Goal: Transaction & Acquisition: Purchase product/service

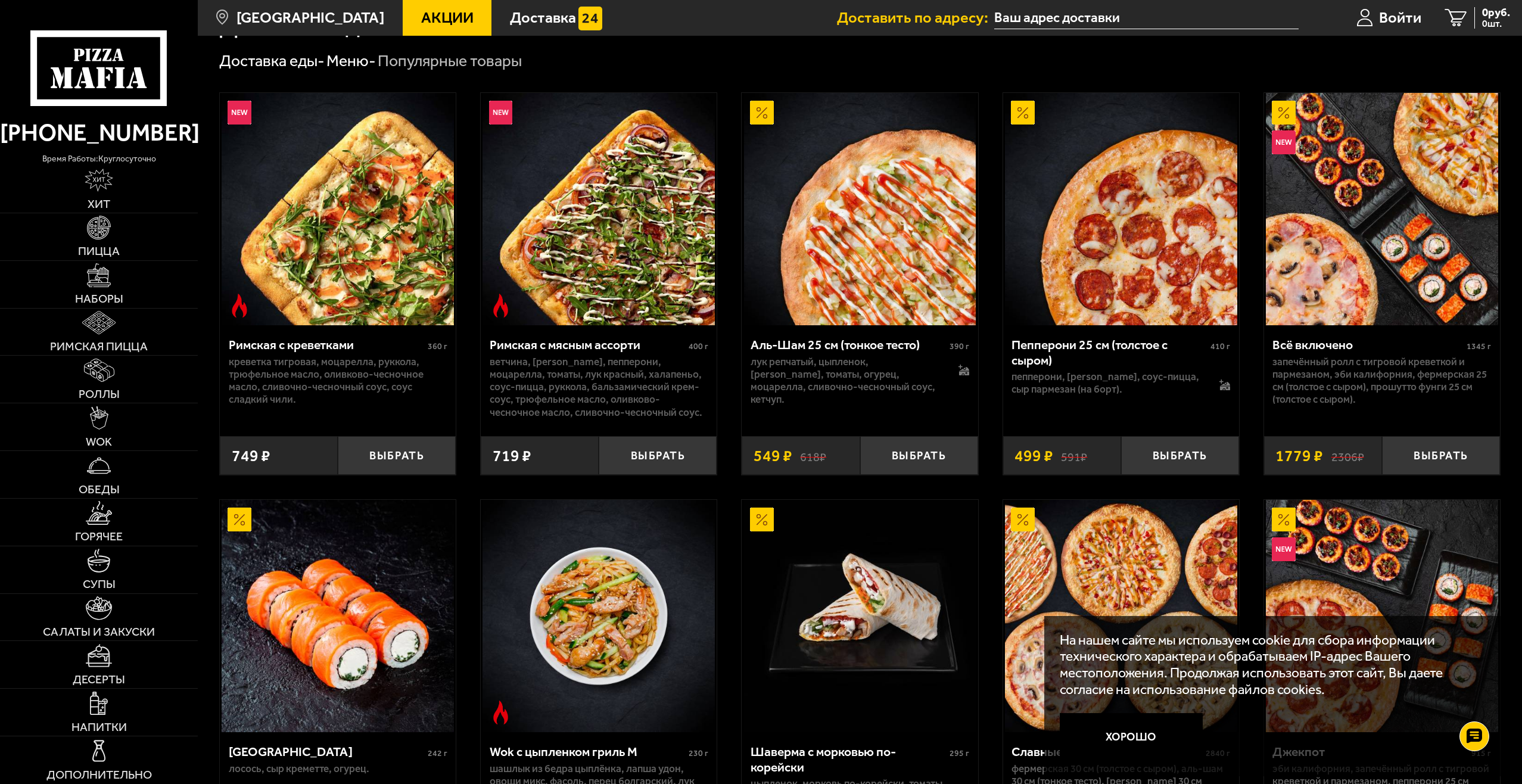
scroll to position [417, 0]
click at [622, 225] on img at bounding box center [599, 208] width 233 height 233
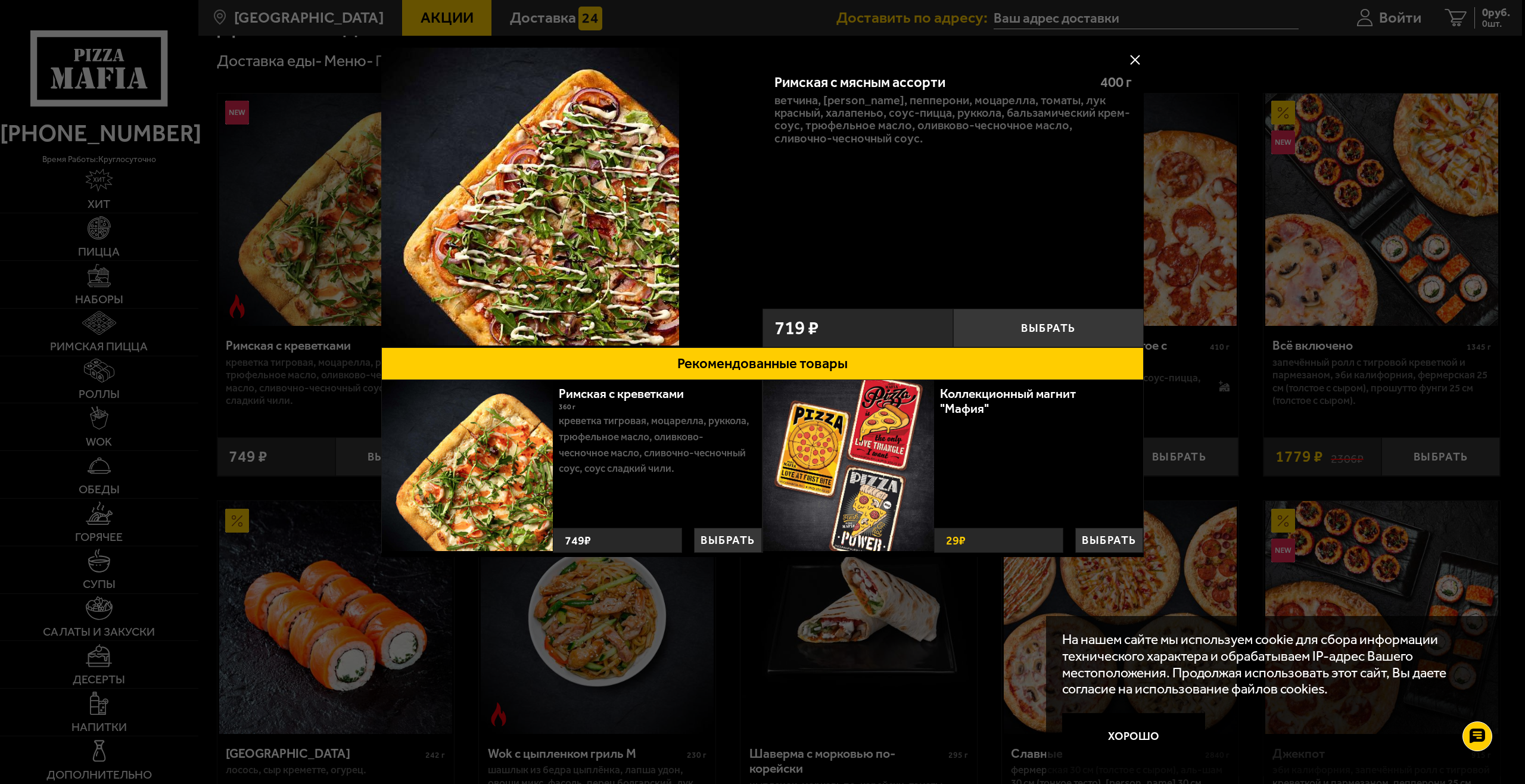
click at [1132, 61] on button at bounding box center [1134, 59] width 18 height 18
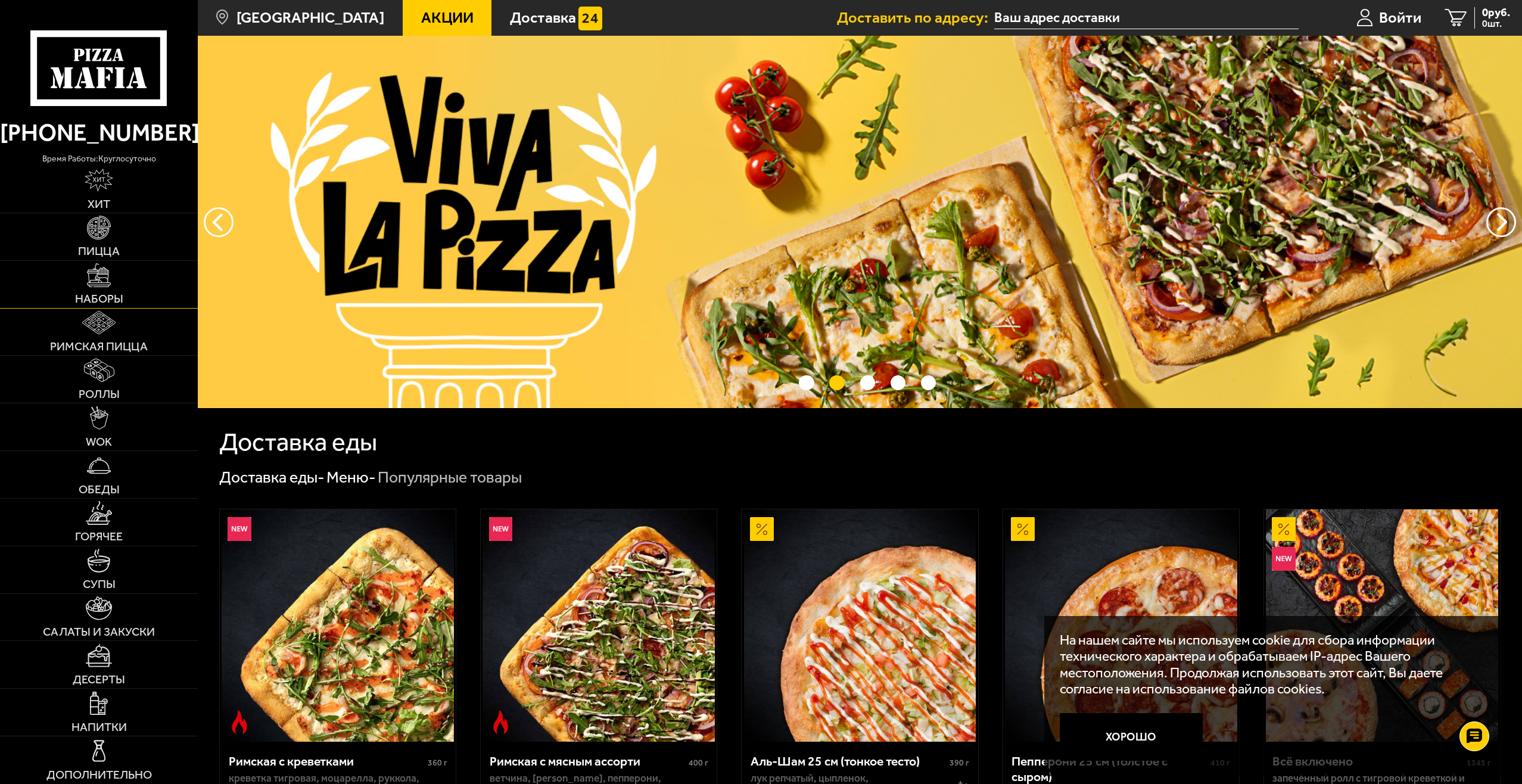
click at [109, 286] on img at bounding box center [98, 275] width 23 height 23
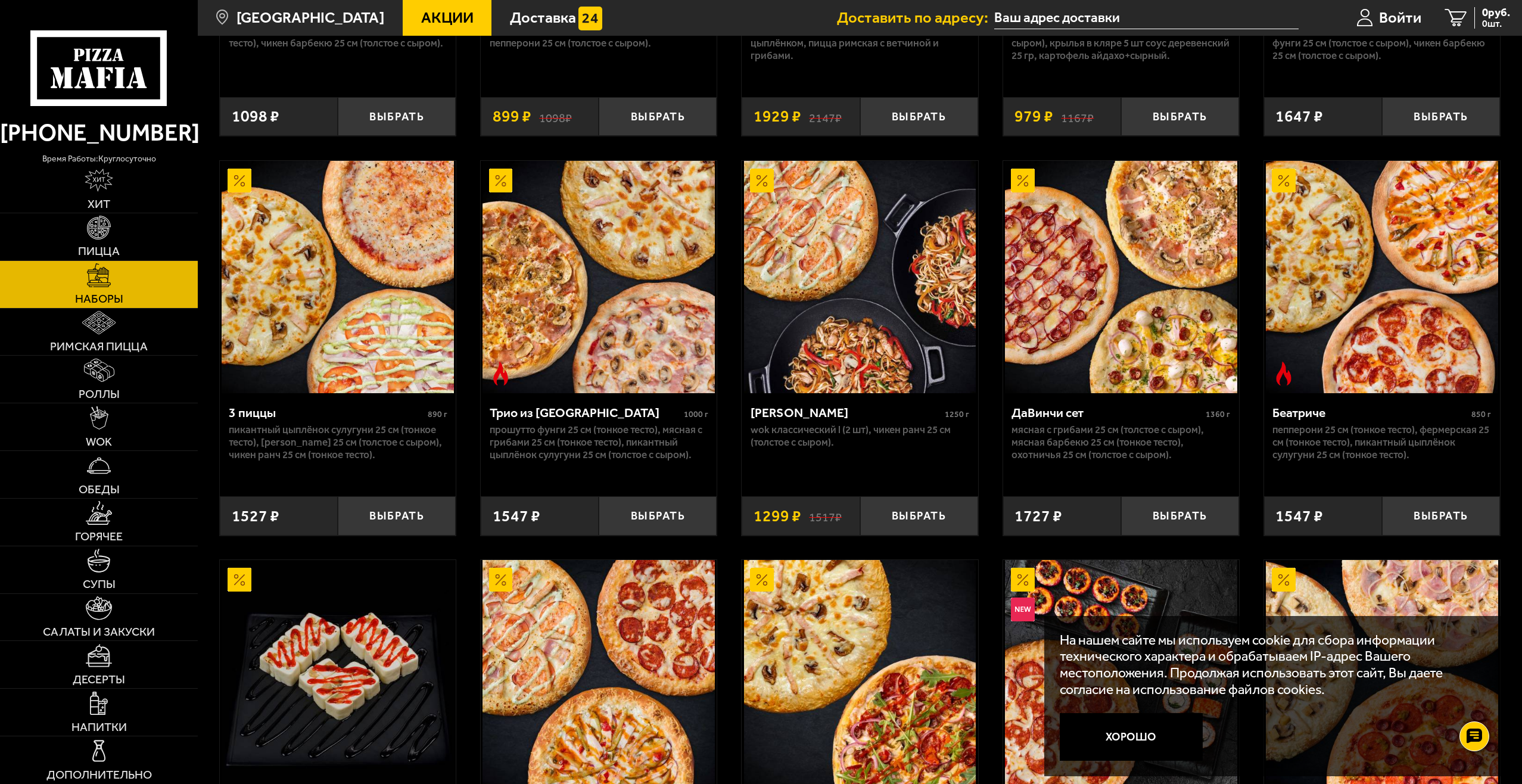
scroll to position [417, 0]
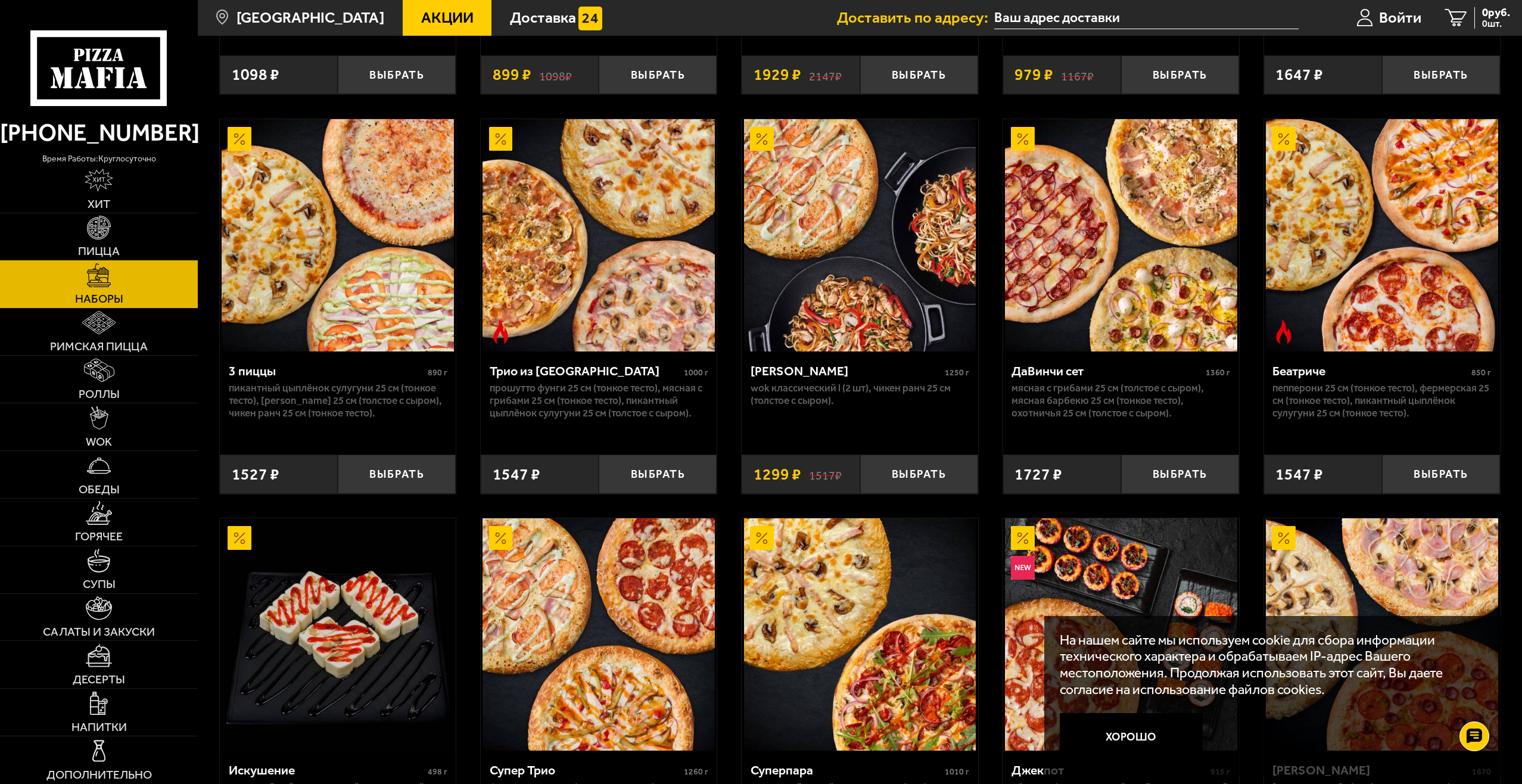
click at [116, 239] on link "Пицца" at bounding box center [98, 236] width 197 height 47
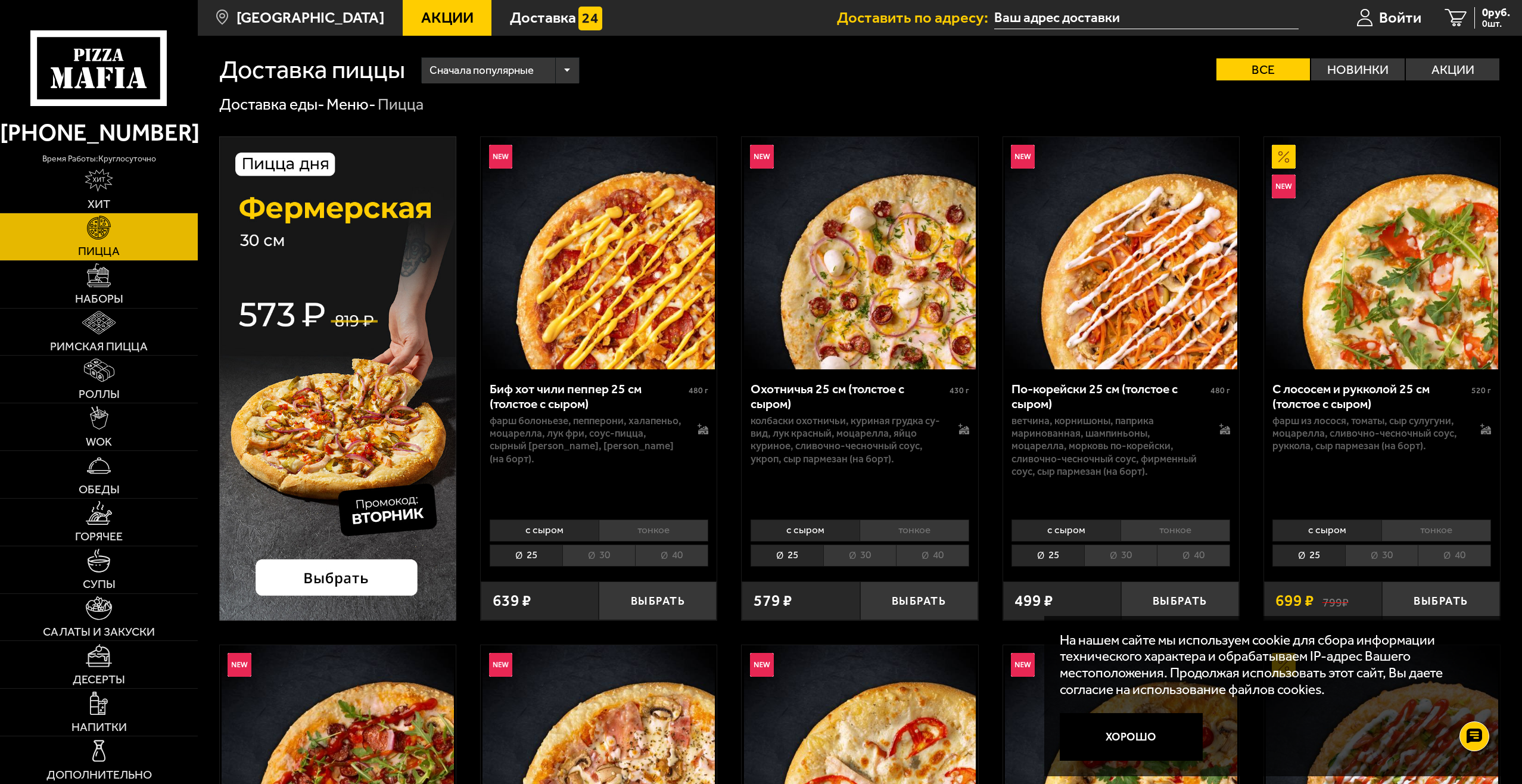
click at [565, 65] on div "Сначала популярные" at bounding box center [500, 71] width 157 height 26
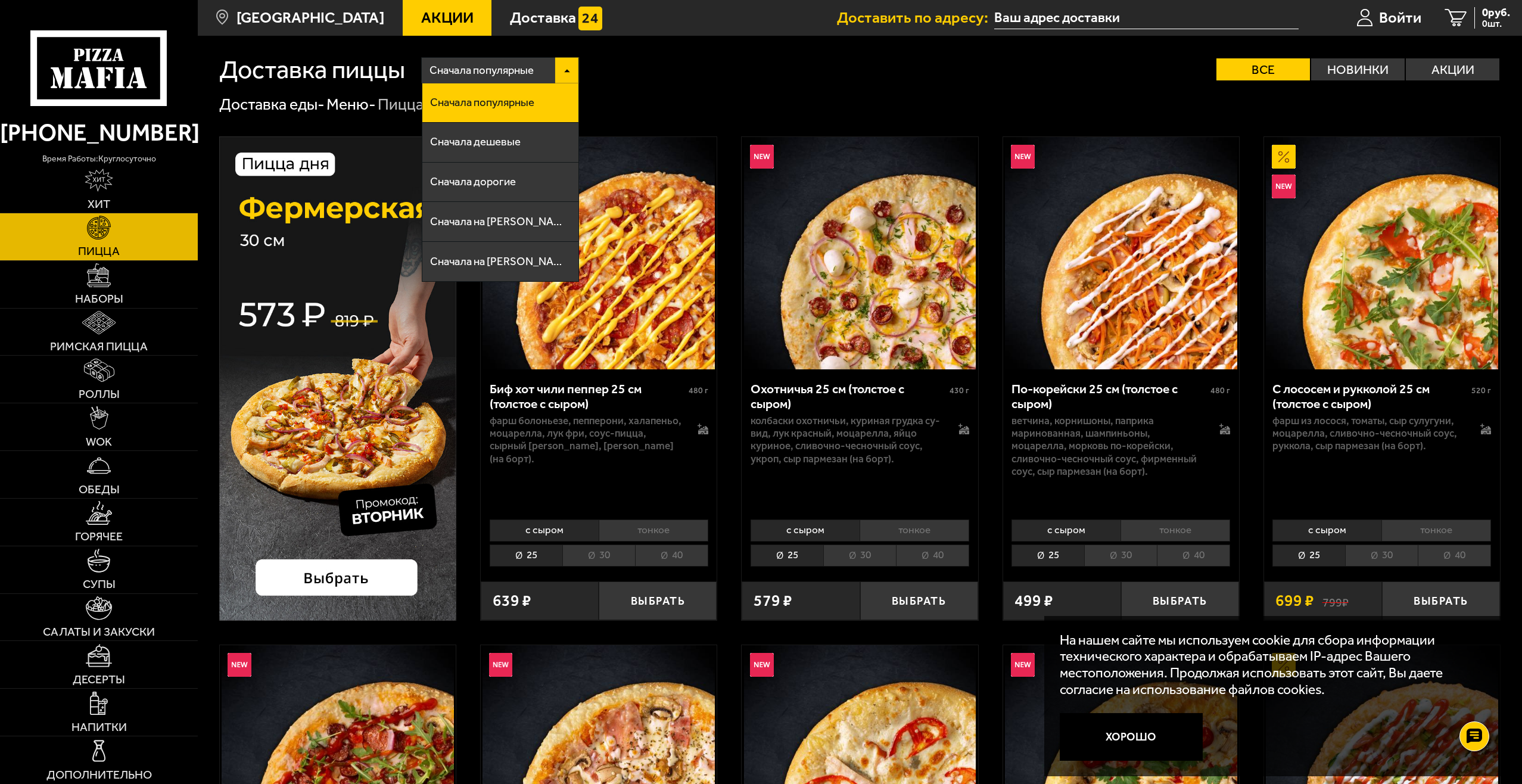
click at [565, 65] on div "Сначала популярные" at bounding box center [500, 71] width 157 height 26
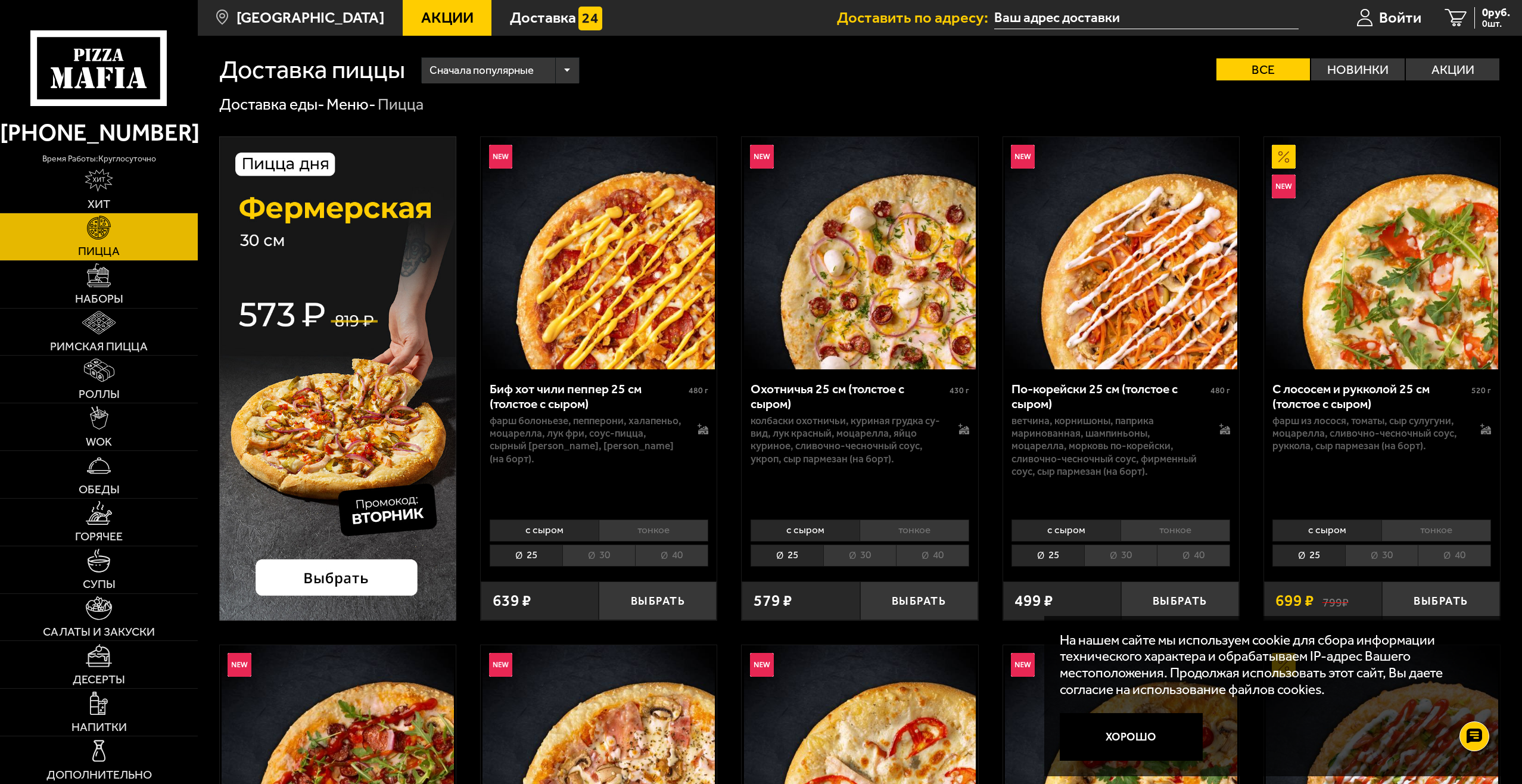
click at [333, 570] on img at bounding box center [337, 378] width 237 height 484
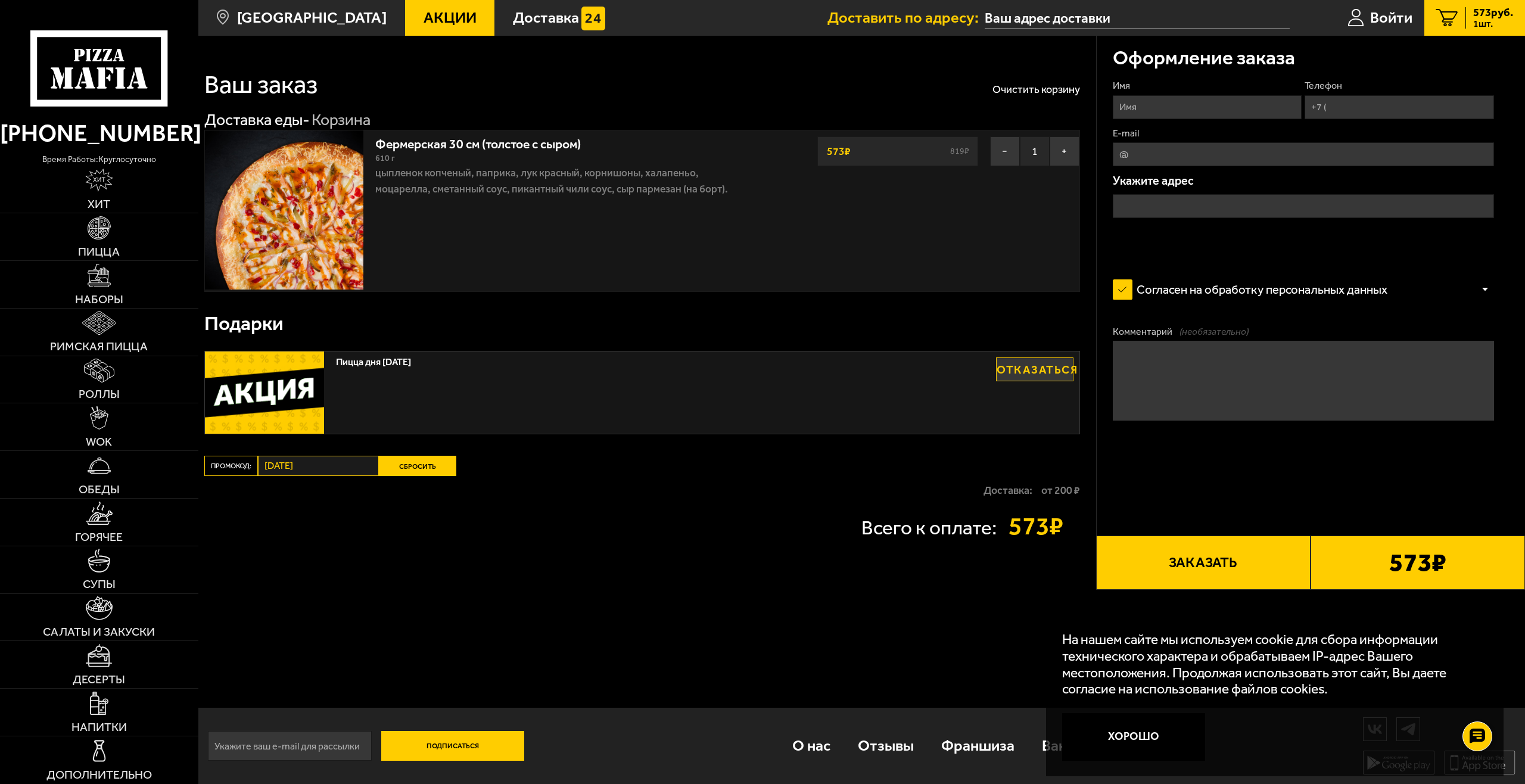
drag, startPoint x: 873, startPoint y: 149, endPoint x: 844, endPoint y: 149, distance: 29.0
click at [844, 149] on div "573 ₽ 819 ₽" at bounding box center [897, 151] width 161 height 30
drag, startPoint x: 838, startPoint y: 258, endPoint x: 797, endPoint y: 251, distance: 41.6
click at [838, 259] on div "Фермерская 30 см (толстое с сыром) 610 г цыпленок копченый, паприка, лук красны…" at bounding box center [642, 211] width 876 height 162
drag, startPoint x: 482, startPoint y: 138, endPoint x: 622, endPoint y: 142, distance: 140.1
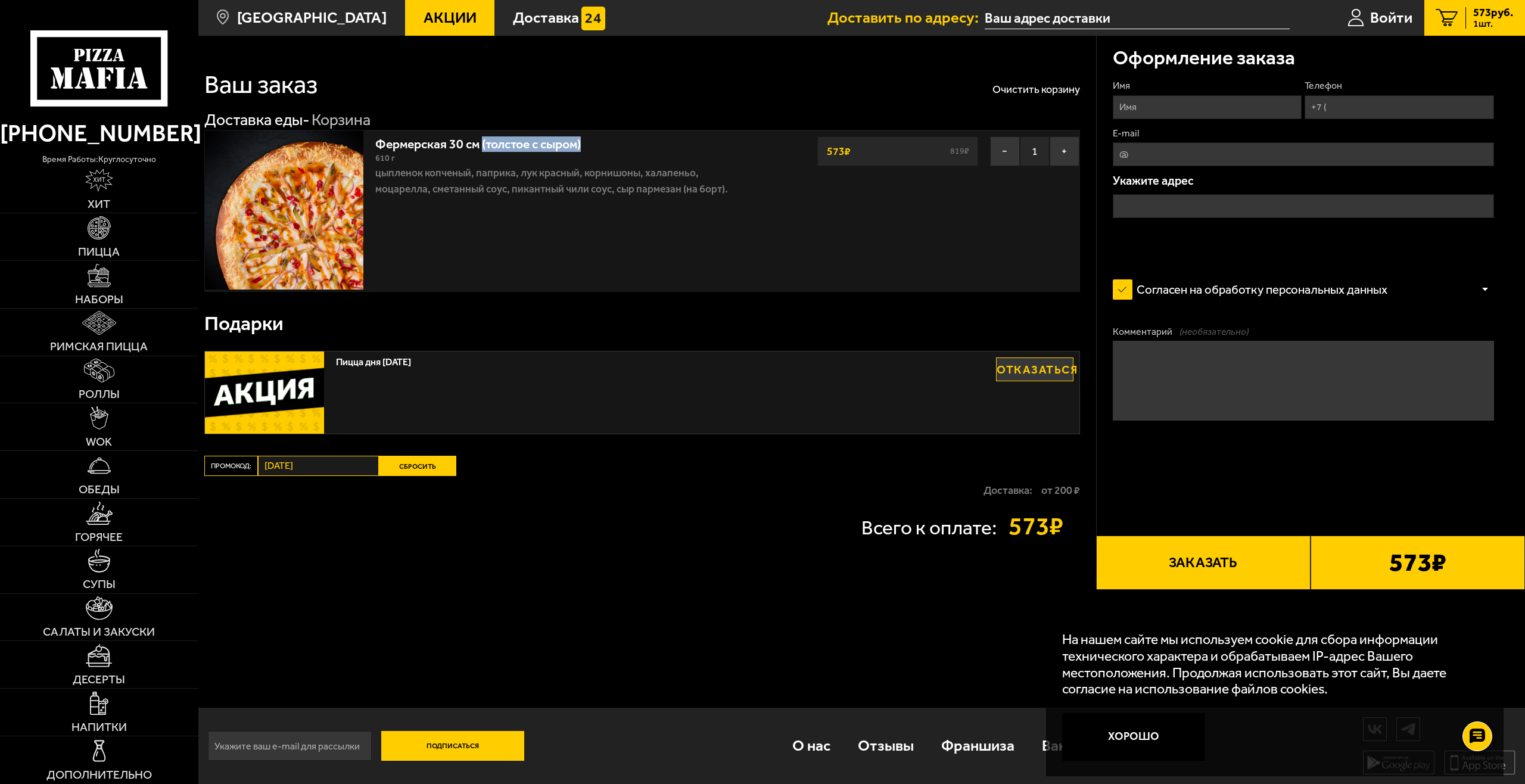
click at [622, 142] on div "Фермерская 30 см (толстое с сыром) 610 г цыпленок копченый, паприка, лук красны…" at bounding box center [565, 166] width 380 height 60
click at [528, 241] on div "Фермерская 30 см (толстое с сыром) 610 г цыпленок копченый, паприка, лук красны…" at bounding box center [566, 210] width 392 height 161
drag, startPoint x: 421, startPoint y: 464, endPoint x: 766, endPoint y: 344, distance: 365.3
click at [766, 345] on div "Ваш заказ Очистить корзину Доставка еды - Корзина Фермерская 30 см (толстое с с…" at bounding box center [647, 312] width 898 height 554
click at [91, 238] on img at bounding box center [99, 227] width 23 height 23
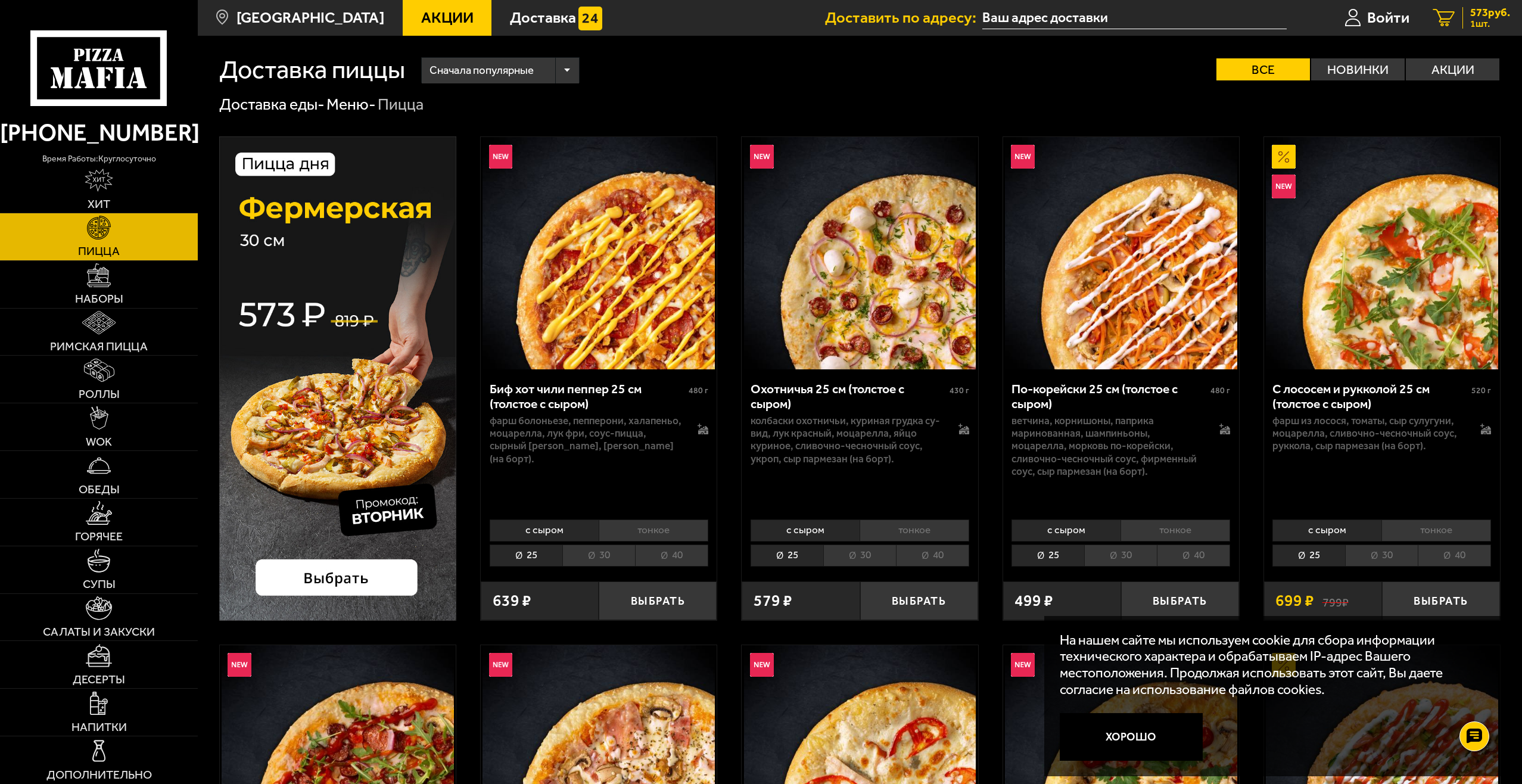
click at [1475, 15] on span "573 руб." at bounding box center [1490, 12] width 40 height 11
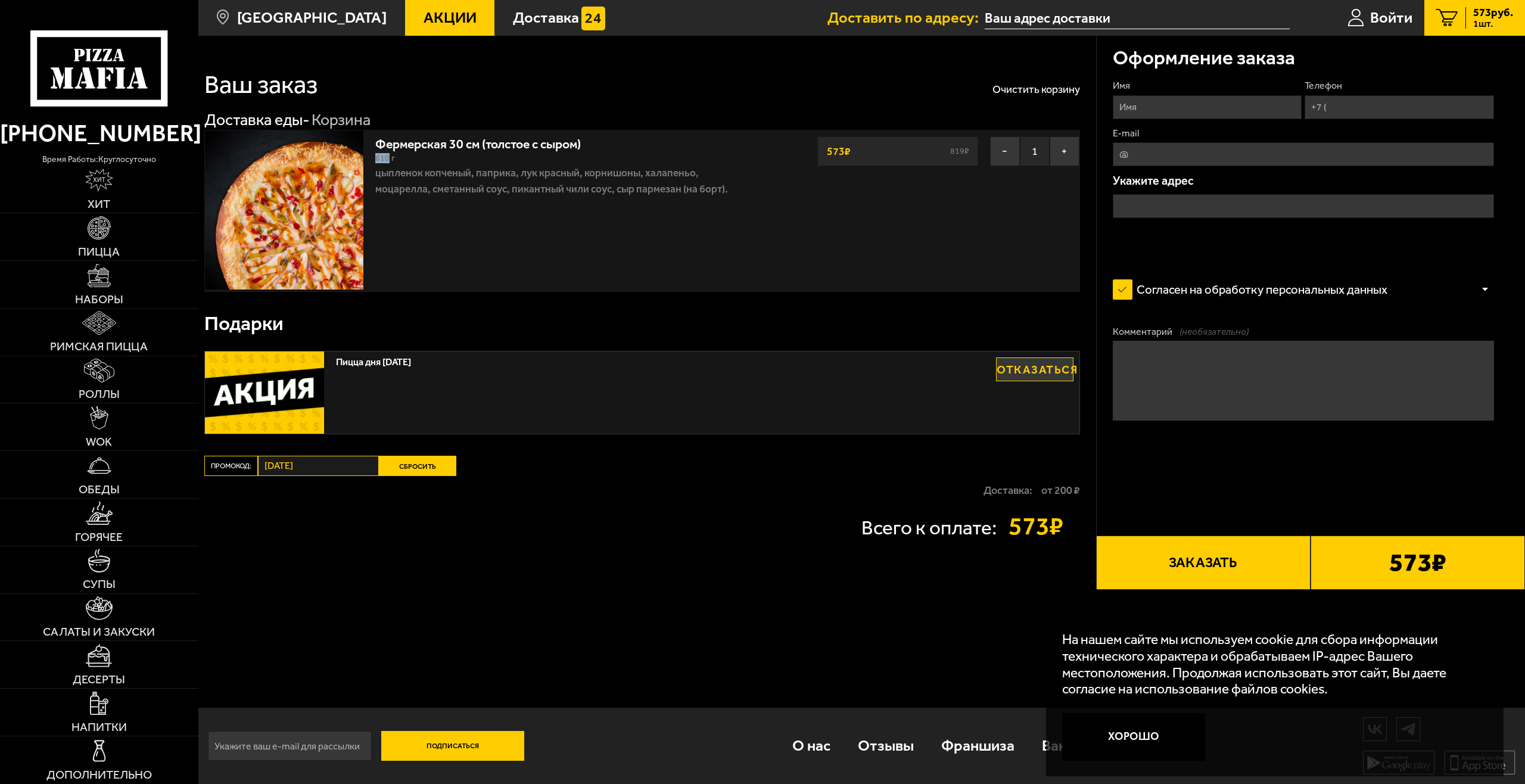
drag, startPoint x: 376, startPoint y: 162, endPoint x: 389, endPoint y: 159, distance: 13.3
click at [389, 159] on span "610 г" at bounding box center [384, 159] width 20 height 10
click at [606, 174] on p "цыпленок копченый, паприка, лук красный, корнишоны, халапеньо, моцарелла, смета…" at bounding box center [565, 180] width 380 height 32
drag, startPoint x: 465, startPoint y: 146, endPoint x: 488, endPoint y: 145, distance: 23.0
click at [487, 145] on link "Фермерская 30 см (толстое с сыром)" at bounding box center [485, 141] width 222 height 20
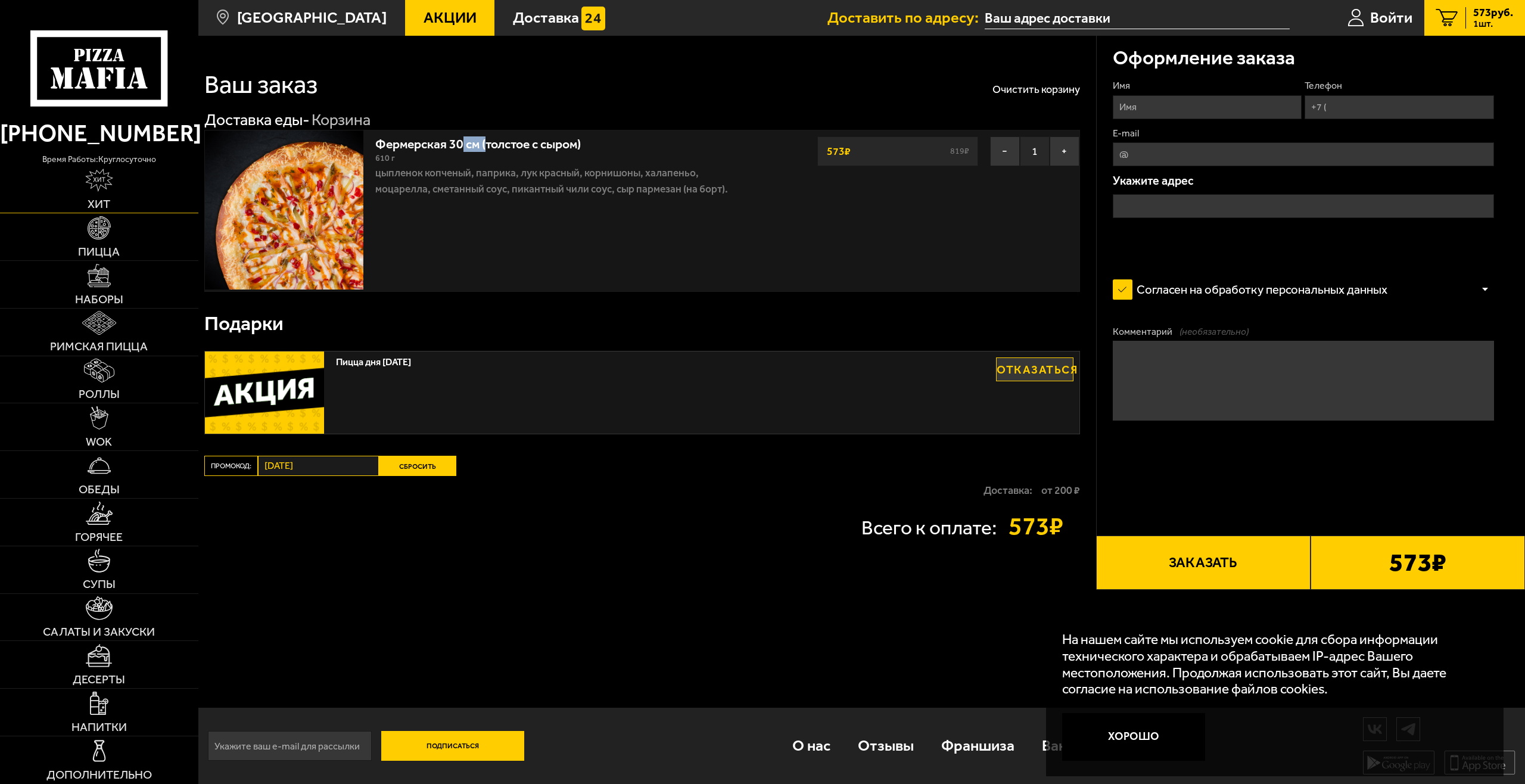
click at [109, 211] on link "Хит" at bounding box center [99, 190] width 198 height 47
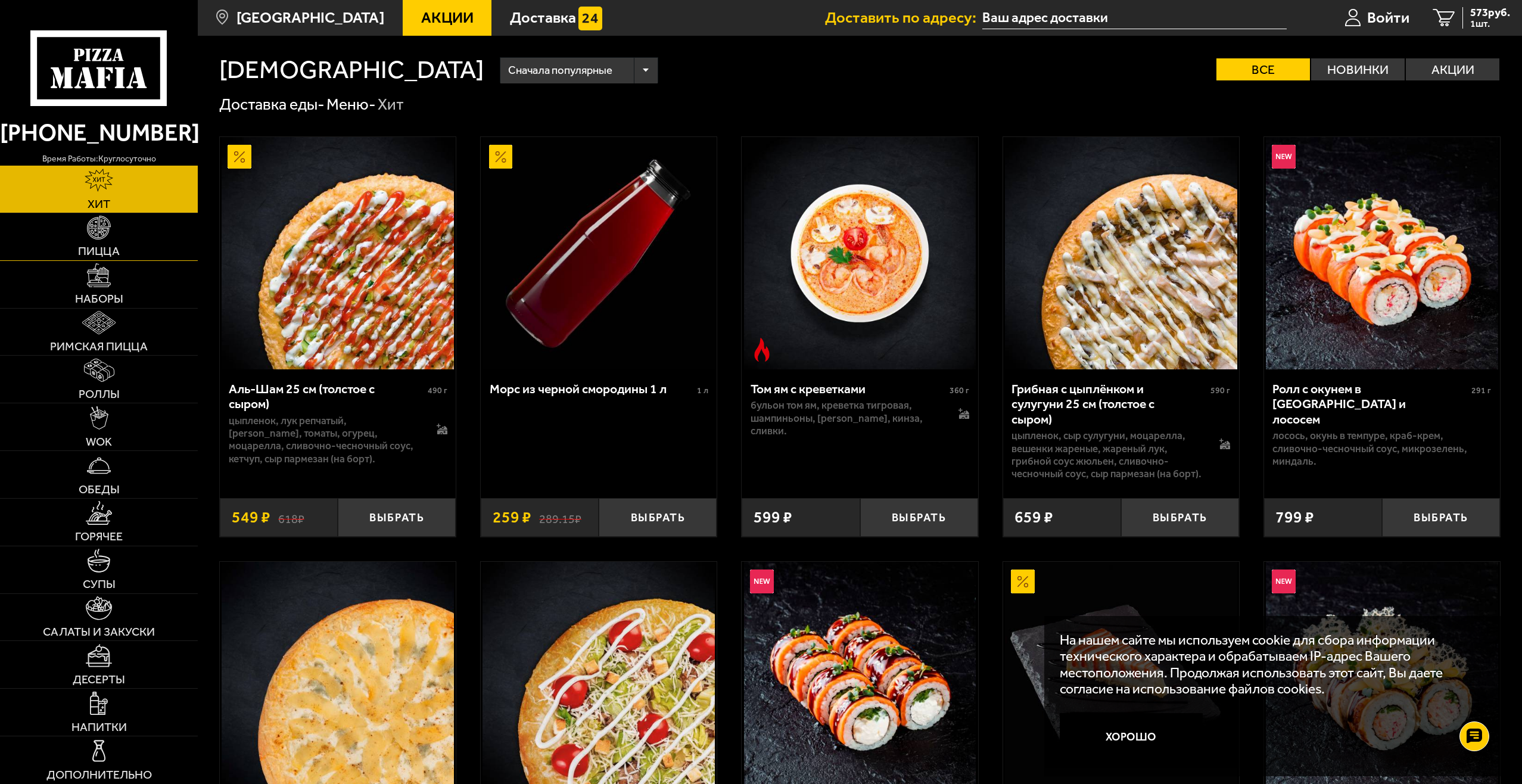
click at [109, 226] on img at bounding box center [98, 227] width 23 height 23
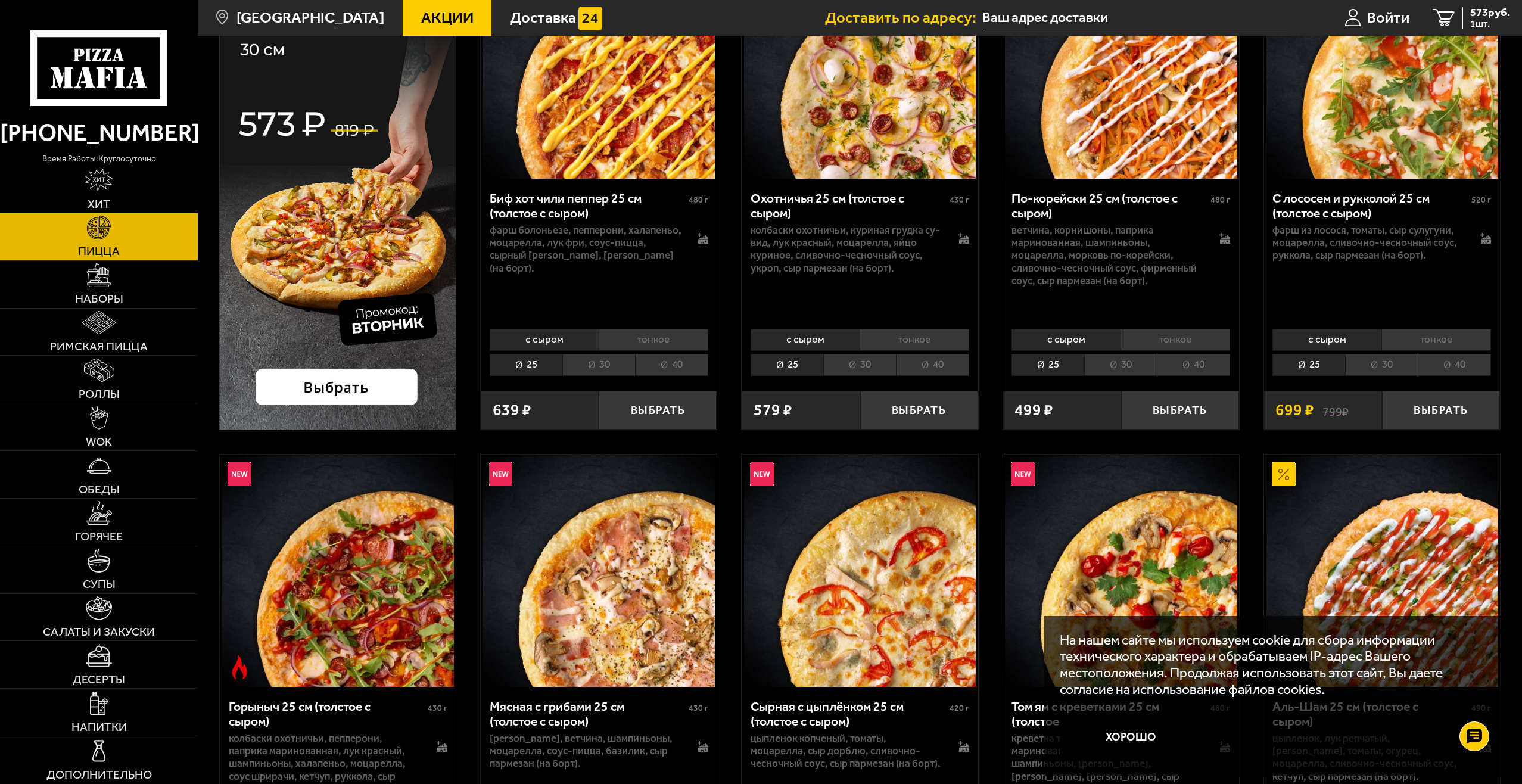
scroll to position [298, 0]
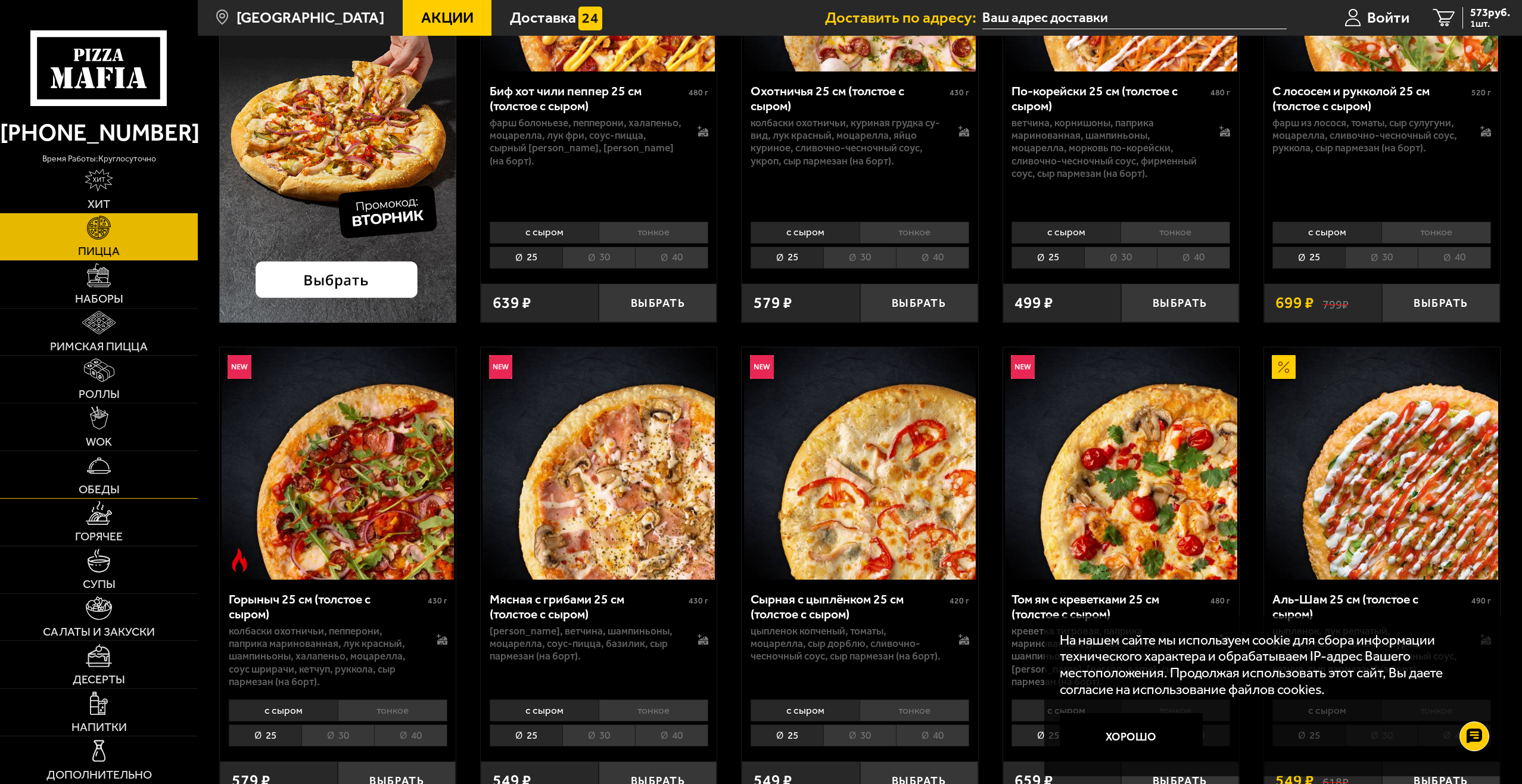
click at [140, 476] on link "Обеды" at bounding box center [98, 474] width 197 height 47
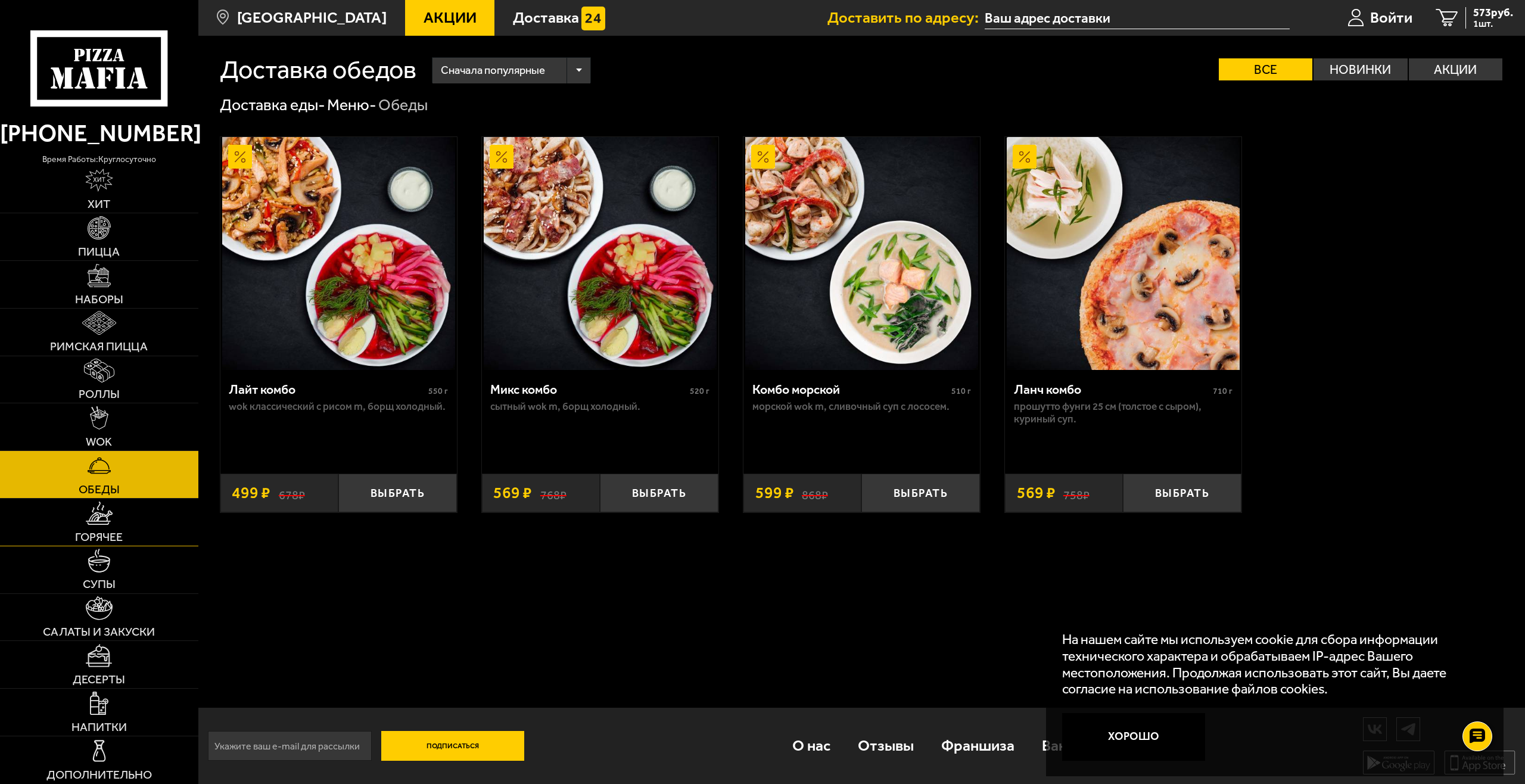
click at [113, 540] on span "Горячее" at bounding box center [98, 538] width 47 height 12
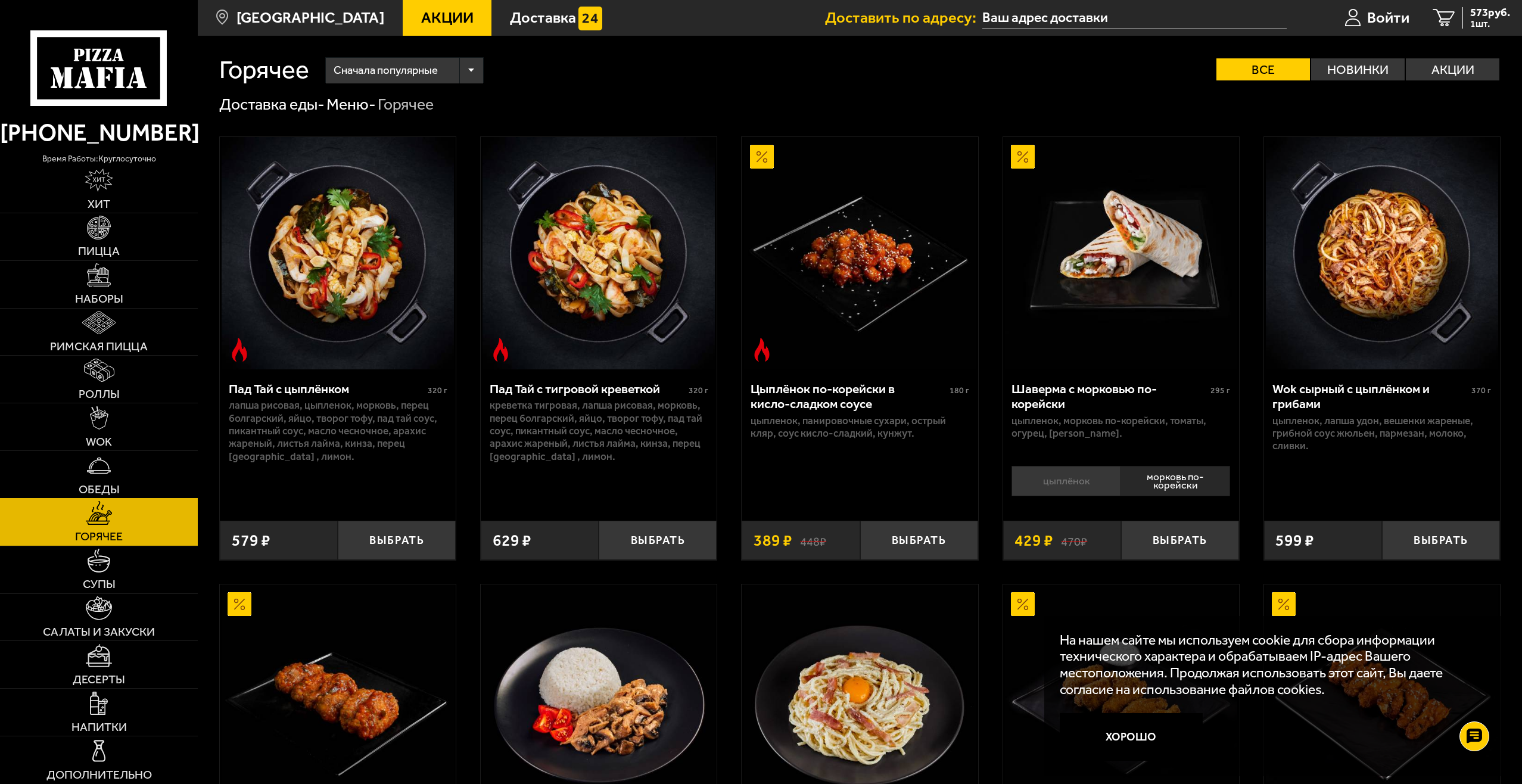
click at [116, 493] on span "Обеды" at bounding box center [99, 489] width 41 height 12
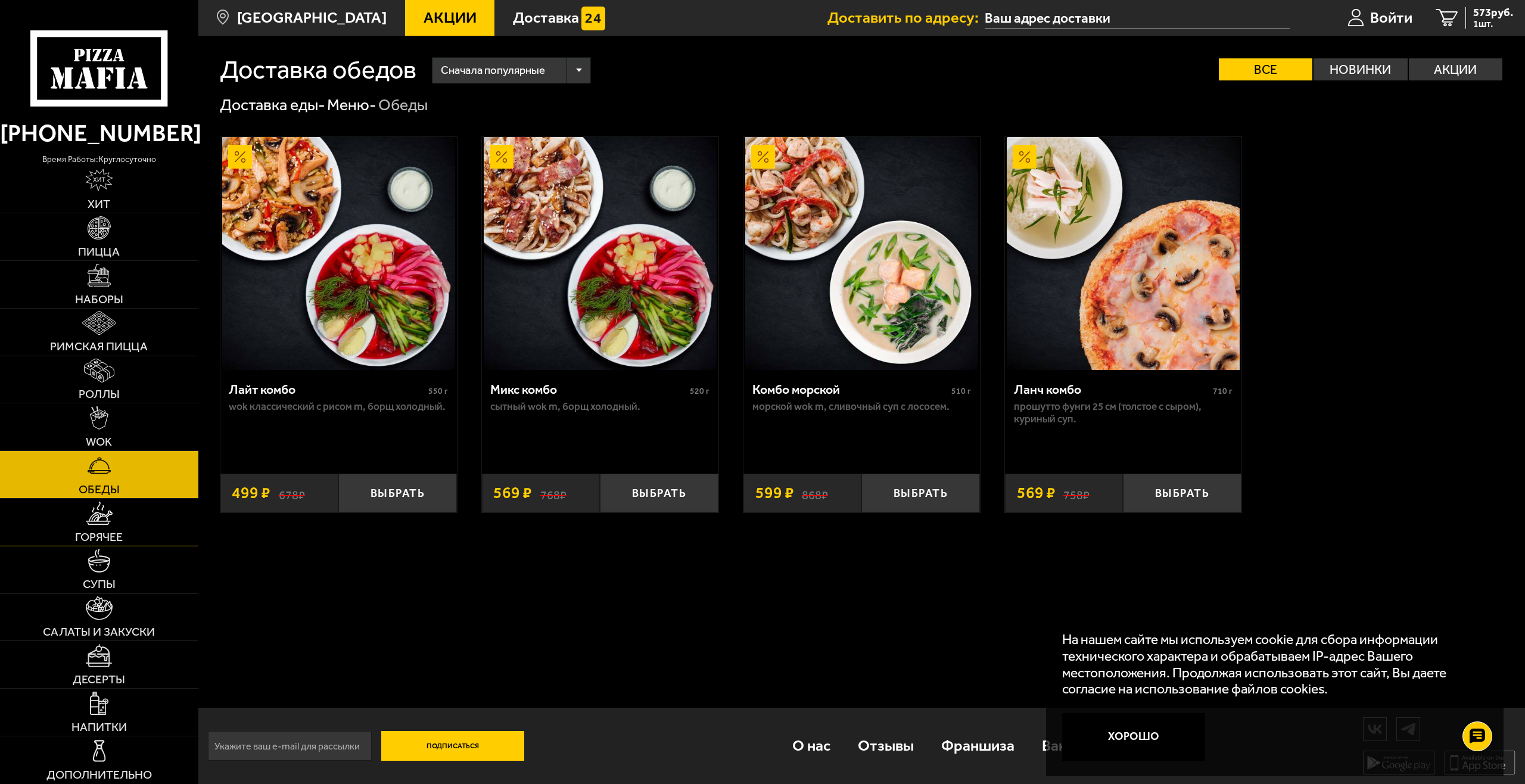
click at [105, 527] on link "Горячее" at bounding box center [99, 522] width 198 height 47
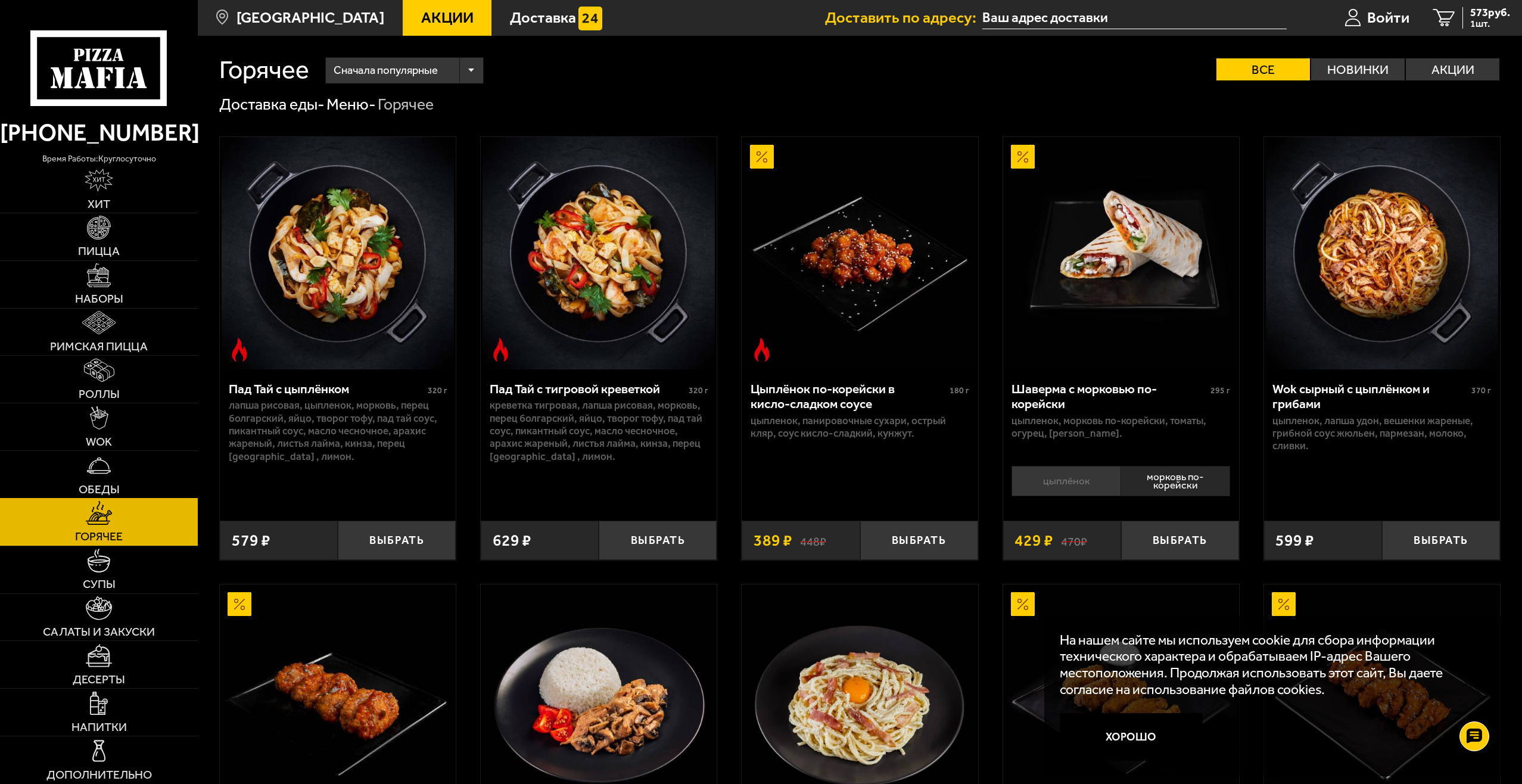
click at [106, 469] on img at bounding box center [98, 465] width 23 height 23
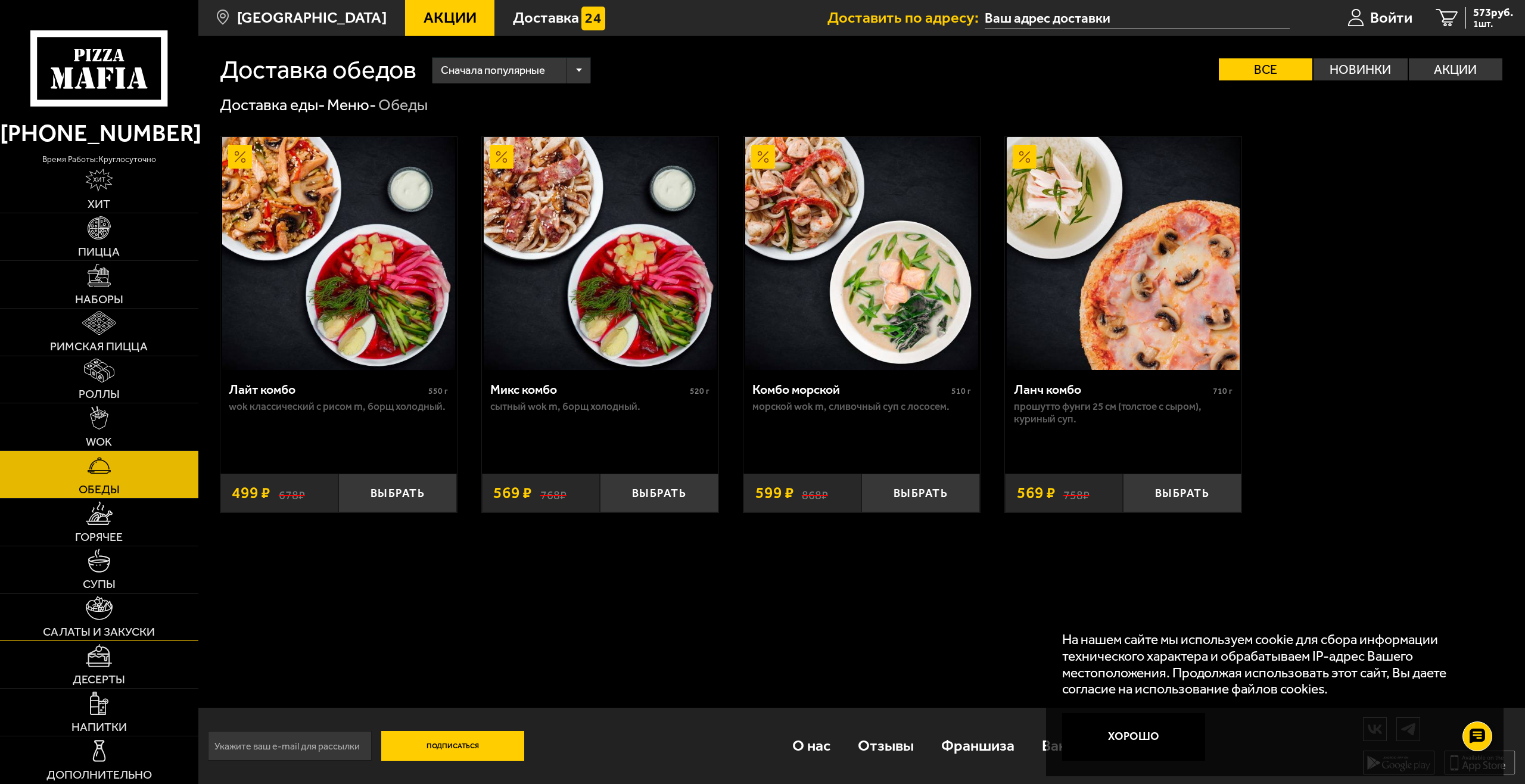
click at [109, 614] on img at bounding box center [99, 607] width 27 height 23
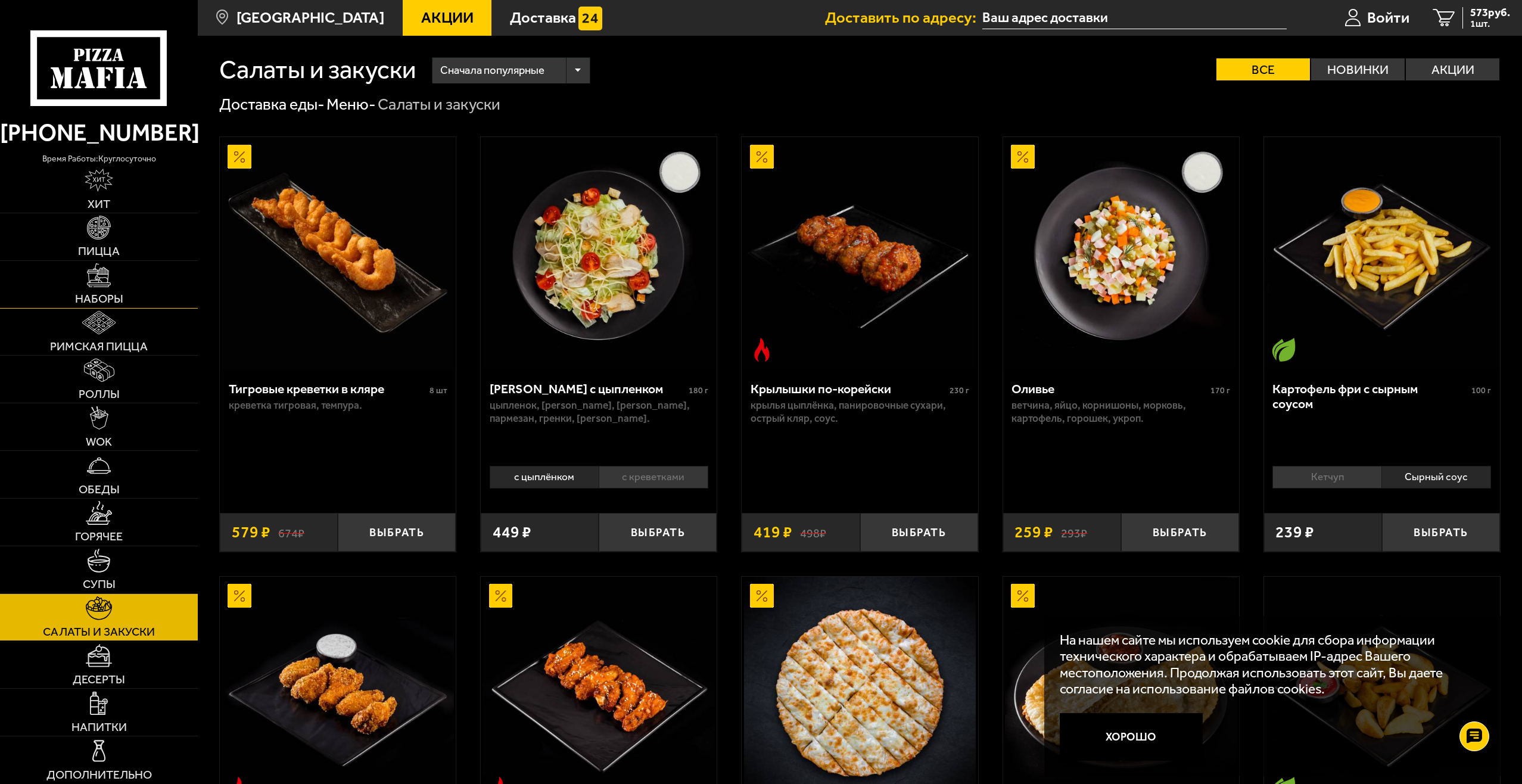
click at [125, 296] on link "Наборы" at bounding box center [98, 284] width 197 height 47
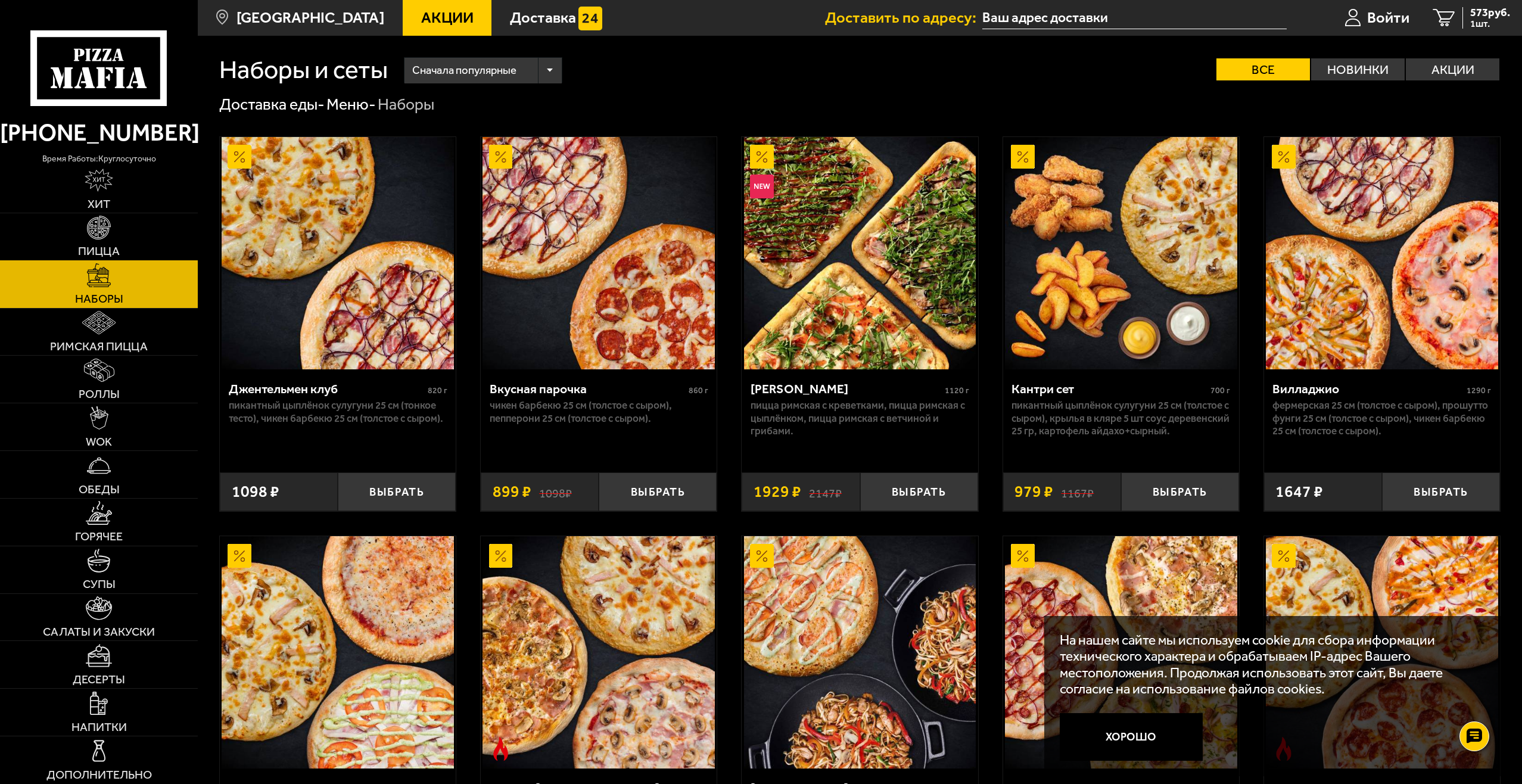
click at [122, 249] on link "Пицца" at bounding box center [98, 236] width 197 height 47
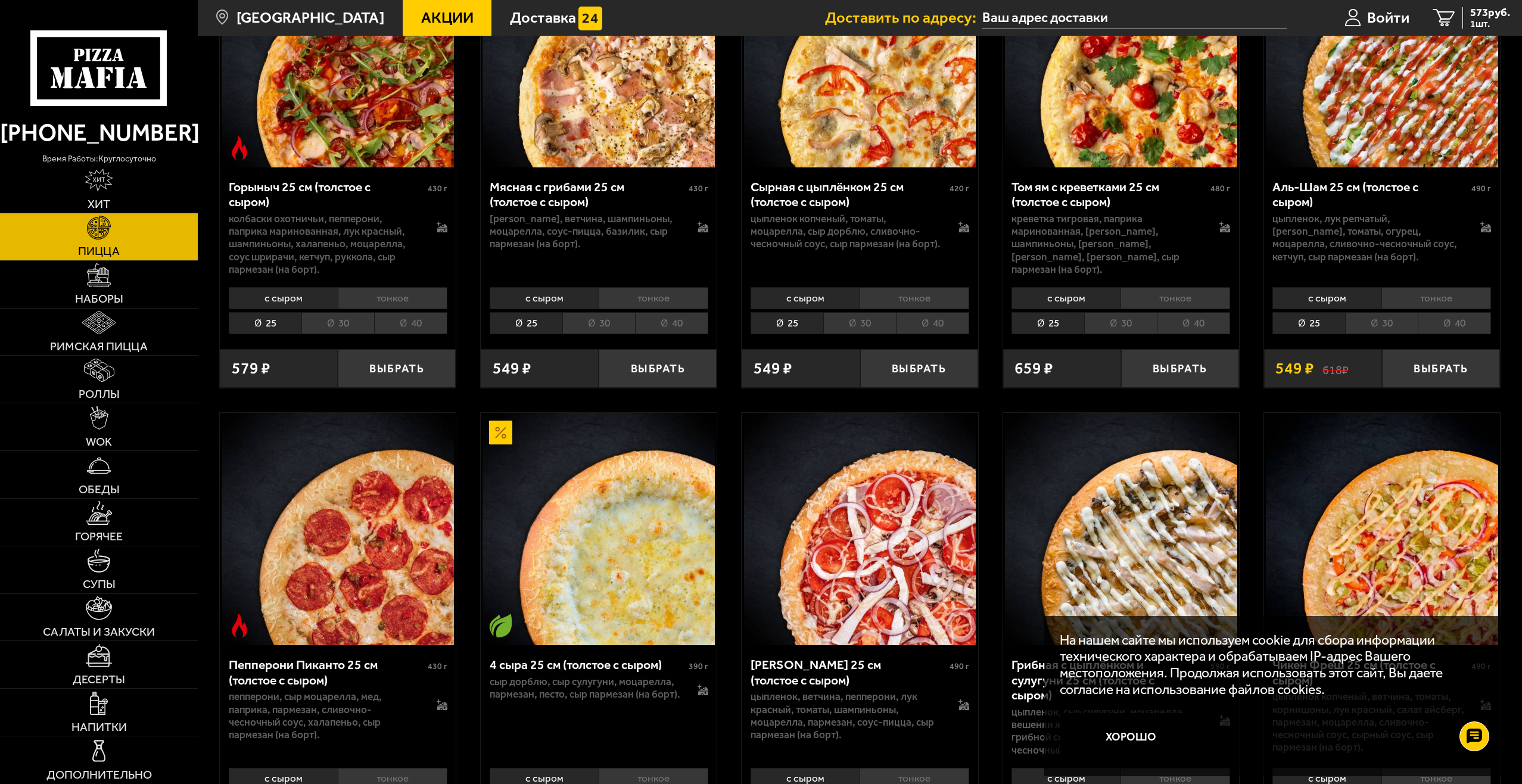
scroll to position [714, 0]
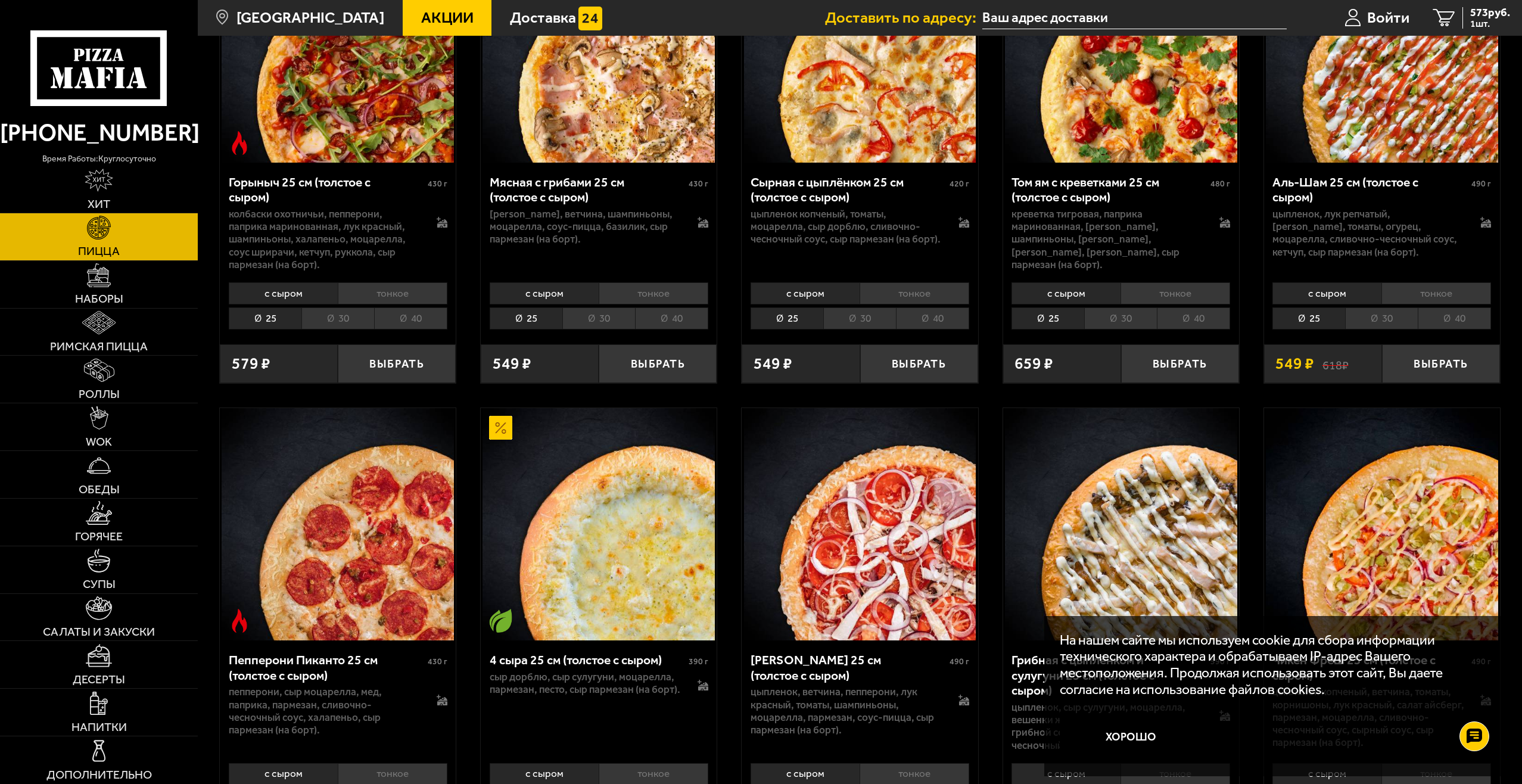
click at [1375, 316] on li "30" at bounding box center [1382, 319] width 72 height 22
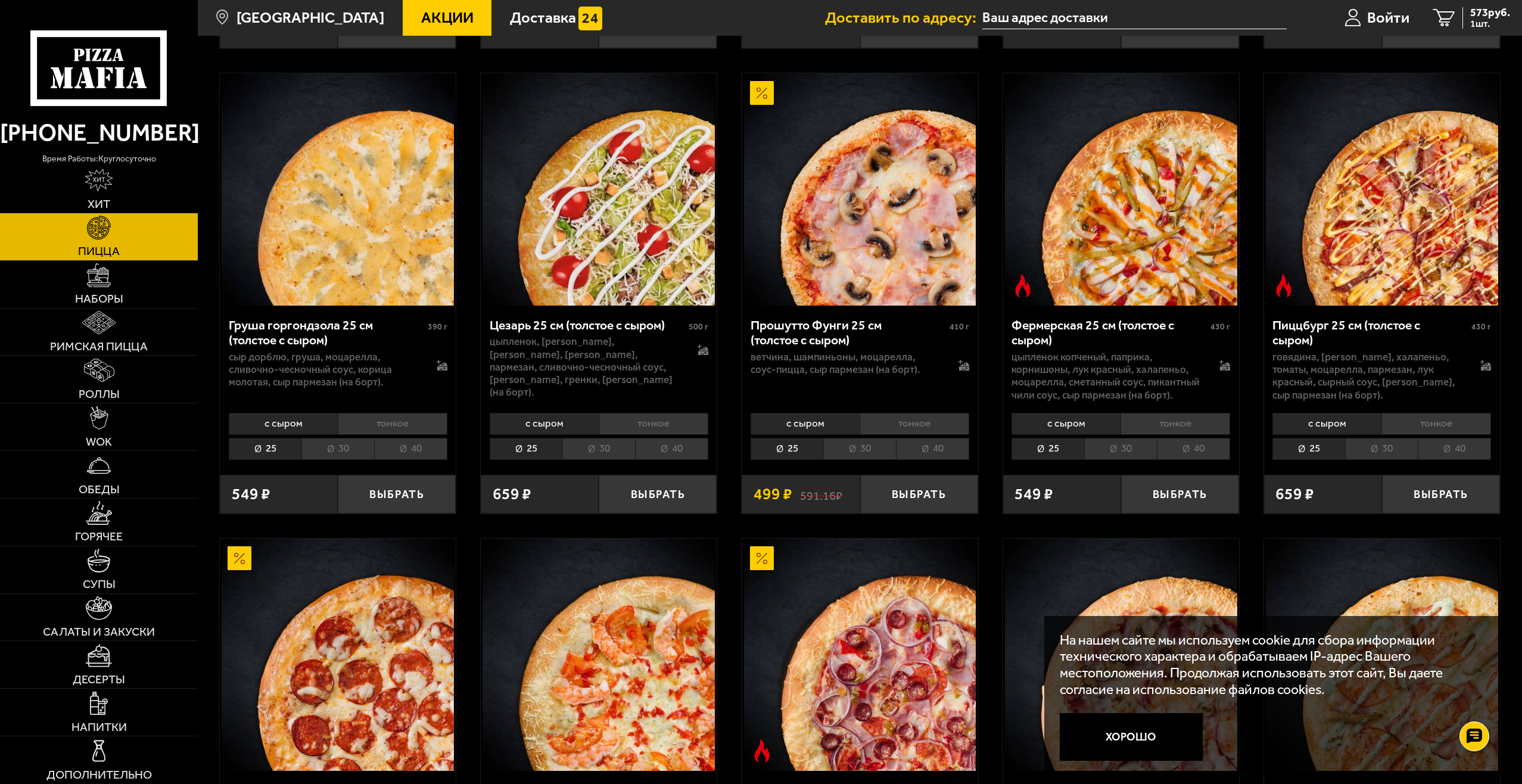
scroll to position [1548, 0]
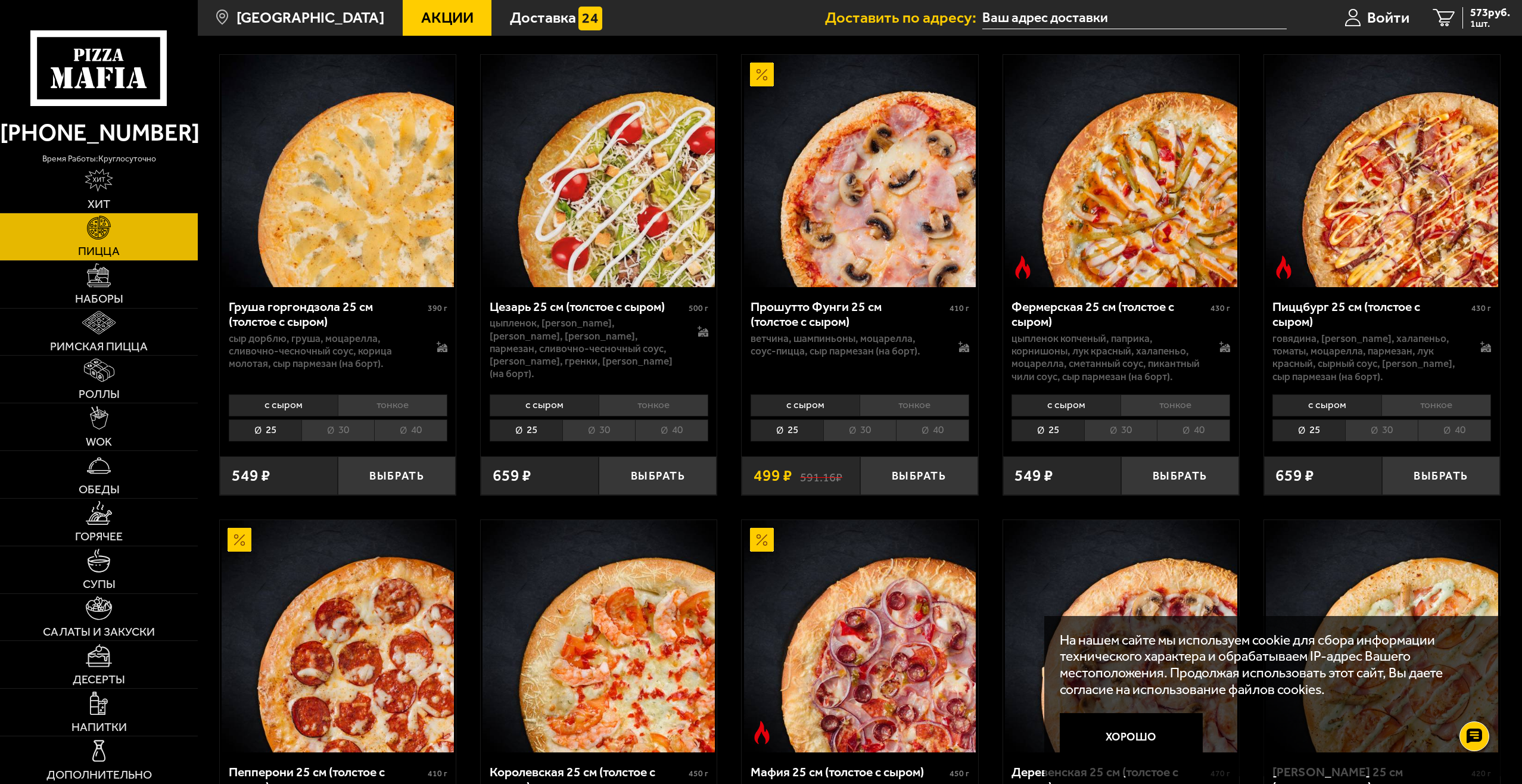
click at [596, 432] on li "30" at bounding box center [598, 431] width 72 height 22
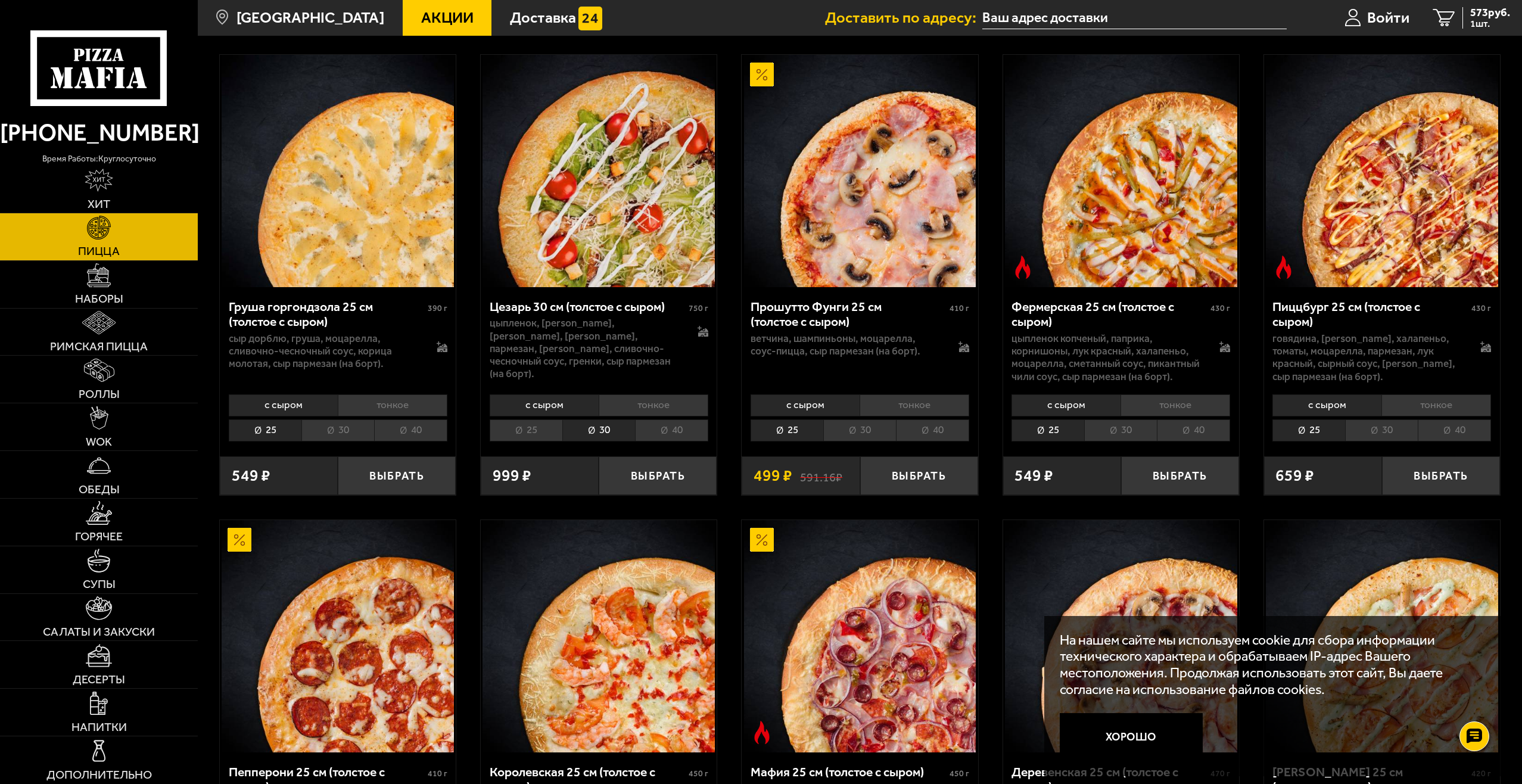
click at [546, 431] on li "25" at bounding box center [526, 431] width 72 height 22
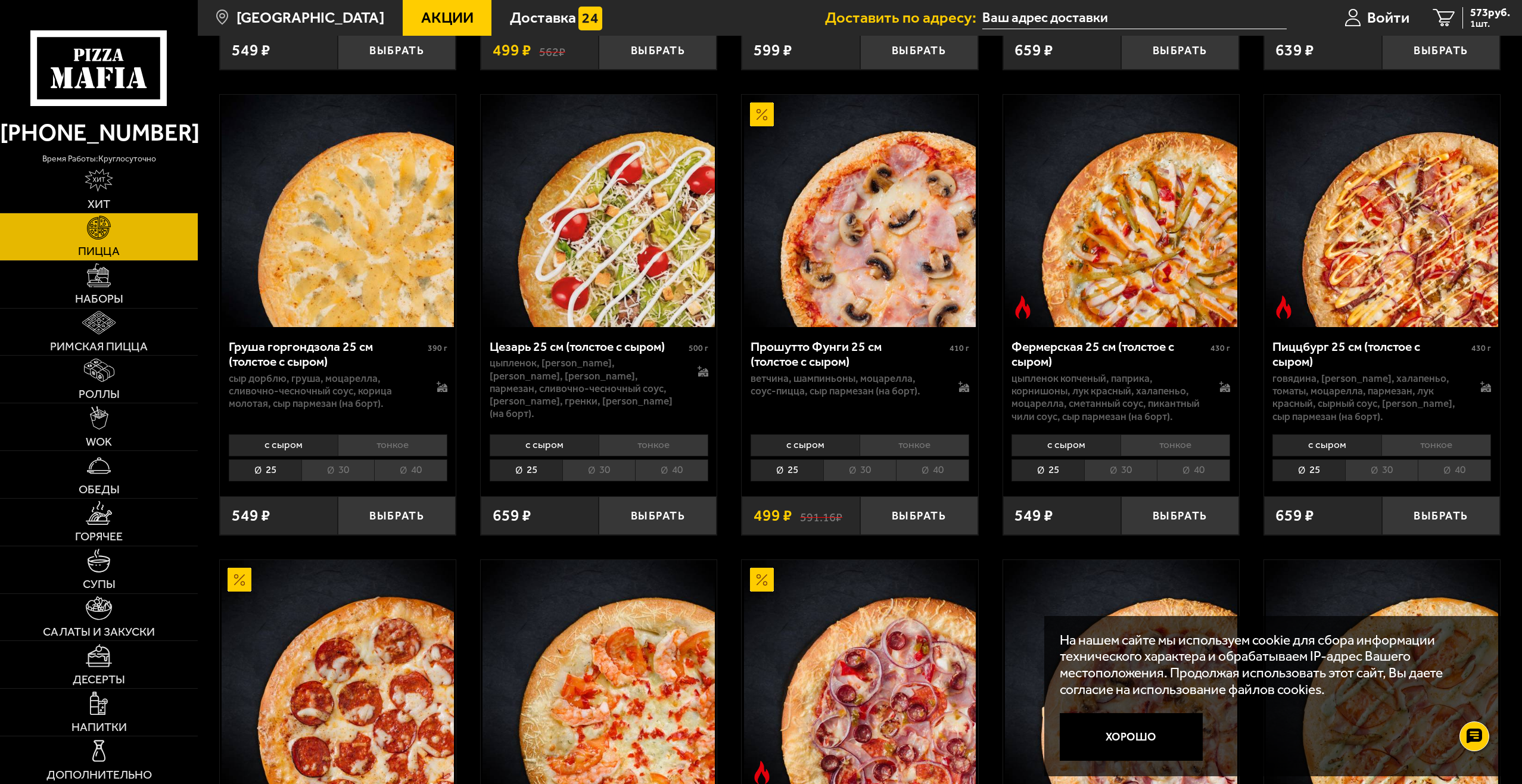
scroll to position [1608, 0]
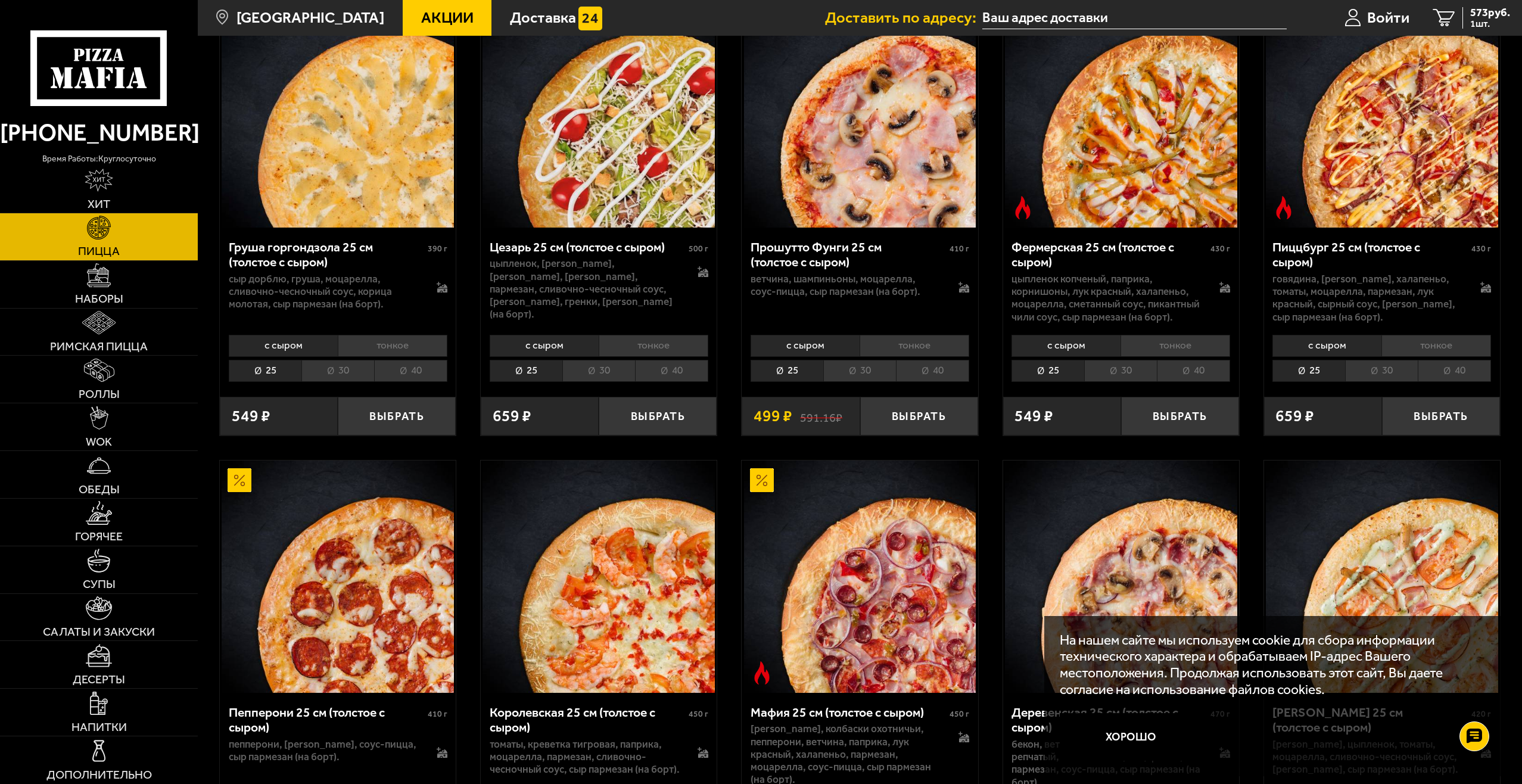
click at [851, 367] on li "30" at bounding box center [859, 370] width 72 height 22
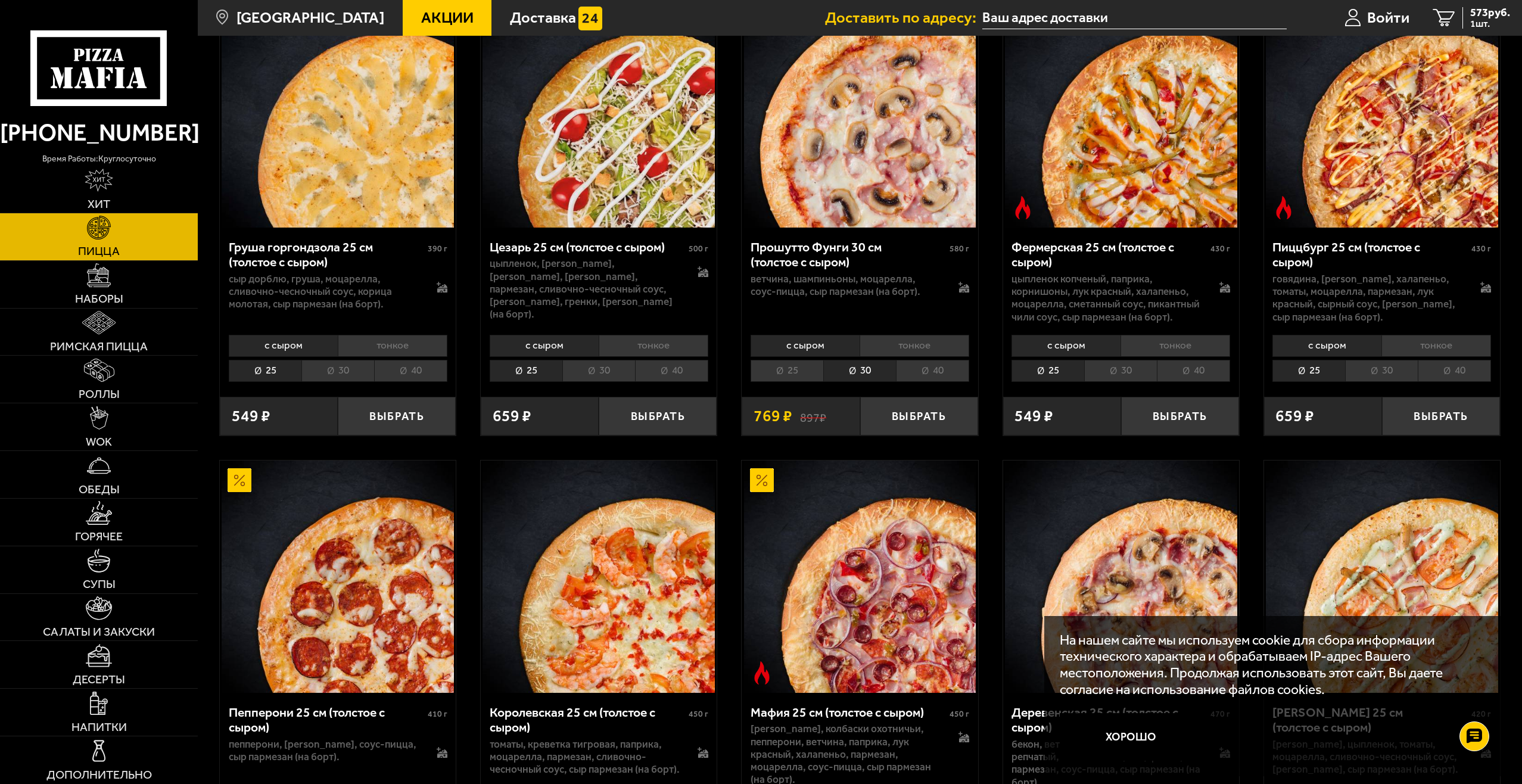
click at [792, 372] on li "25" at bounding box center [787, 370] width 72 height 22
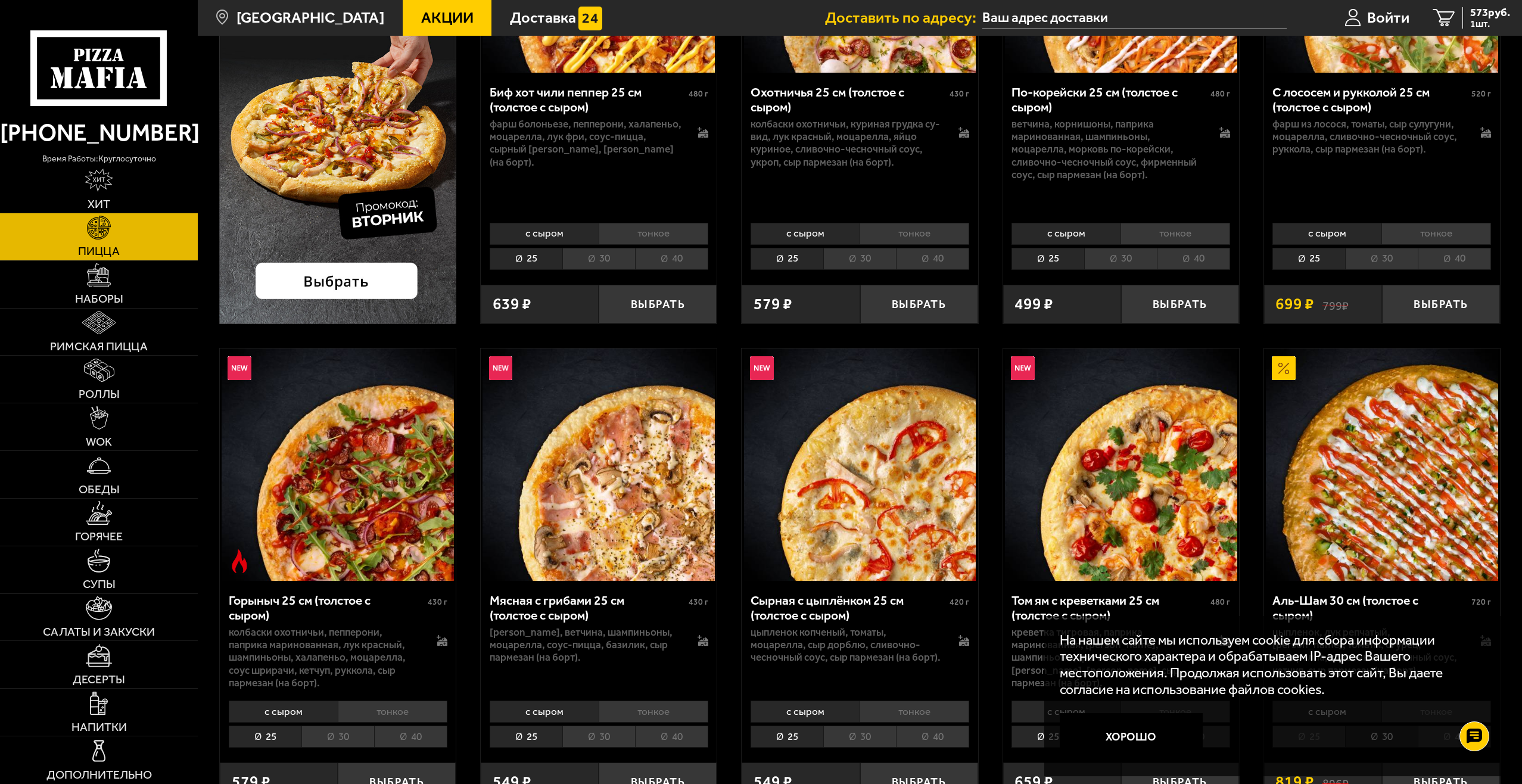
scroll to position [298, 0]
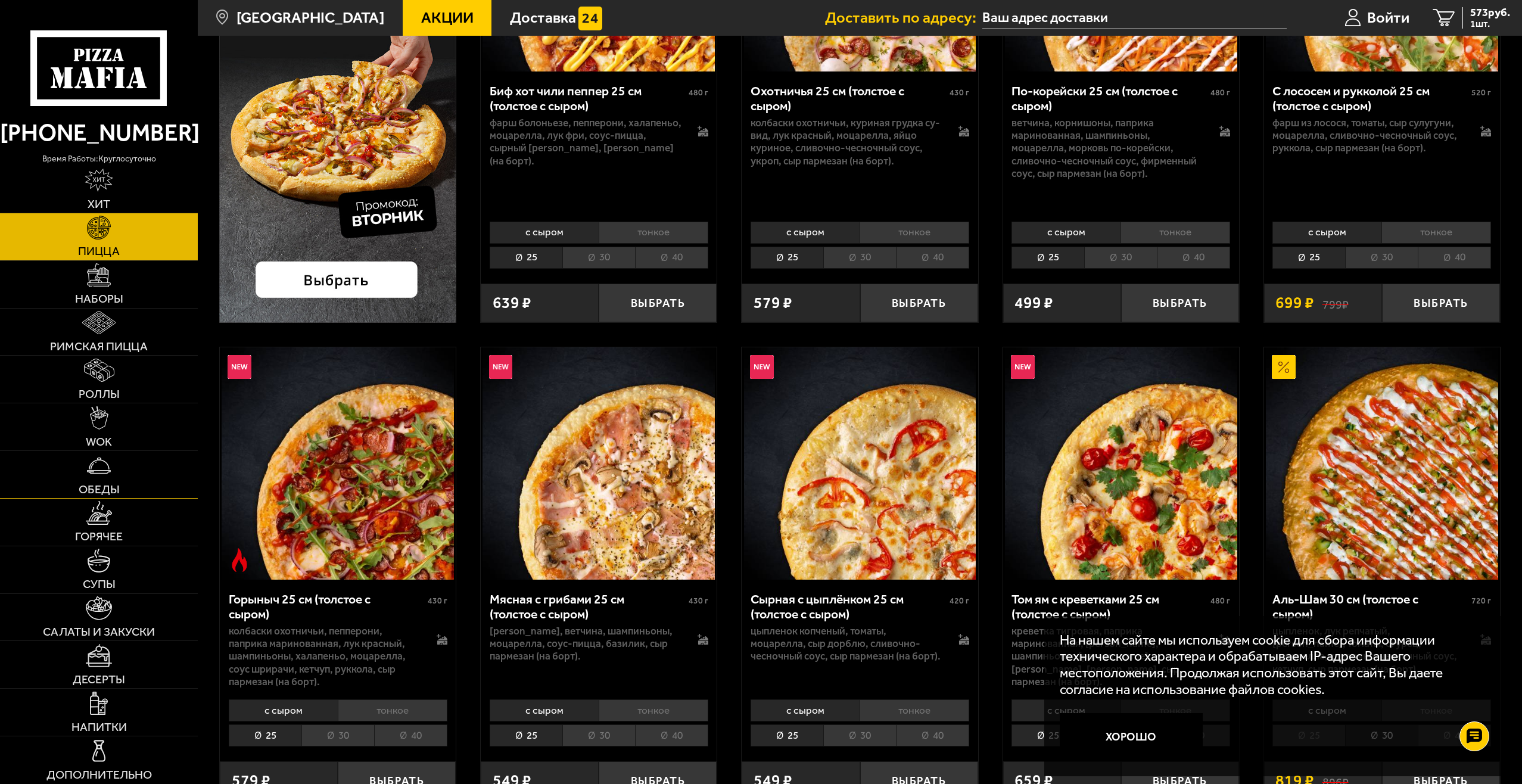
click at [112, 494] on span "Обеды" at bounding box center [99, 489] width 41 height 12
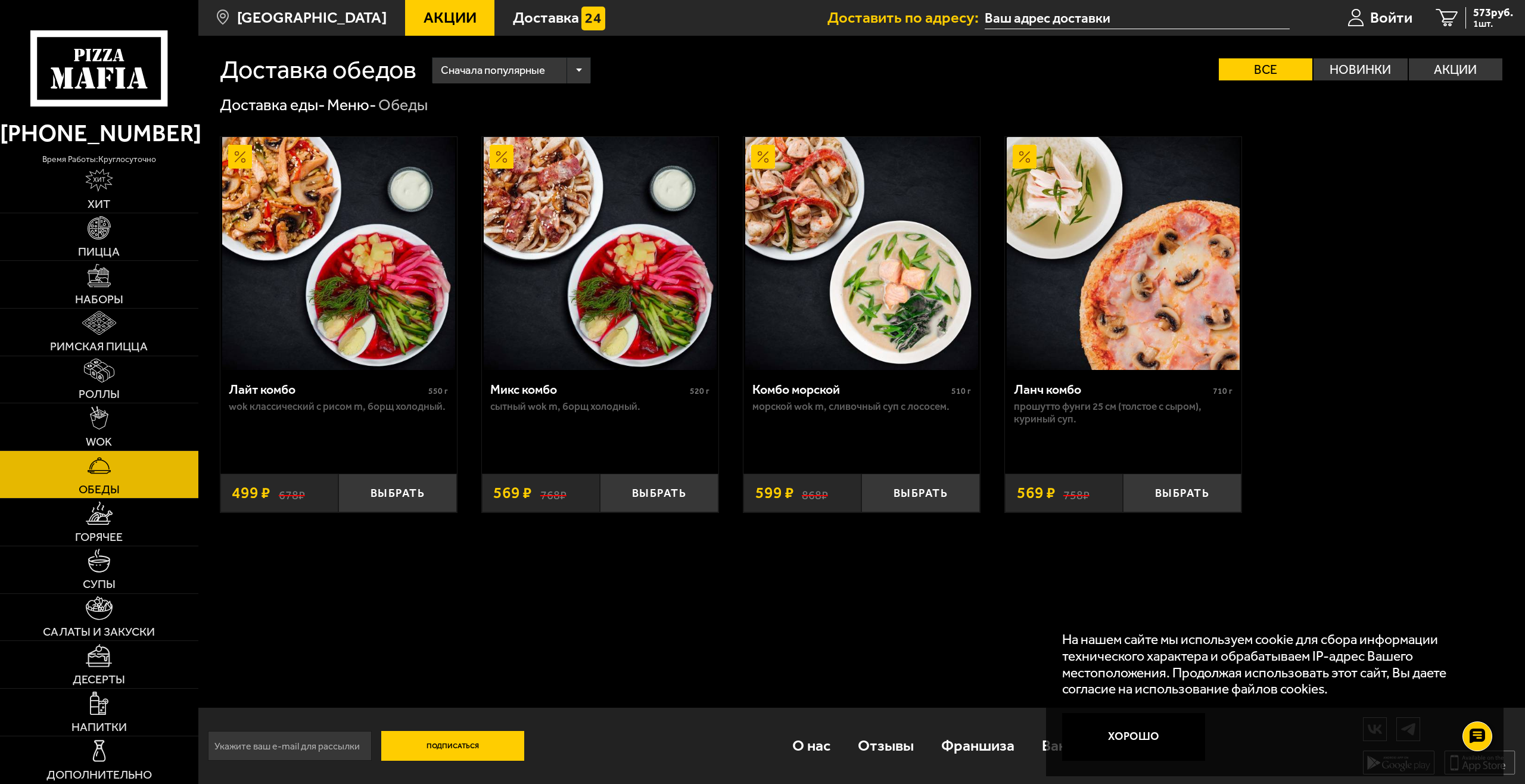
click at [362, 267] on img at bounding box center [339, 253] width 233 height 233
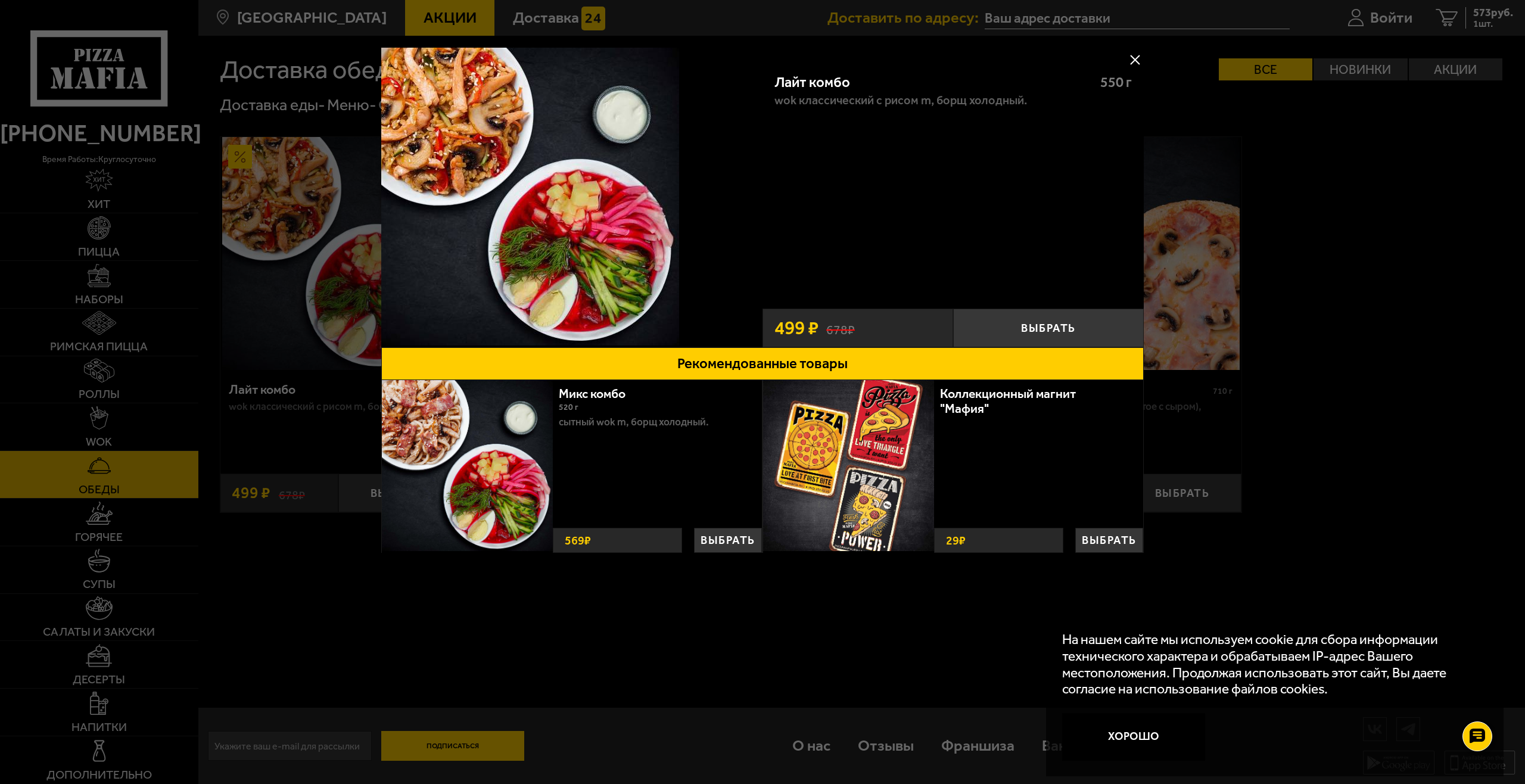
click at [1134, 60] on button at bounding box center [1134, 59] width 18 height 18
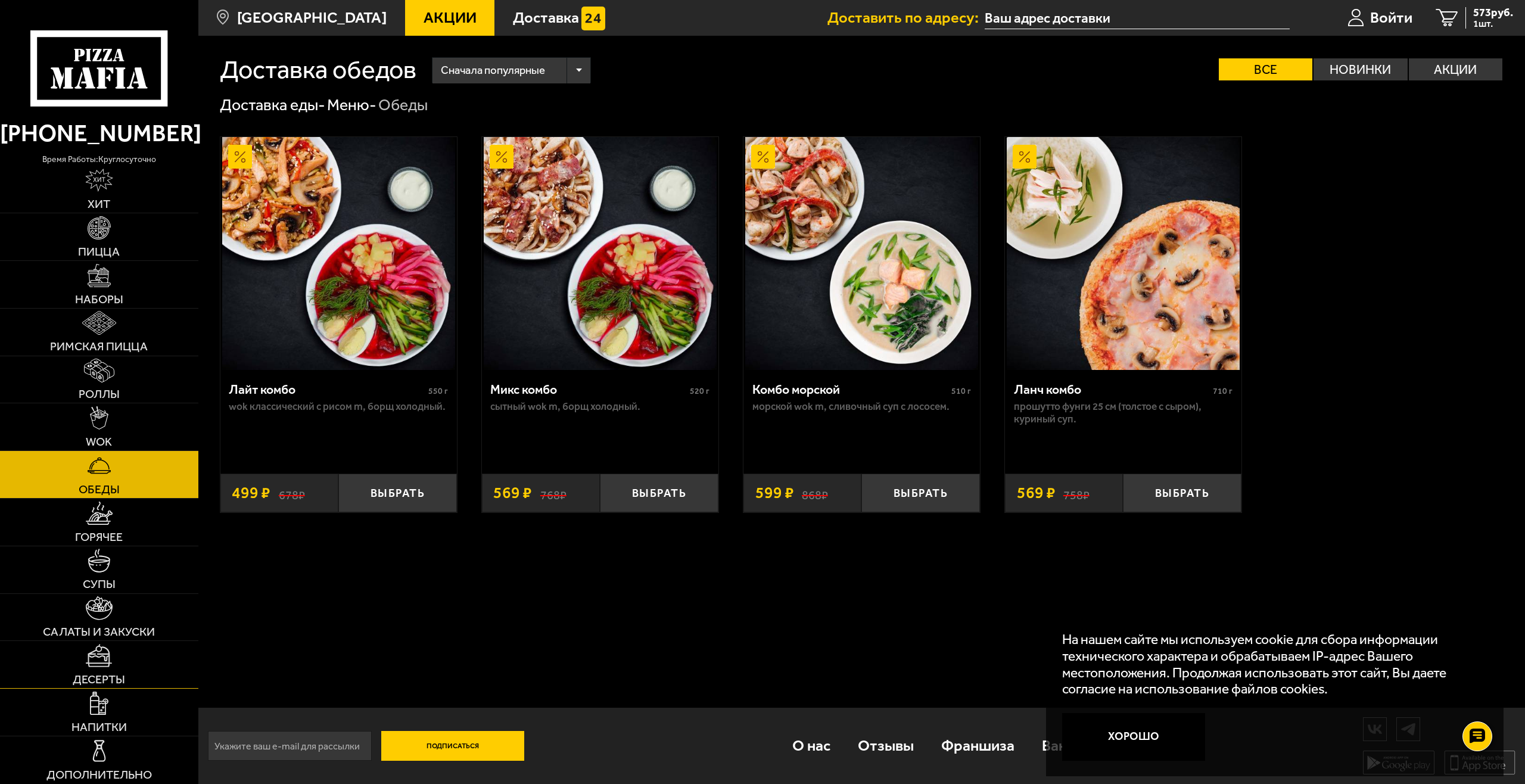
click at [109, 671] on link "Десерты" at bounding box center [99, 664] width 198 height 47
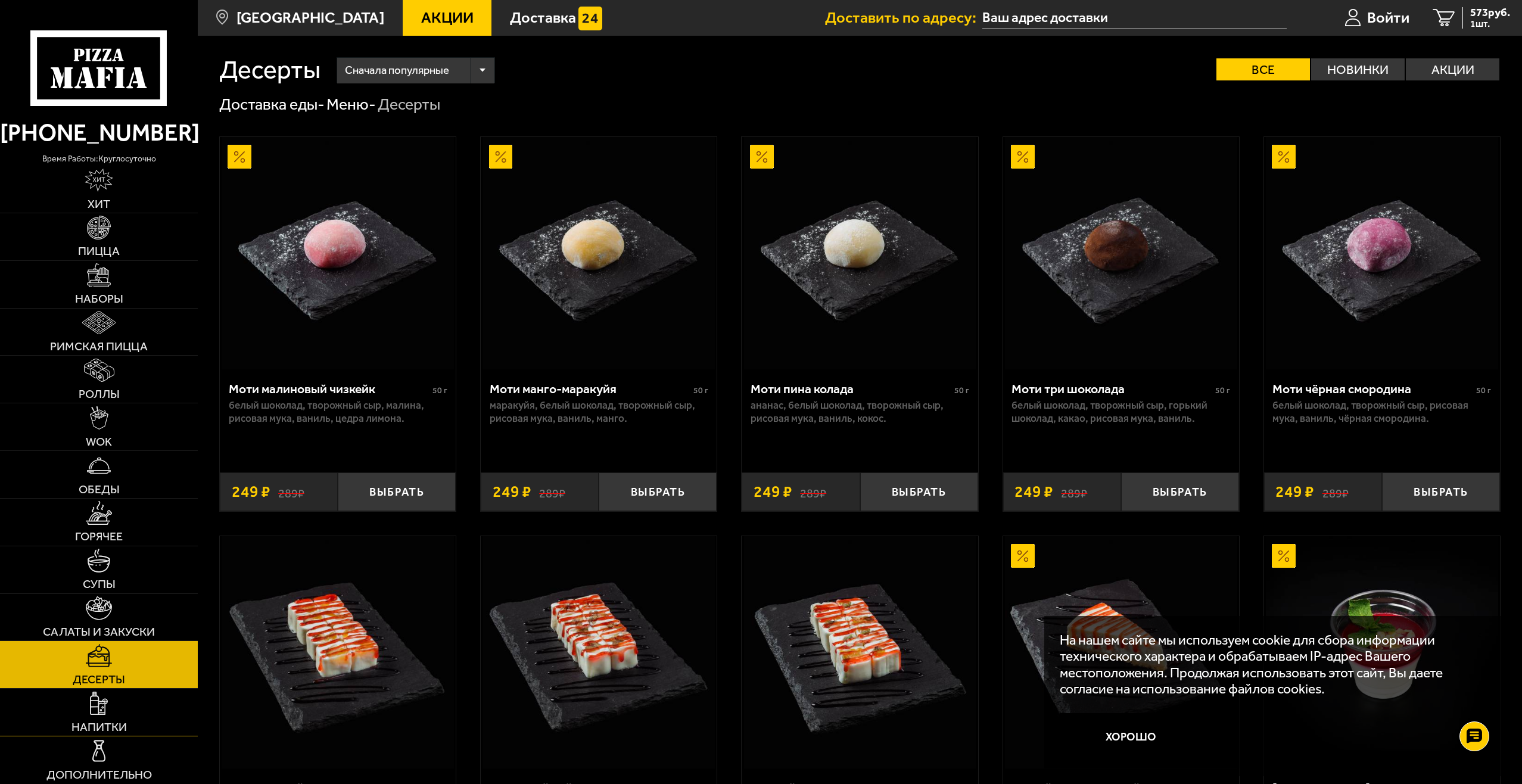
click at [110, 715] on link "Напитки" at bounding box center [98, 712] width 197 height 47
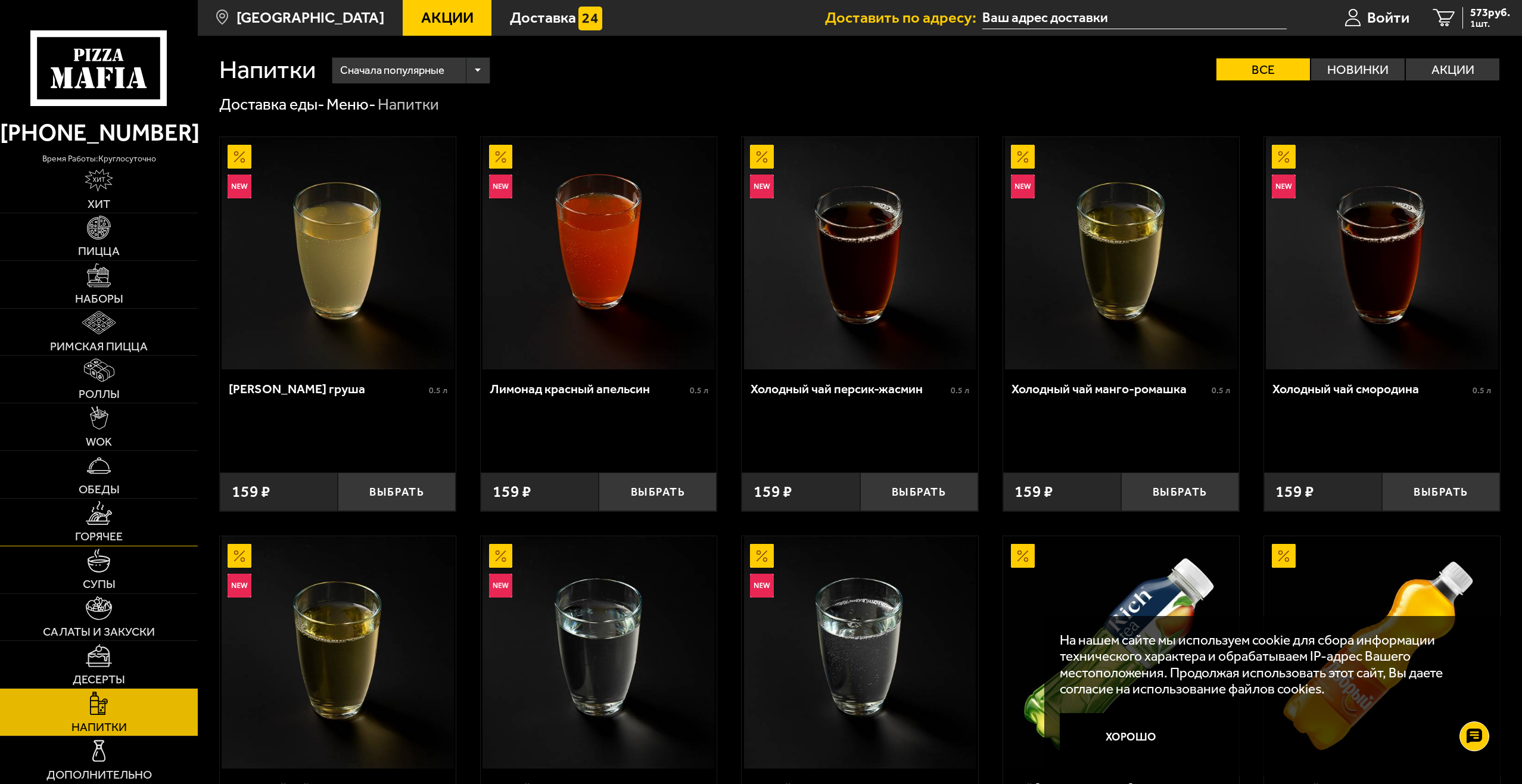
click at [109, 499] on link "Горячее" at bounding box center [98, 522] width 197 height 47
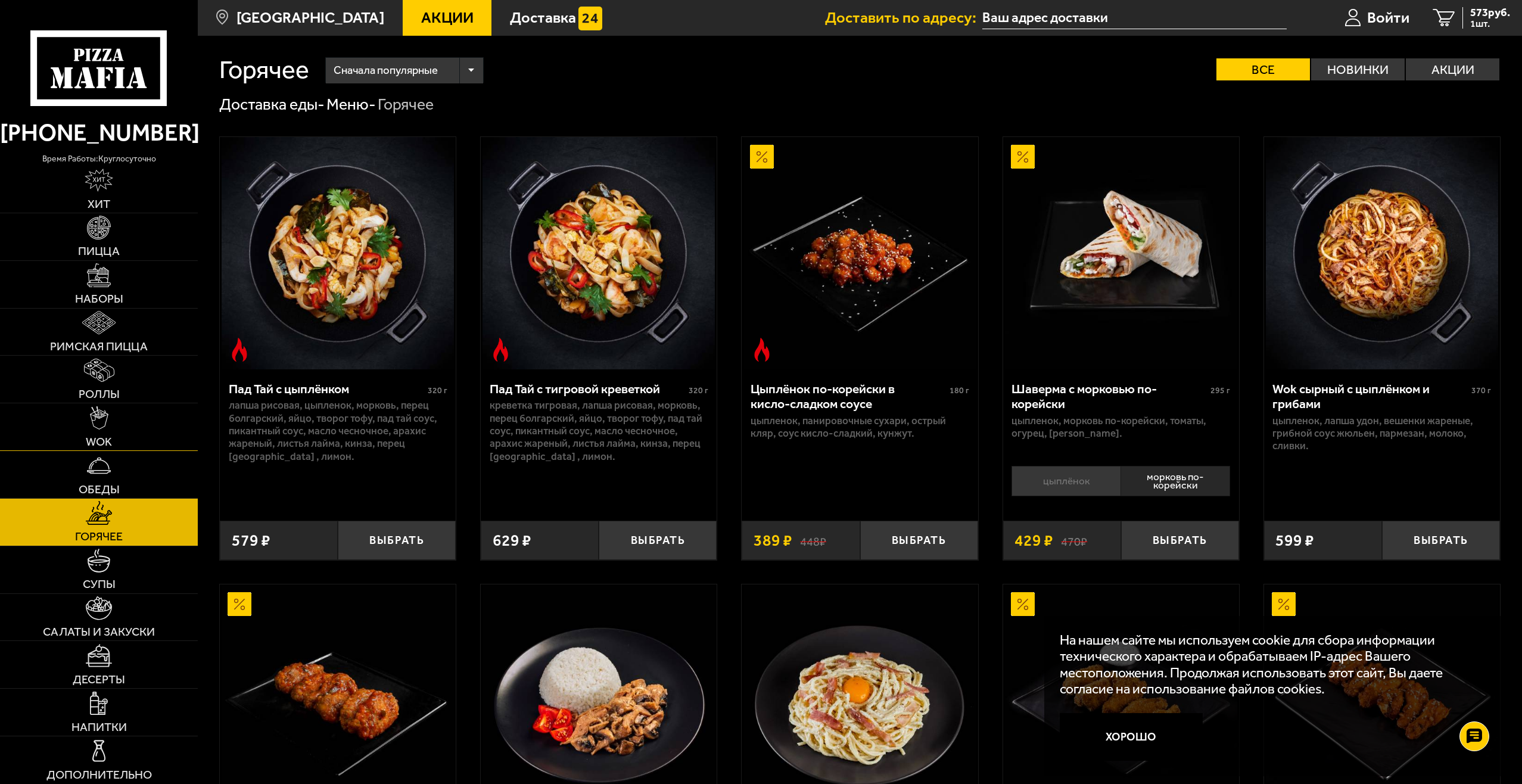
click at [110, 424] on link "WOK" at bounding box center [98, 426] width 197 height 47
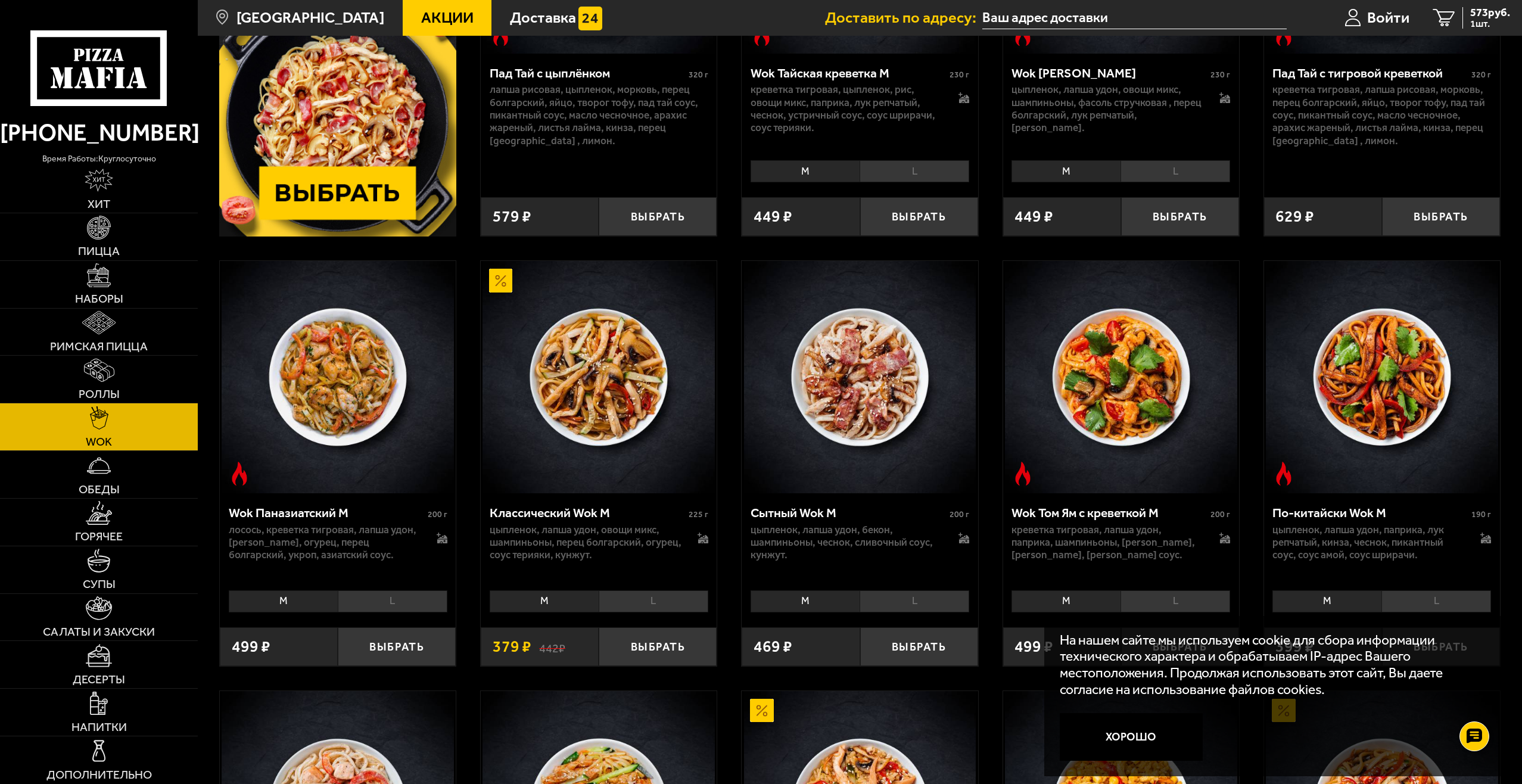
scroll to position [358, 0]
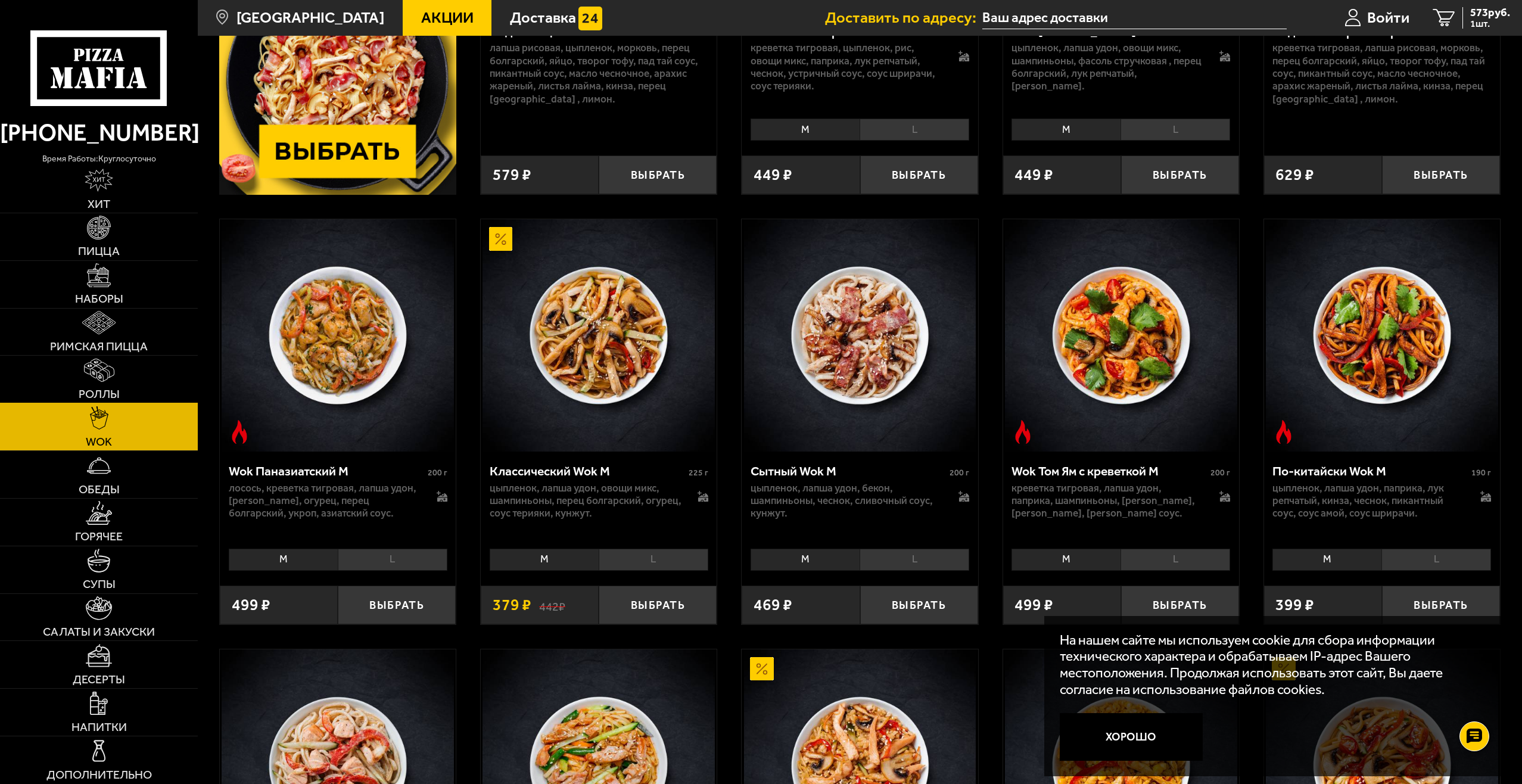
click at [102, 385] on link "Роллы" at bounding box center [98, 379] width 197 height 47
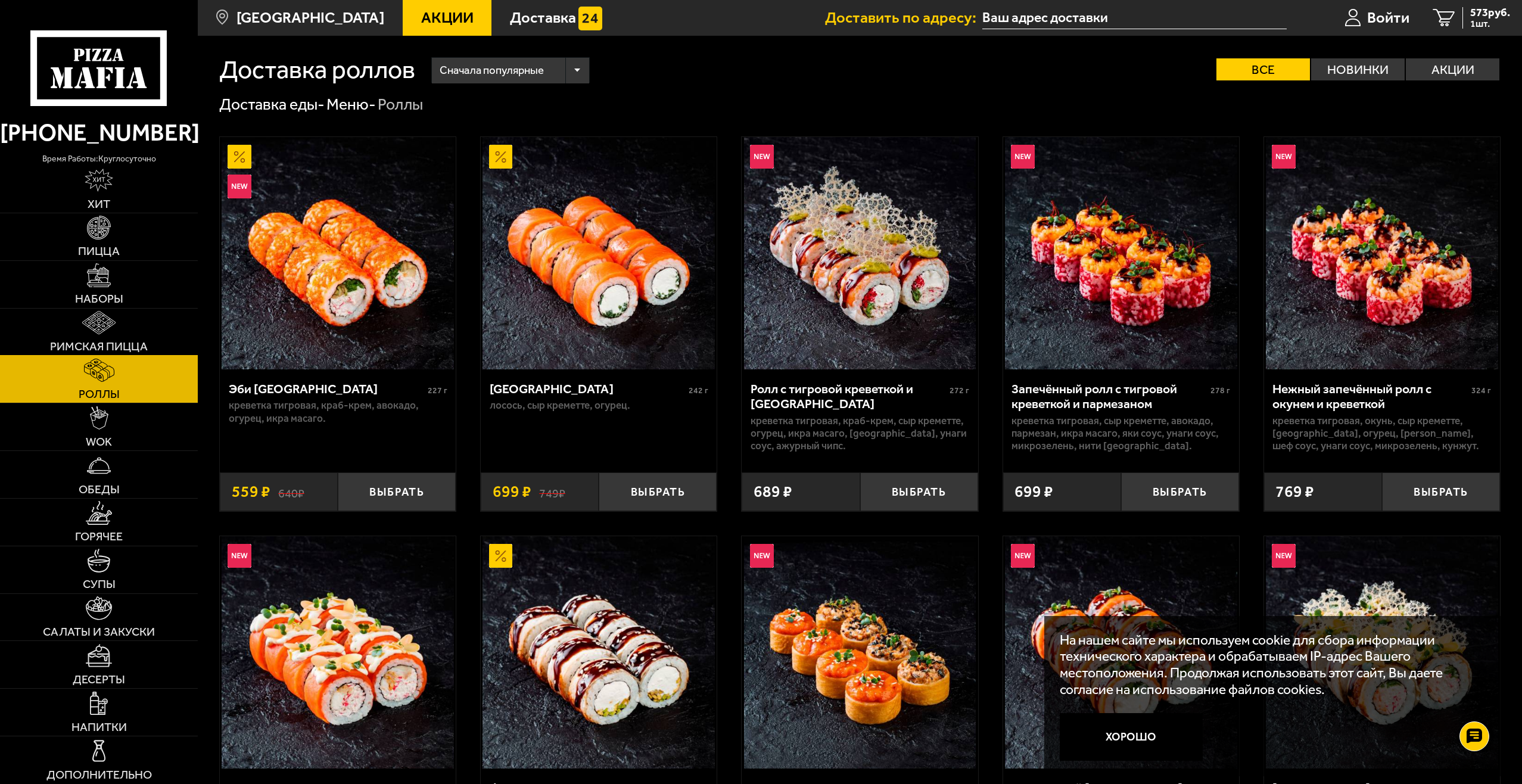
click at [106, 340] on span "Римская пицца" at bounding box center [98, 346] width 97 height 12
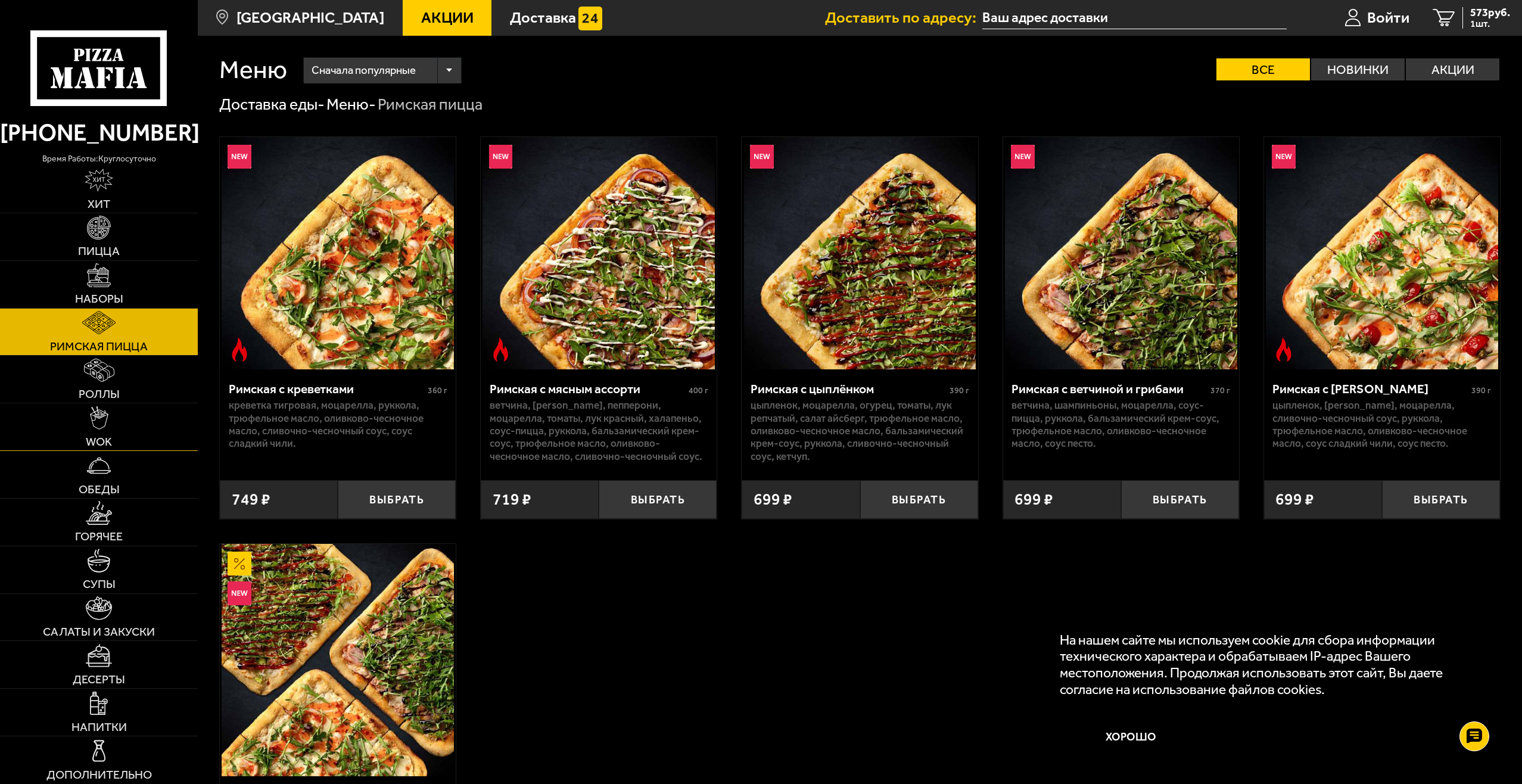
click at [115, 446] on link "WOK" at bounding box center [98, 426] width 197 height 47
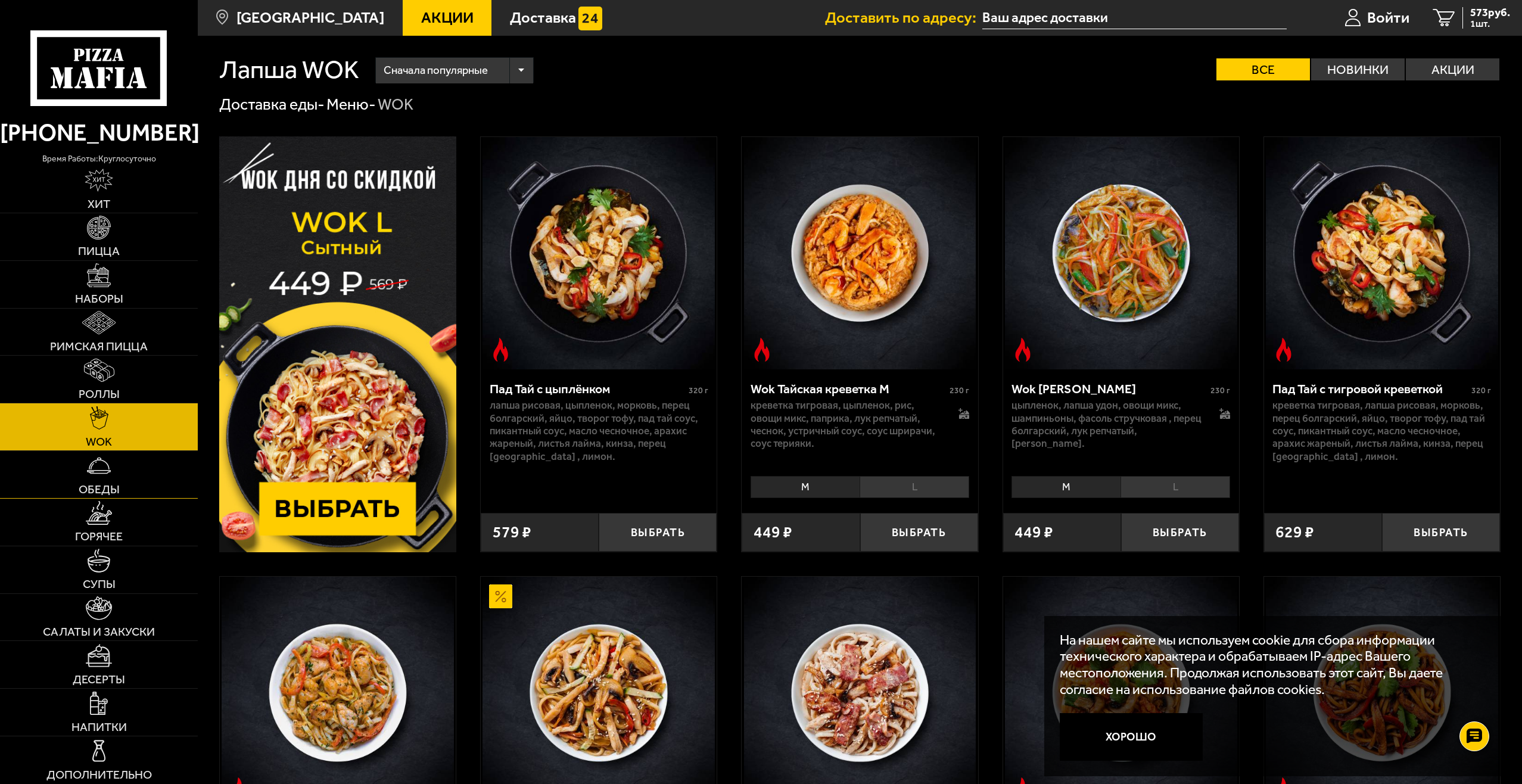
click at [122, 470] on link "Обеды" at bounding box center [98, 474] width 197 height 47
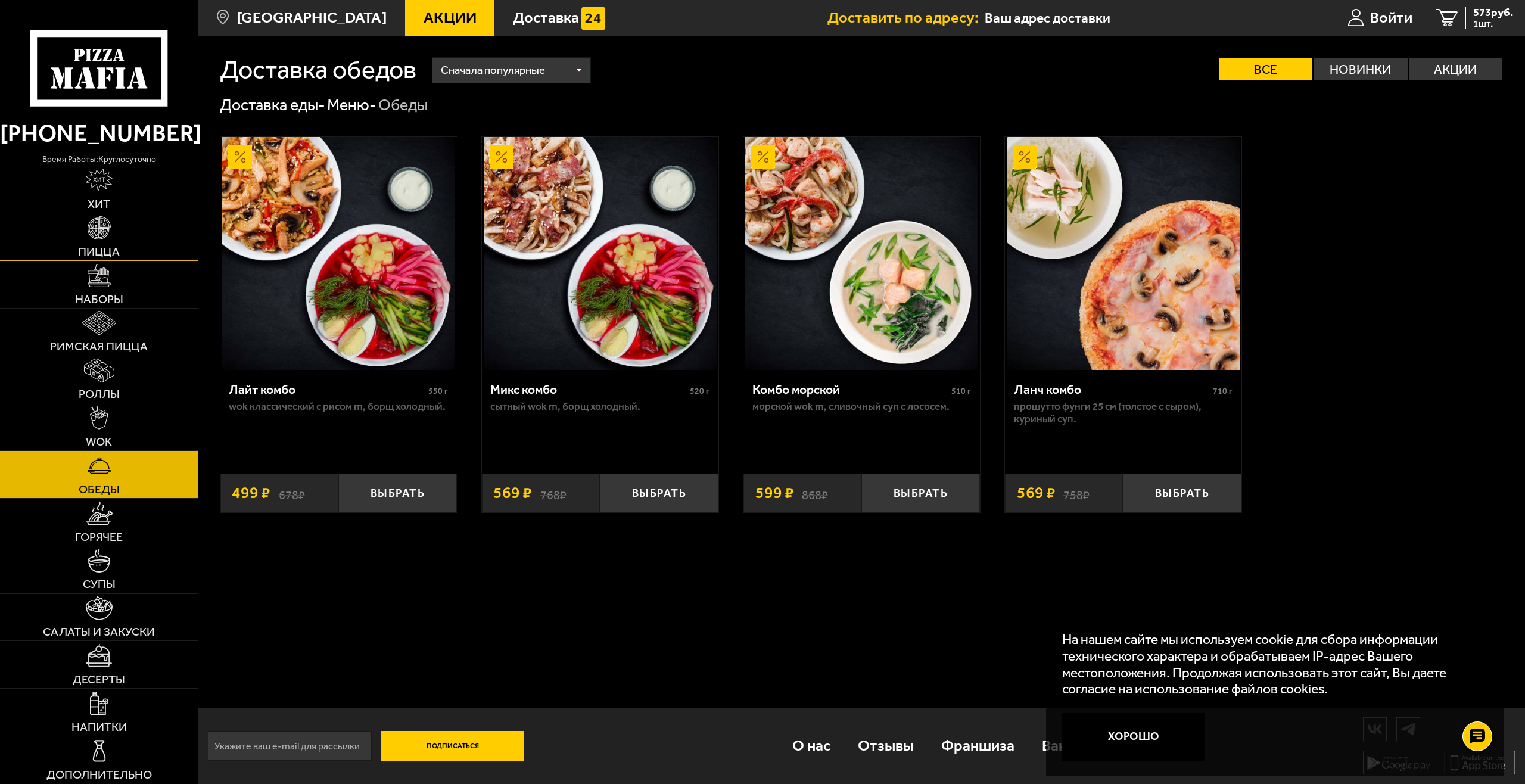
click at [111, 219] on img at bounding box center [99, 227] width 23 height 23
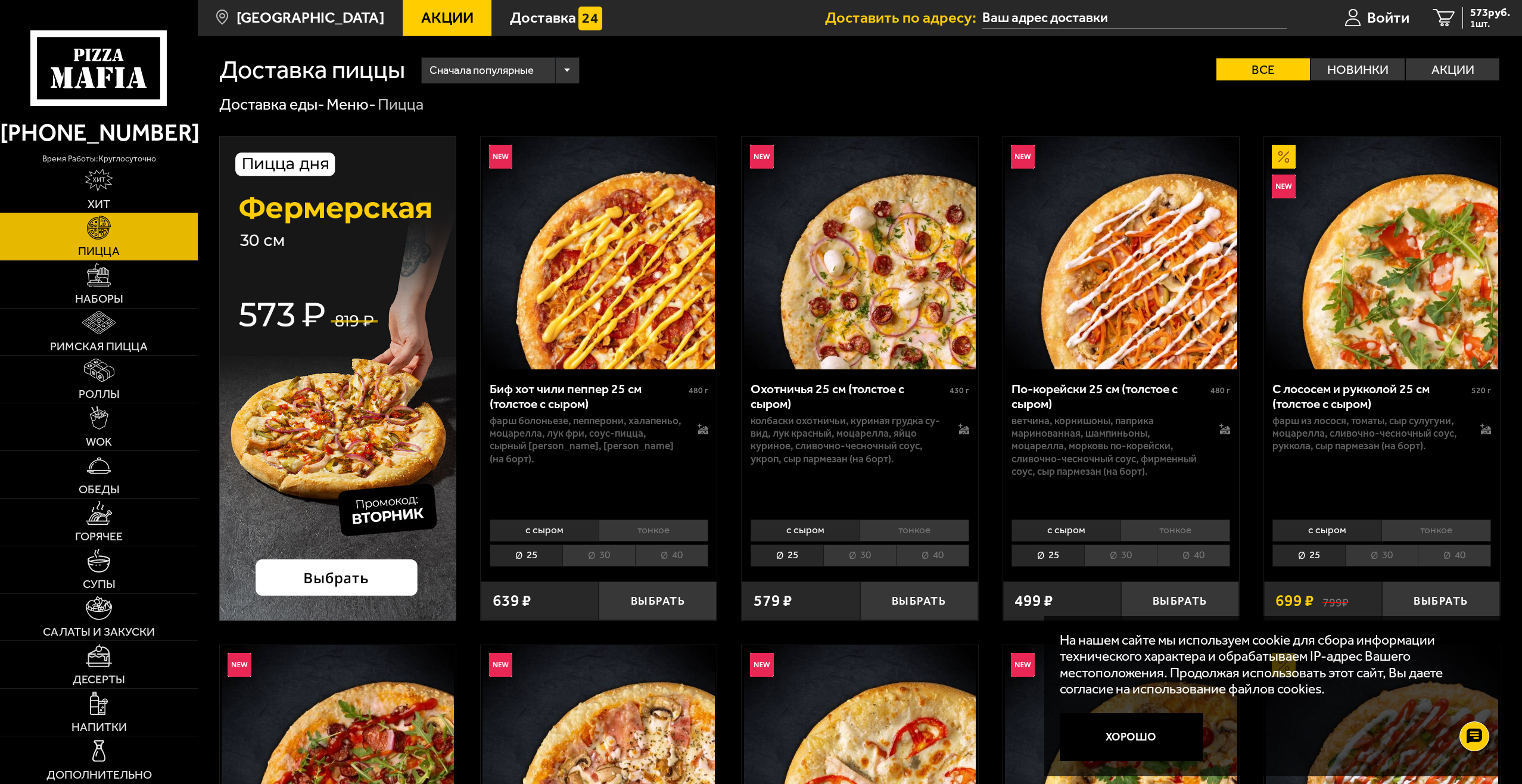
click at [103, 204] on span "Хит" at bounding box center [99, 204] width 22 height 12
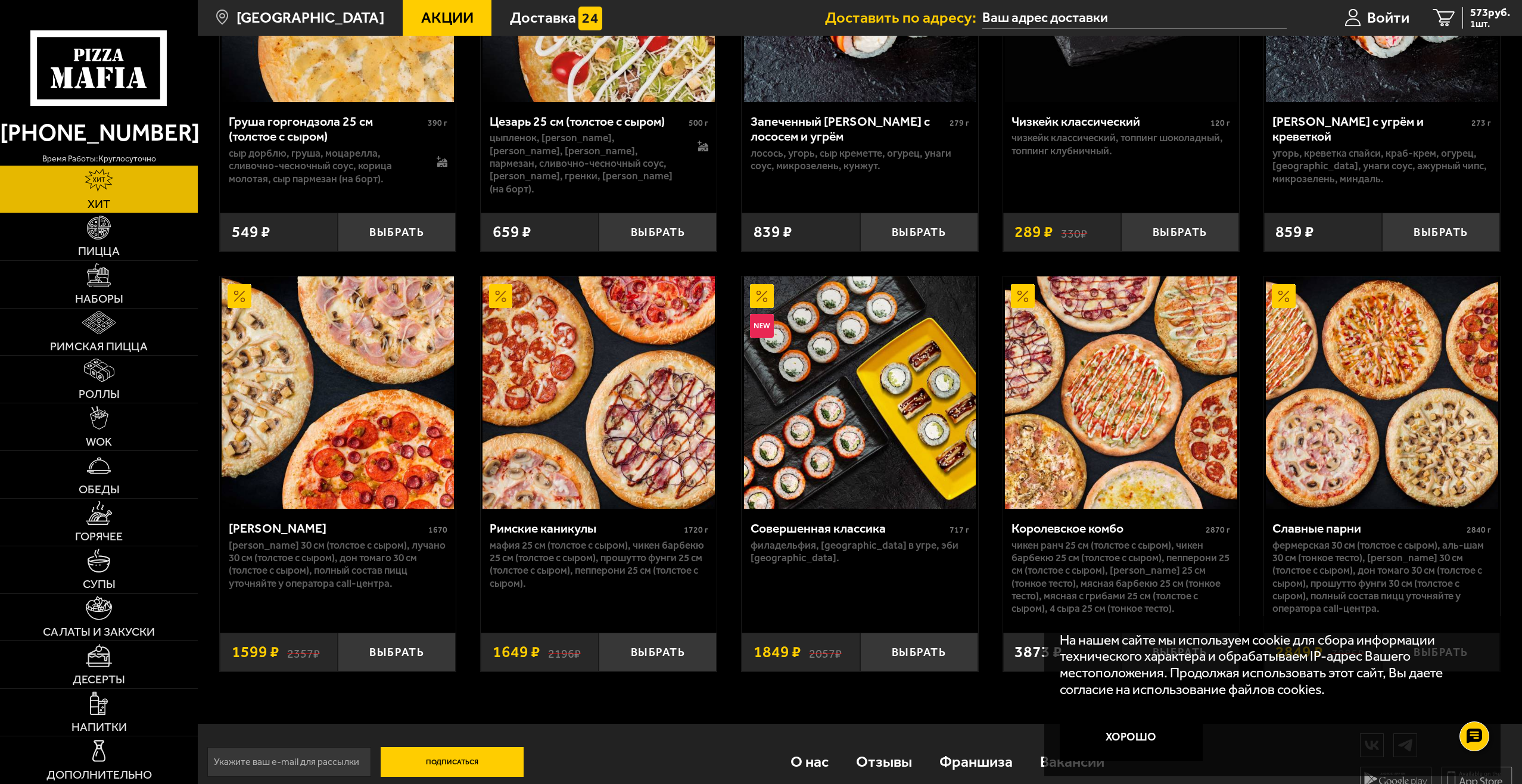
scroll to position [703, 0]
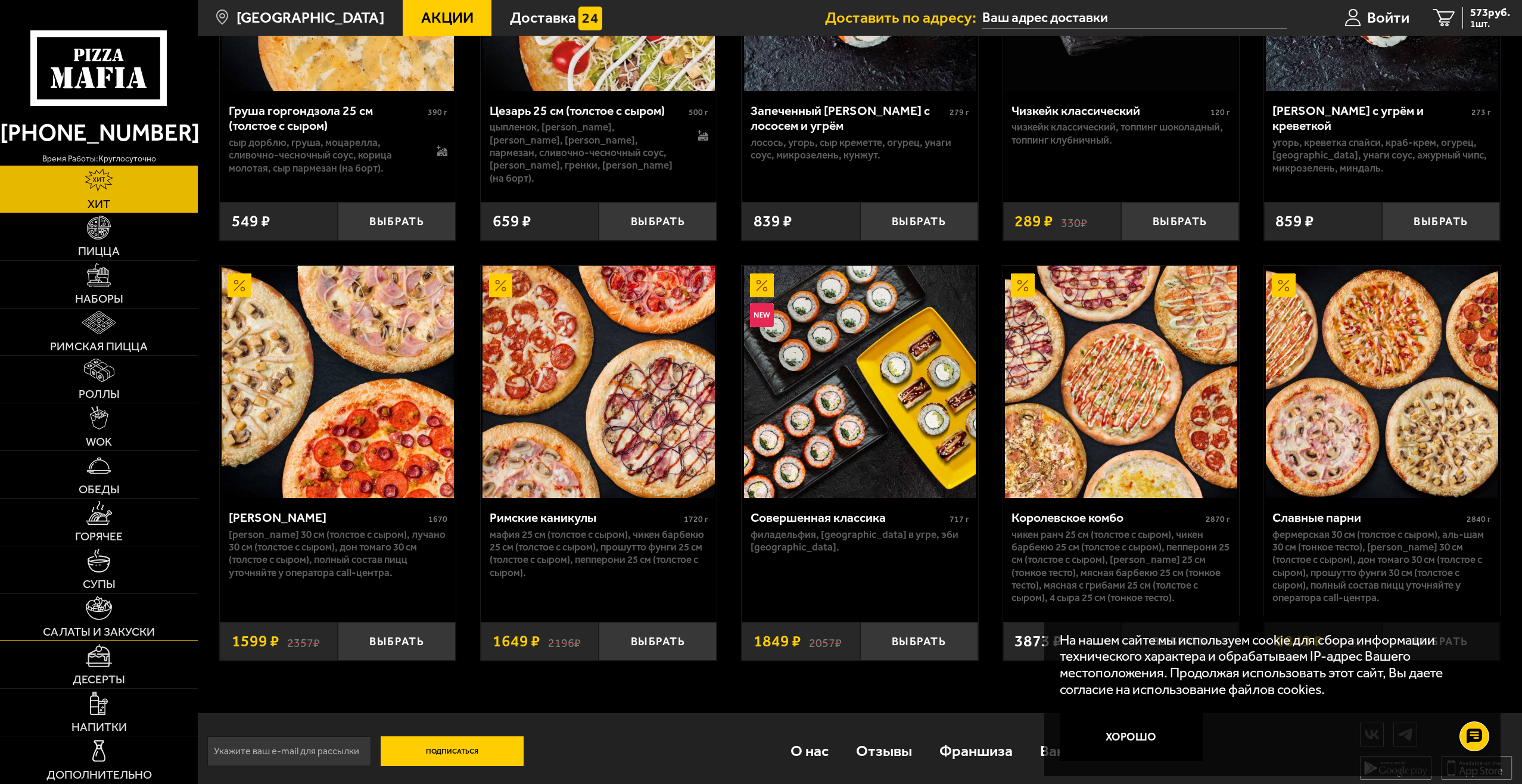
click at [115, 608] on link "Салаты и закуски" at bounding box center [98, 617] width 197 height 47
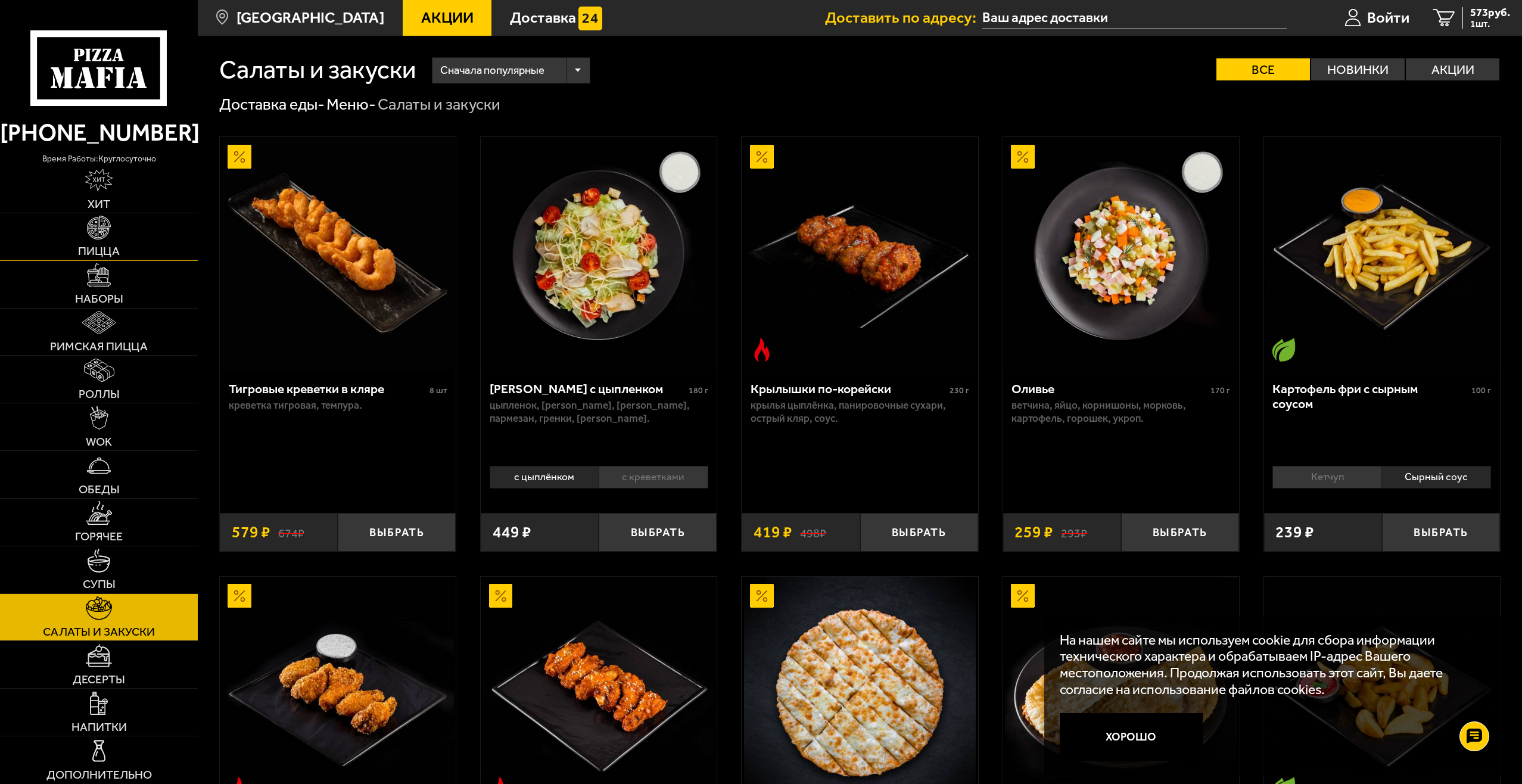
click at [103, 233] on img at bounding box center [98, 227] width 23 height 23
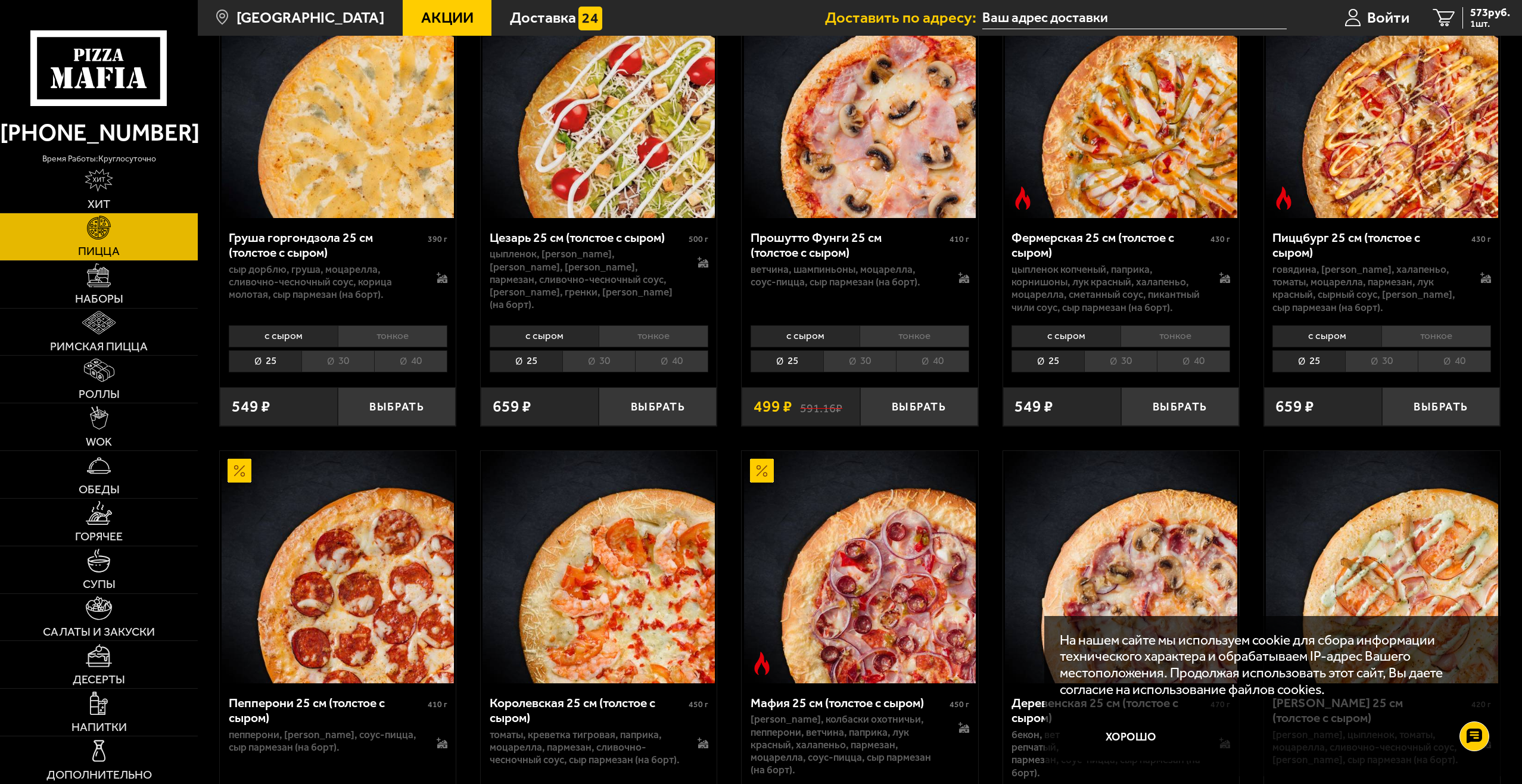
scroll to position [1608, 0]
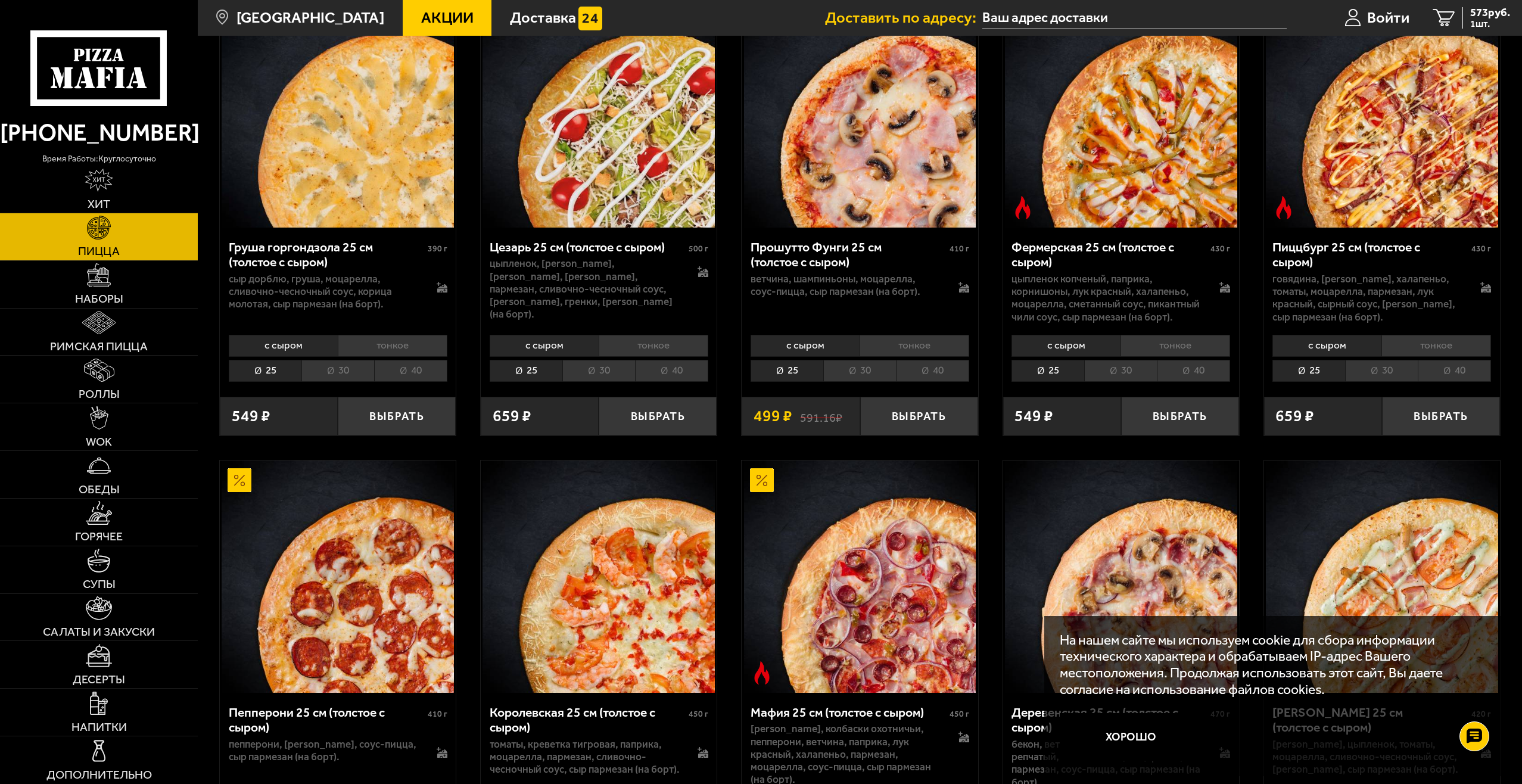
click at [1372, 374] on li "30" at bounding box center [1382, 370] width 72 height 22
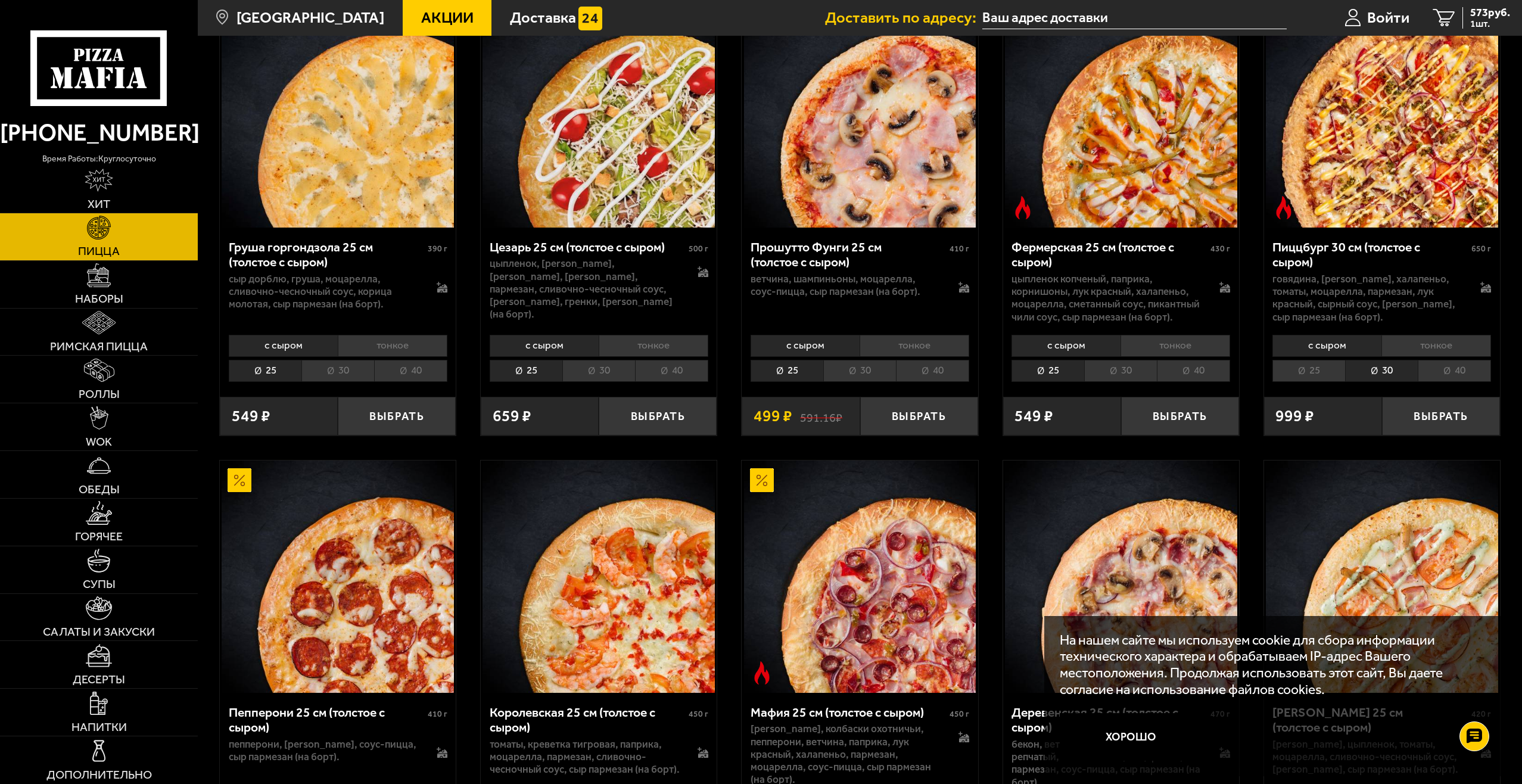
click at [1438, 375] on li "40" at bounding box center [1454, 370] width 73 height 22
click at [1095, 371] on li "30" at bounding box center [1120, 370] width 72 height 22
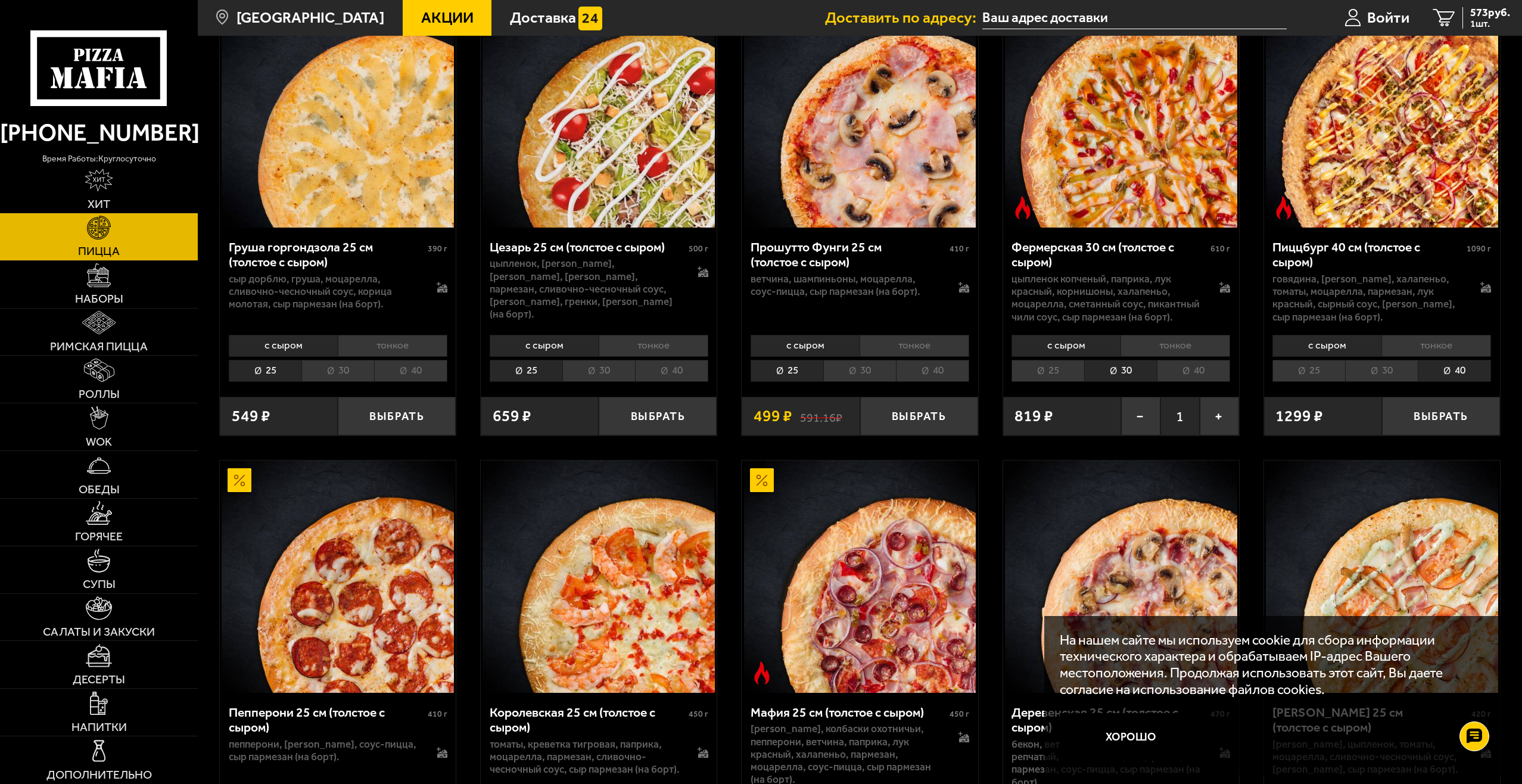
click at [1182, 379] on li "40" at bounding box center [1193, 370] width 73 height 22
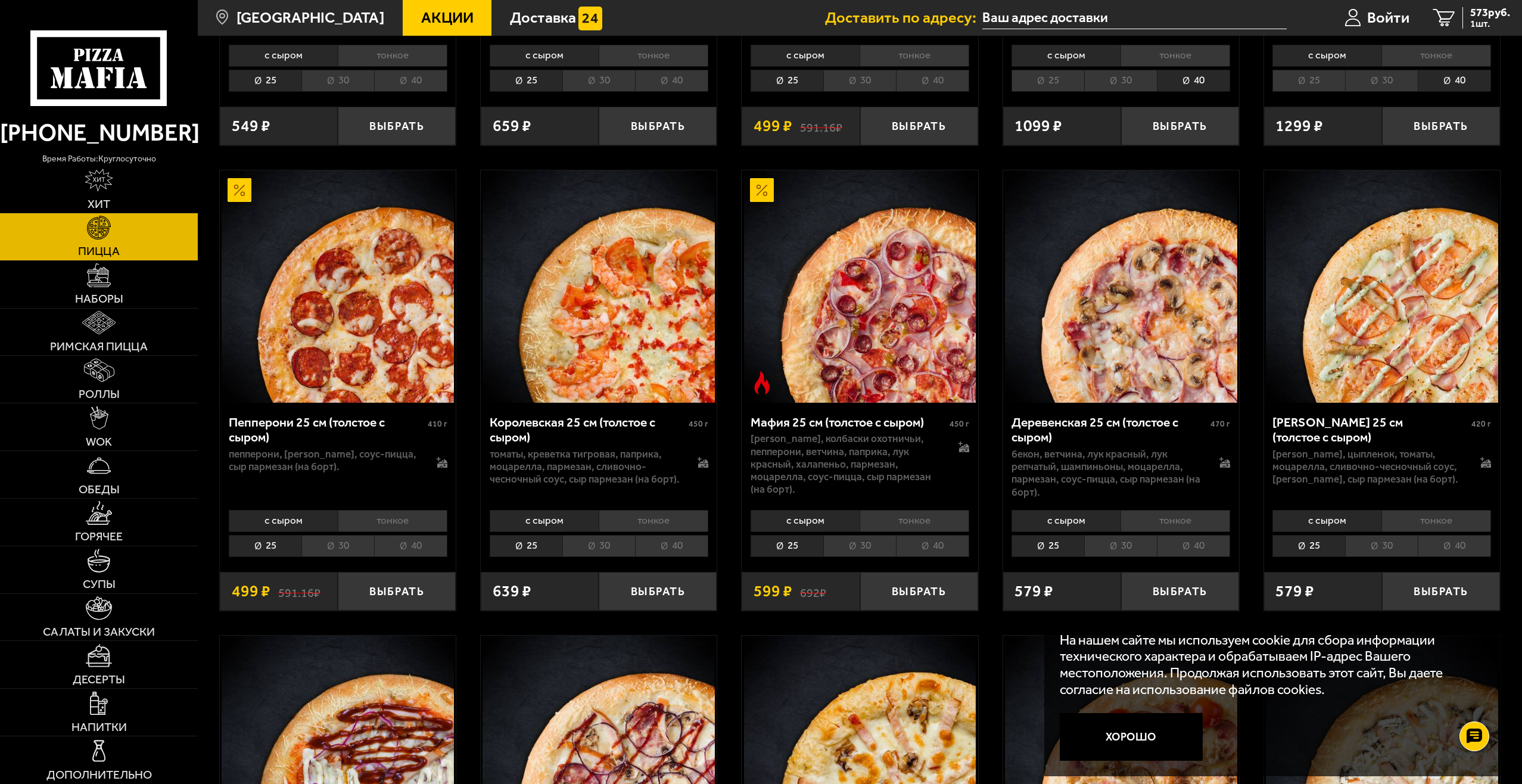
scroll to position [1906, 0]
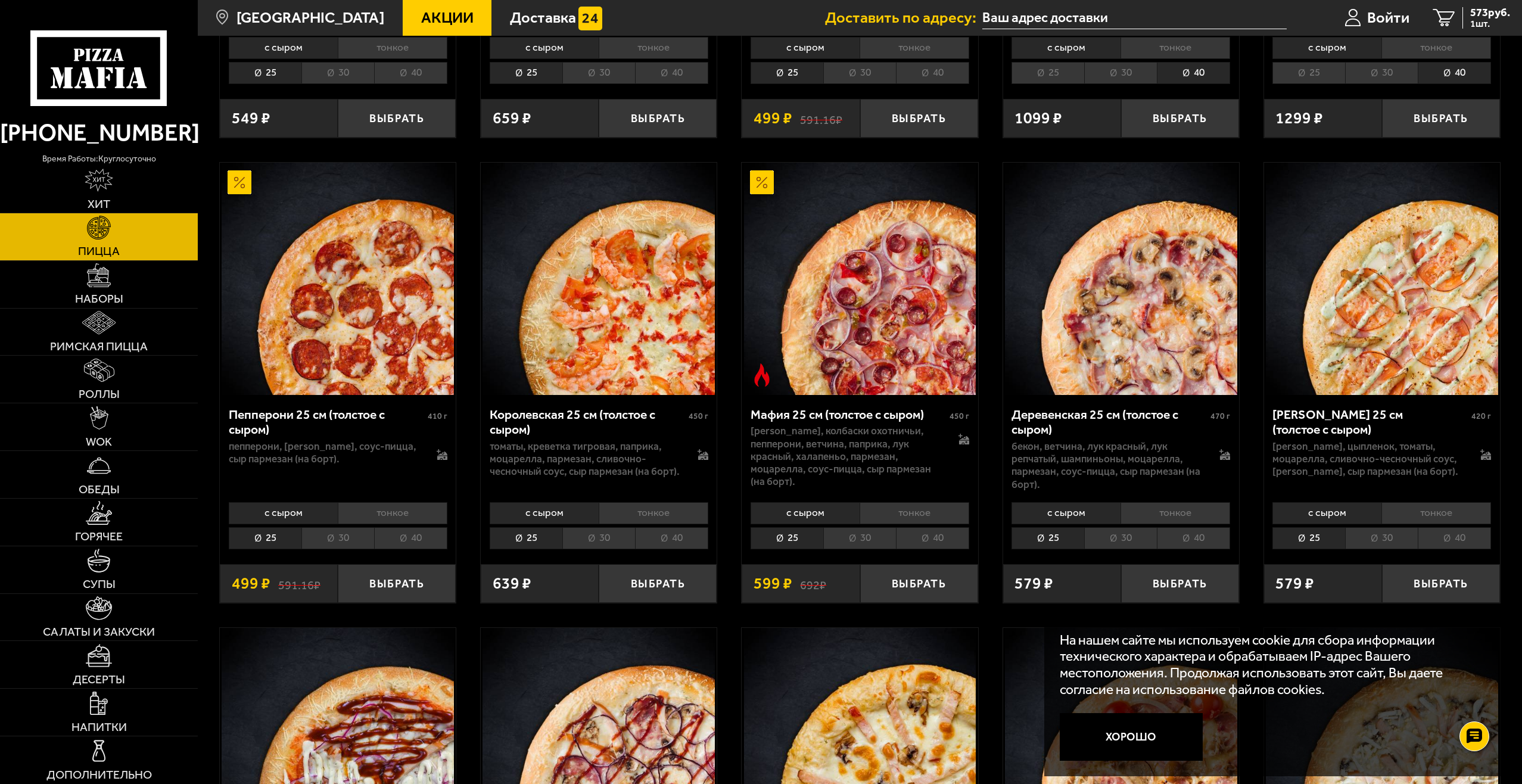
click at [311, 549] on li "30" at bounding box center [338, 538] width 72 height 22
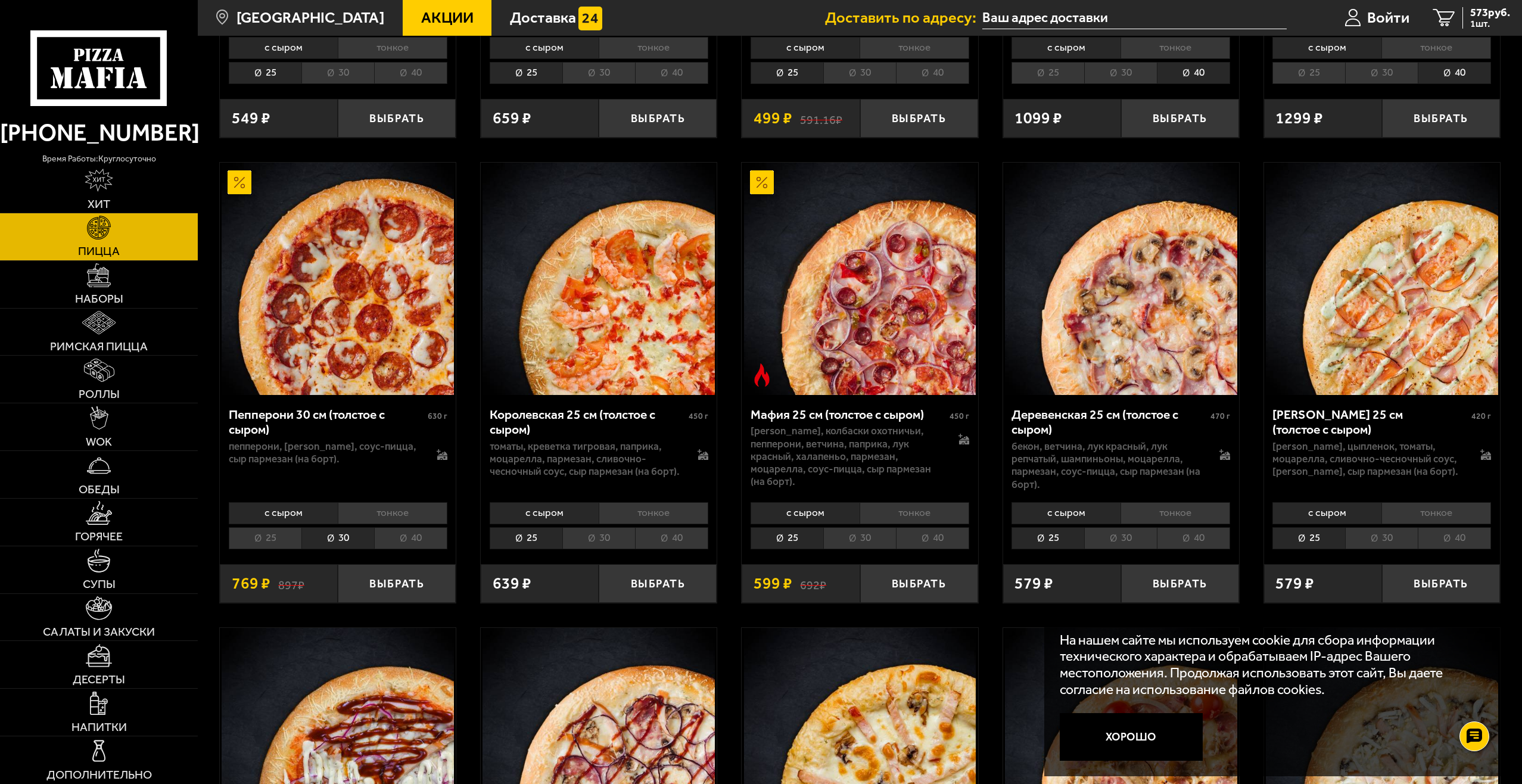
click at [274, 547] on li "25" at bounding box center [265, 538] width 72 height 22
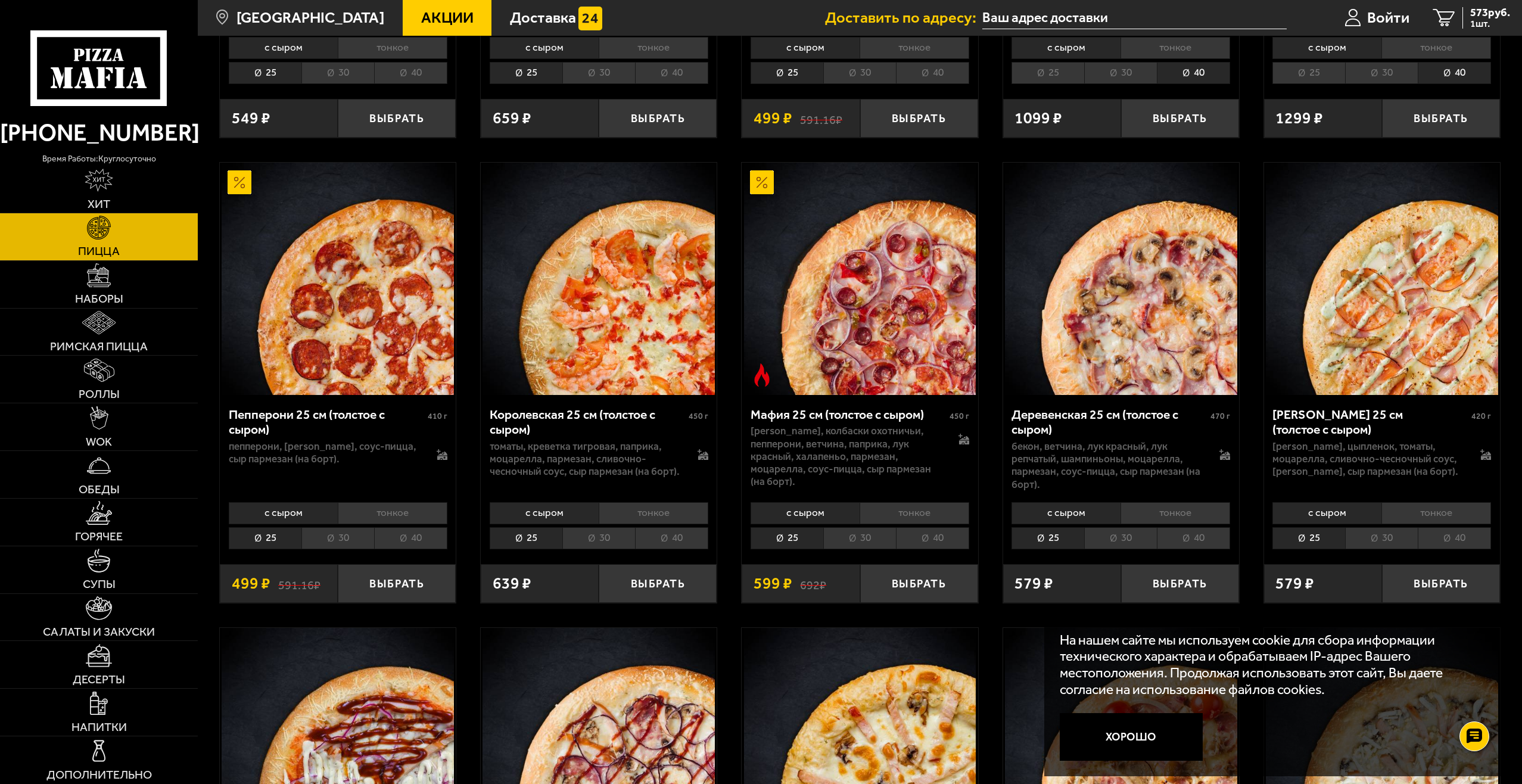
click at [329, 549] on li "30" at bounding box center [338, 538] width 72 height 22
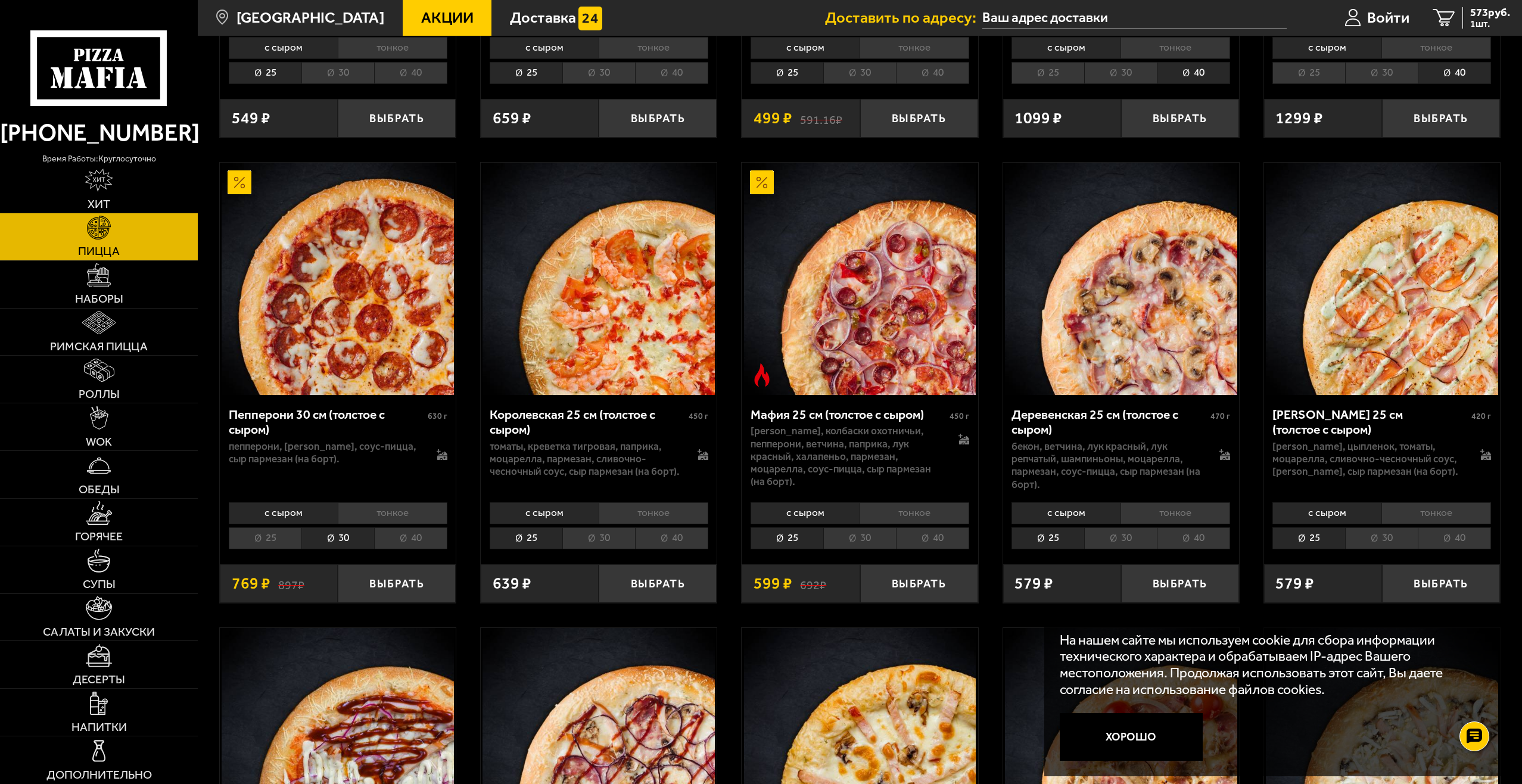
click at [283, 549] on li "25" at bounding box center [265, 538] width 72 height 22
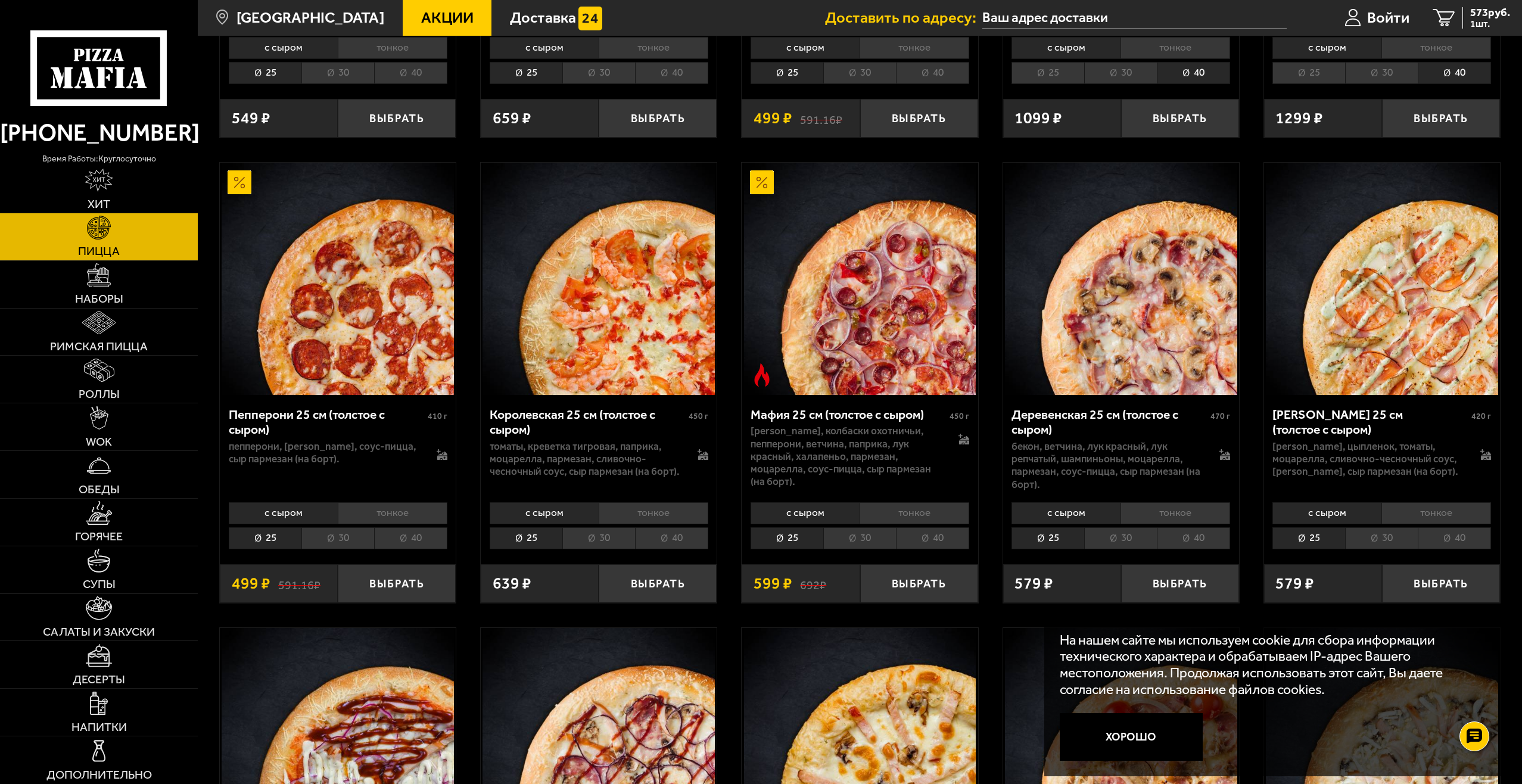
click at [323, 549] on li "30" at bounding box center [338, 538] width 72 height 22
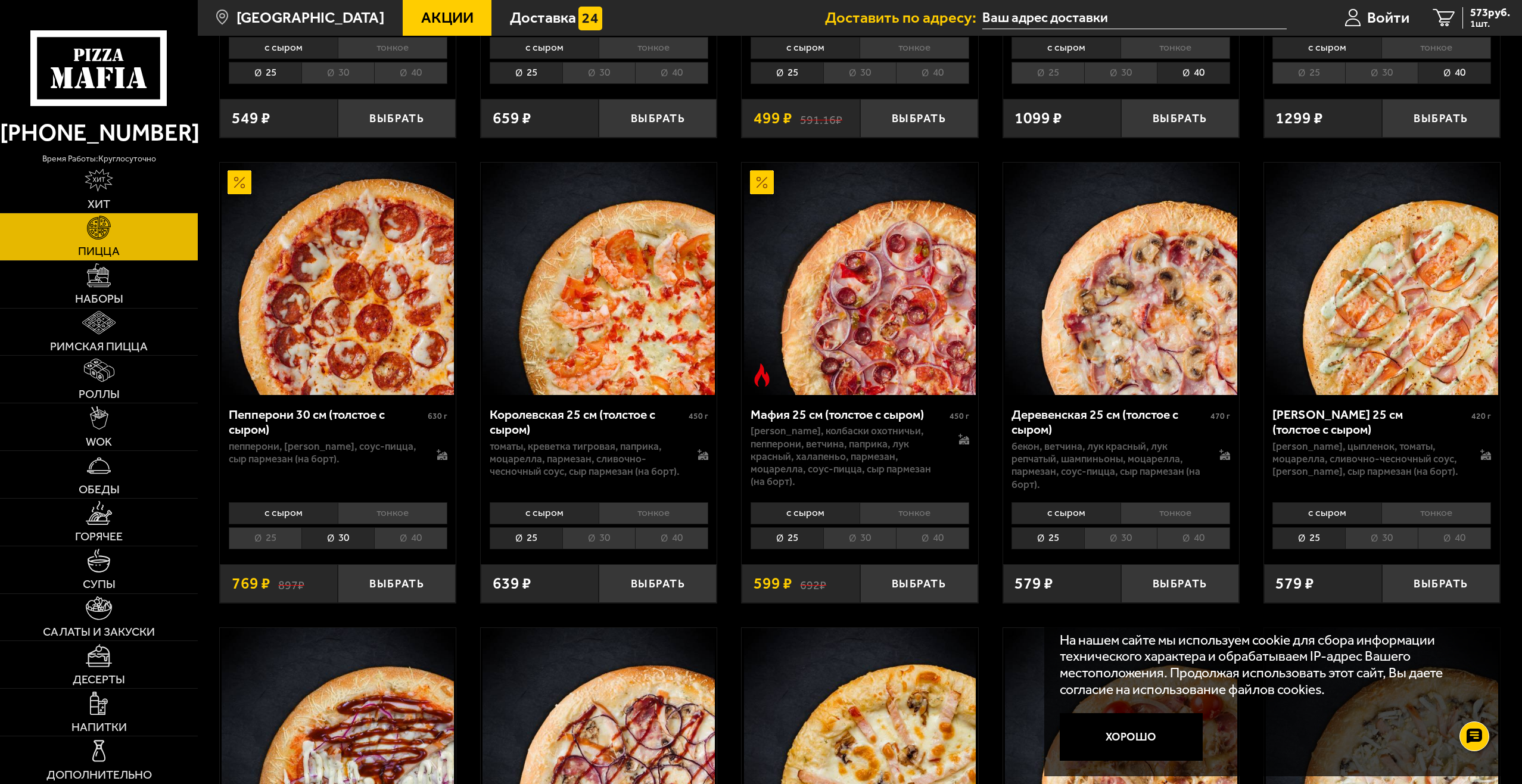
click at [270, 547] on li "25" at bounding box center [265, 538] width 72 height 22
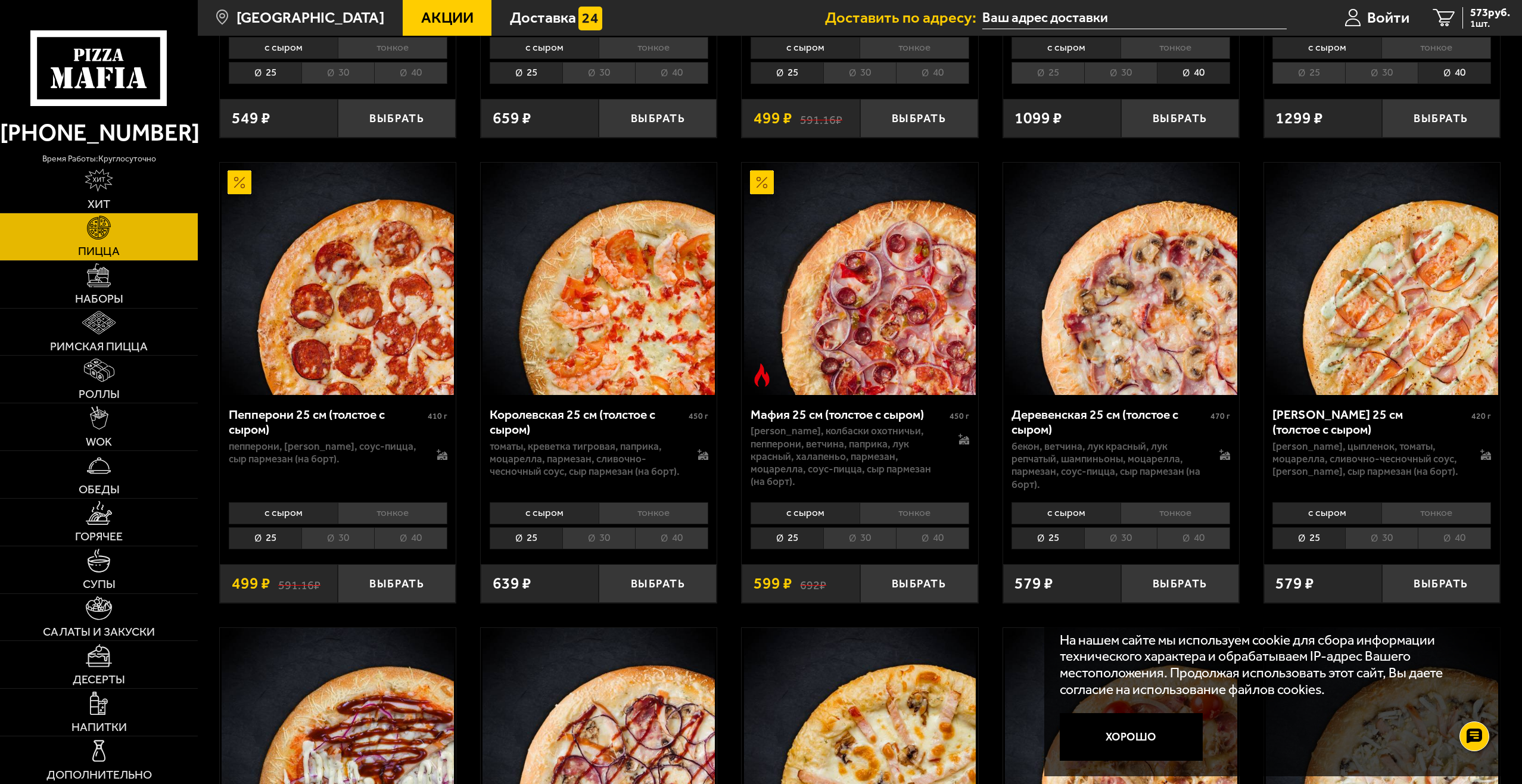
click at [321, 547] on li "30" at bounding box center [338, 538] width 72 height 22
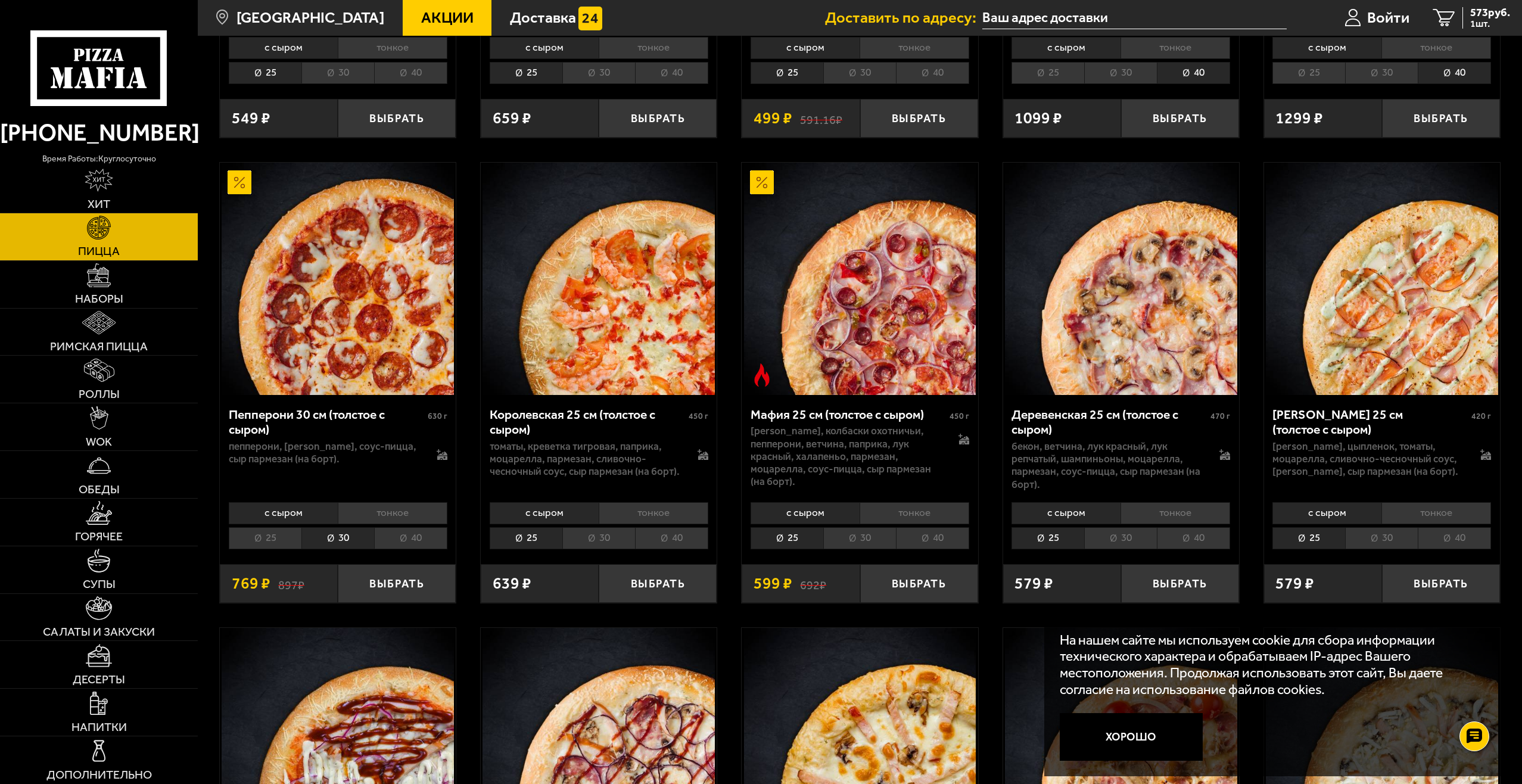
click at [273, 549] on li "25" at bounding box center [265, 538] width 72 height 22
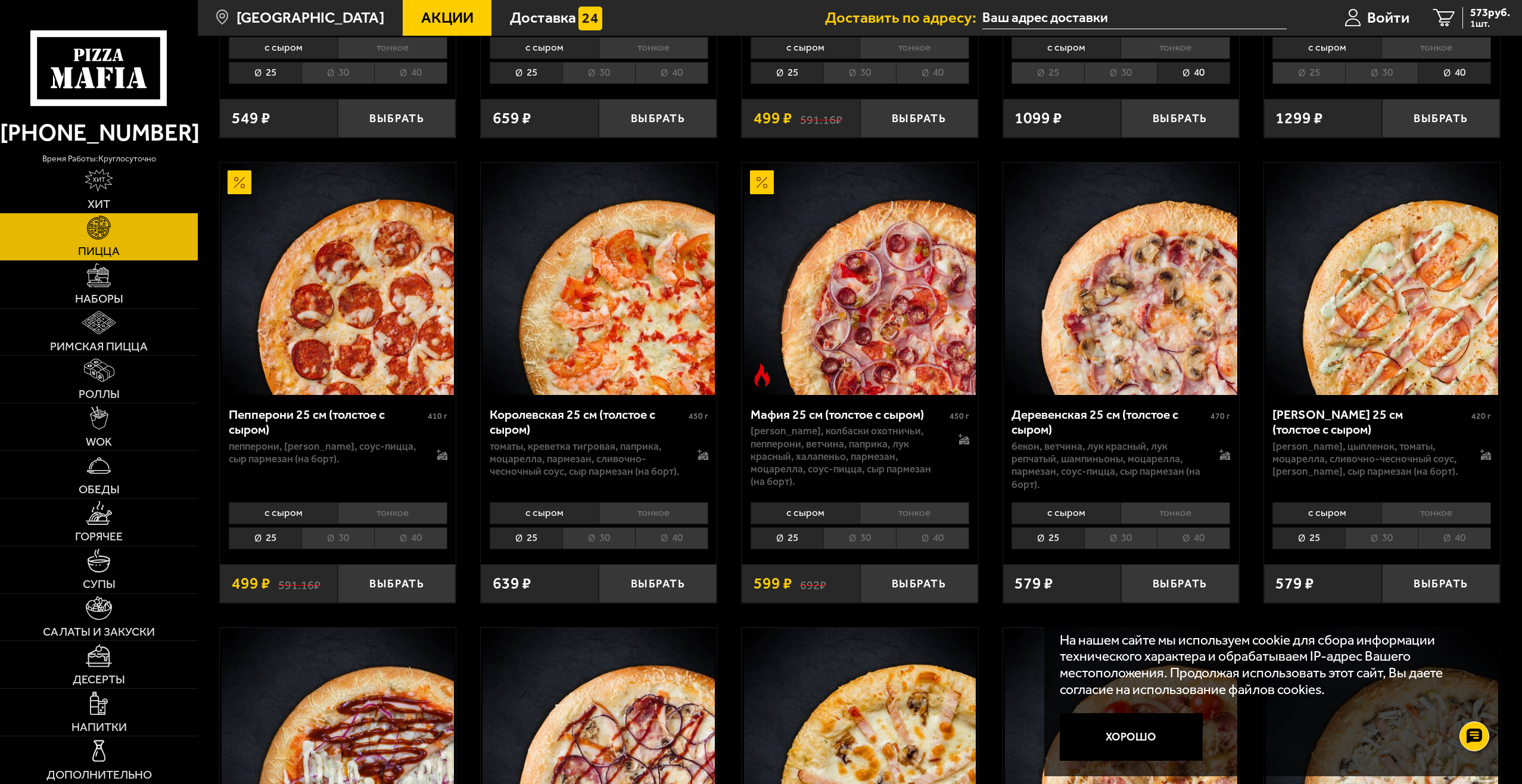
click at [322, 549] on li "30" at bounding box center [338, 538] width 72 height 22
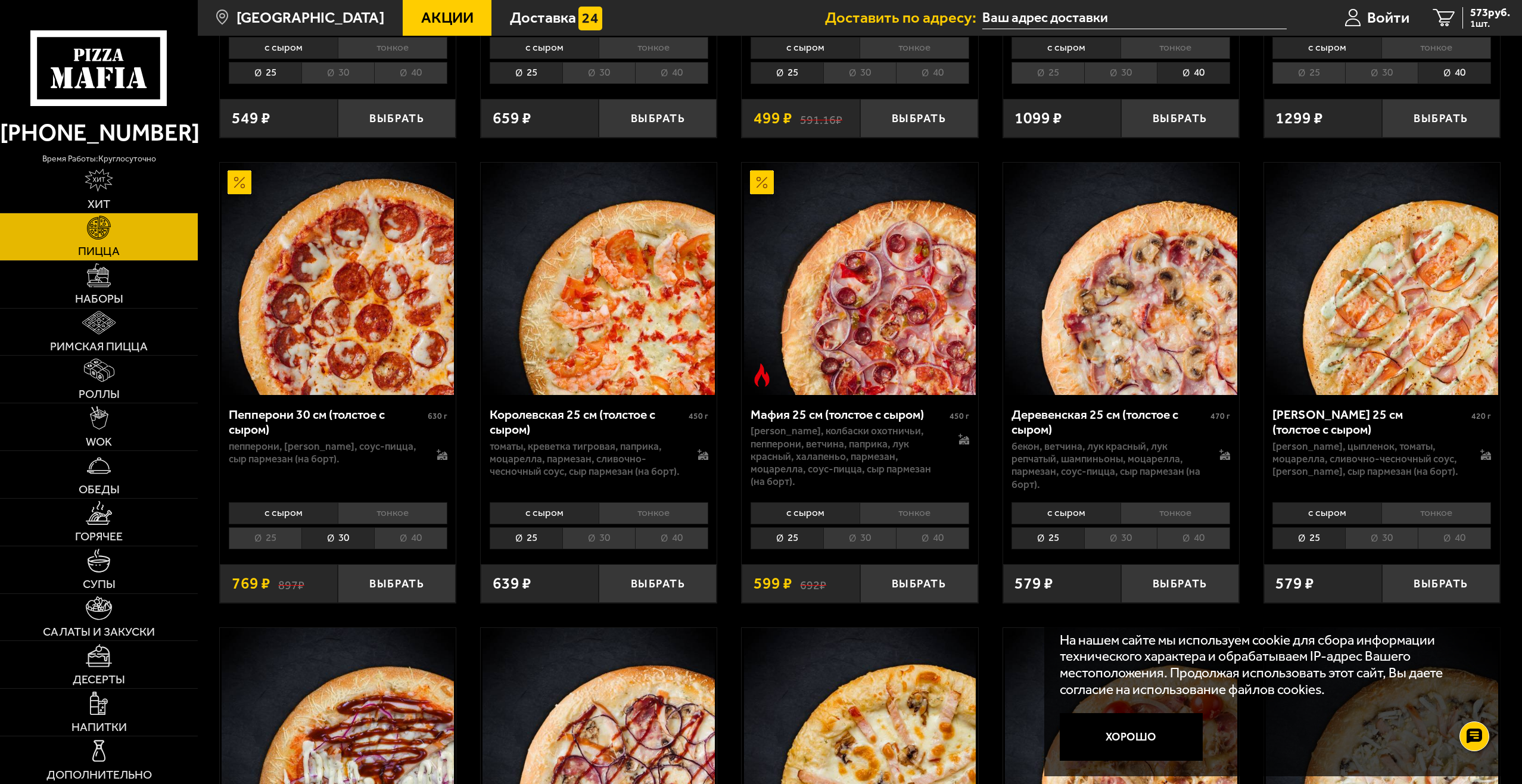
click at [277, 549] on li "25" at bounding box center [265, 538] width 72 height 22
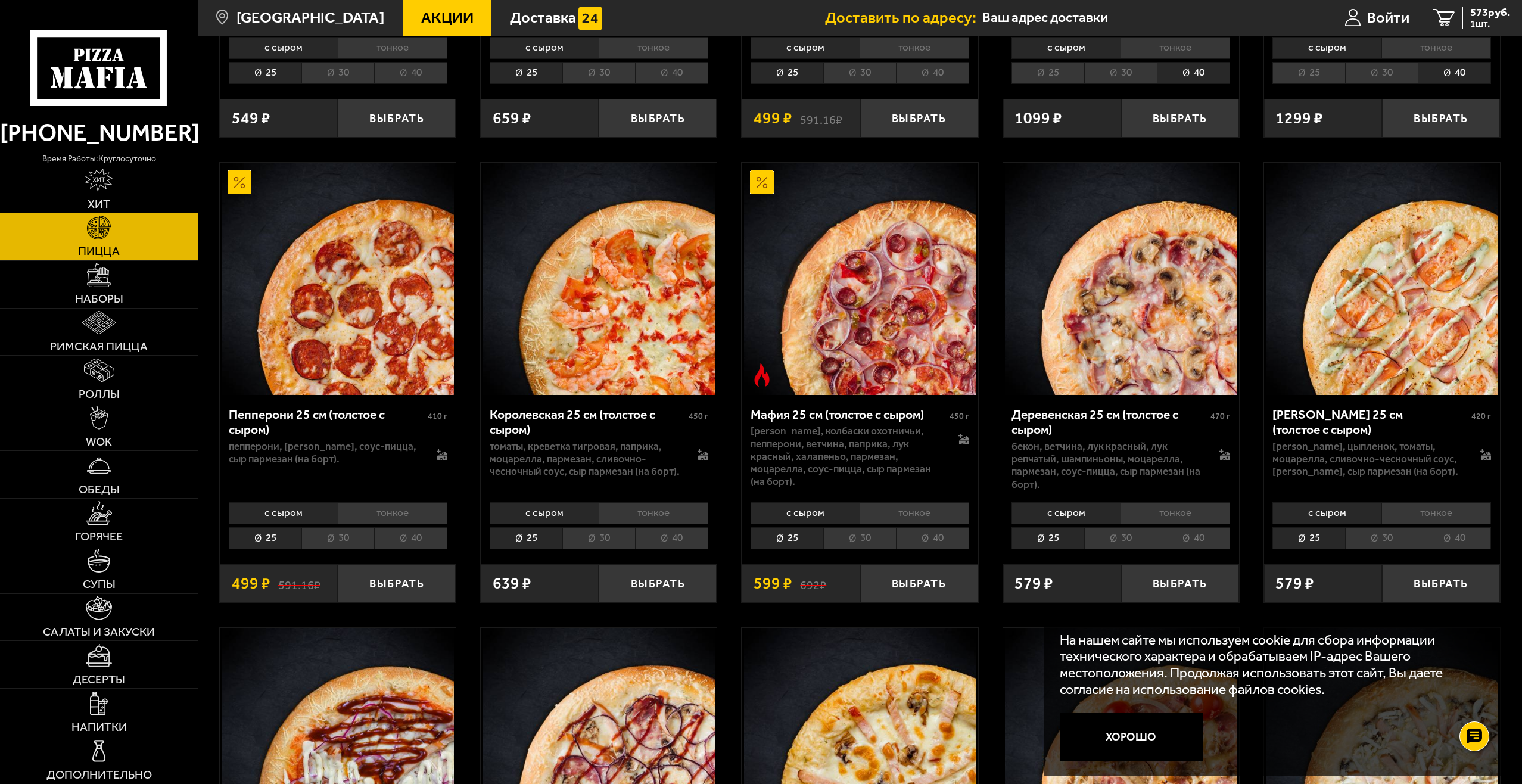
click at [341, 549] on li "30" at bounding box center [338, 538] width 72 height 22
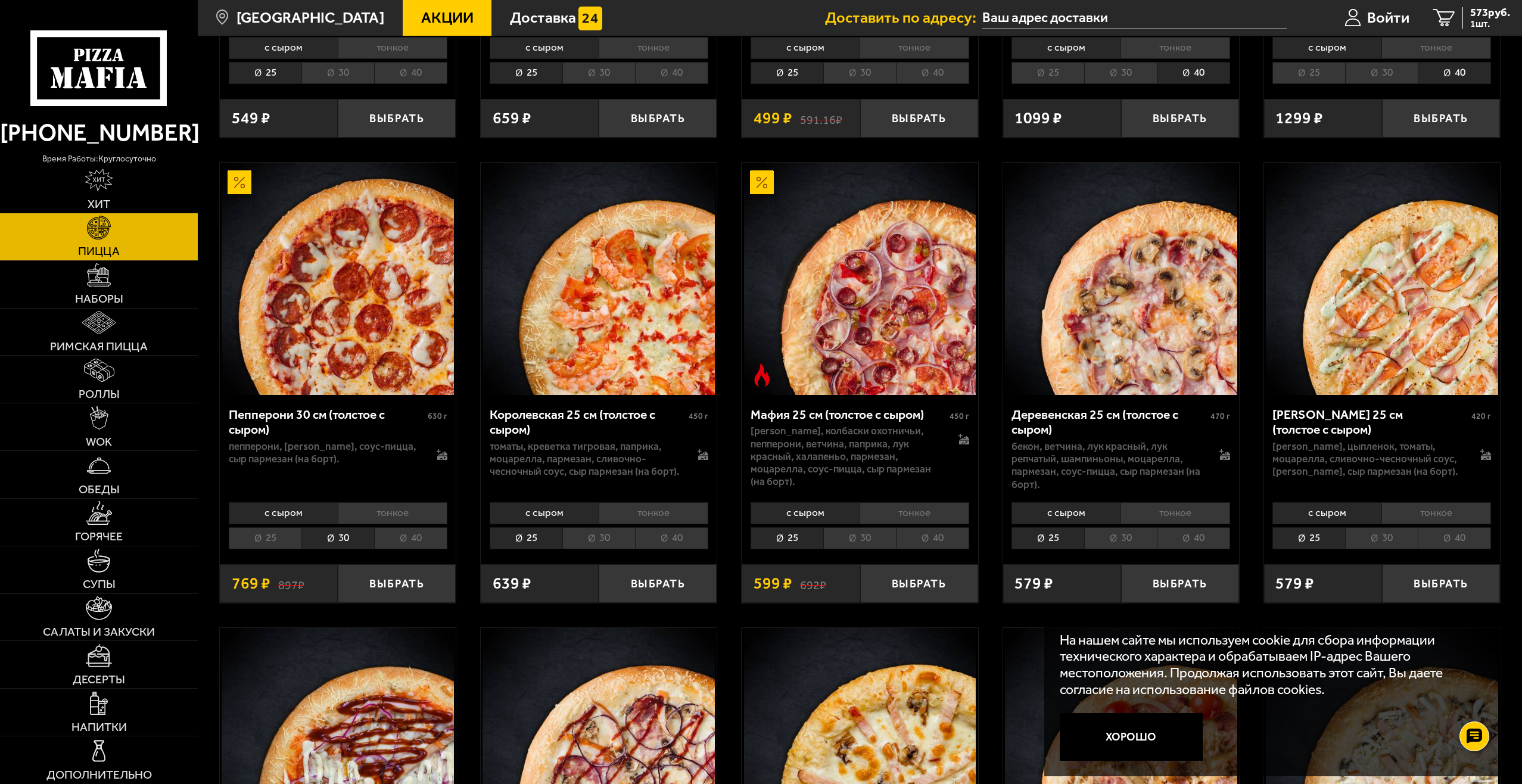
click at [420, 544] on li "40" at bounding box center [410, 538] width 73 height 22
click at [348, 547] on li "30" at bounding box center [338, 538] width 72 height 22
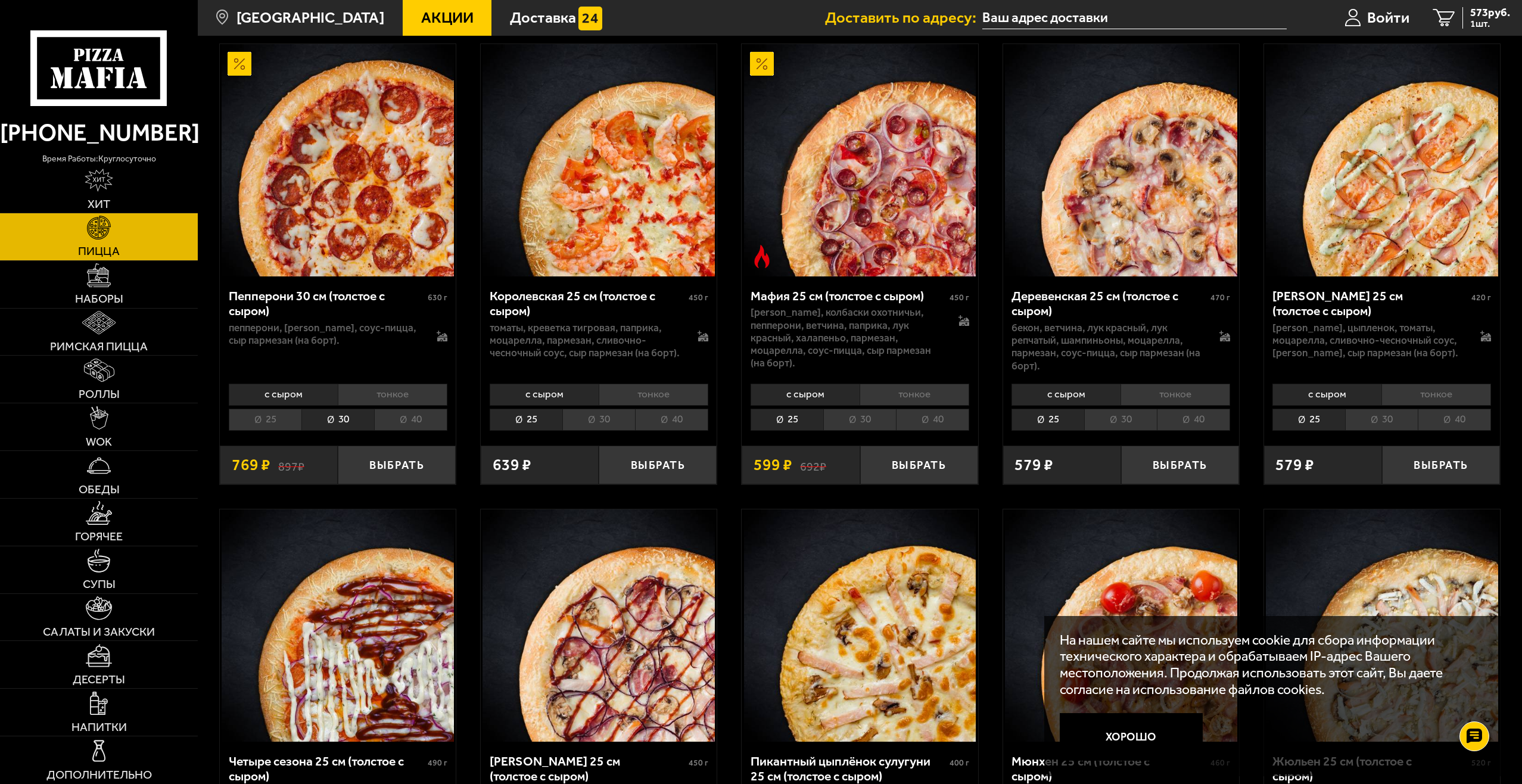
scroll to position [2025, 0]
click at [845, 430] on li "30" at bounding box center [859, 419] width 72 height 22
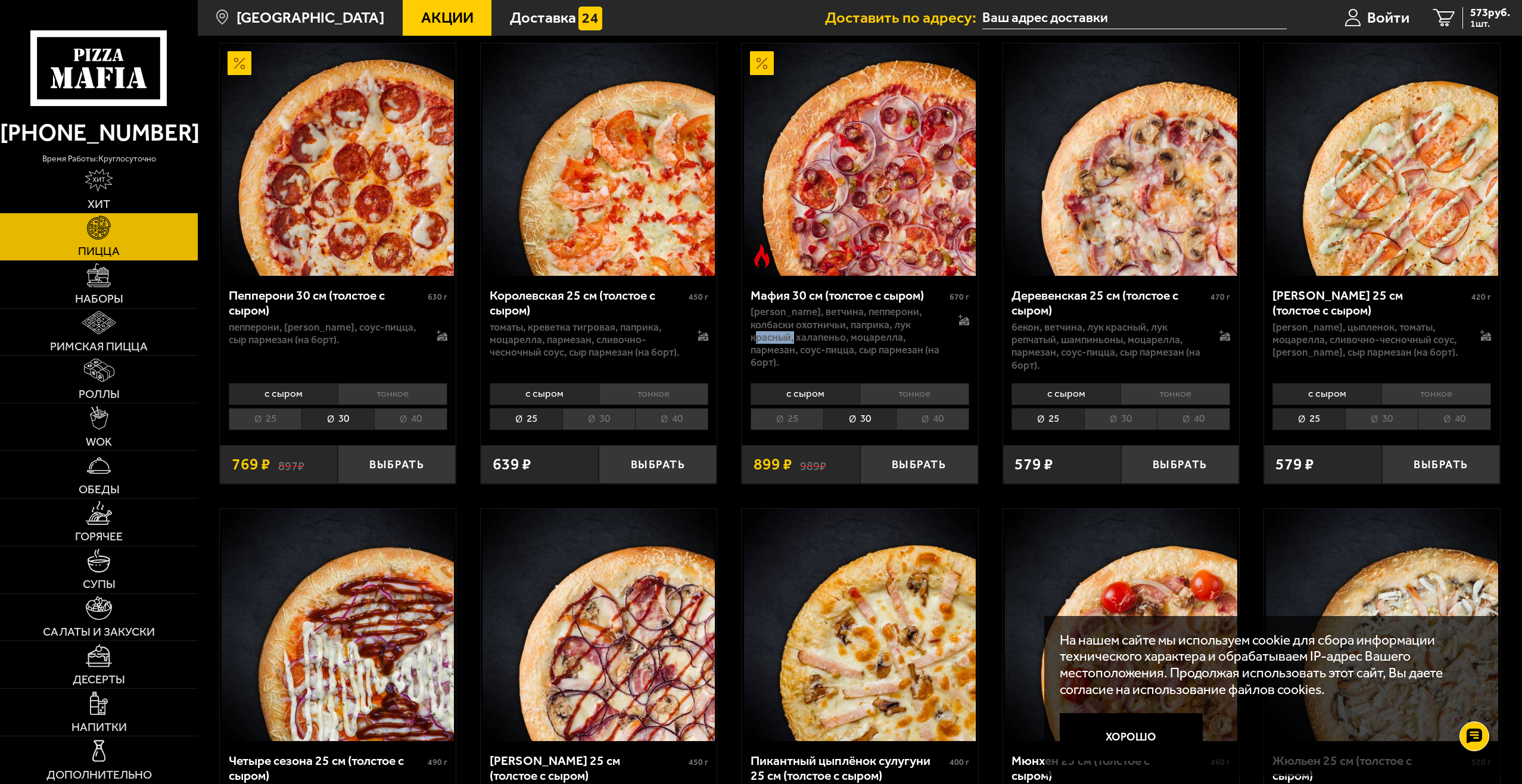
drag, startPoint x: 751, startPoint y: 339, endPoint x: 788, endPoint y: 336, distance: 37.1
click at [788, 336] on p "бекон, ветчина, пепперони, колбаски охотничьи, паприка, лук красный, халапеньо,…" at bounding box center [846, 337] width 192 height 63
drag, startPoint x: 802, startPoint y: 340, endPoint x: 834, endPoint y: 340, distance: 32.0
click at [834, 340] on p "бекон, ветчина, пепперони, колбаски охотничьи, паприка, лук красный, халапеньо,…" at bounding box center [846, 337] width 192 height 63
drag, startPoint x: 866, startPoint y: 343, endPoint x: 889, endPoint y: 340, distance: 23.2
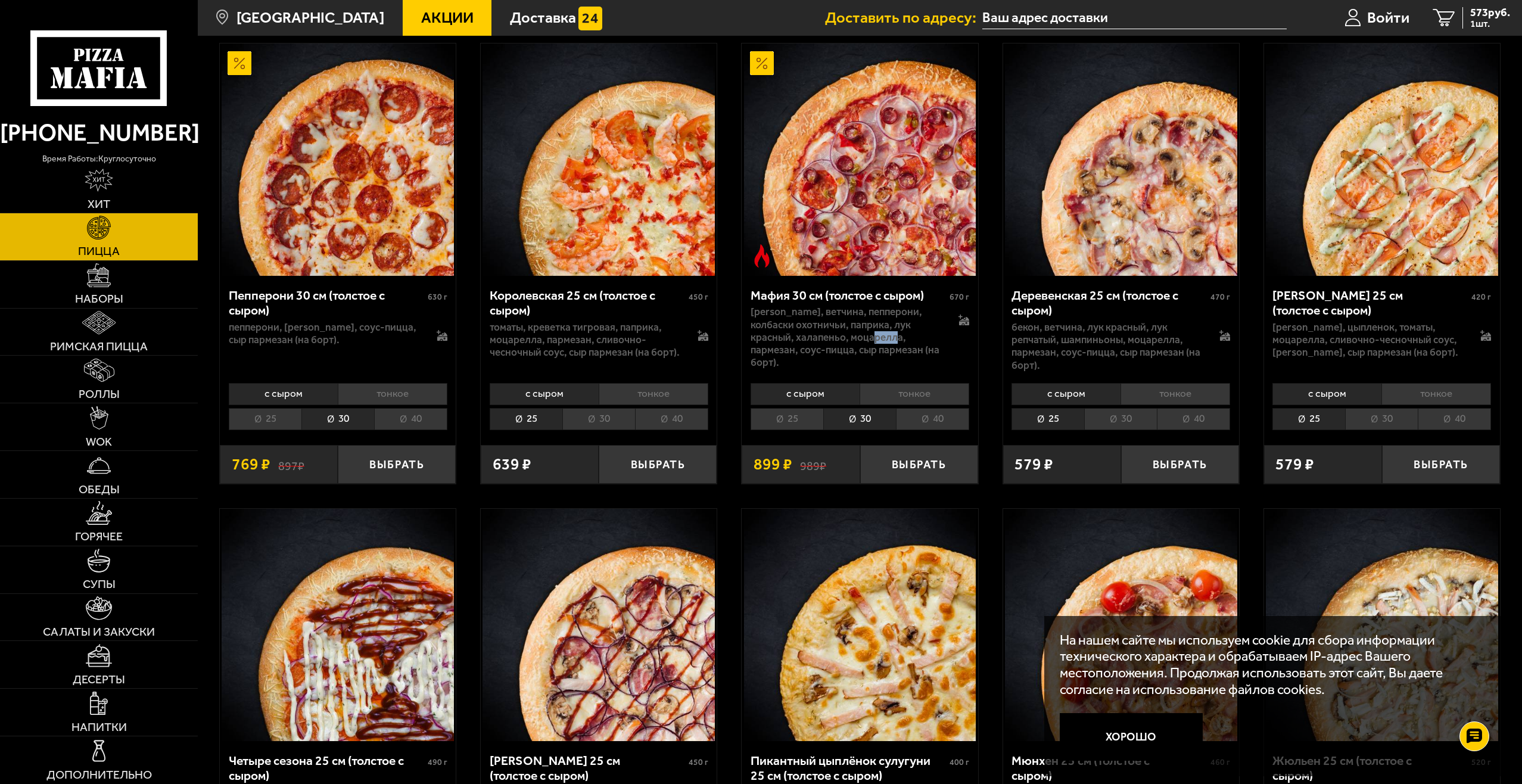
click at [889, 340] on p "бекон, ветчина, пепперони, колбаски охотничьи, паприка, лук красный, халапеньо,…" at bounding box center [846, 337] width 192 height 63
click at [927, 345] on p "бекон, ветчина, пепперони, колбаски охотничьи, паприка, лук красный, халапеньо,…" at bounding box center [846, 337] width 192 height 63
click at [961, 325] on icon at bounding box center [964, 320] width 10 height 10
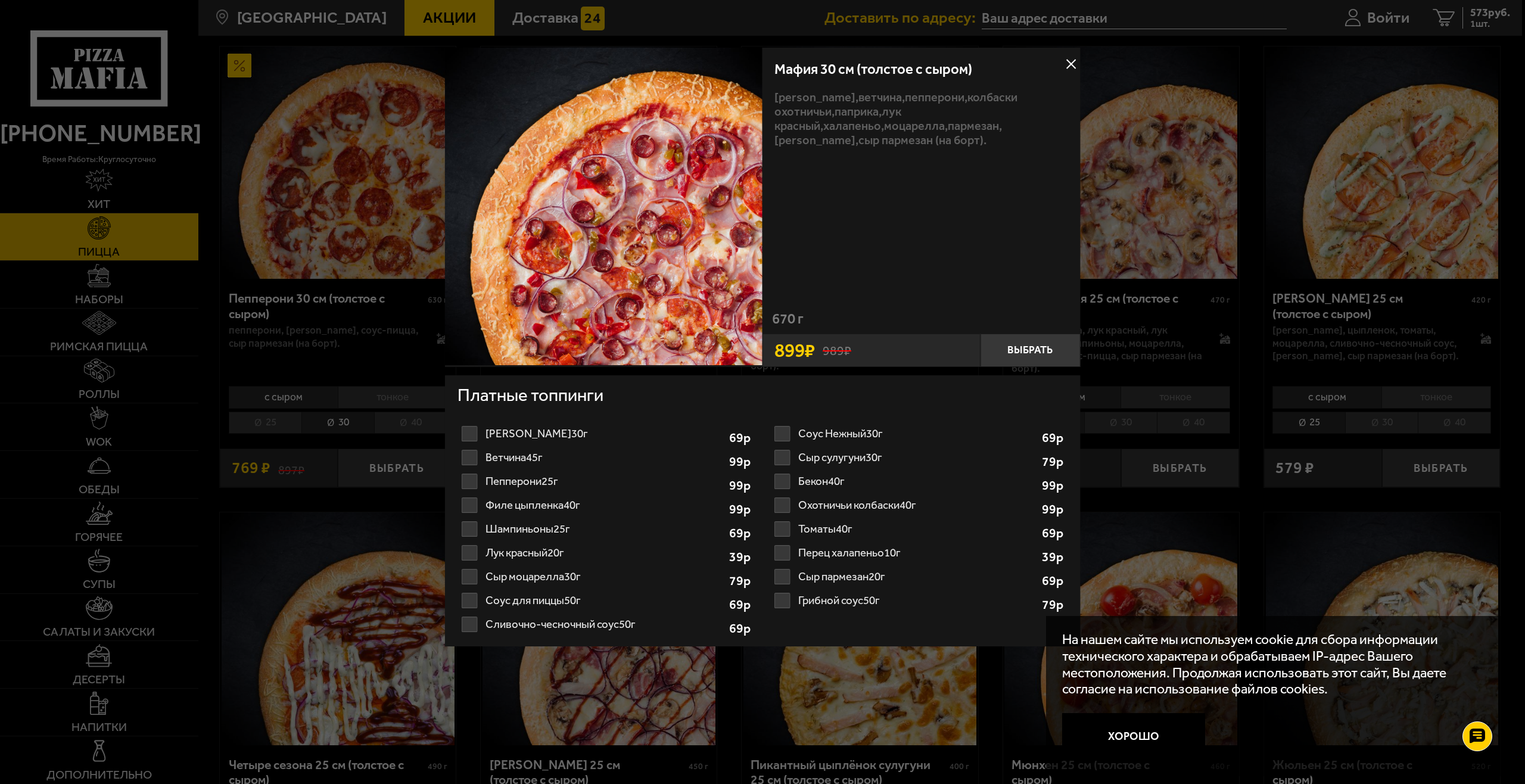
click at [1077, 68] on button at bounding box center [1071, 64] width 18 height 18
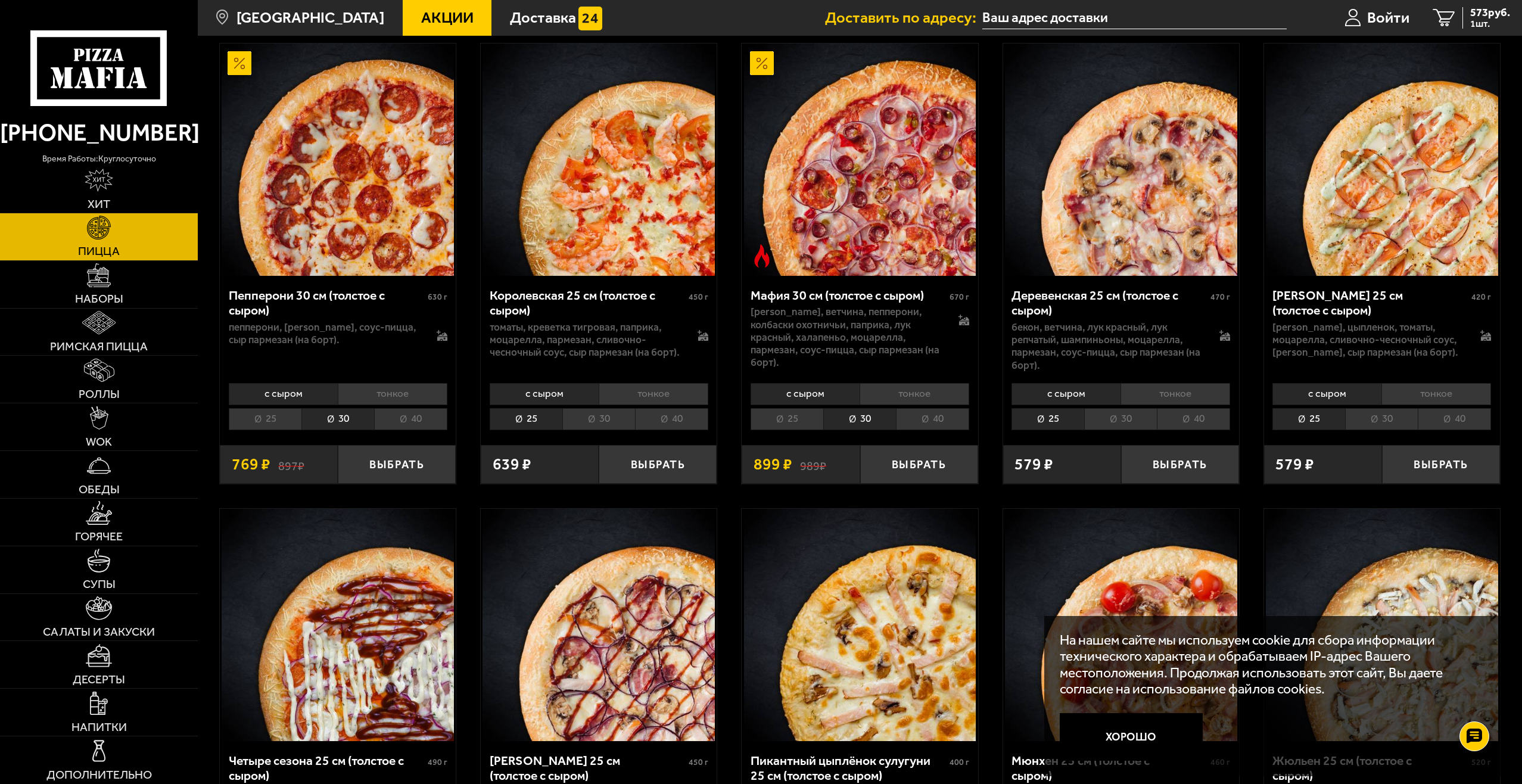
click at [421, 22] on span "Акции" at bounding box center [447, 18] width 53 height 16
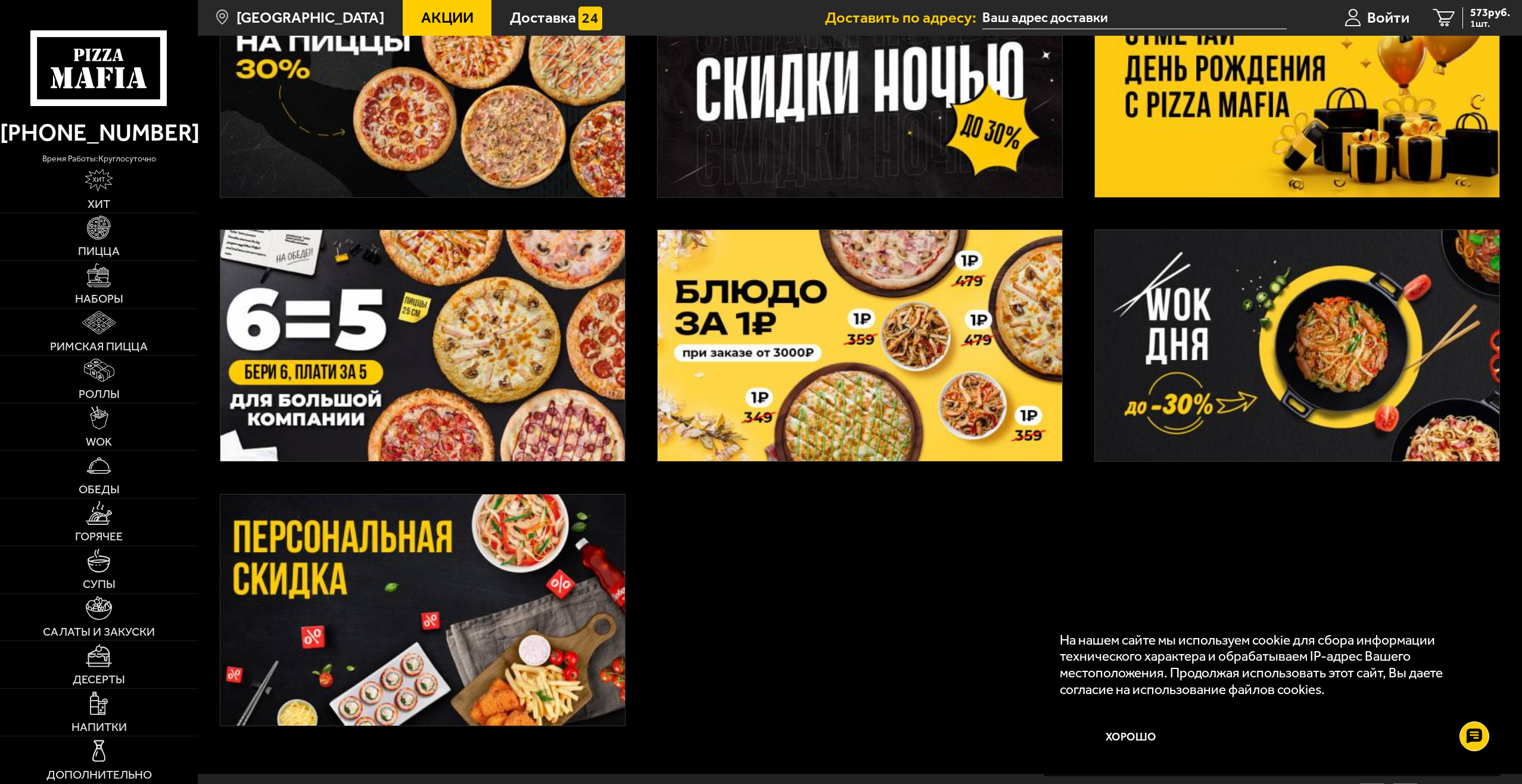
scroll to position [505, 0]
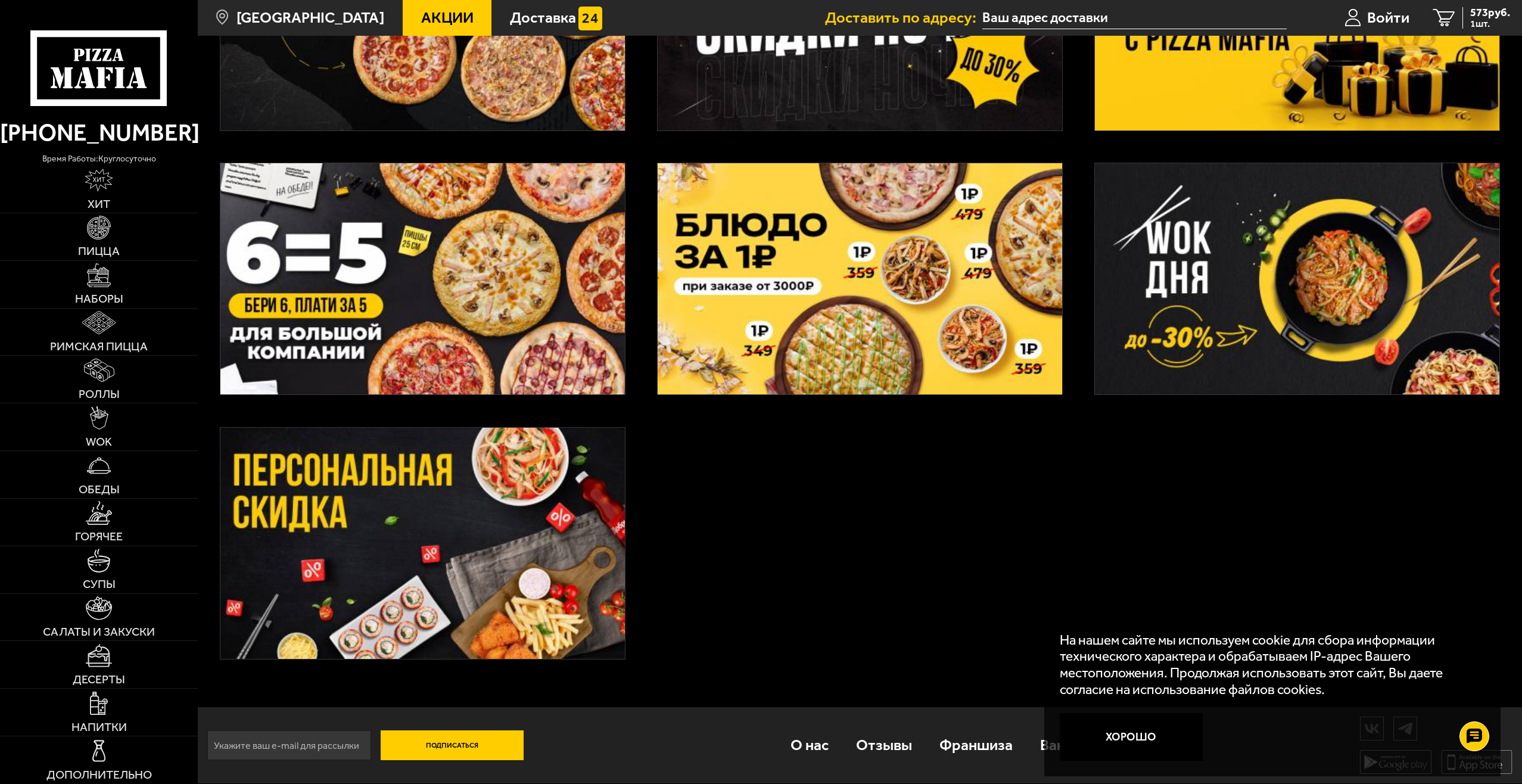
click at [1247, 259] on img at bounding box center [1296, 278] width 404 height 232
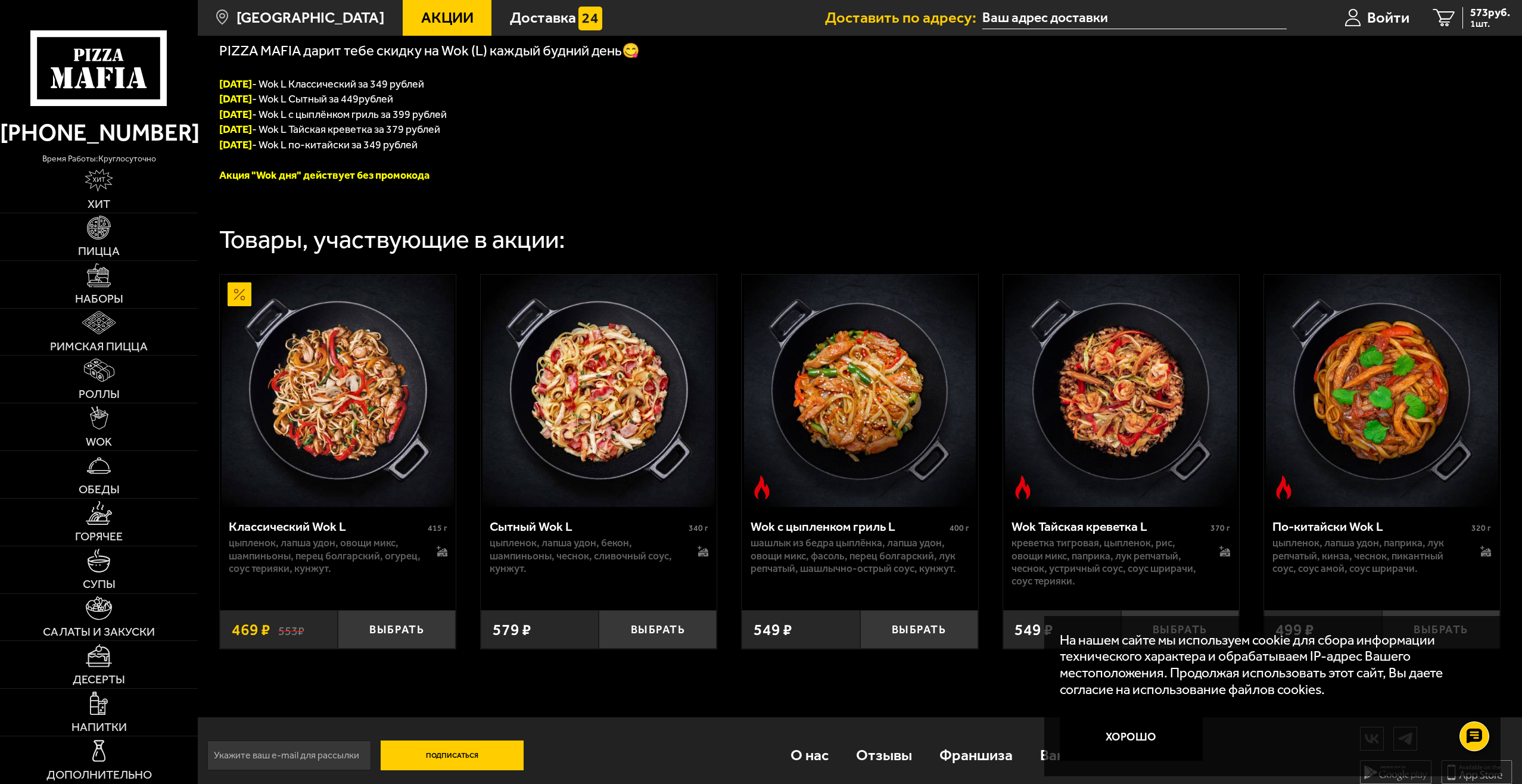
scroll to position [298, 0]
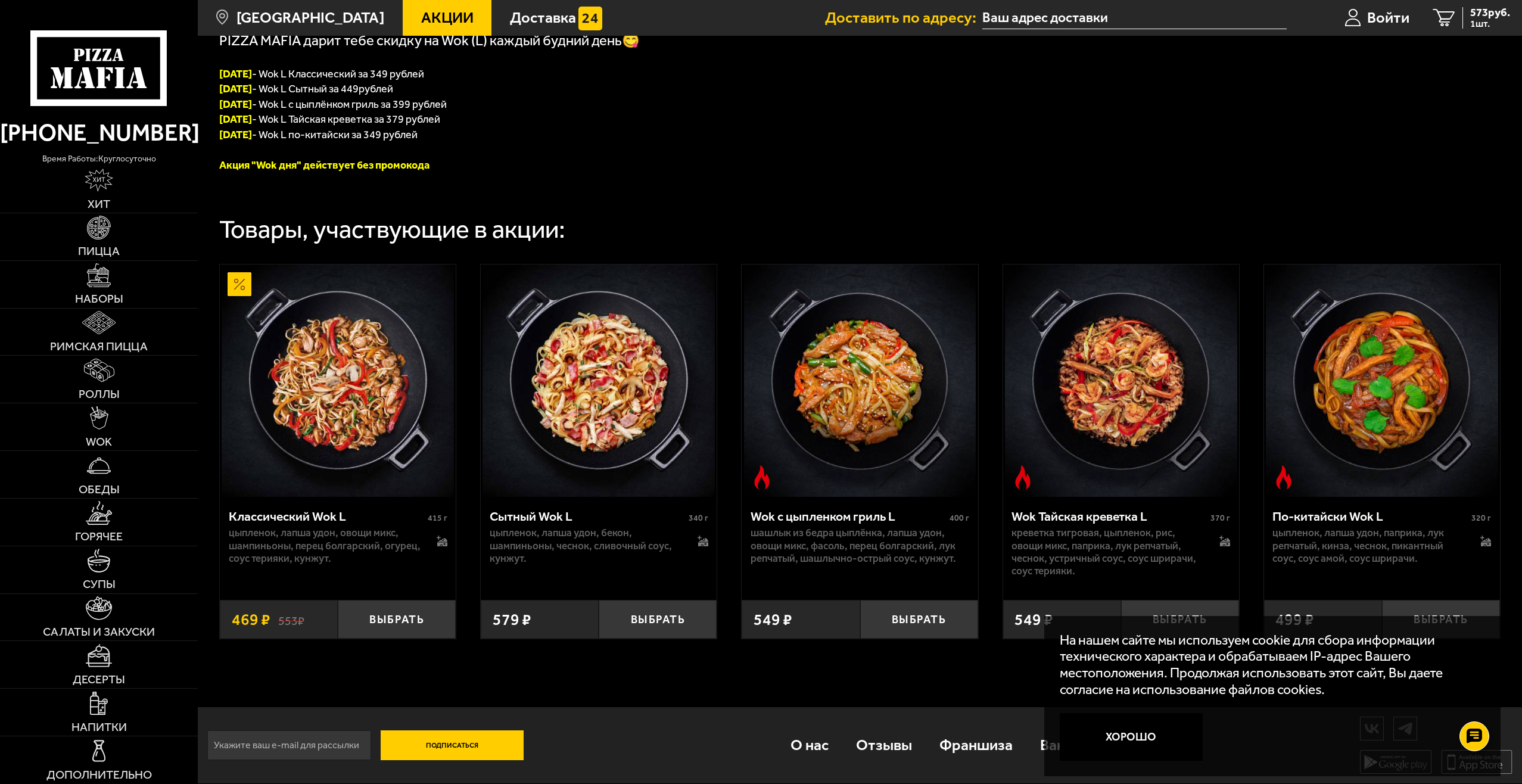
click at [434, 10] on span "Акции" at bounding box center [447, 18] width 53 height 16
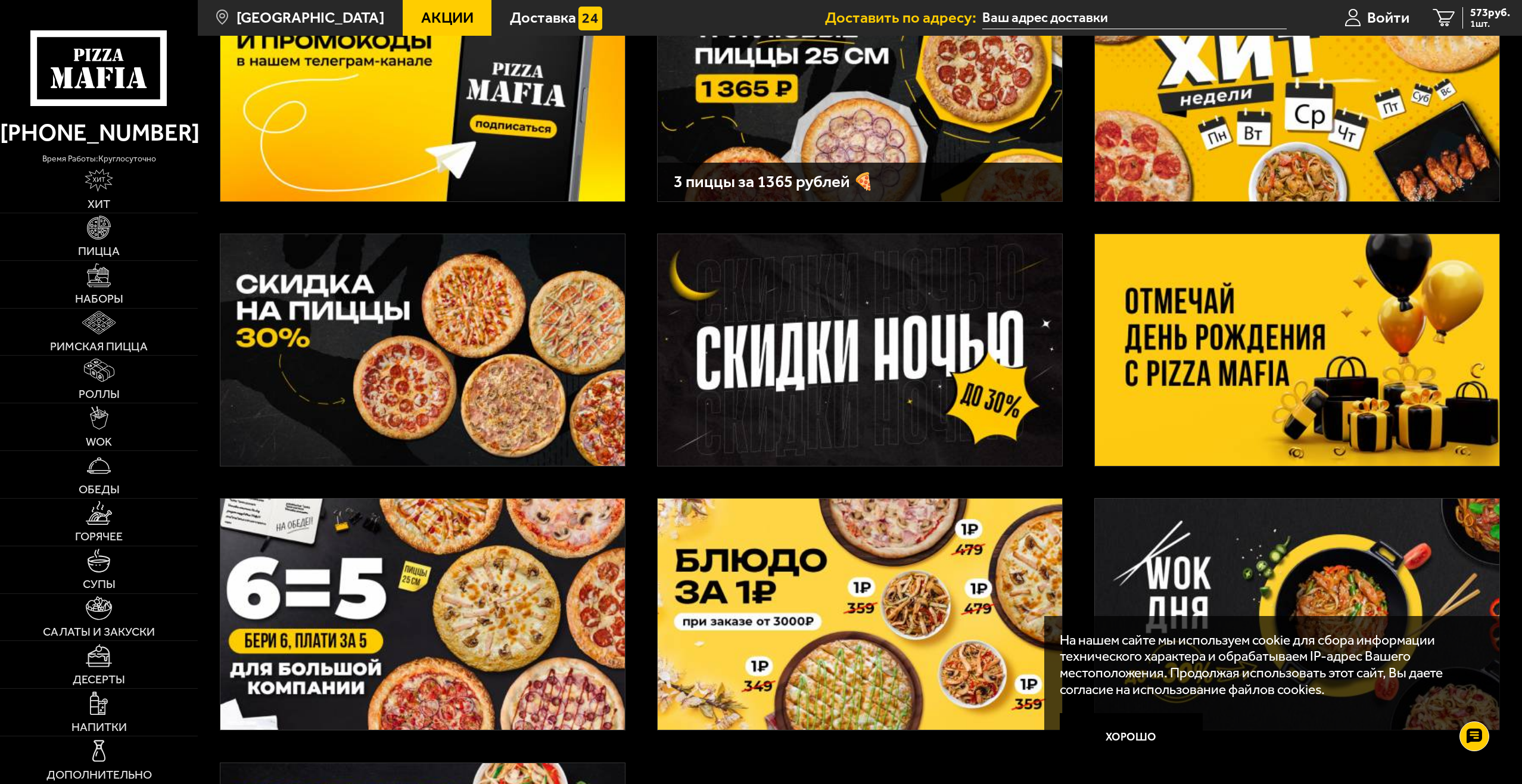
scroll to position [178, 0]
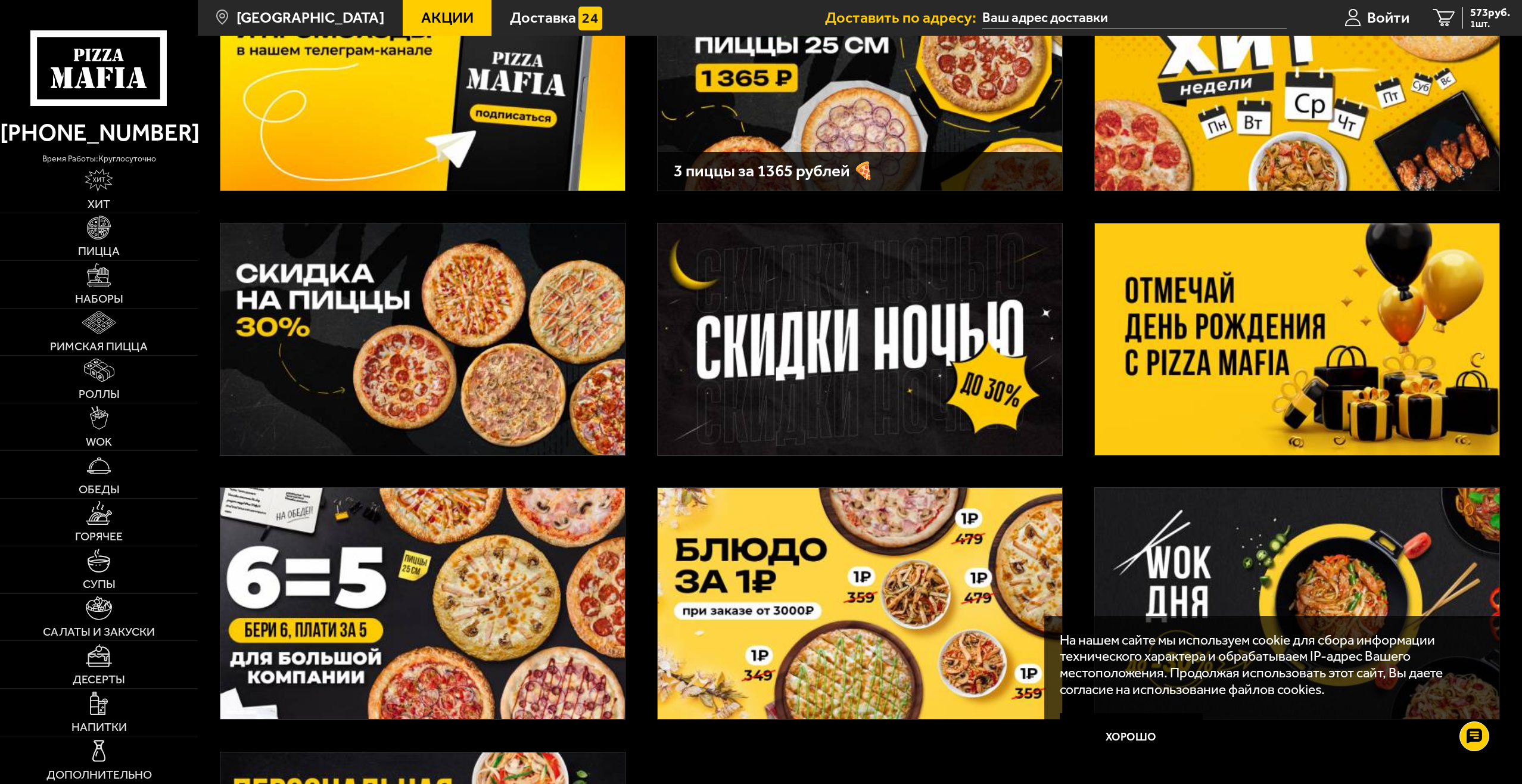
click at [461, 333] on img at bounding box center [422, 339] width 404 height 232
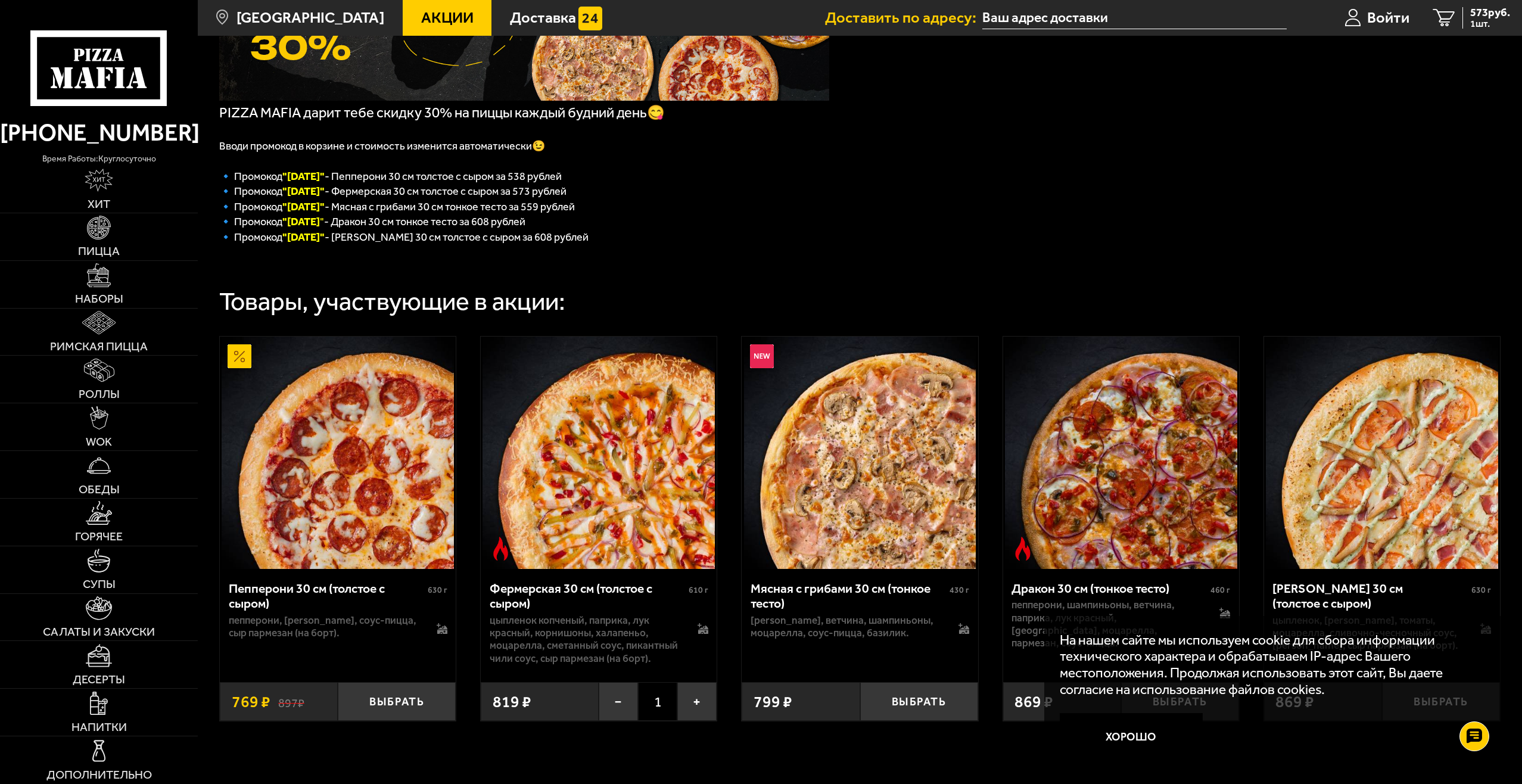
scroll to position [294, 0]
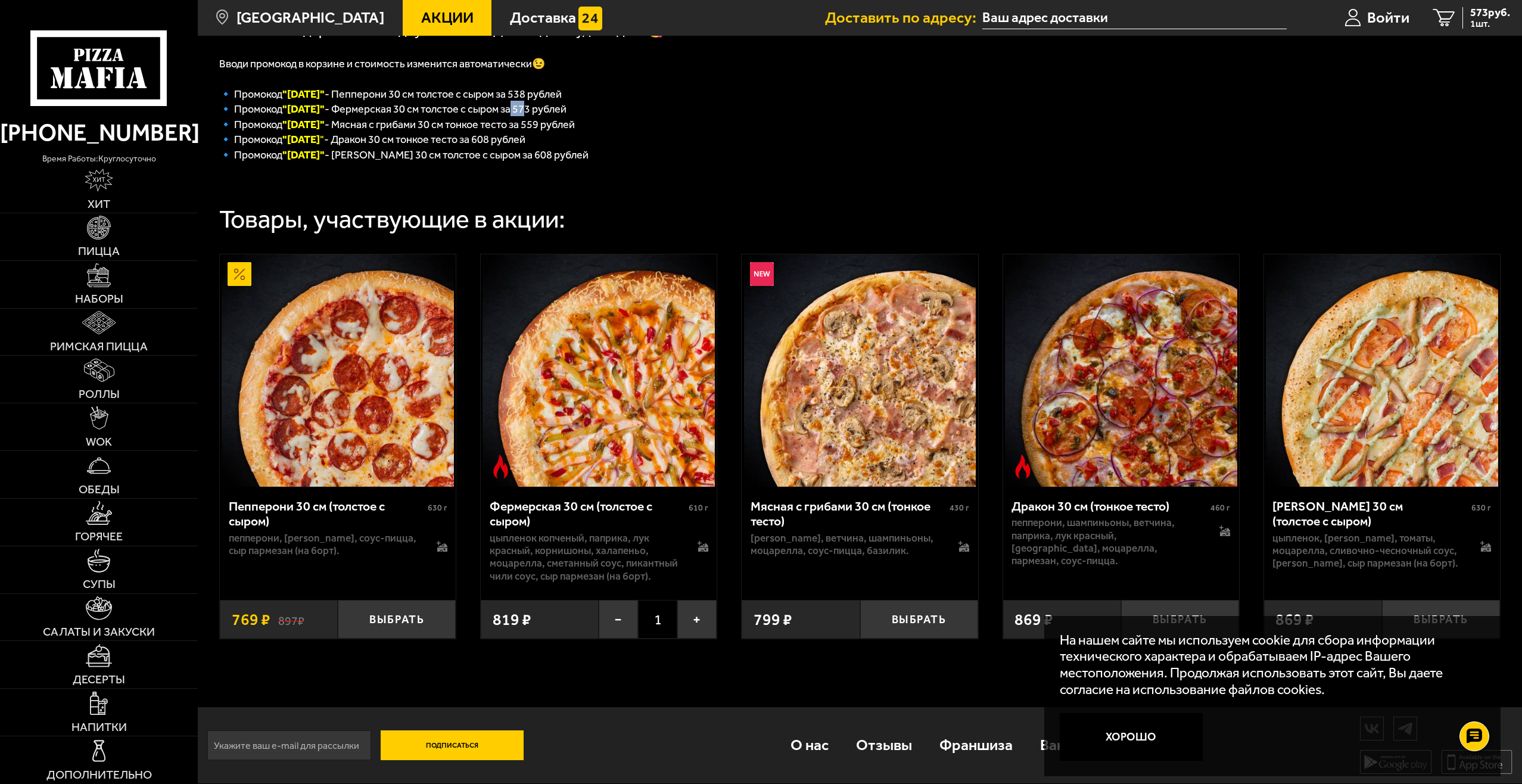
drag, startPoint x: 534, startPoint y: 108, endPoint x: 529, endPoint y: 111, distance: 5.8
click at [537, 108] on span "🔹 Промокод "Вторник" - Фермерская 30 см толстое с сыром за 573 рублей" at bounding box center [392, 109] width 347 height 13
click at [359, 116] on p "🔹 Промокод "Среда" - Мясная с грибами 30 см тонкое тесто за 559 рублей" at bounding box center [524, 124] width 610 height 16
click at [423, 16] on span "Акции" at bounding box center [447, 18] width 53 height 16
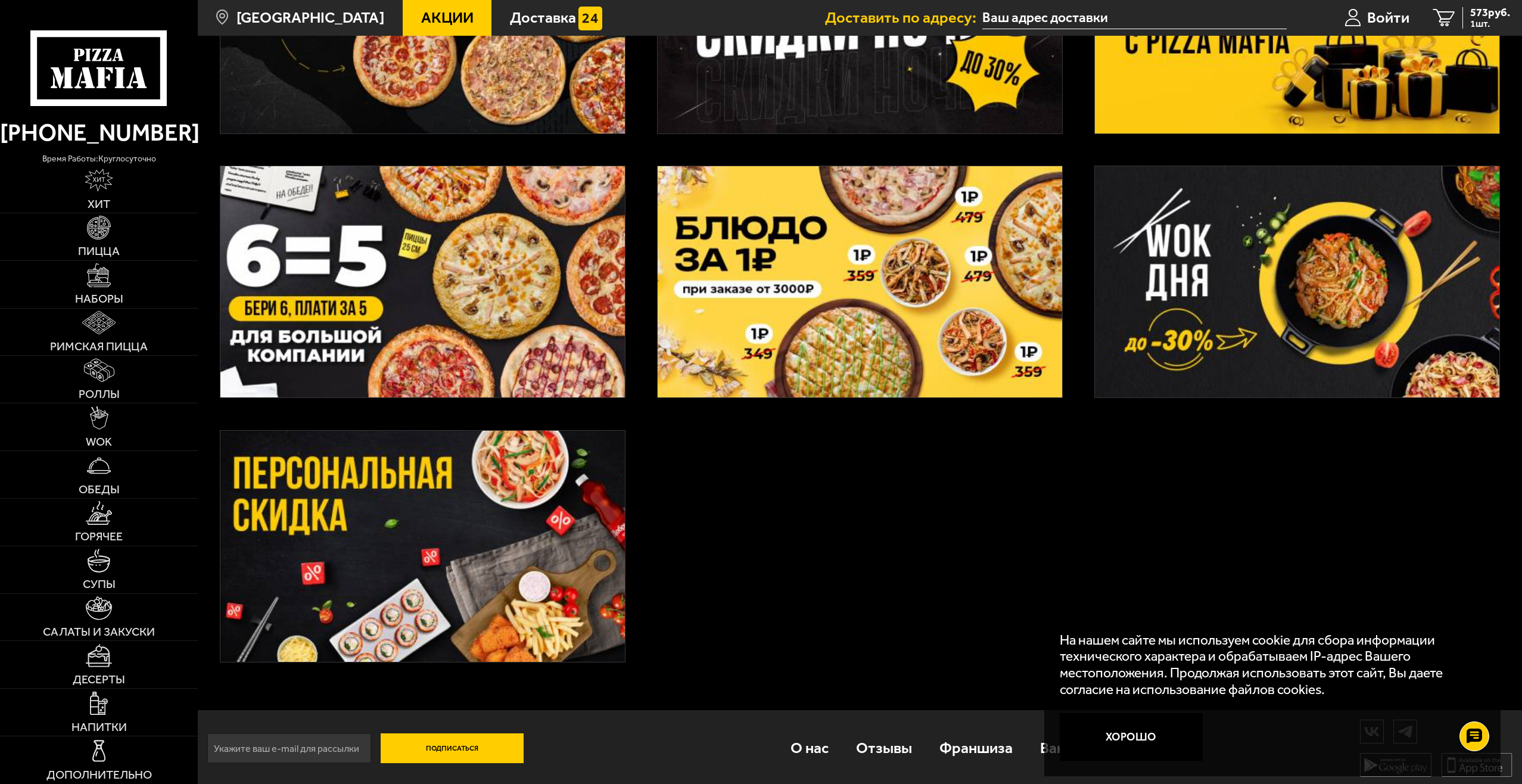
scroll to position [505, 0]
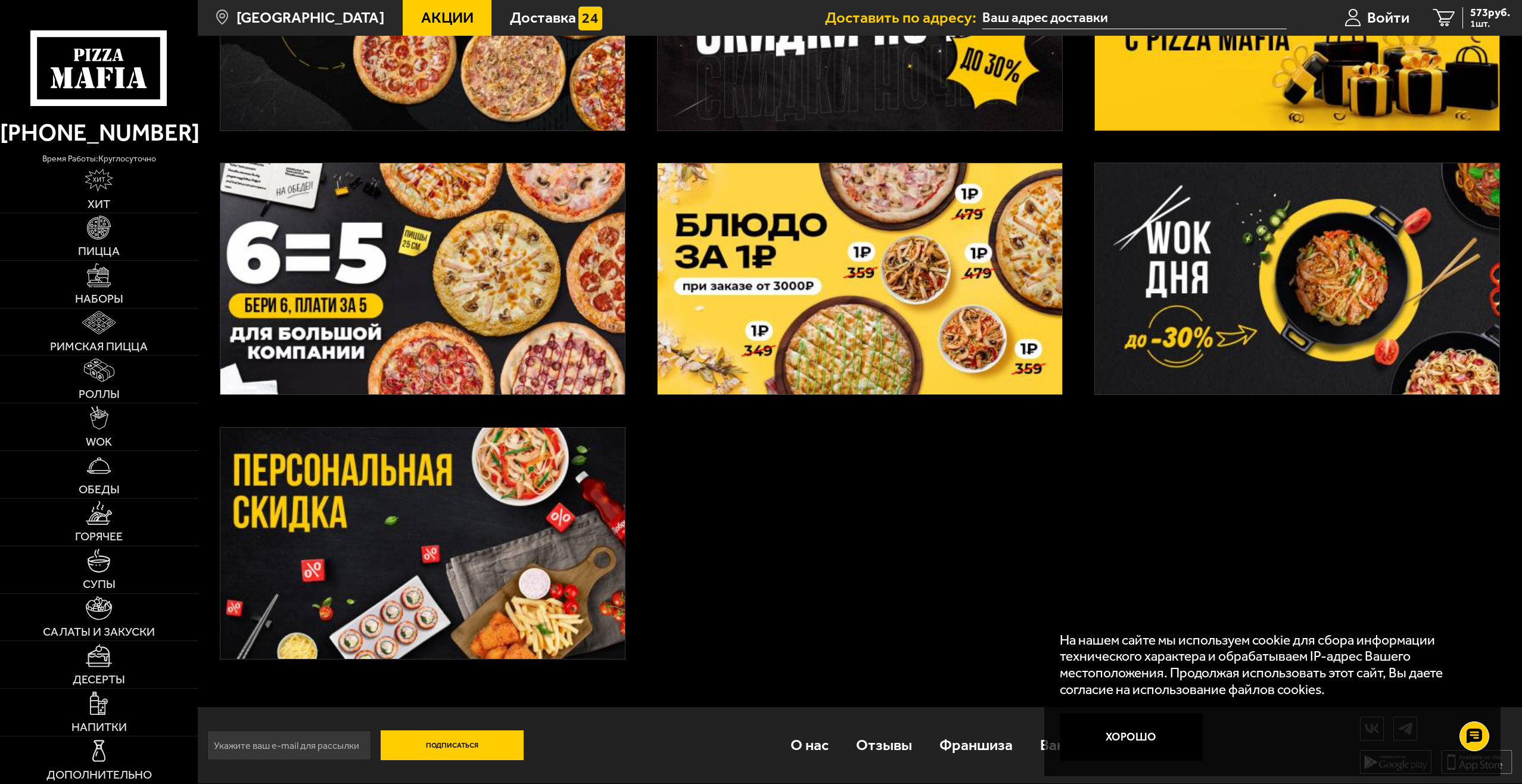
click at [834, 235] on img at bounding box center [859, 278] width 404 height 232
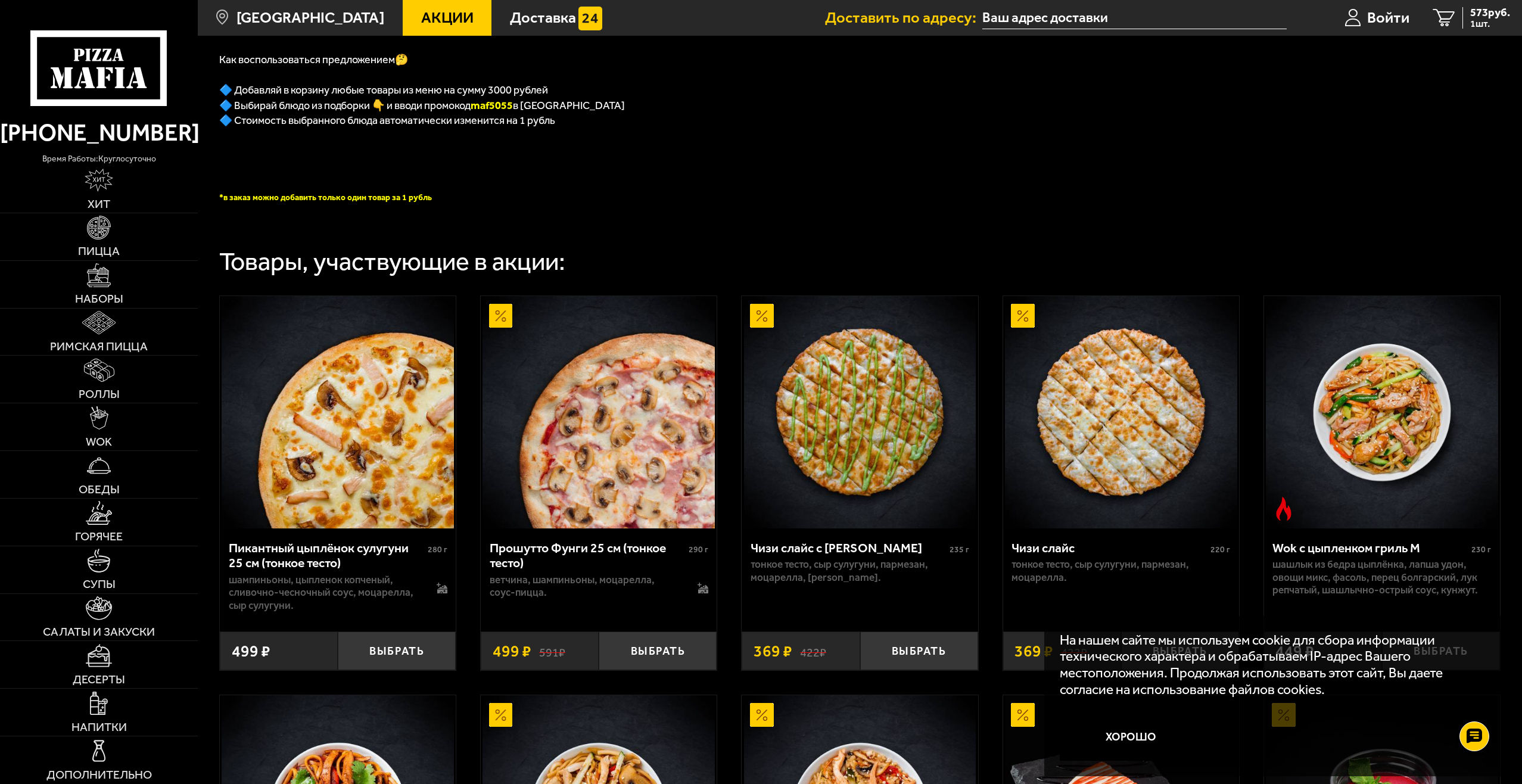
scroll to position [358, 0]
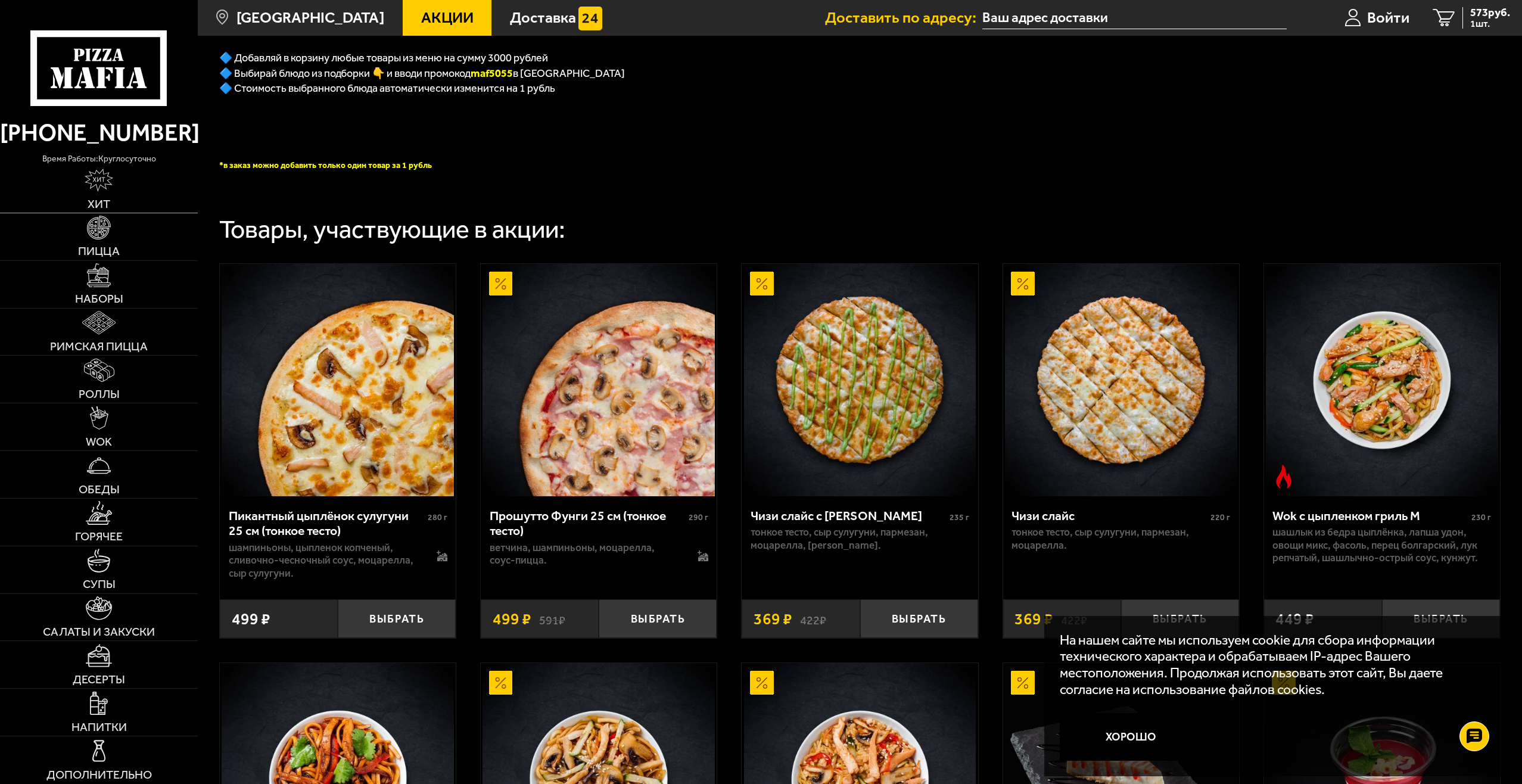
click at [91, 184] on img at bounding box center [98, 180] width 28 height 23
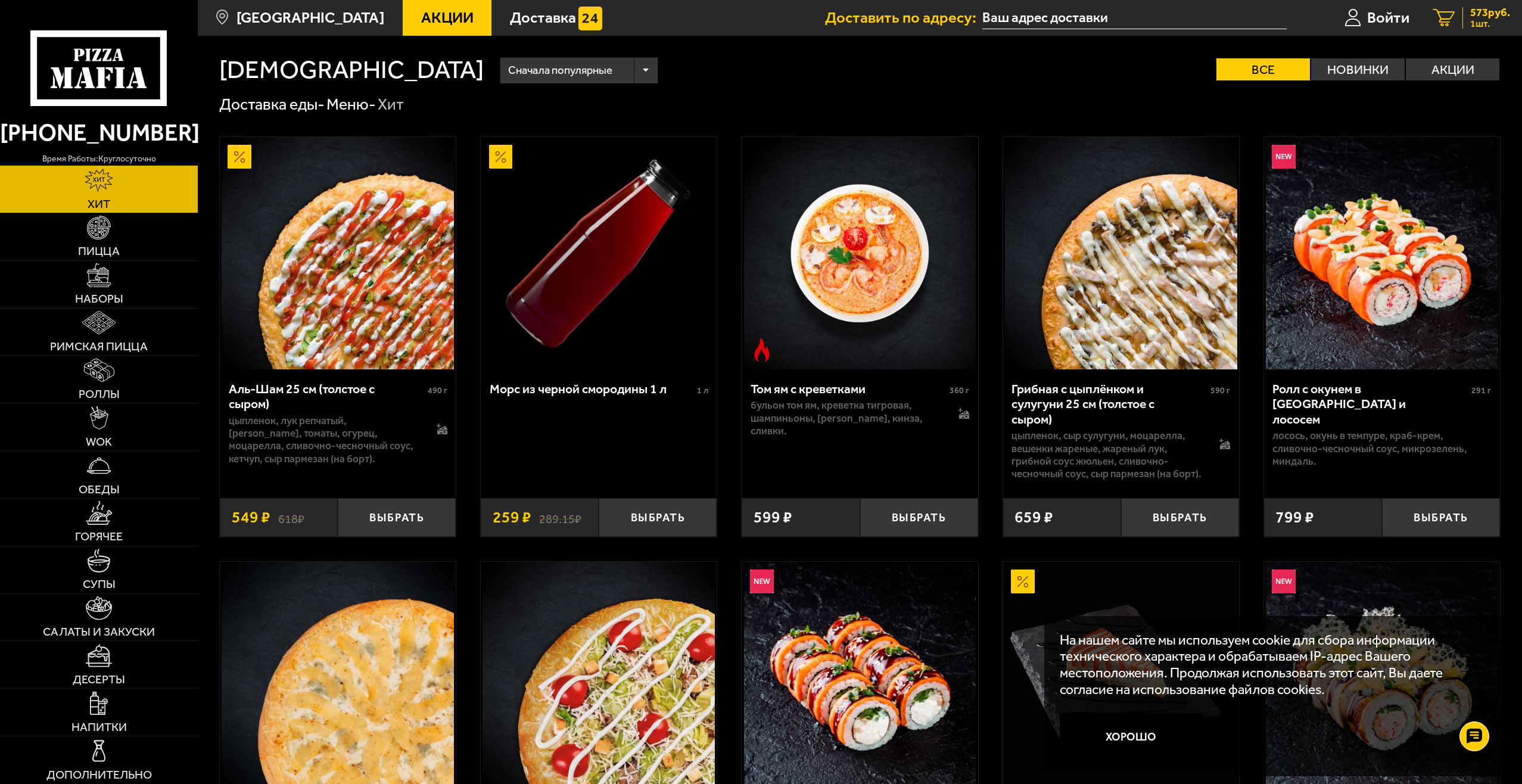
click at [1470, 10] on span "573 руб." at bounding box center [1490, 12] width 40 height 11
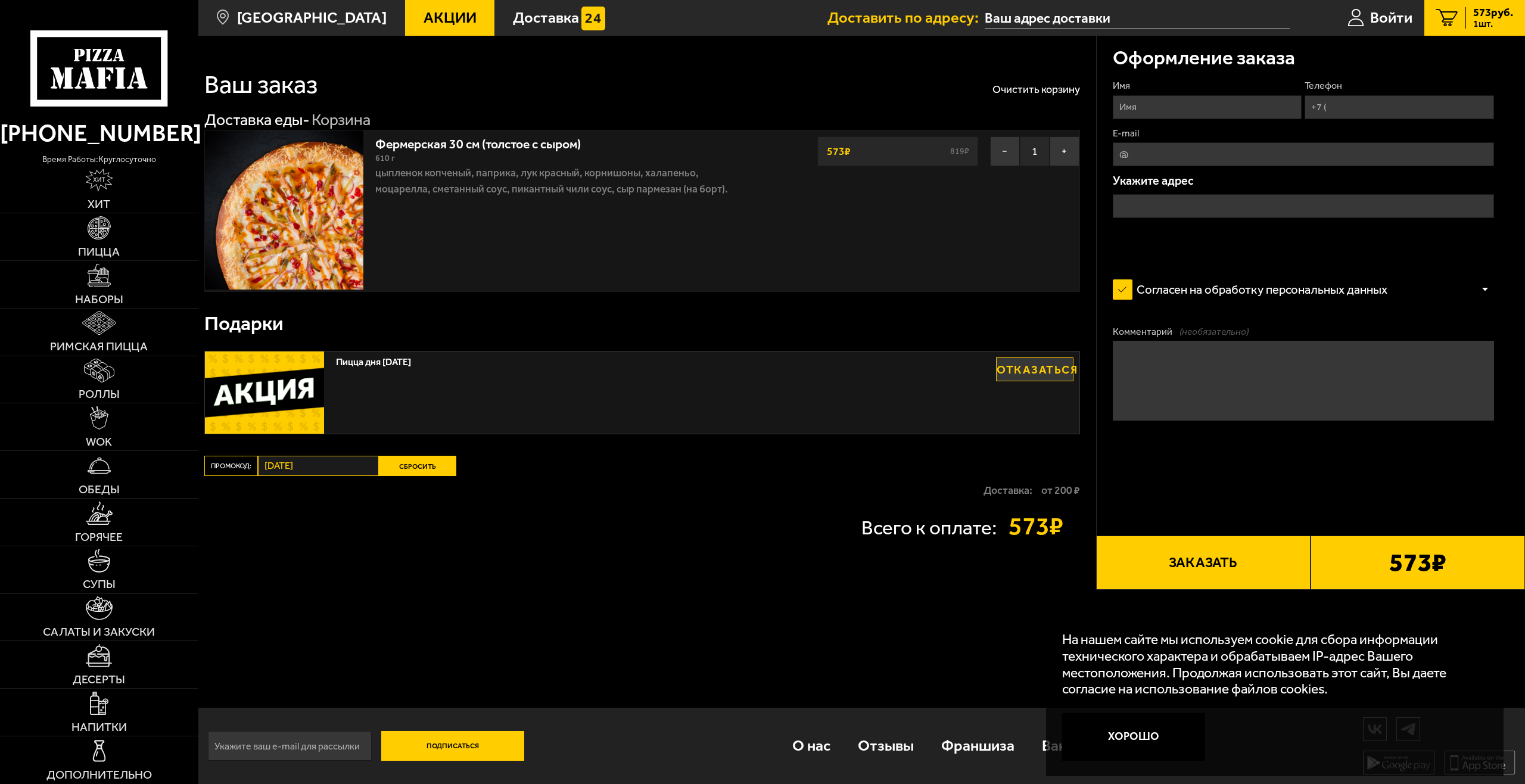
click at [134, 47] on icon at bounding box center [98, 68] width 137 height 76
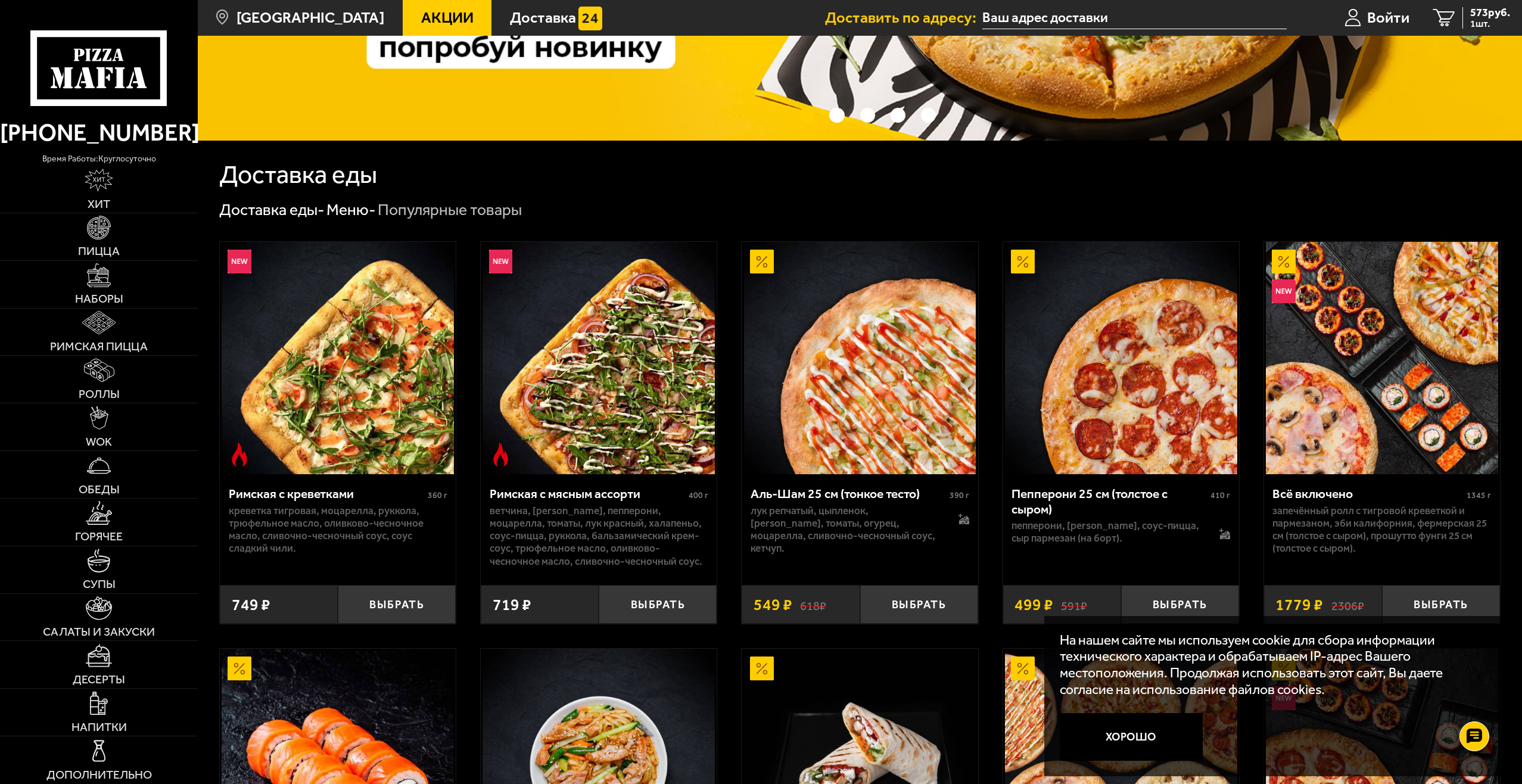
scroll to position [358, 0]
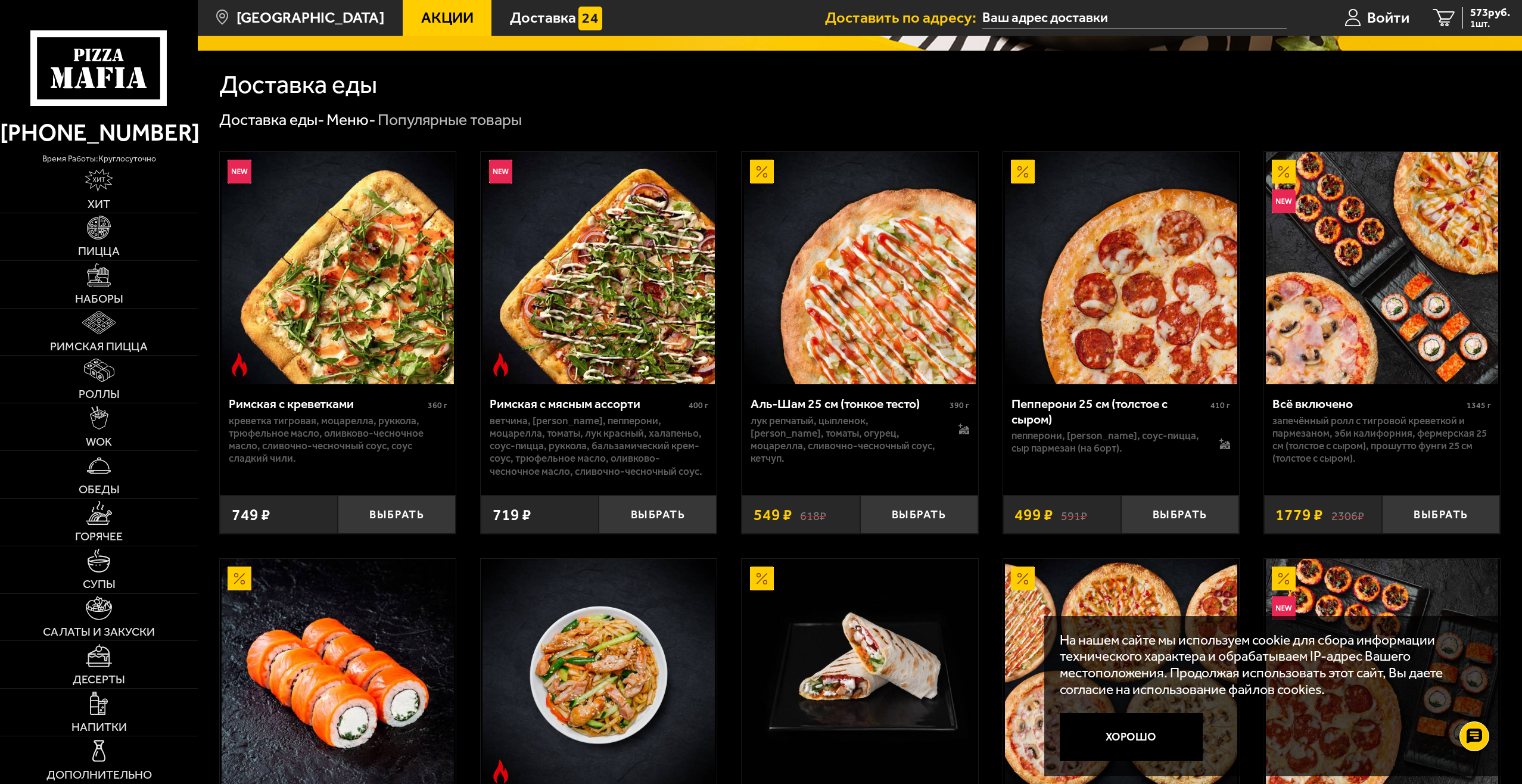
click at [639, 296] on img at bounding box center [599, 268] width 233 height 233
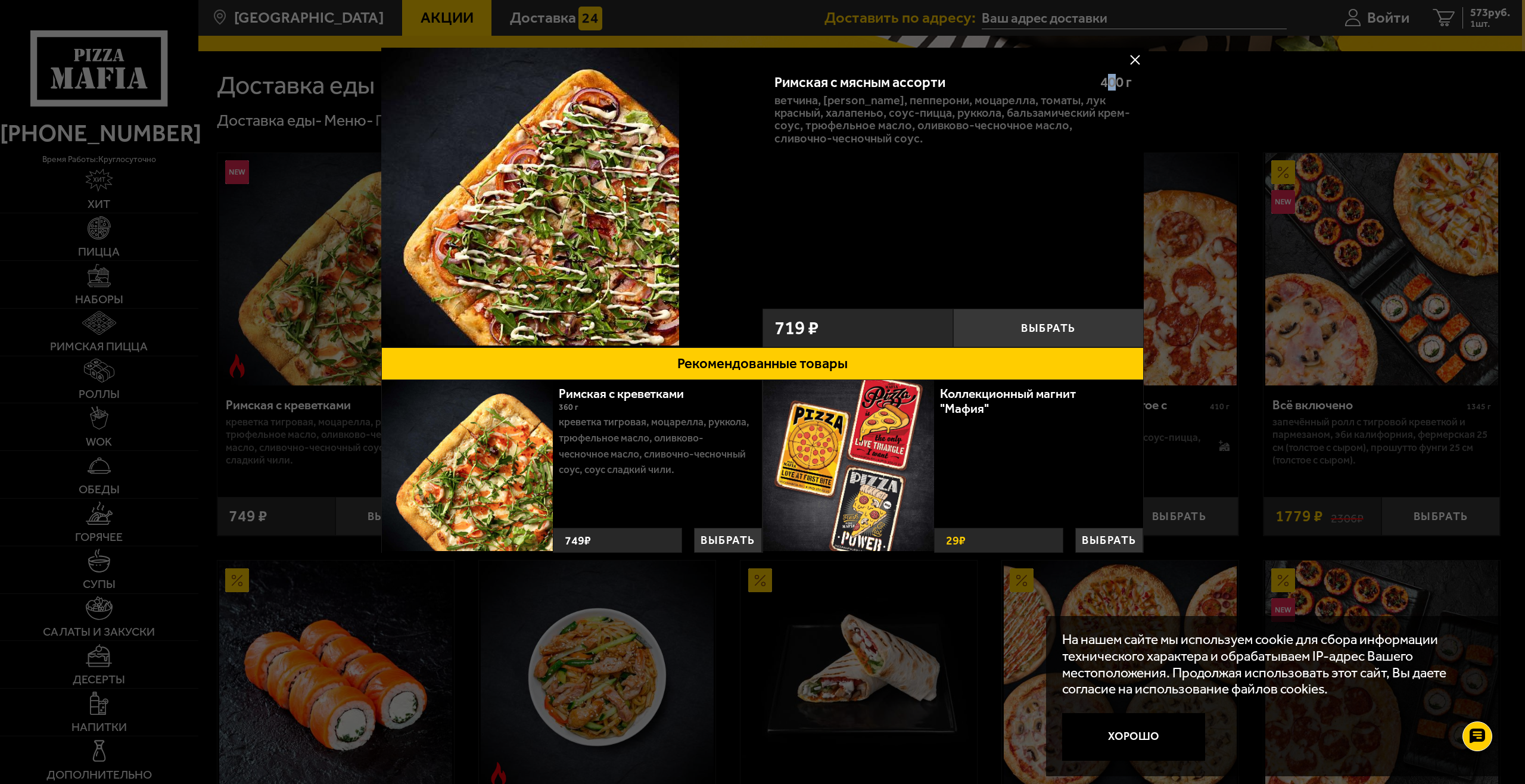
click at [1117, 78] on span "400 г" at bounding box center [1116, 82] width 32 height 16
click at [859, 124] on p "ветчина, [PERSON_NAME], пепперони, моцарелла, томаты, лук красный, халапеньо, с…" at bounding box center [953, 119] width 358 height 51
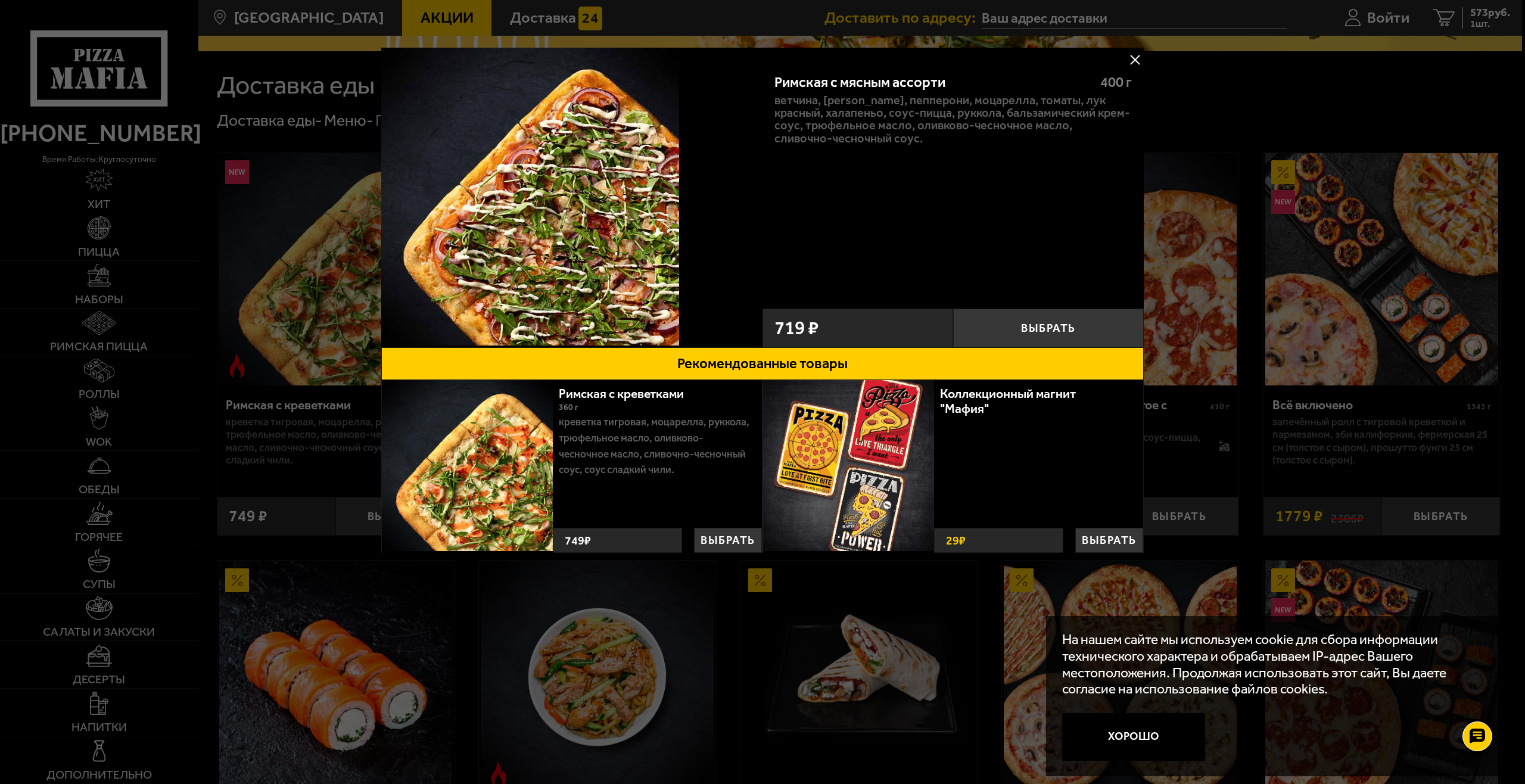
click at [1140, 63] on button at bounding box center [1134, 59] width 18 height 18
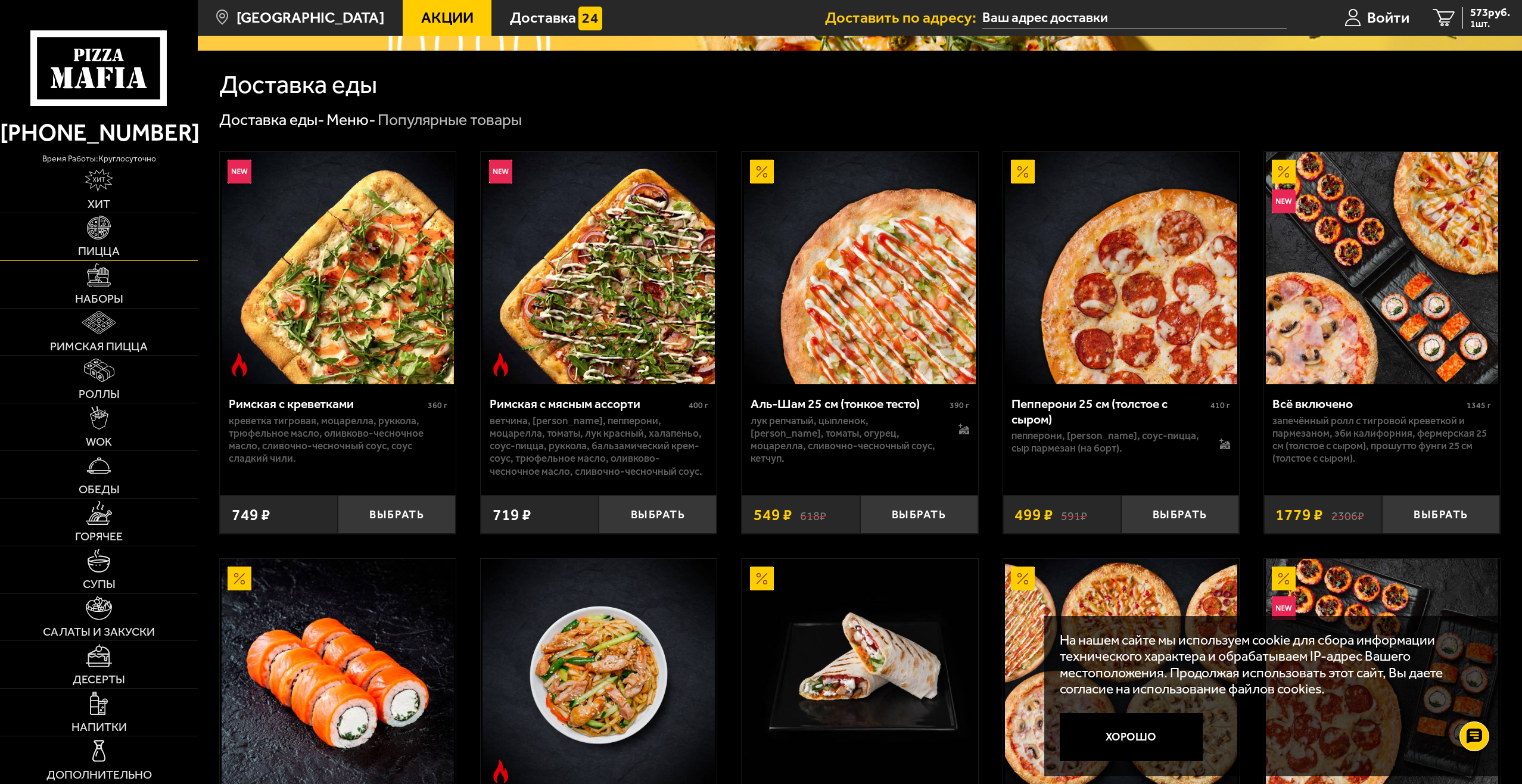
click at [92, 223] on img at bounding box center [98, 227] width 23 height 23
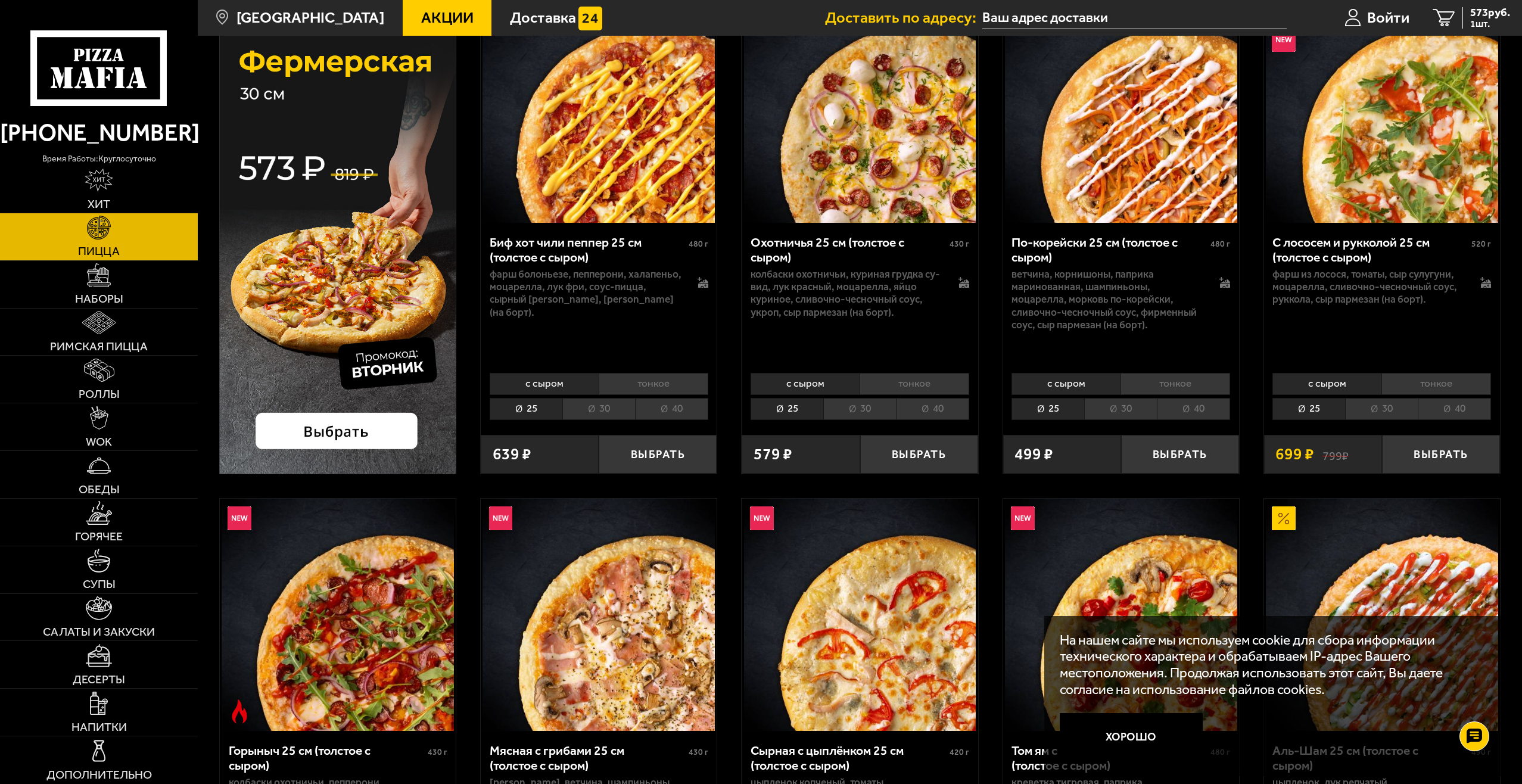
scroll to position [119, 0]
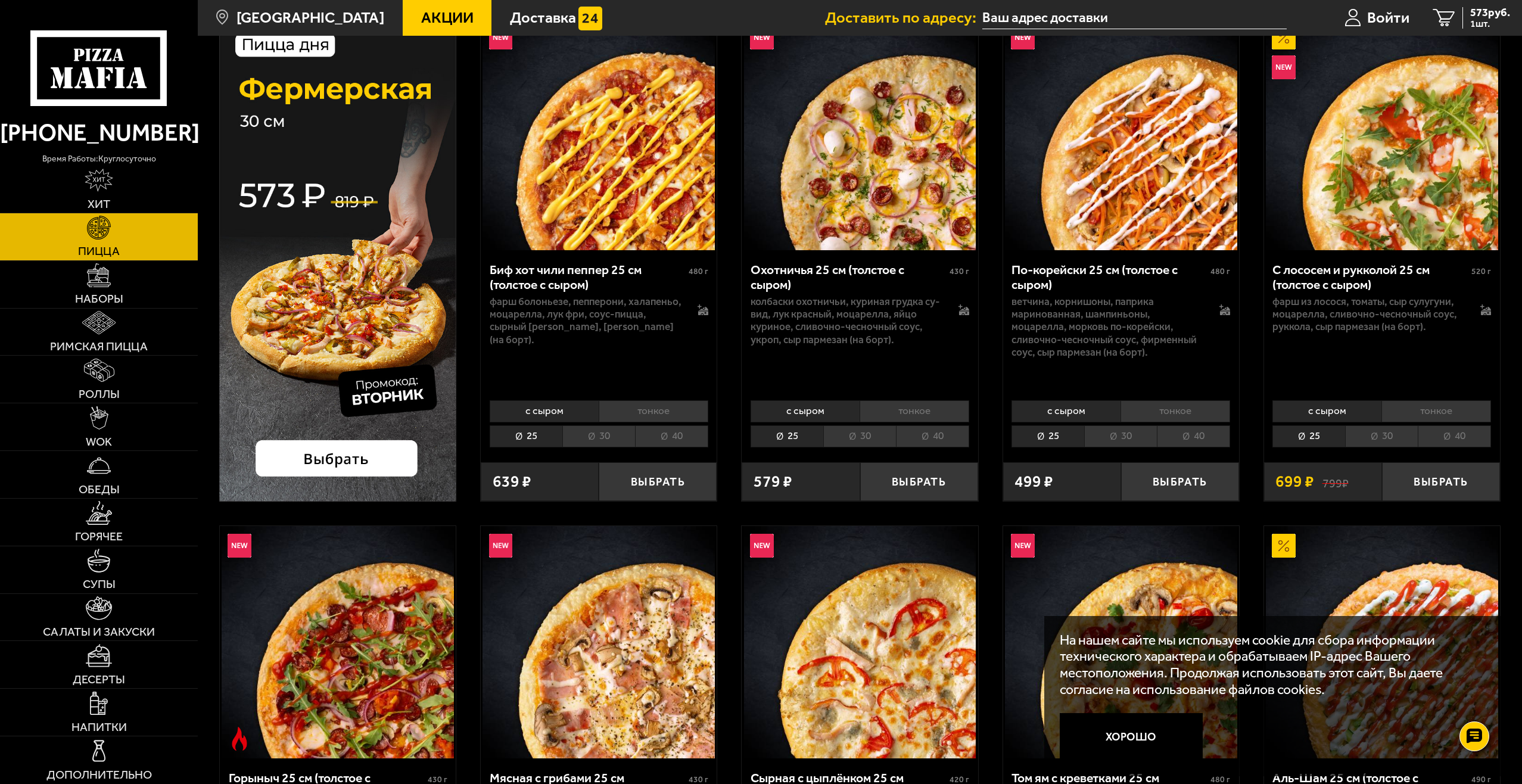
click at [587, 432] on li "30" at bounding box center [598, 437] width 72 height 22
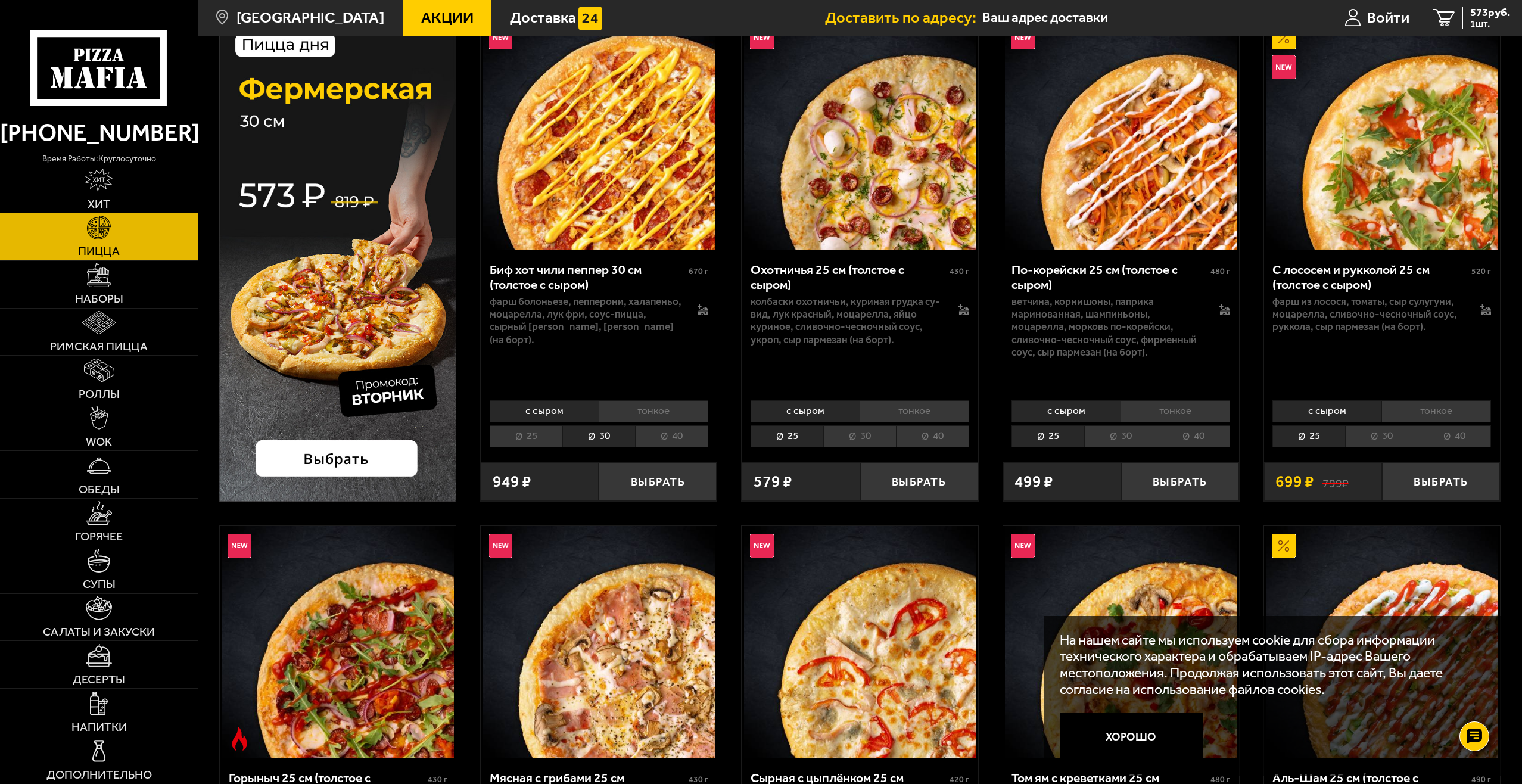
click at [540, 429] on li "25" at bounding box center [526, 437] width 72 height 22
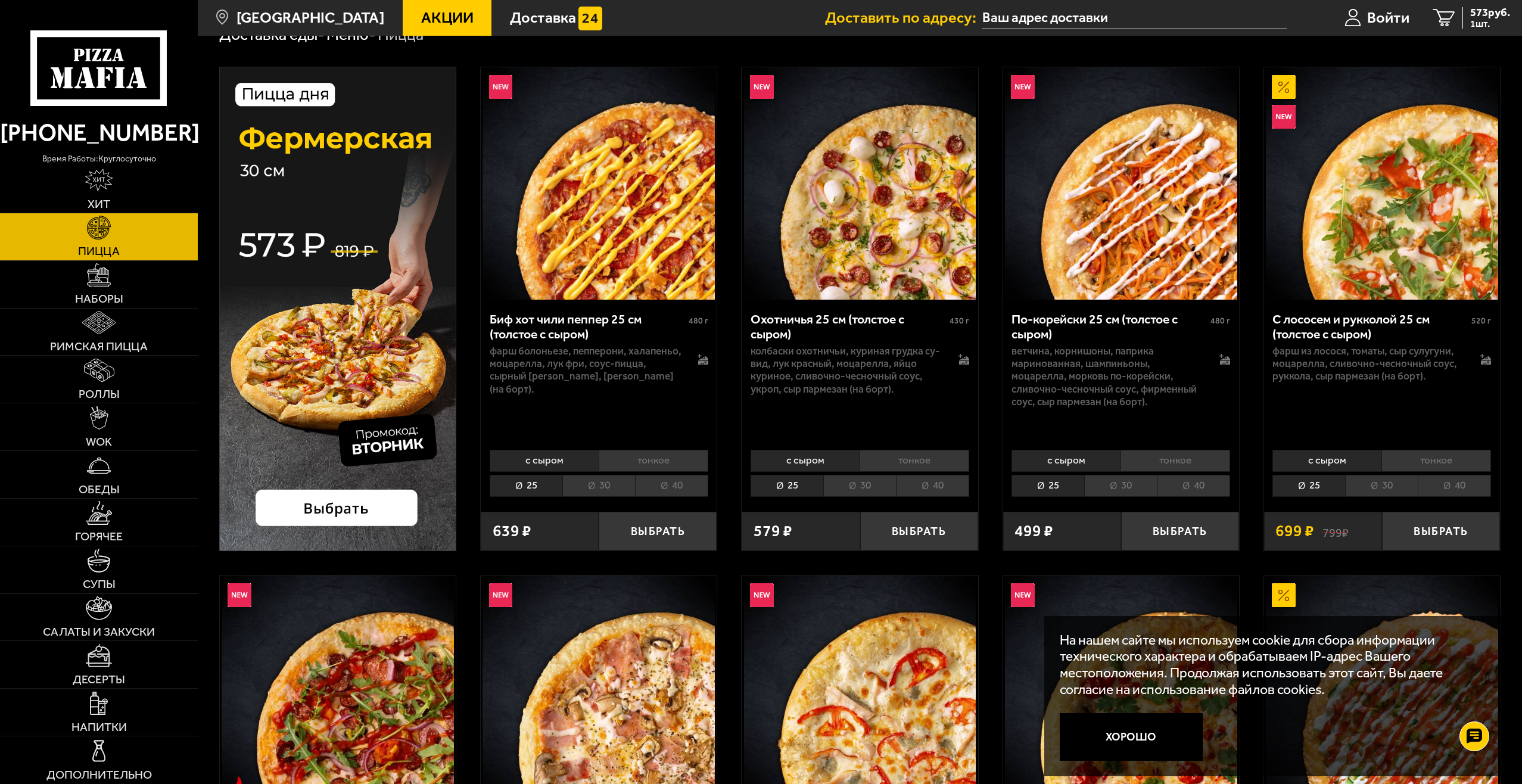
scroll to position [59, 0]
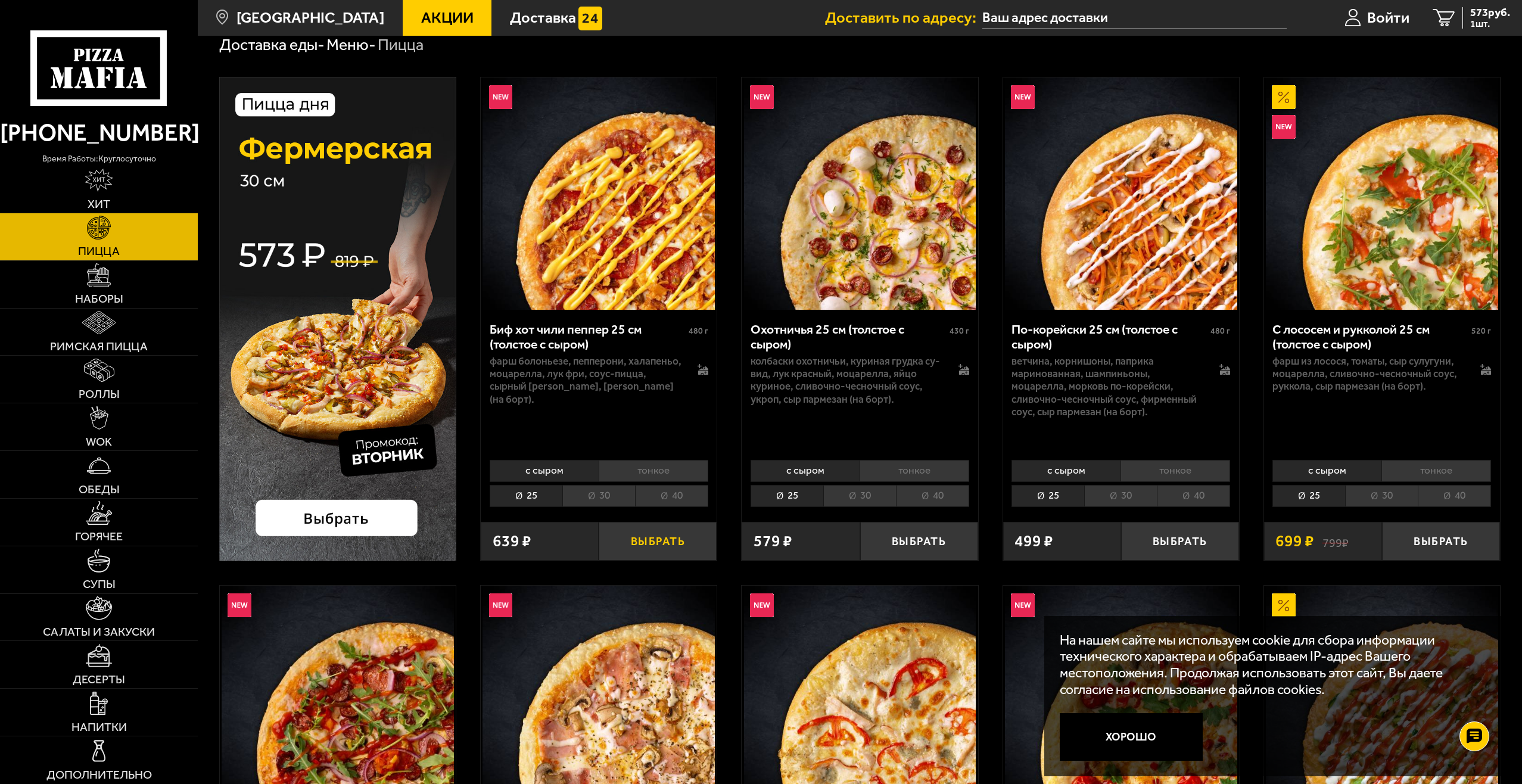
click at [663, 545] on button "Выбрать" at bounding box center [658, 540] width 118 height 39
click at [1490, 25] on span "2 шт." at bounding box center [1487, 23] width 46 height 9
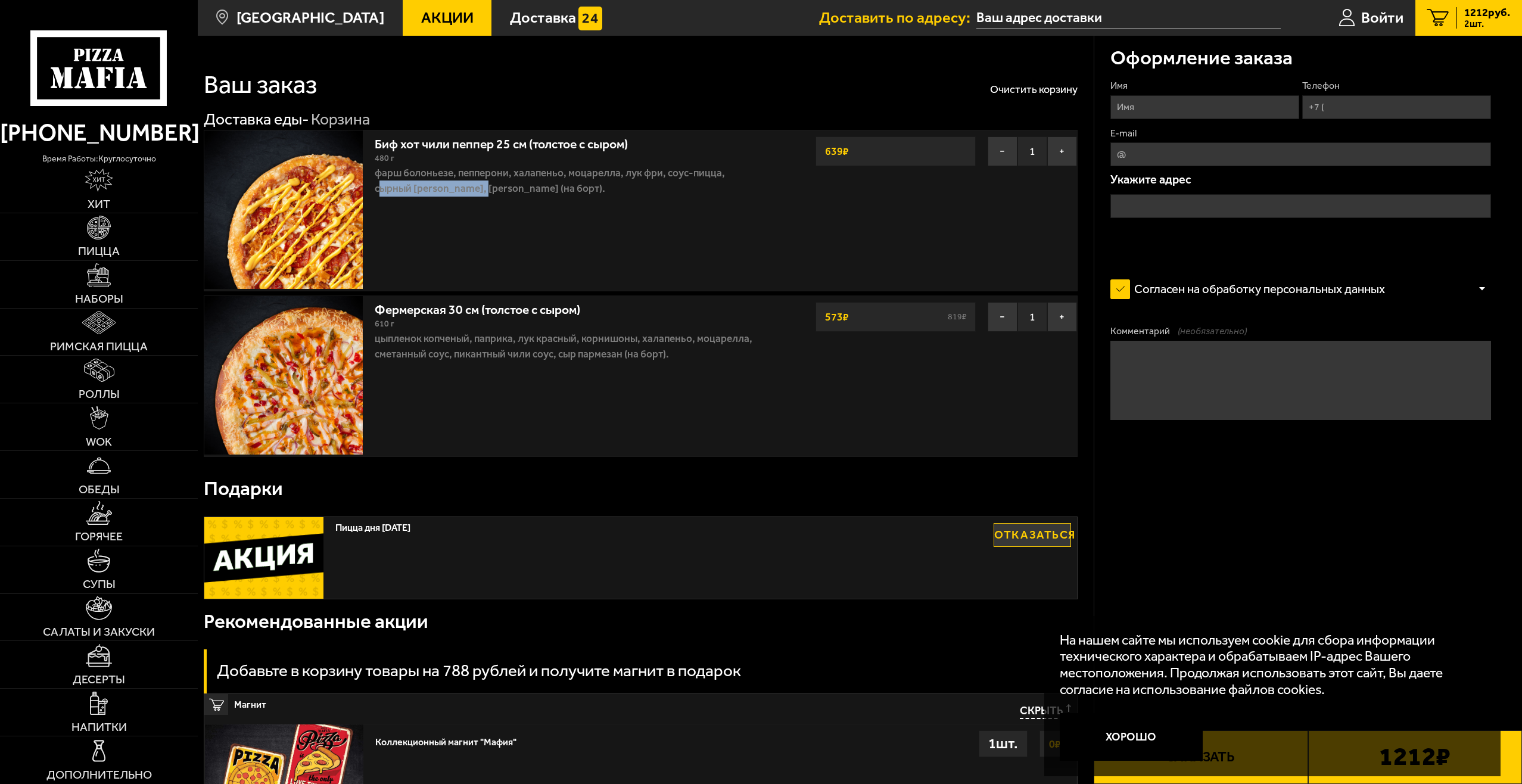
drag, startPoint x: 425, startPoint y: 189, endPoint x: 485, endPoint y: 190, distance: 60.0
click at [485, 190] on p "фарш болоньезе, пепперони, халапеньо, моцарелла, лук фри, соус-пицца, сырный [P…" at bounding box center [565, 180] width 379 height 32
click at [483, 233] on div "Биф хот чили пеппер 25 см (толстое с сыром) 480 г фарш болоньезе, пепперони, ха…" at bounding box center [564, 210] width 390 height 160
drag, startPoint x: 390, startPoint y: 191, endPoint x: 459, endPoint y: 194, distance: 69.1
click at [459, 194] on p "фарш болоньезе, пепперони, халапеньо, моцарелла, лук фри, соус-пицца, сырный [P…" at bounding box center [565, 180] width 379 height 32
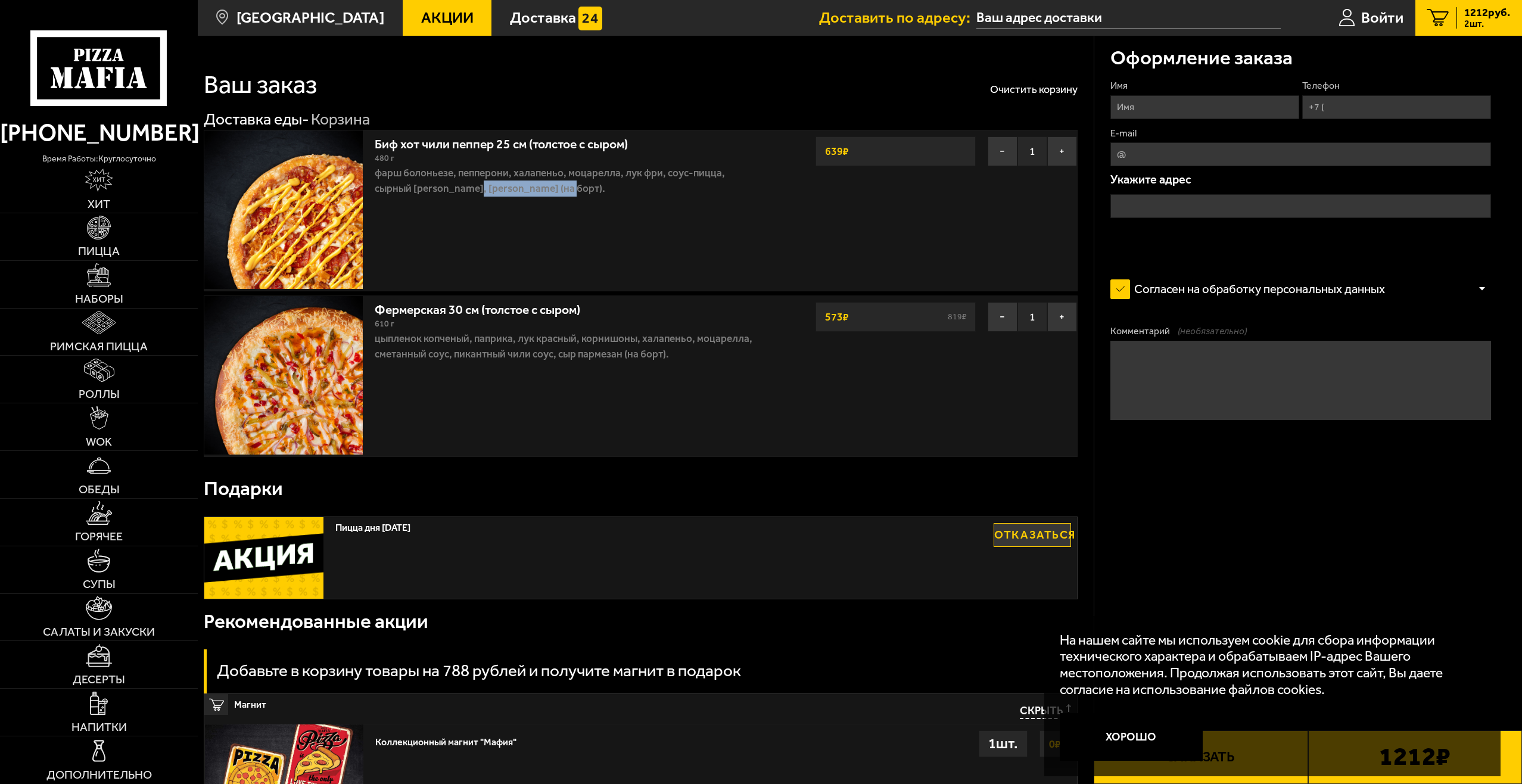
drag, startPoint x: 473, startPoint y: 194, endPoint x: 571, endPoint y: 187, distance: 98.2
click at [571, 187] on p "фарш болоньезе, пепперони, халапеньо, моцарелла, лук фри, соус-пицца, сырный [P…" at bounding box center [565, 180] width 379 height 32
click at [586, 242] on div "Биф хот чили пеппер 25 см (толстое с сыром) 480 г фарш болоньезе, пепперони, ха…" at bounding box center [564, 210] width 390 height 160
drag, startPoint x: 467, startPoint y: 192, endPoint x: 588, endPoint y: 194, distance: 121.0
click at [588, 194] on p "фарш болоньезе, пепперони, халапеньо, моцарелла, лук фри, соус-пицца, сырный [P…" at bounding box center [565, 180] width 379 height 32
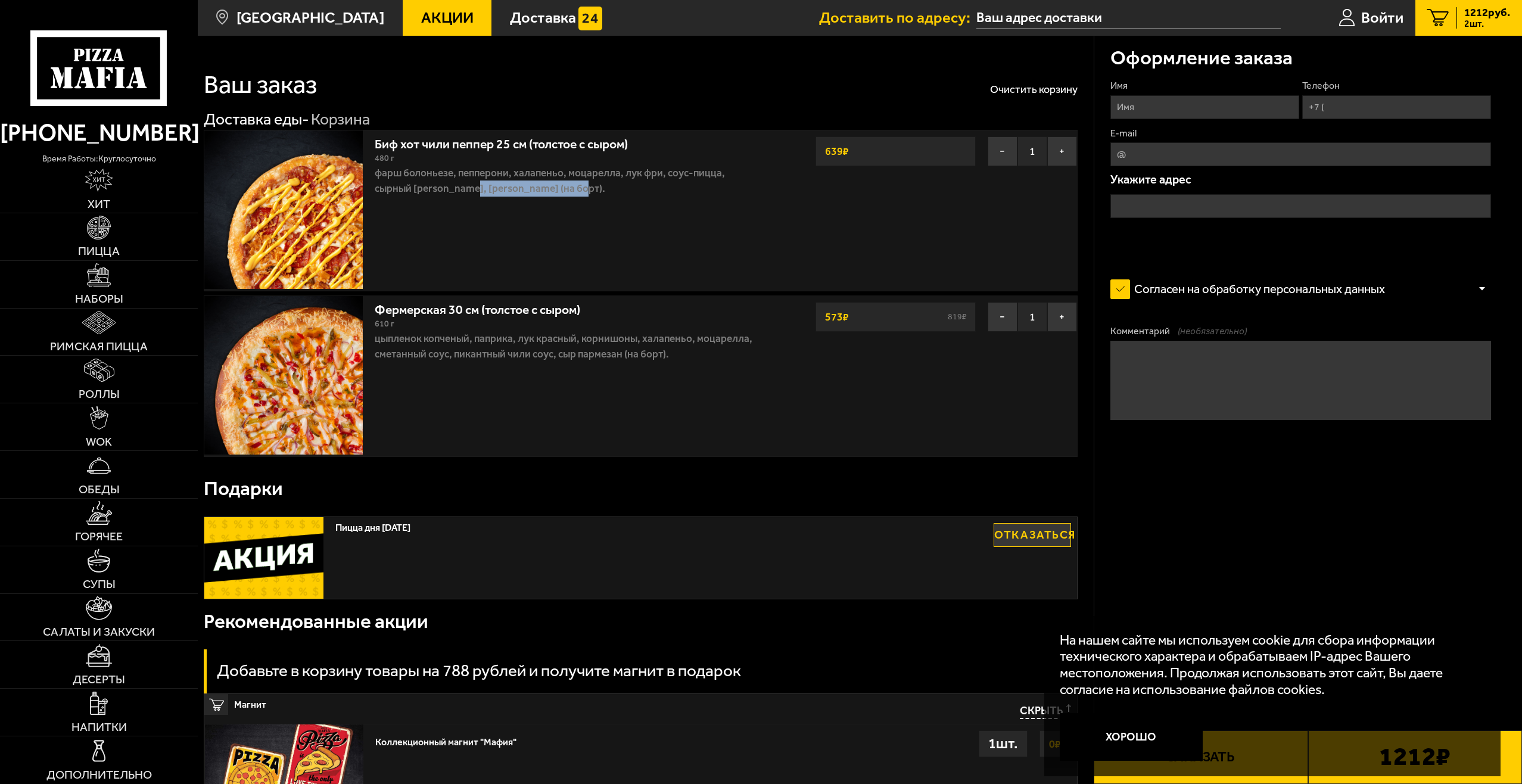
drag, startPoint x: 607, startPoint y: 267, endPoint x: 592, endPoint y: 242, distance: 29.2
click at [607, 267] on div "Биф хот чили пеппер 25 см (толстое с сыром) 480 г фарш болоньезе, пепперони, ха…" at bounding box center [564, 210] width 390 height 160
drag, startPoint x: 610, startPoint y: 345, endPoint x: 658, endPoint y: 342, distance: 48.1
click at [658, 340] on p "цыпленок копченый, паприка, лук красный, корнишоны, халапеньо, моцарелла, смета…" at bounding box center [565, 346] width 379 height 32
click at [643, 422] on div "Фермерская 30 см (толстое с сыром) 610 г цыпленок копченый, паприка, лук красны…" at bounding box center [564, 376] width 390 height 160
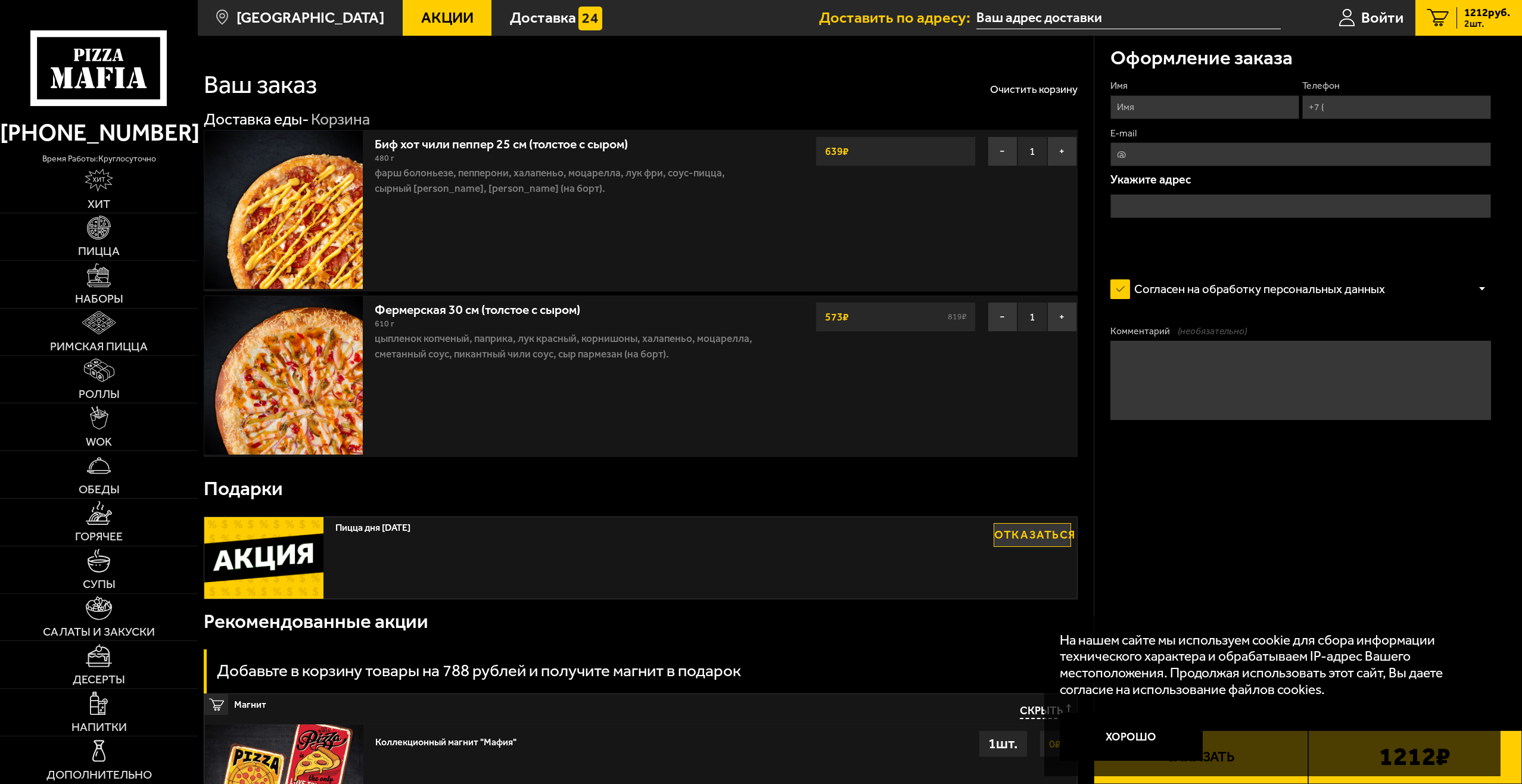
click at [1196, 96] on input "Имя" at bounding box center [1204, 108] width 189 height 24
type input "Валерий"
click at [1374, 98] on input "Телефон" at bounding box center [1396, 108] width 189 height 24
type input "+7 ("
type textarea "Домофон не работает, позвоните, я вас встречу"
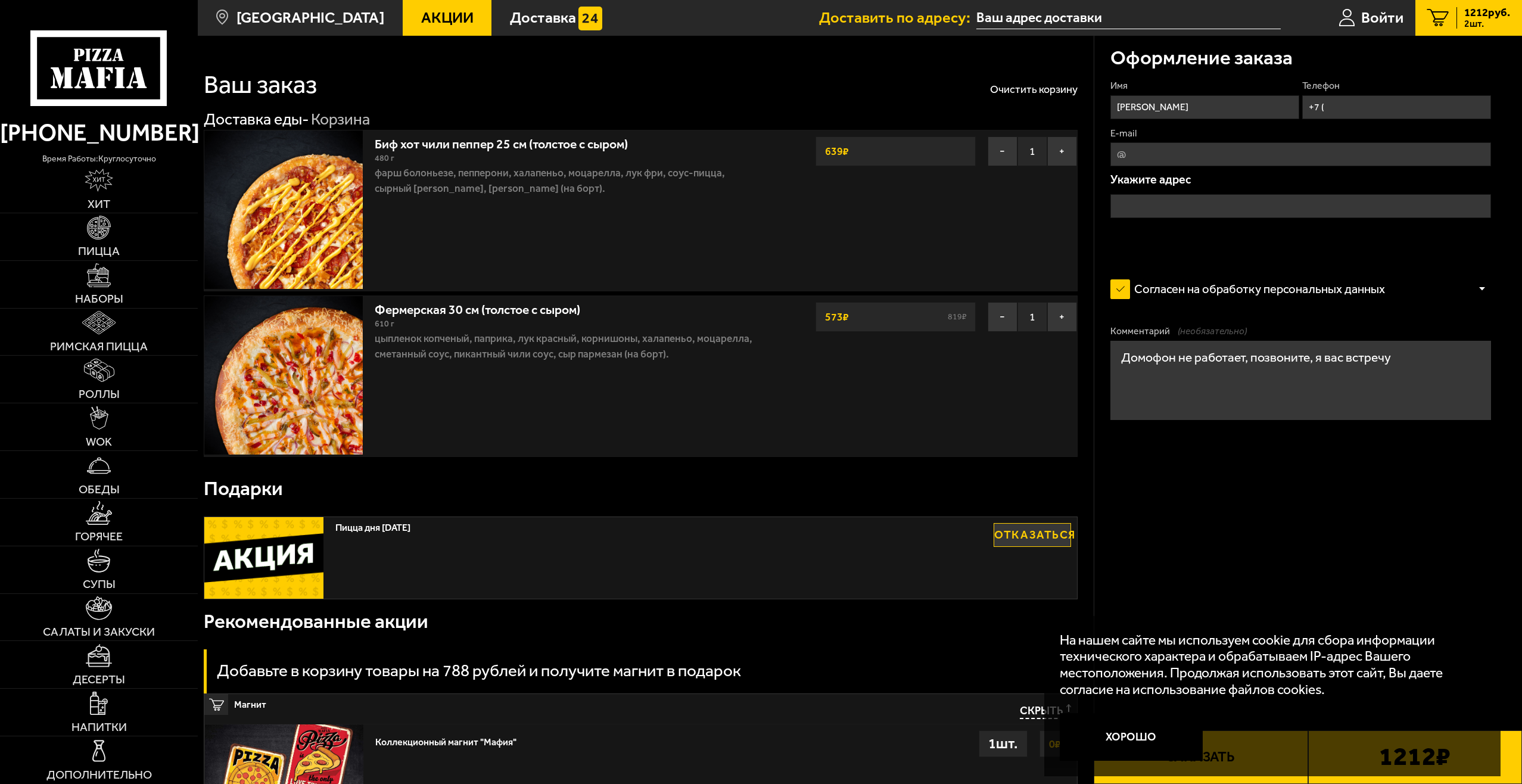
click at [1378, 115] on input "+7 (" at bounding box center [1396, 108] width 189 height 24
type input "+7 (908) 605-46-46"
click at [1248, 139] on label "E-mail" at bounding box center [1301, 133] width 381 height 13
click at [1248, 142] on input "E-mail" at bounding box center [1301, 154] width 381 height 24
click at [1238, 159] on input "E-mail" at bounding box center [1301, 154] width 381 height 24
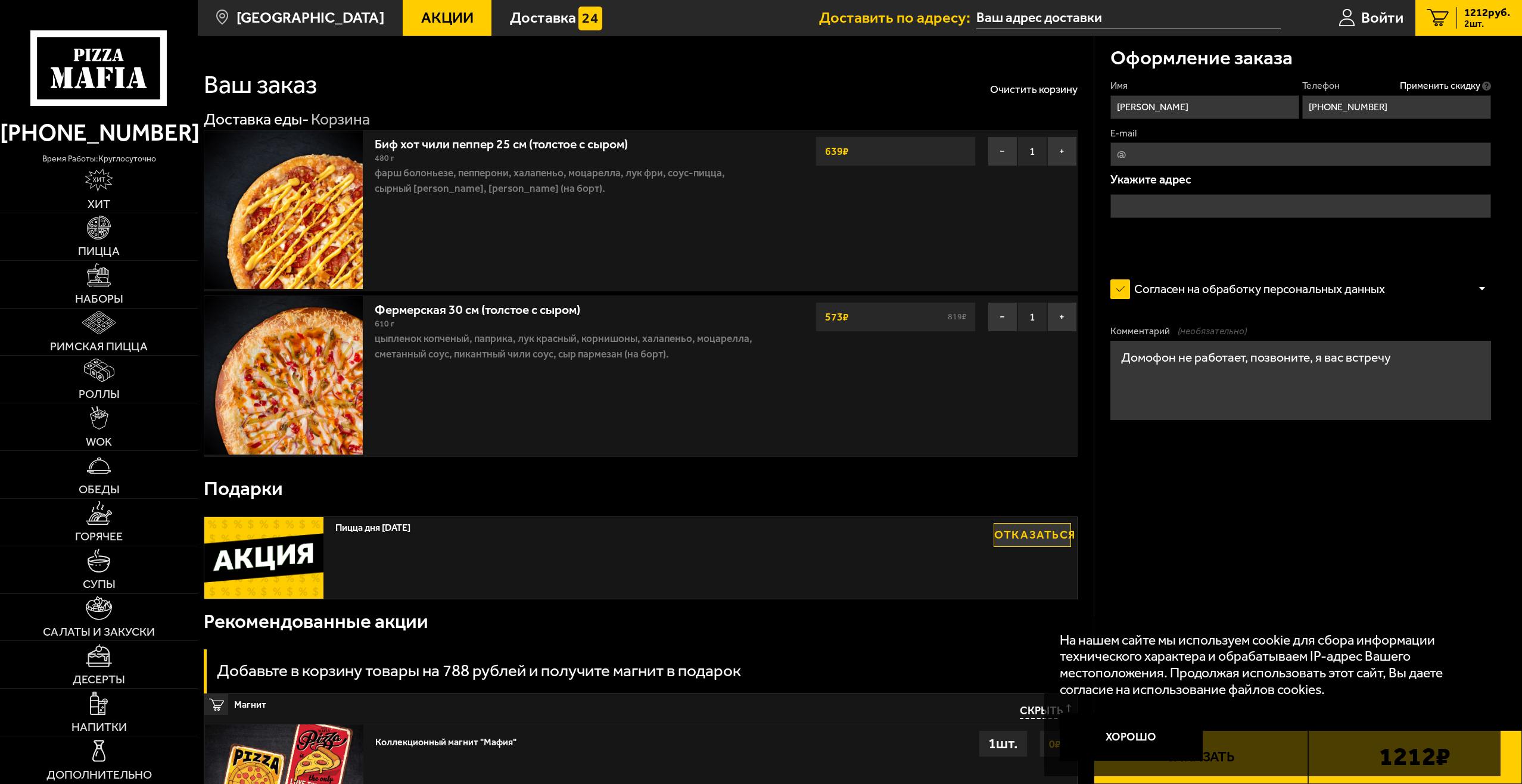
type input "valera.zahidov@mail.ru"
click at [1214, 206] on input "text" at bounding box center [1301, 206] width 381 height 24
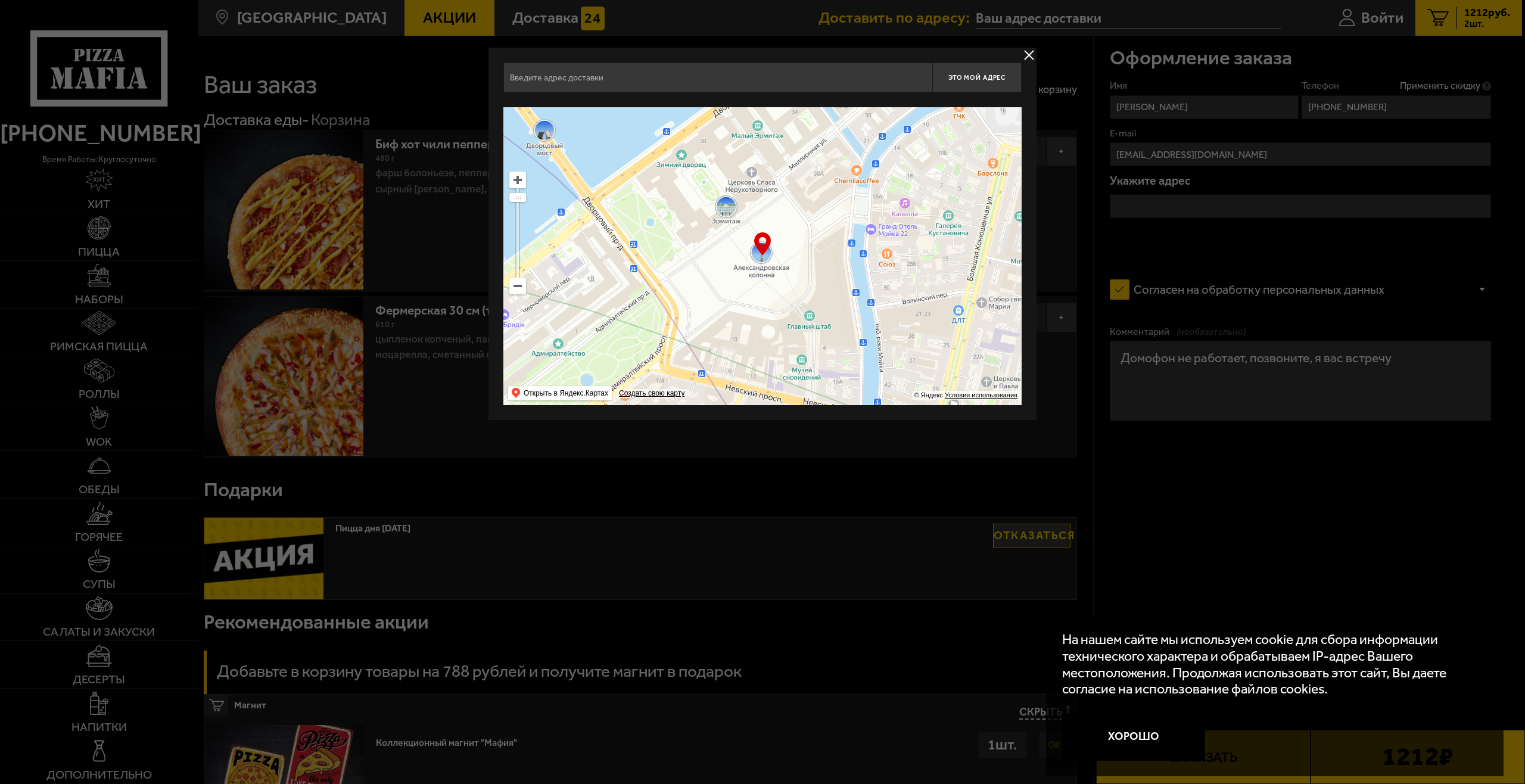
click at [650, 84] on input "text" at bounding box center [718, 78] width 429 height 30
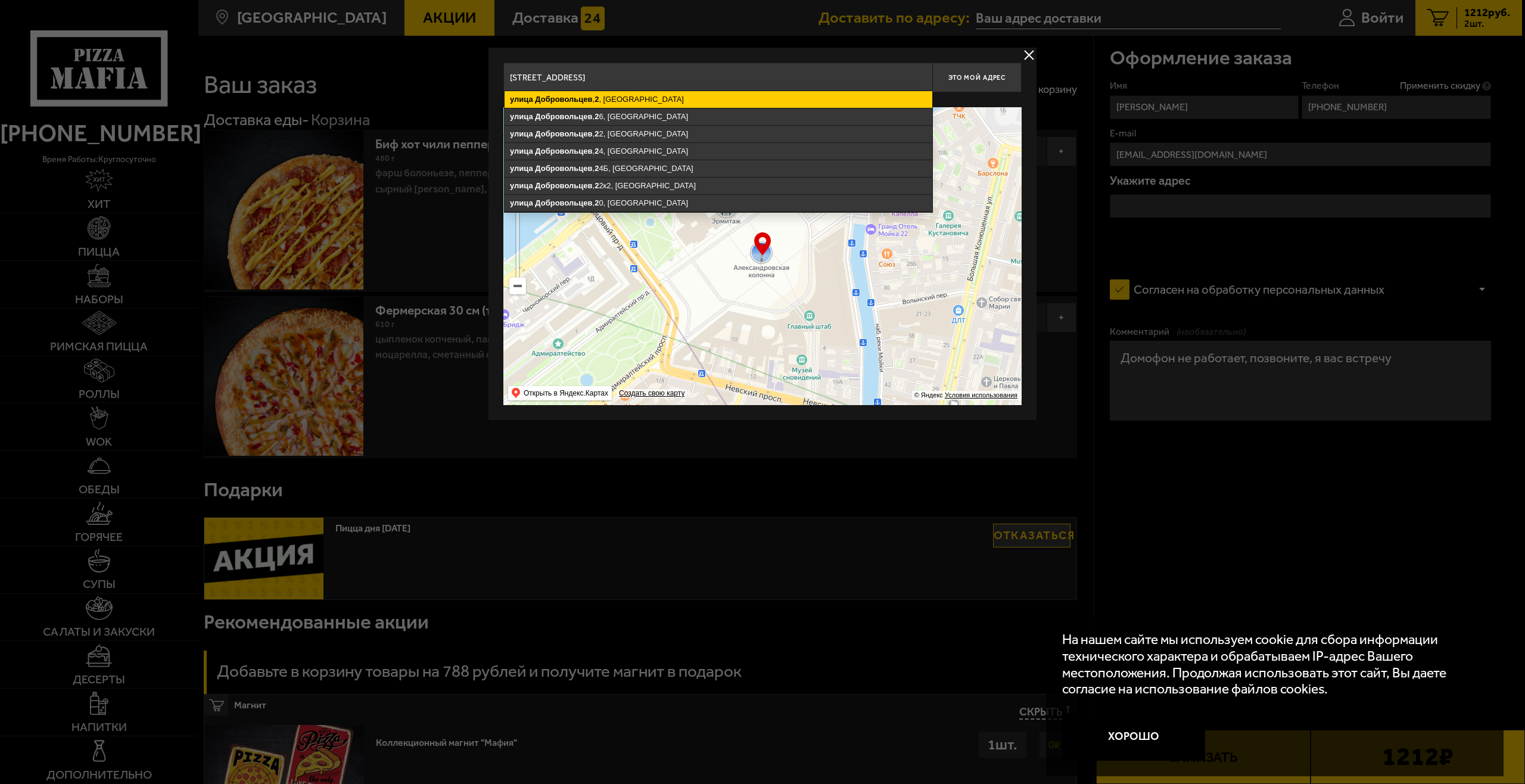
click at [640, 102] on ymaps "улица Добровольцев , 2 , Санкт-Петербург" at bounding box center [718, 99] width 428 height 16
type input "Санкт-Петербург, улица Добровольцев, 2"
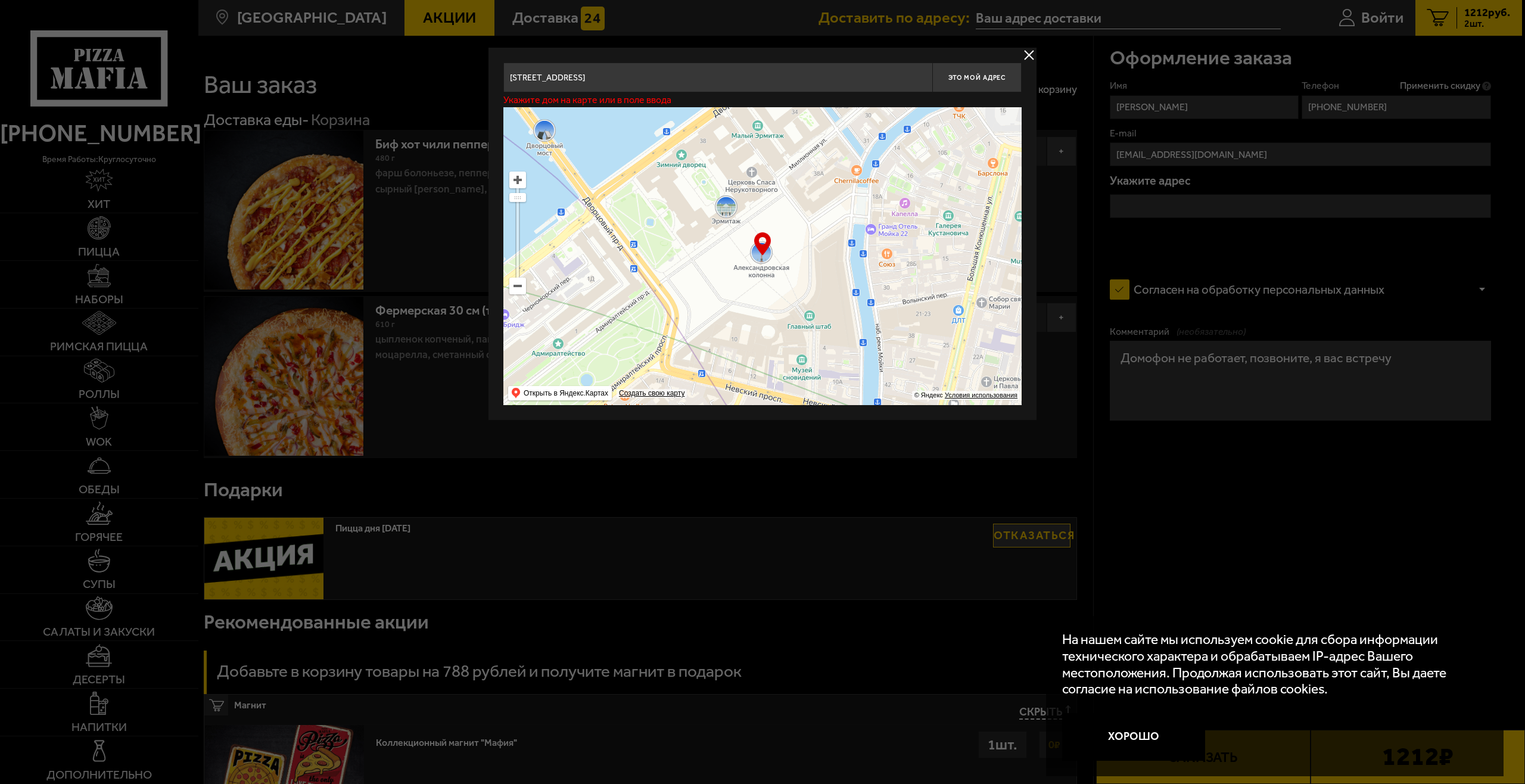
type input "улица Добровольцев, 2"
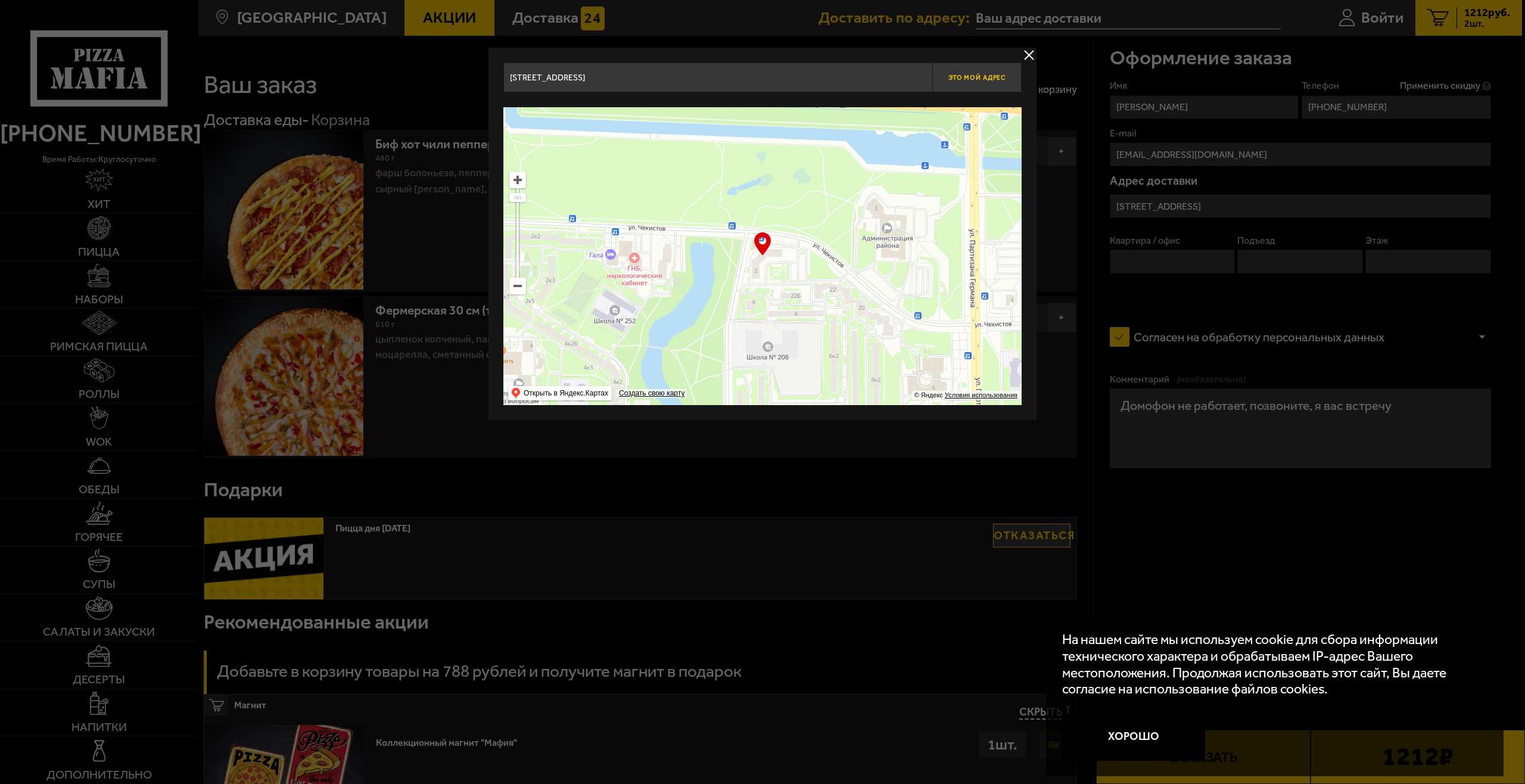
click at [983, 86] on button "Это мой адрес" at bounding box center [978, 78] width 90 height 30
type input "улица Добровольцев, 2"
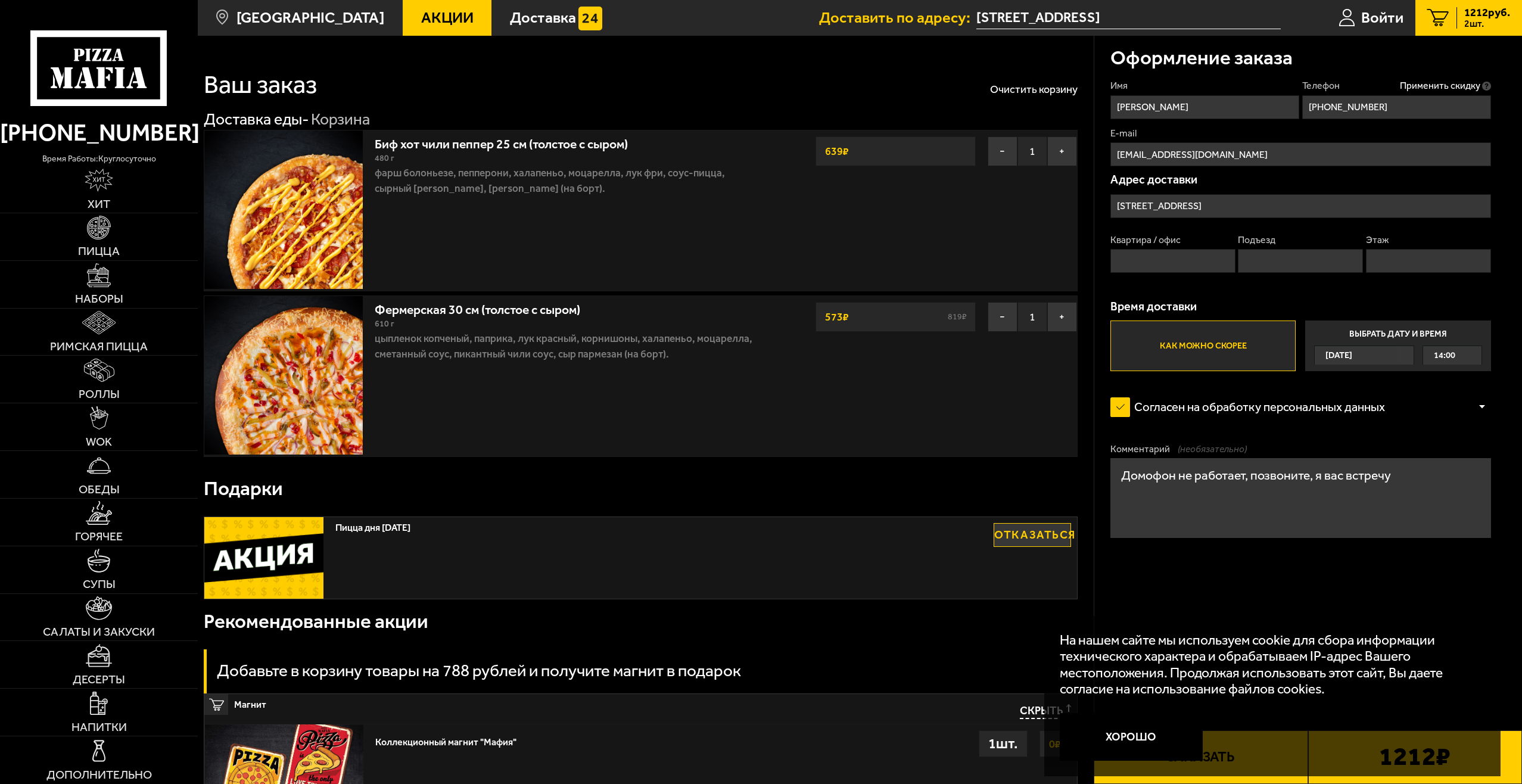
click at [1188, 261] on input "Квартира / офис" at bounding box center [1172, 261] width 125 height 24
type input "74"
type input "1"
type input "11"
click at [1344, 279] on div "Квартира / офис 74 Подъезд 1 Этаж 11" at bounding box center [1301, 257] width 381 height 47
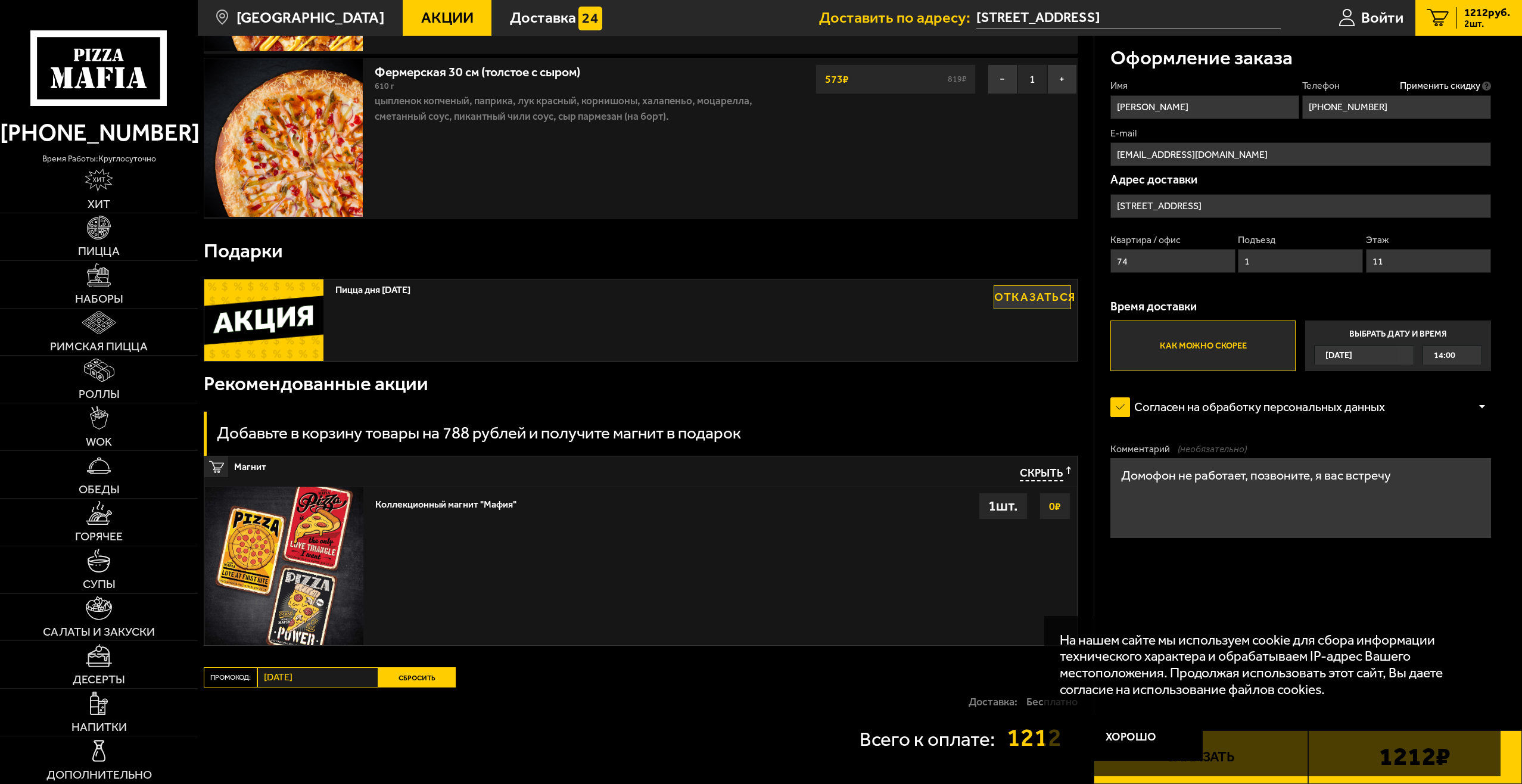
scroll to position [238, 0]
click at [1429, 338] on label "Выбрать дату и время Сегодня 14:00" at bounding box center [1397, 345] width 185 height 51
click at [0, 0] on input "Выбрать дату и время Сегодня 14:00" at bounding box center [0, 0] width 0 height 0
click at [1471, 357] on div "14:00" at bounding box center [1452, 355] width 59 height 18
click at [1450, 391] on span "14:15" at bounding box center [1444, 394] width 22 height 18
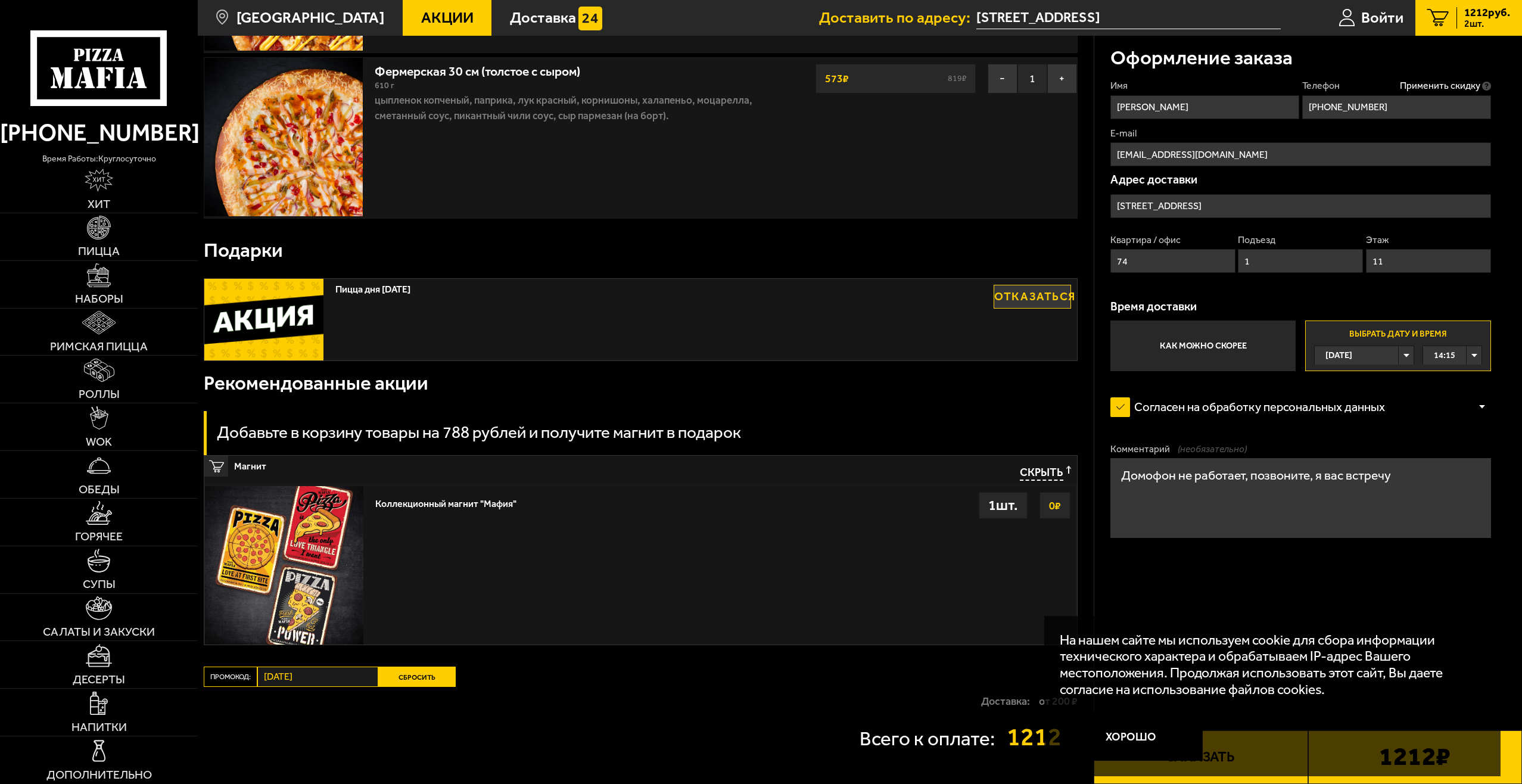
click at [1465, 352] on div "14:15" at bounding box center [1452, 355] width 59 height 18
drag, startPoint x: 1437, startPoint y: 375, endPoint x: 1438, endPoint y: 370, distance: 5.1
click at [1437, 374] on span "14:00" at bounding box center [1444, 374] width 22 height 18
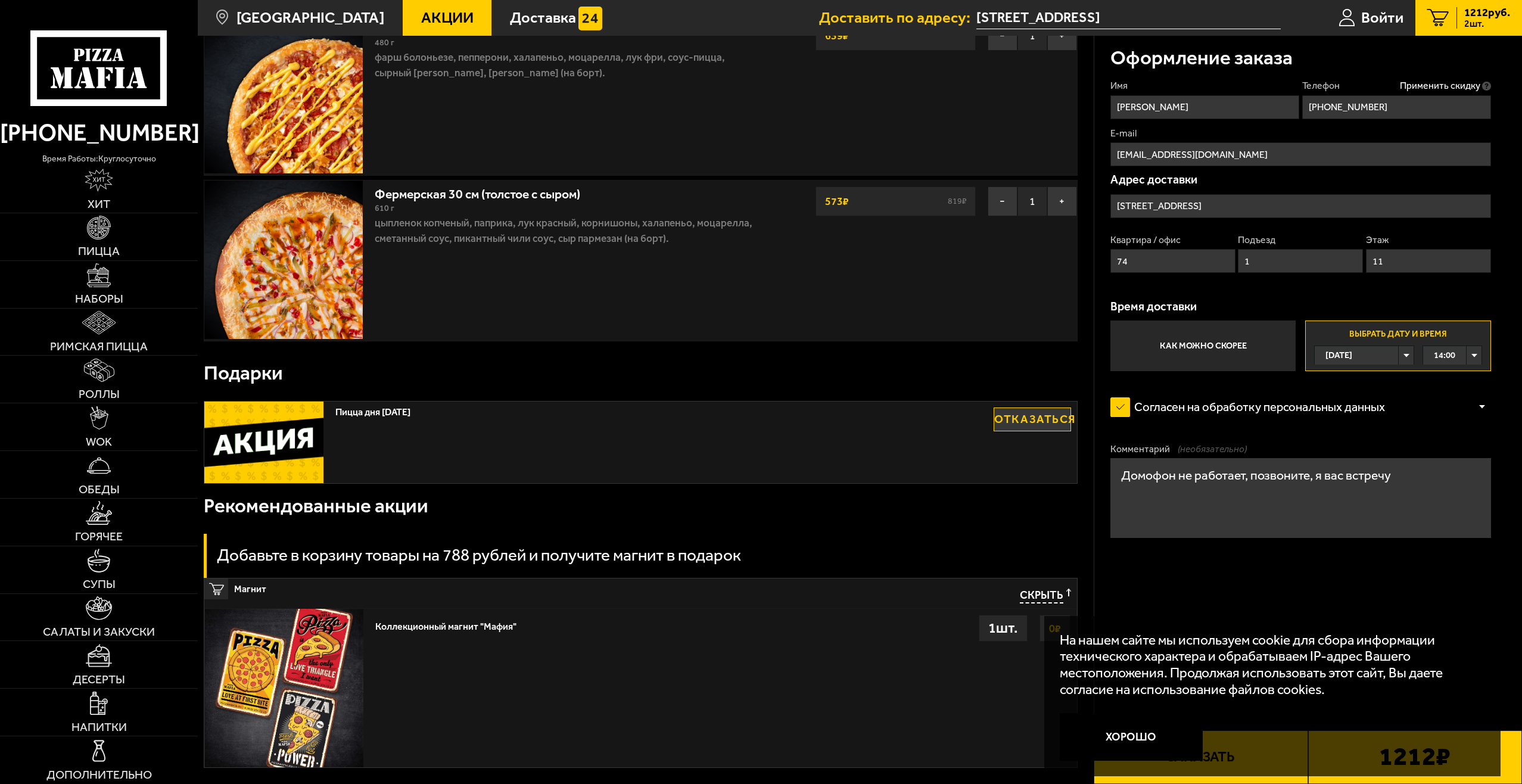
scroll to position [119, 0]
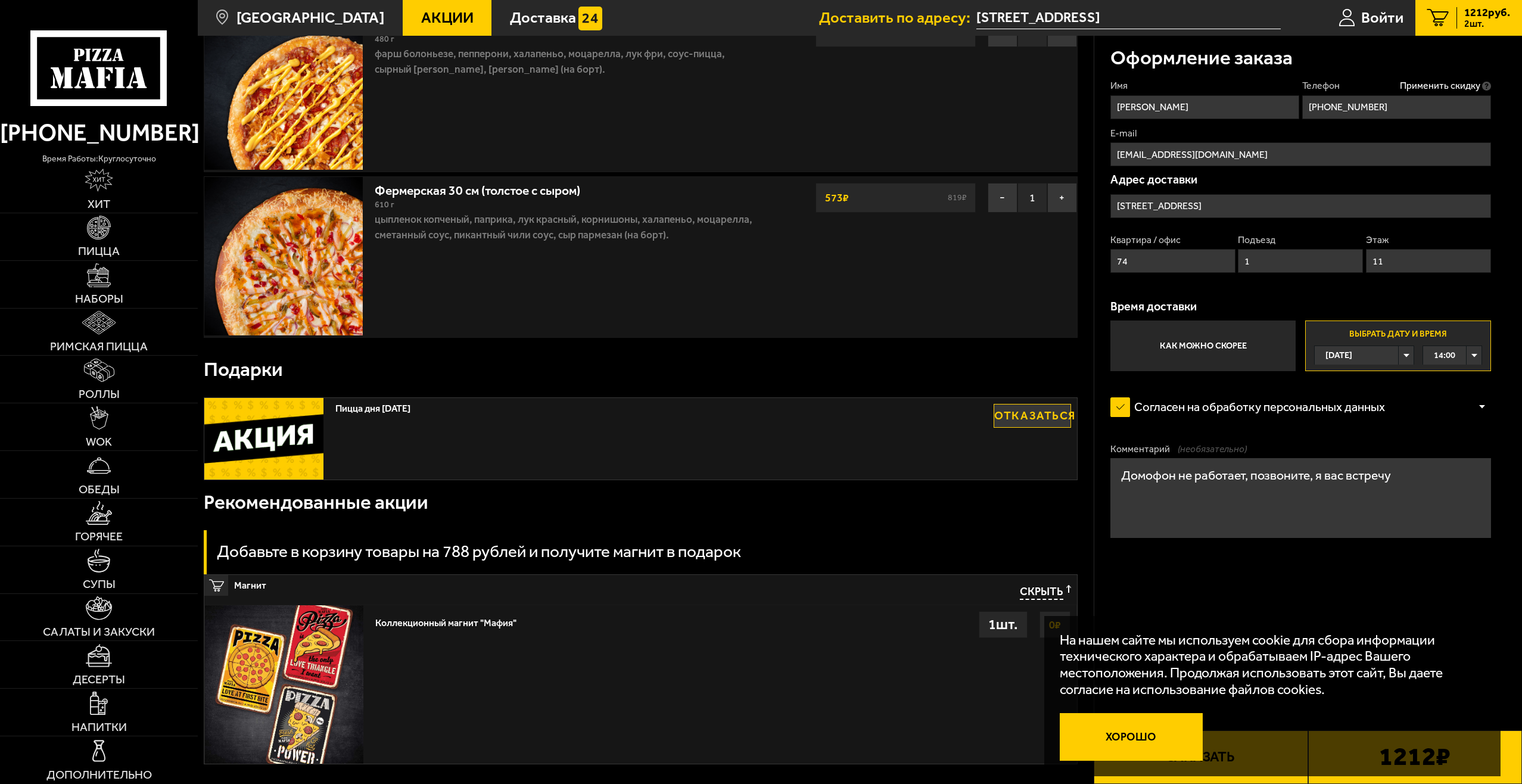
click at [1138, 722] on button "Хорошо" at bounding box center [1132, 736] width 143 height 47
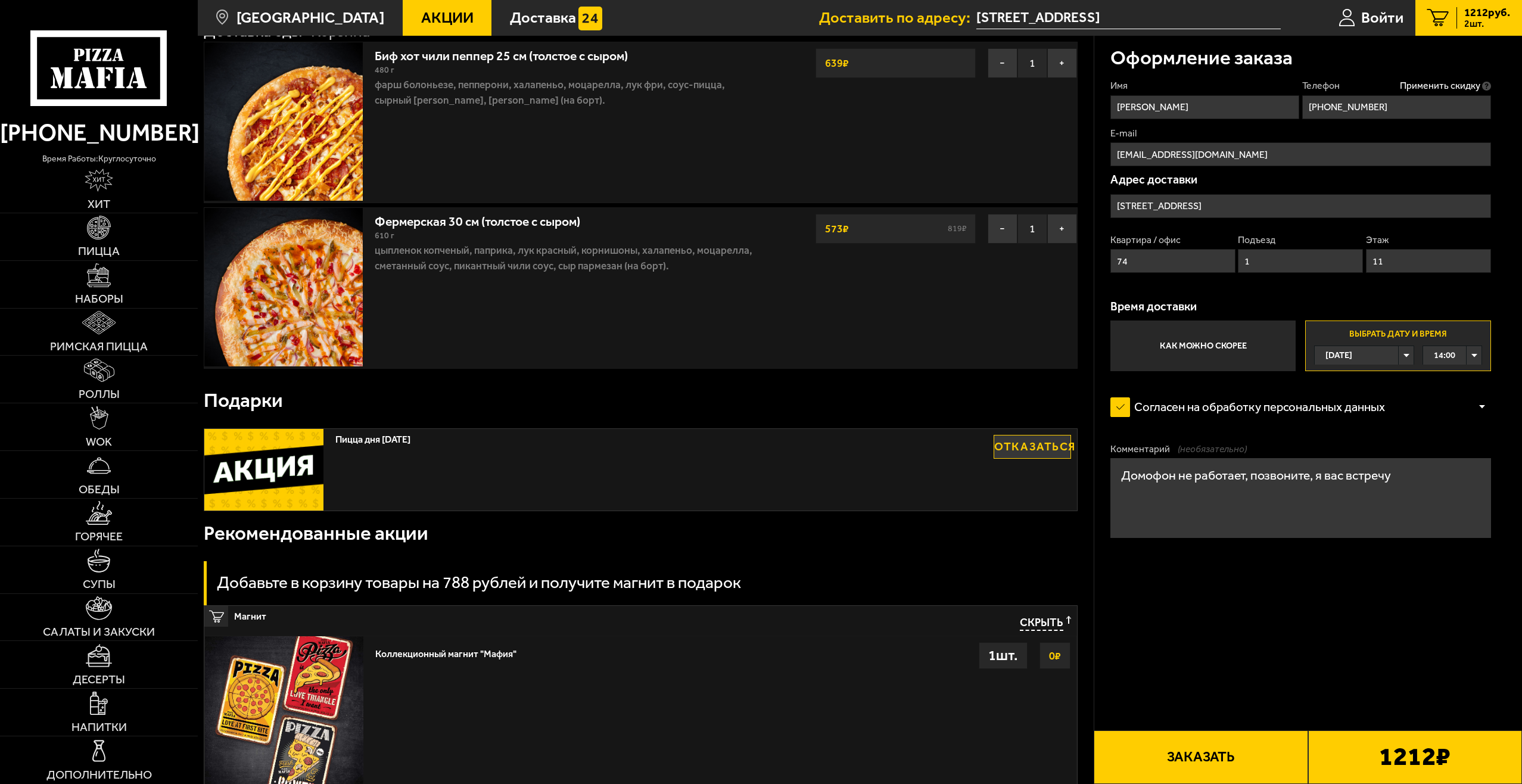
scroll to position [0, 0]
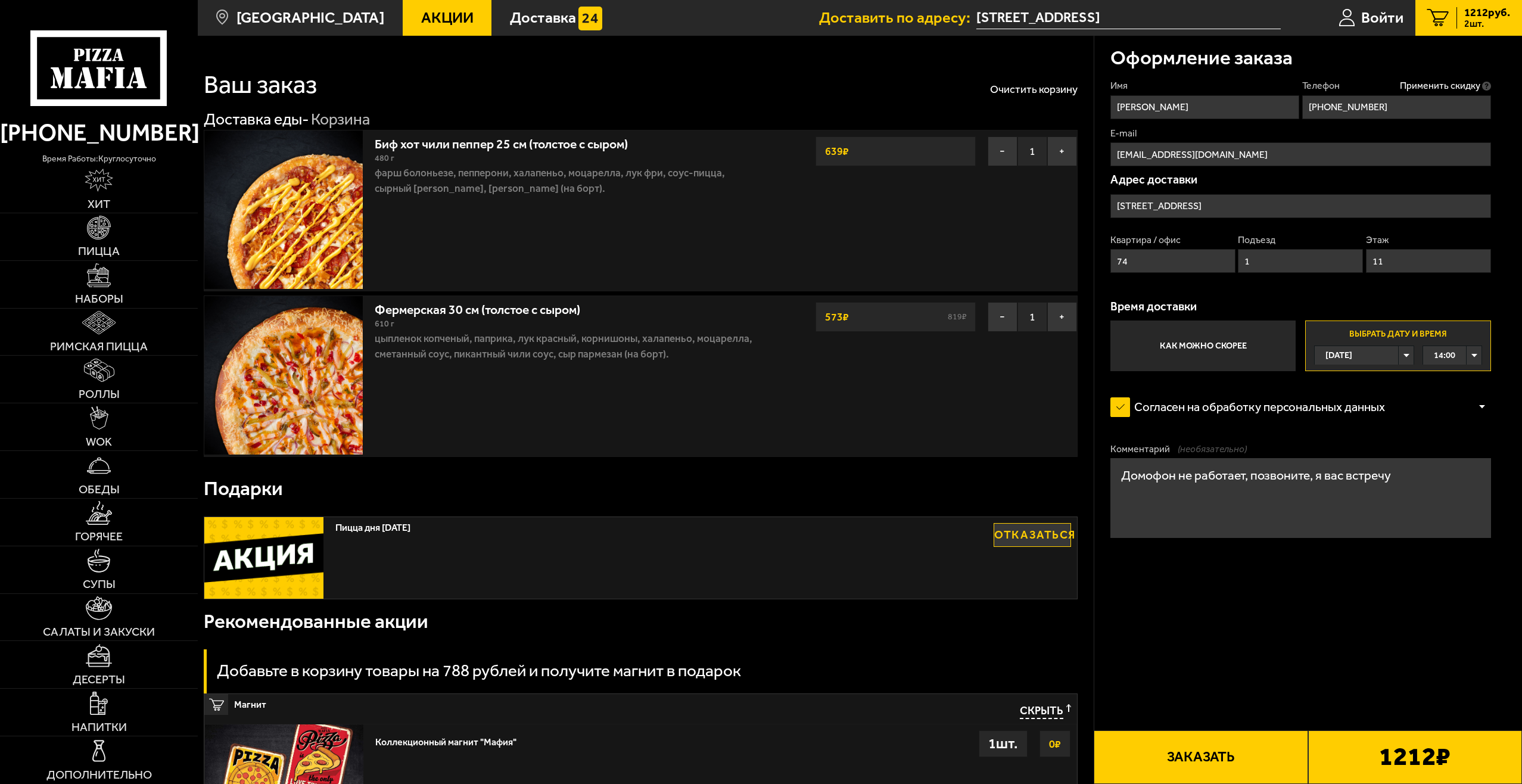
click at [1208, 751] on button "Заказать" at bounding box center [1201, 756] width 214 height 53
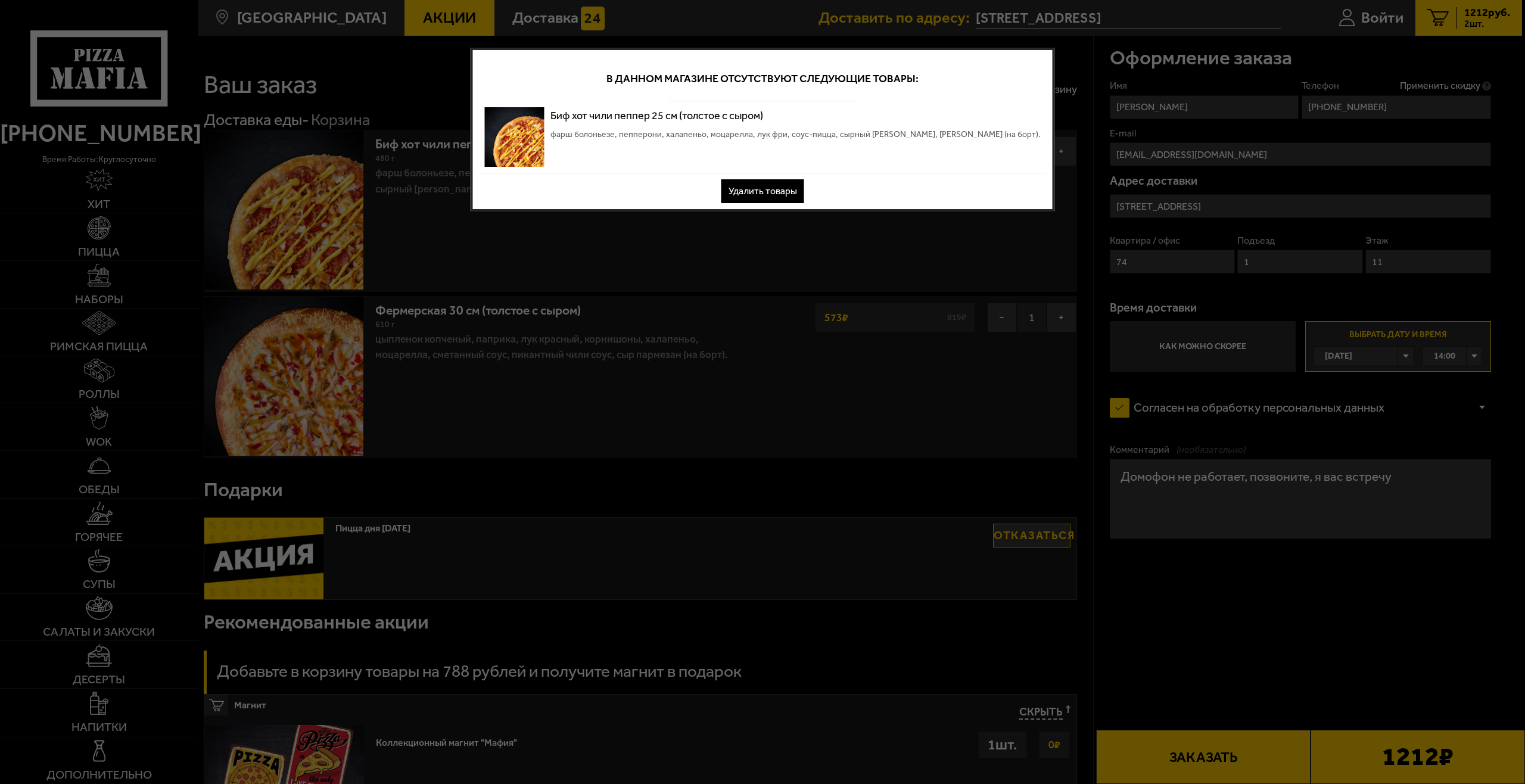
click at [777, 190] on button "Удалить товары" at bounding box center [763, 191] width 83 height 24
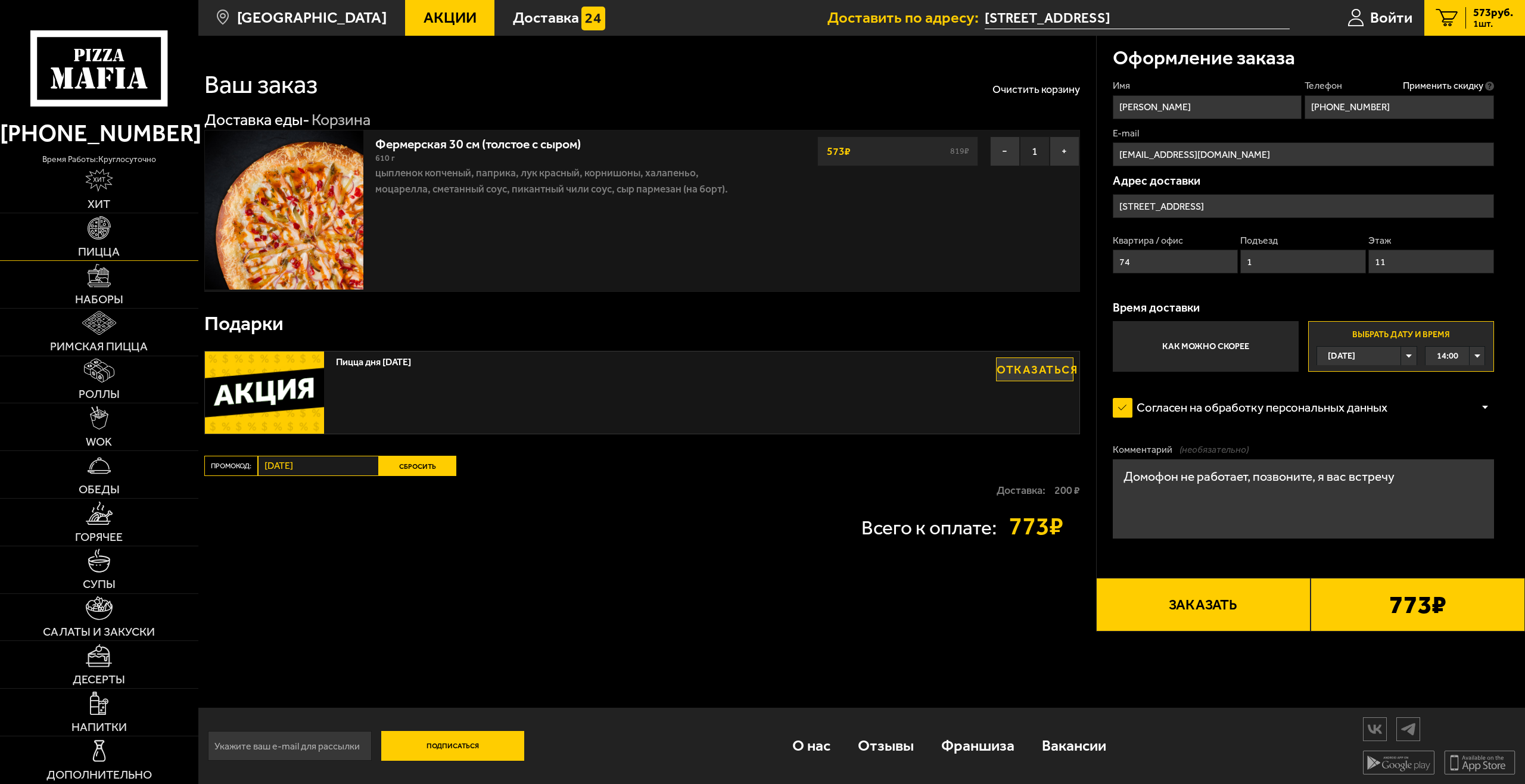
click at [102, 234] on img at bounding box center [99, 227] width 23 height 23
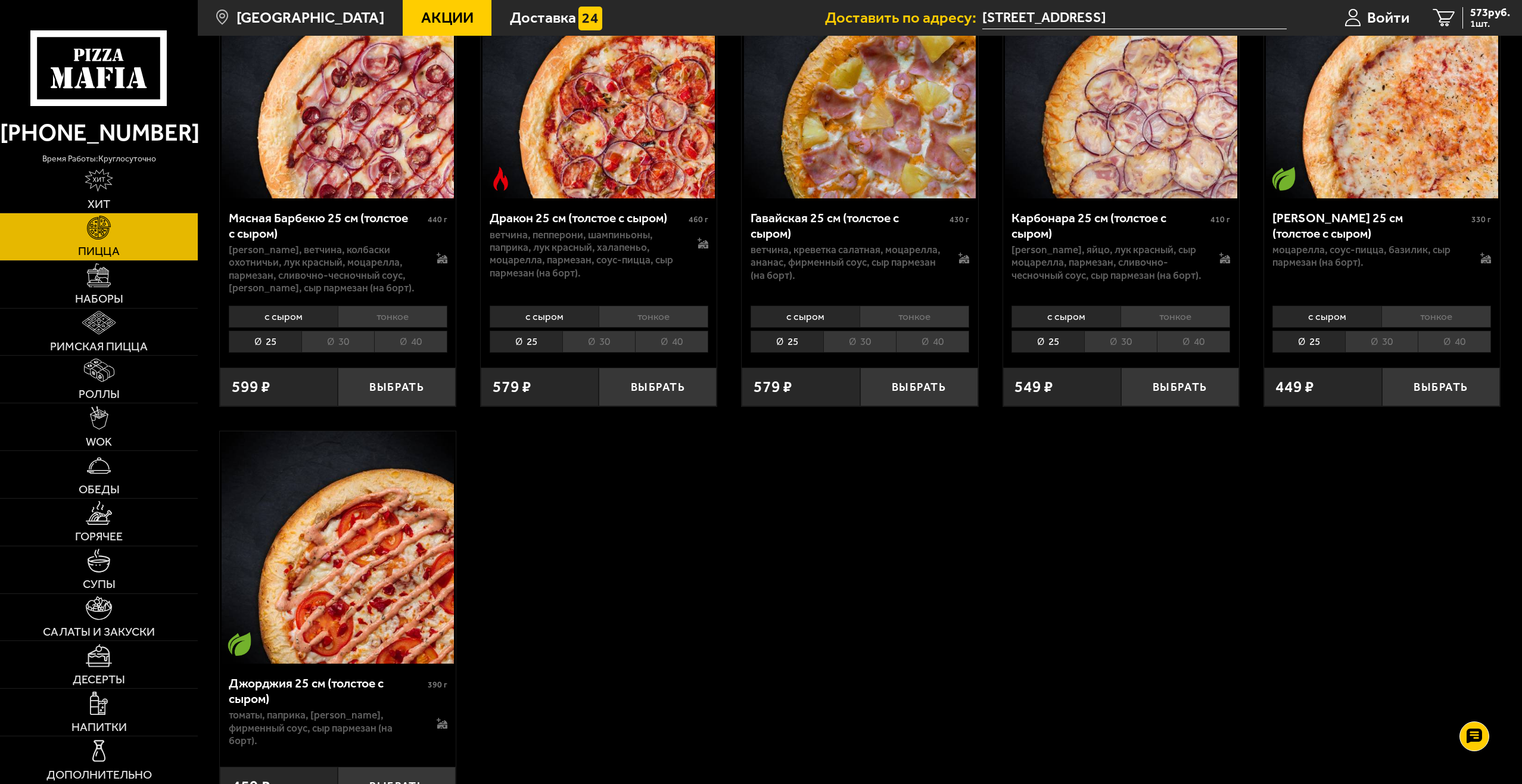
scroll to position [3024, 0]
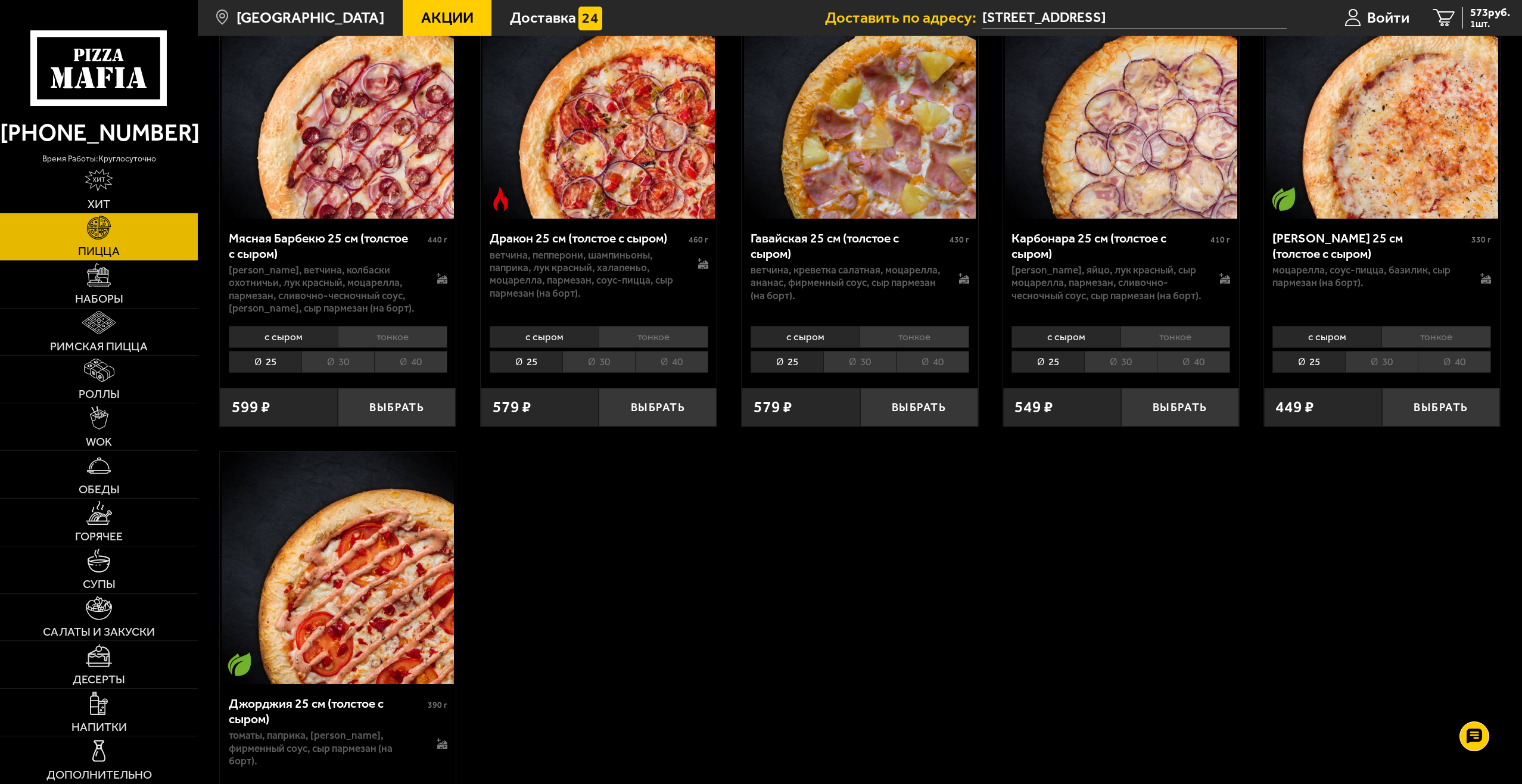
drag, startPoint x: 672, startPoint y: 600, endPoint x: 661, endPoint y: 186, distance: 414.1
drag, startPoint x: 742, startPoint y: 551, endPoint x: 750, endPoint y: 518, distance: 34.0
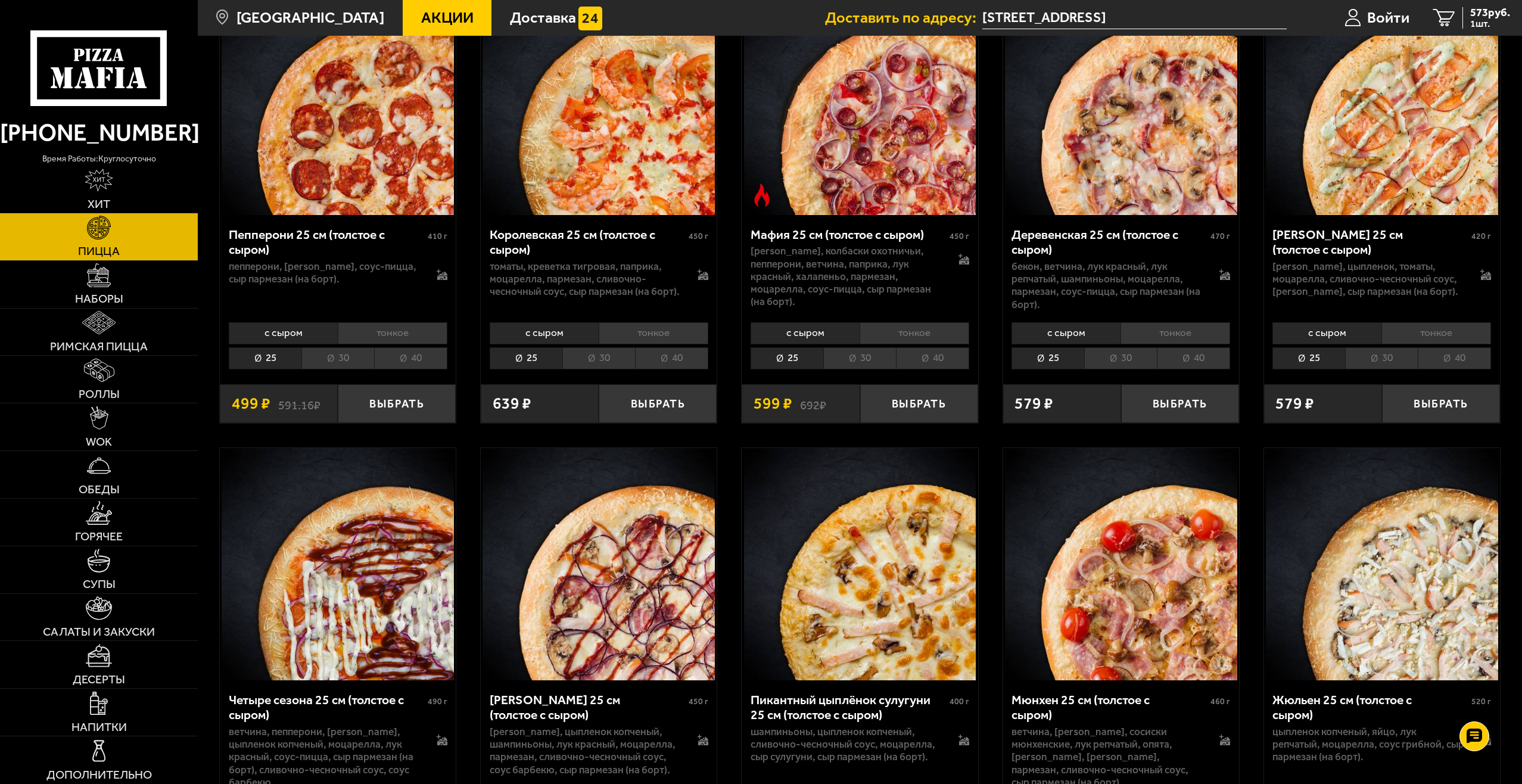
scroll to position [0, 0]
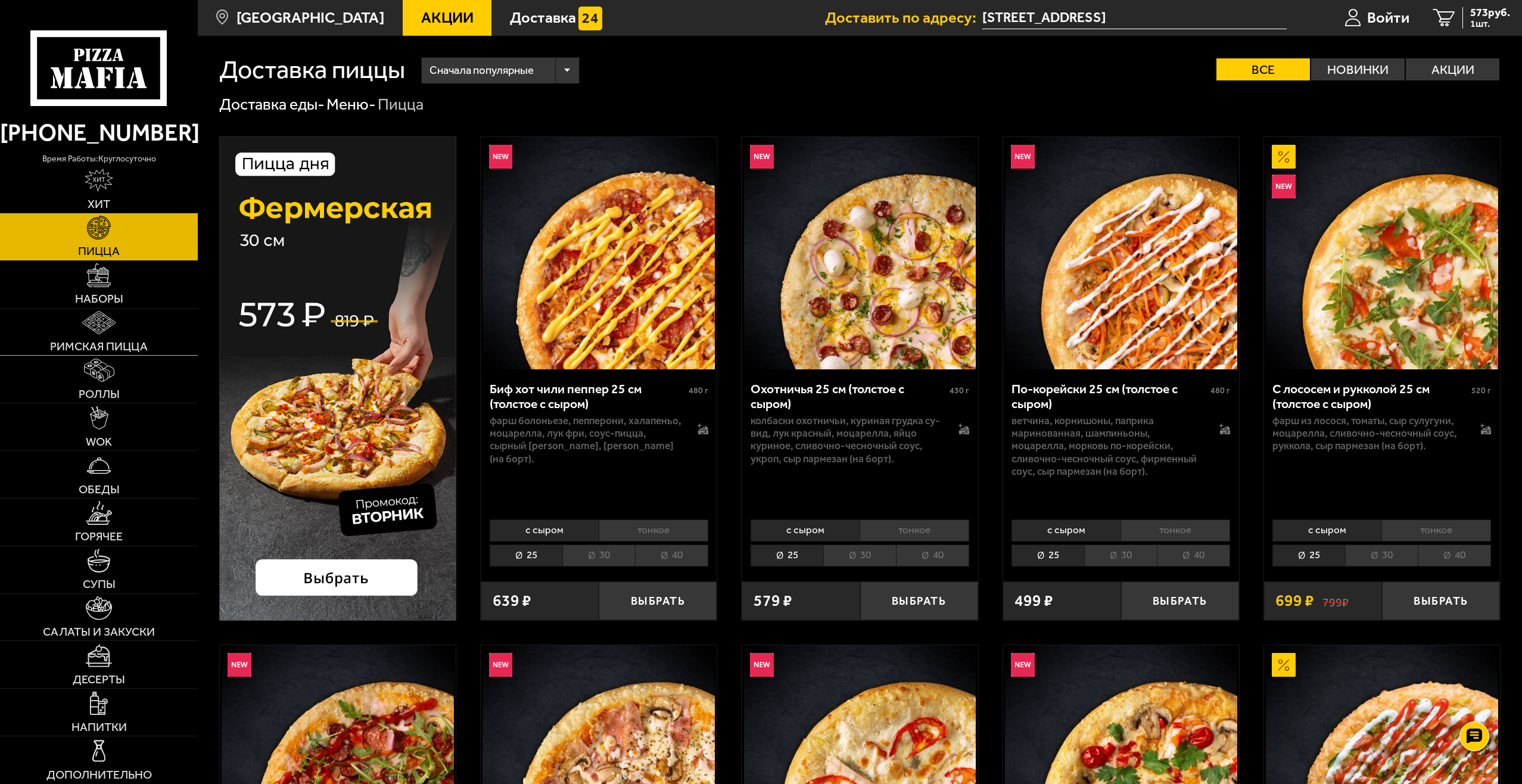
click at [115, 308] on link "Римская пицца" at bounding box center [98, 332] width 197 height 47
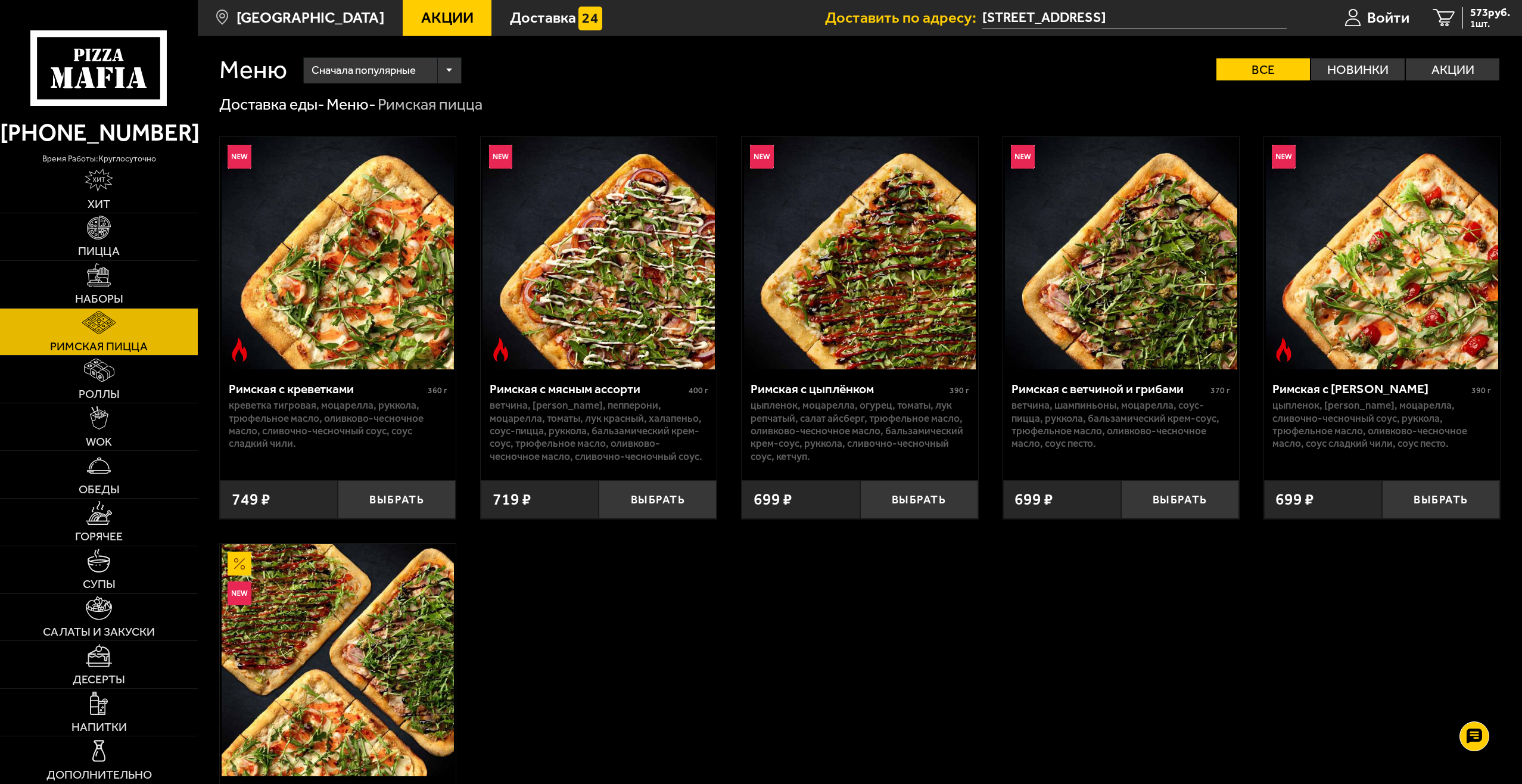
click at [111, 325] on img at bounding box center [98, 322] width 34 height 23
click at [103, 290] on link "Наборы" at bounding box center [98, 284] width 197 height 47
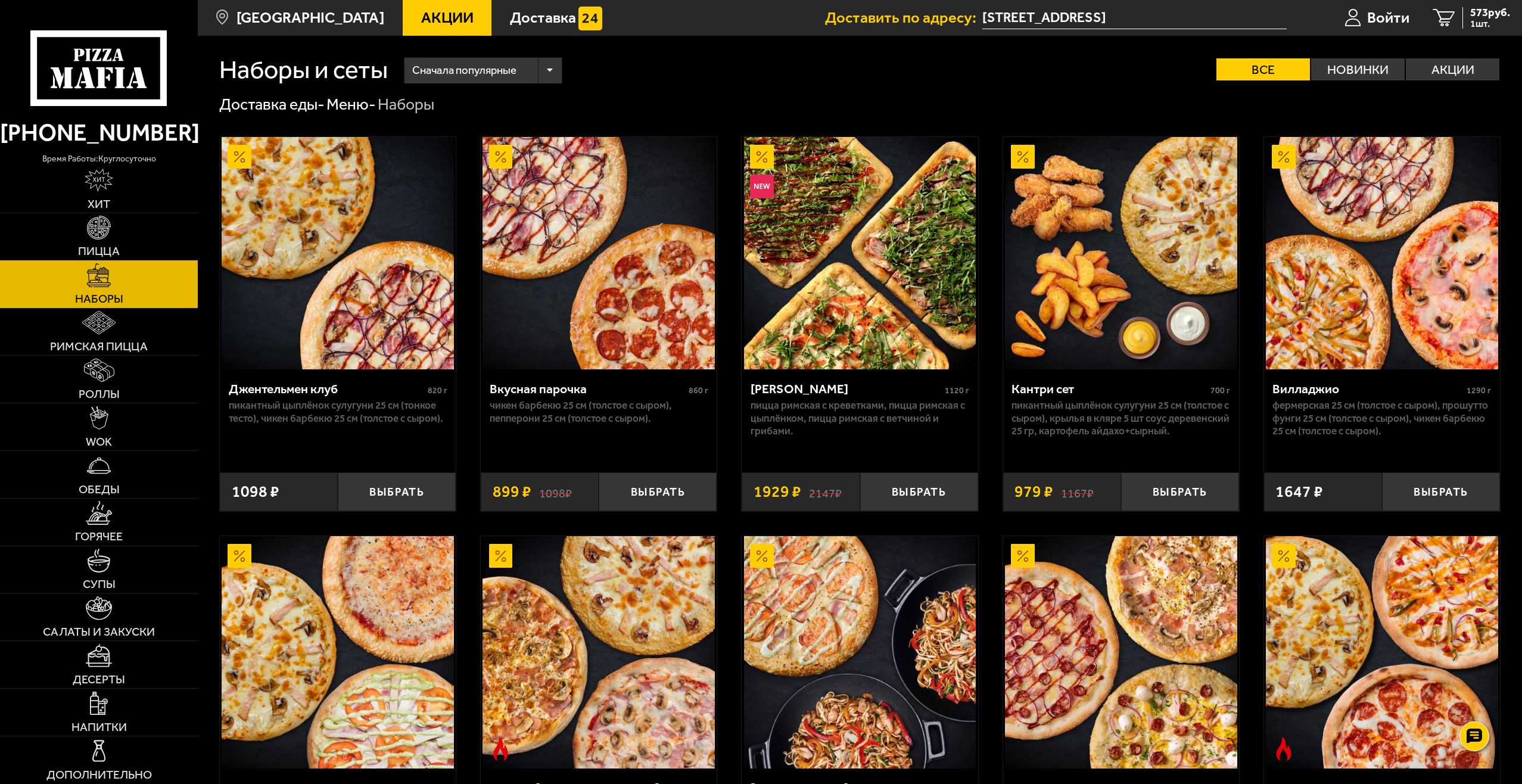
click at [104, 246] on span "Пицца" at bounding box center [99, 252] width 41 height 12
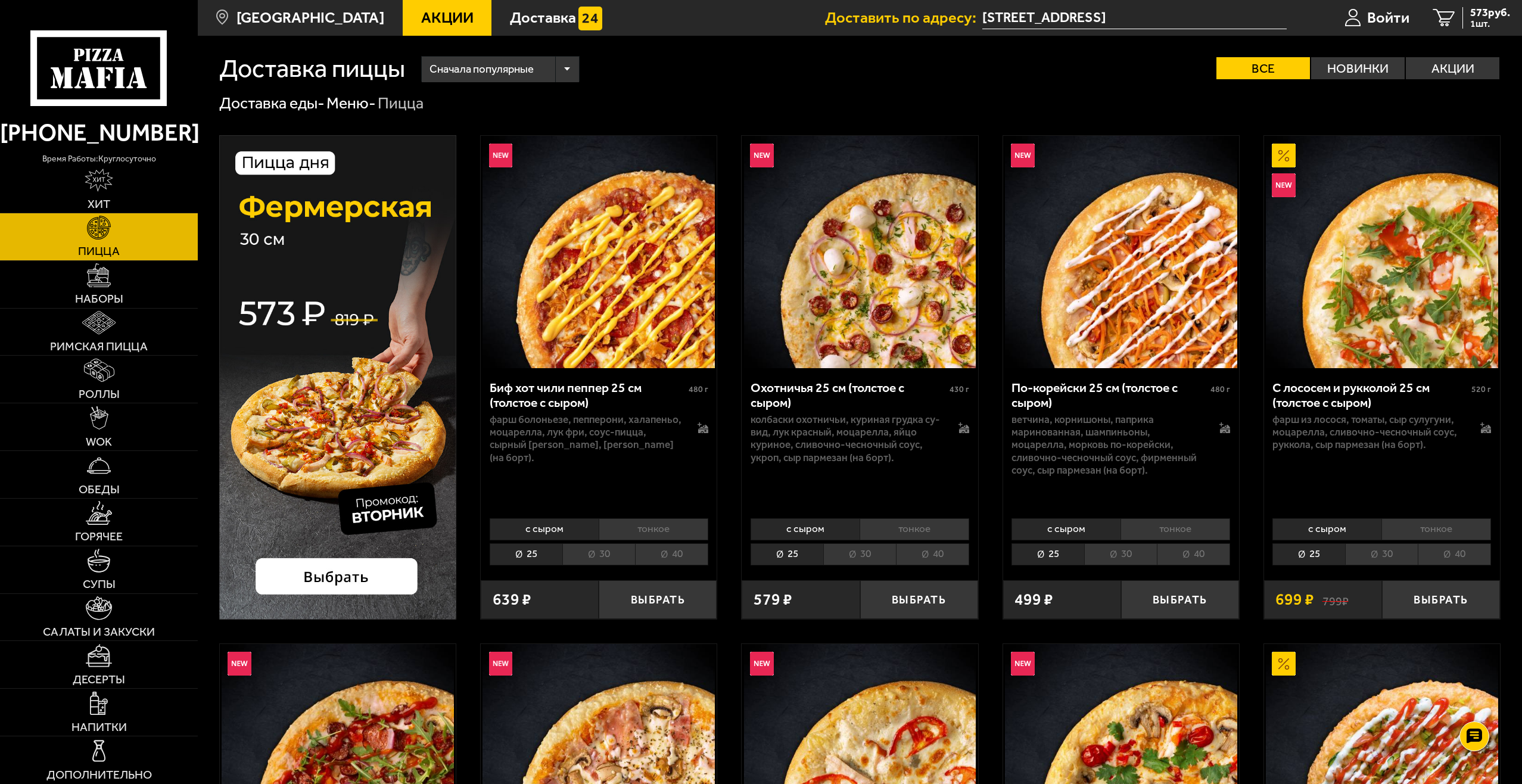
scroll to position [59, 0]
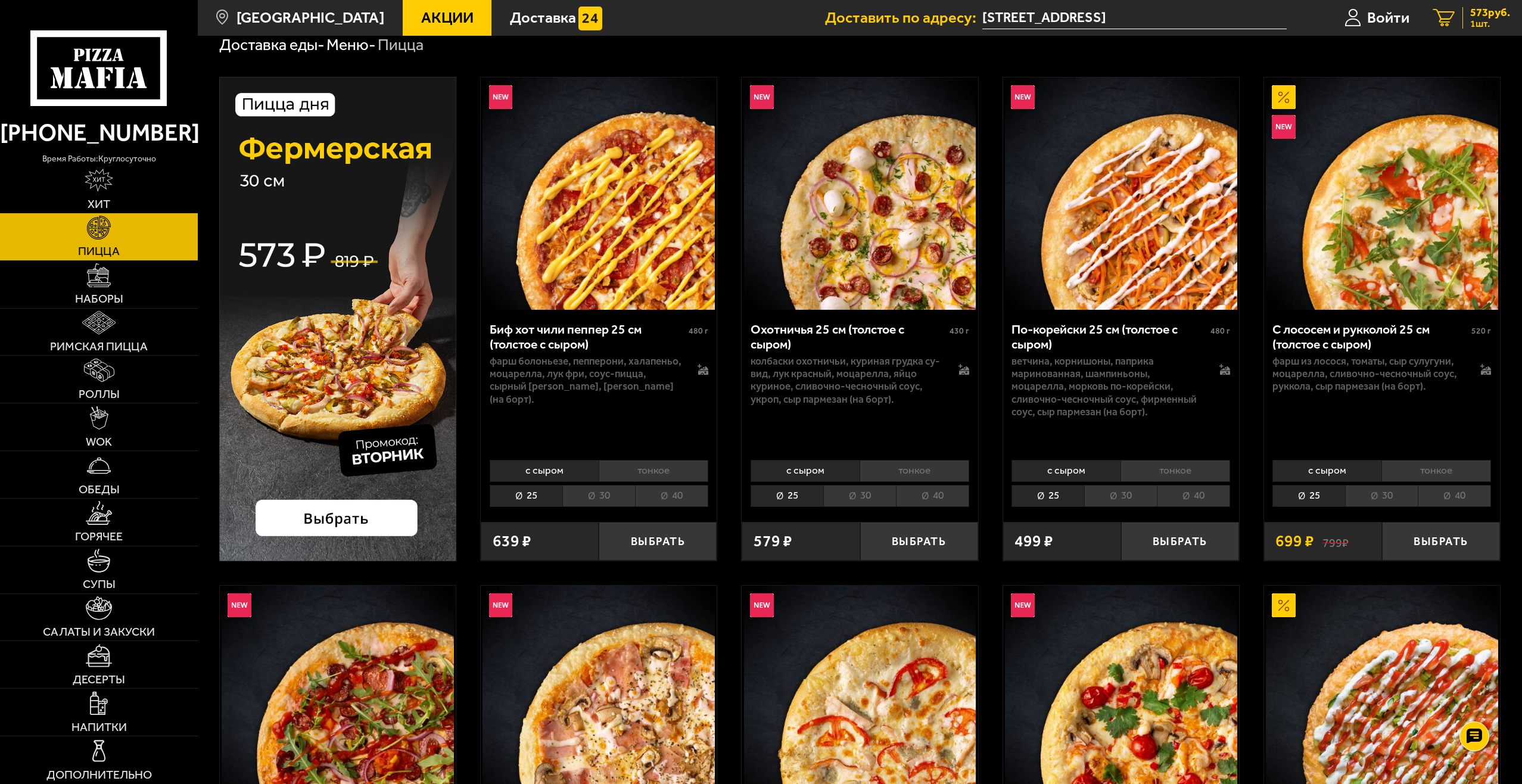
click at [1476, 27] on span "1 шт." at bounding box center [1490, 23] width 40 height 9
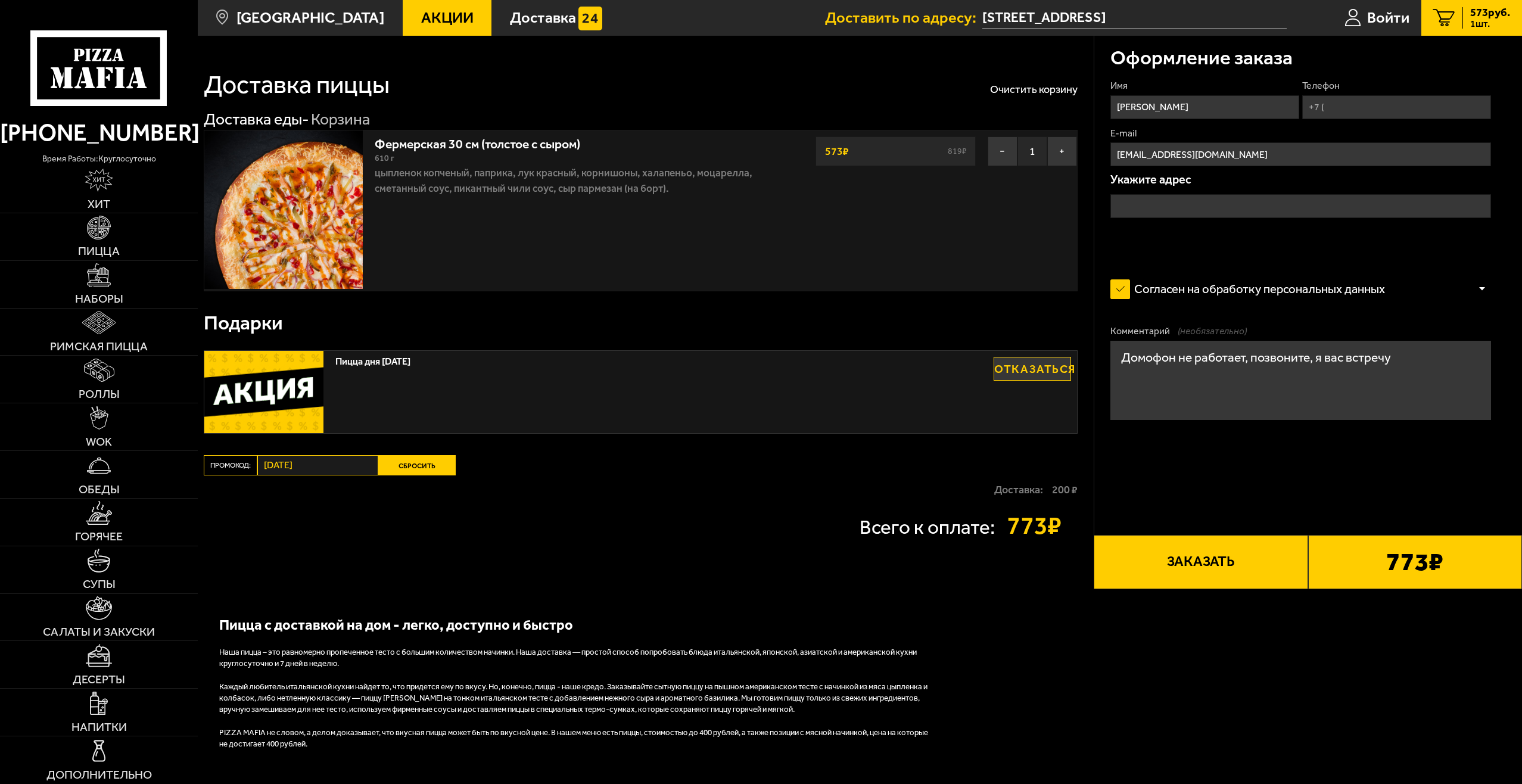
type input "улица Добровольцев, 2"
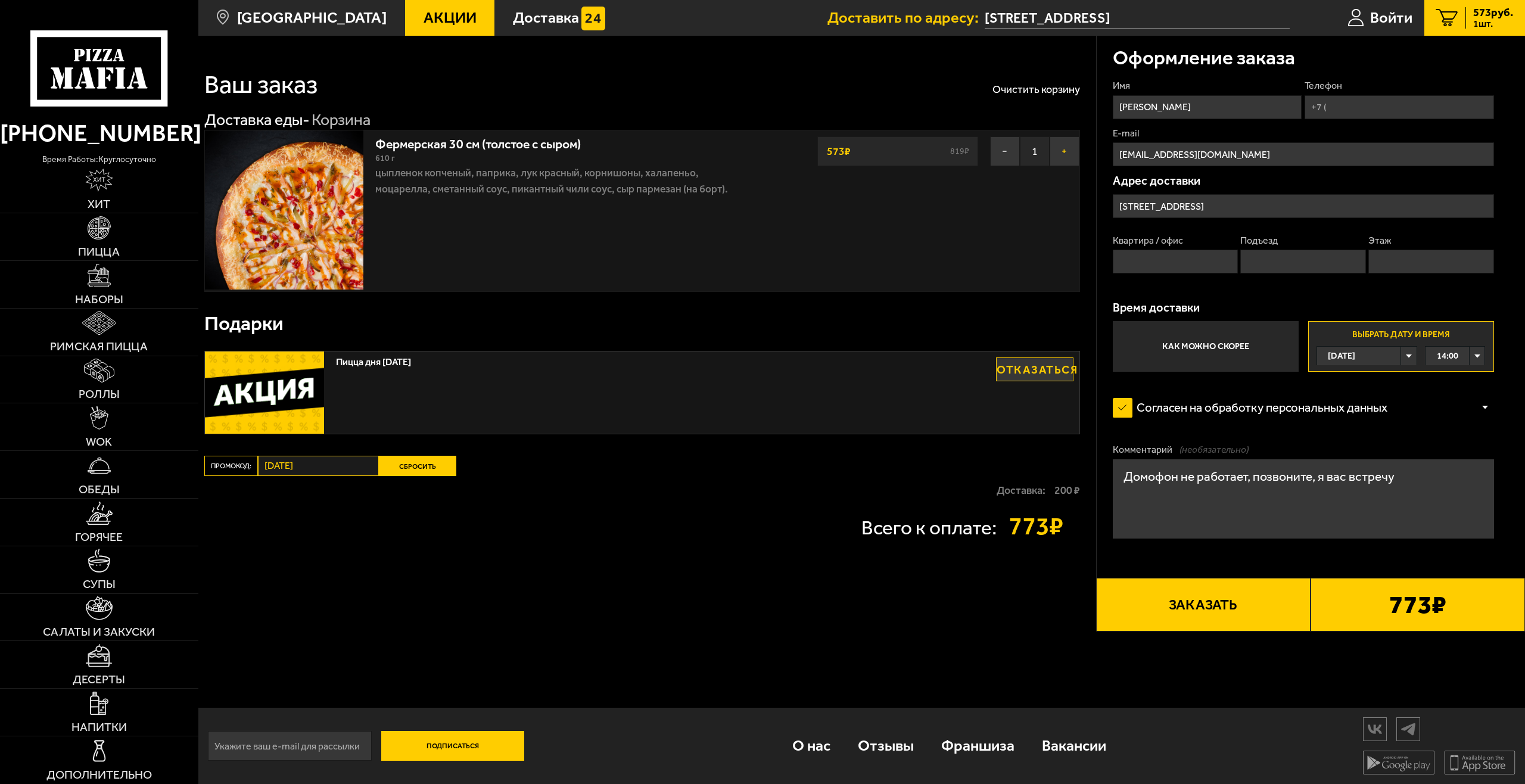
click at [1070, 155] on button "+" at bounding box center [1065, 151] width 30 height 30
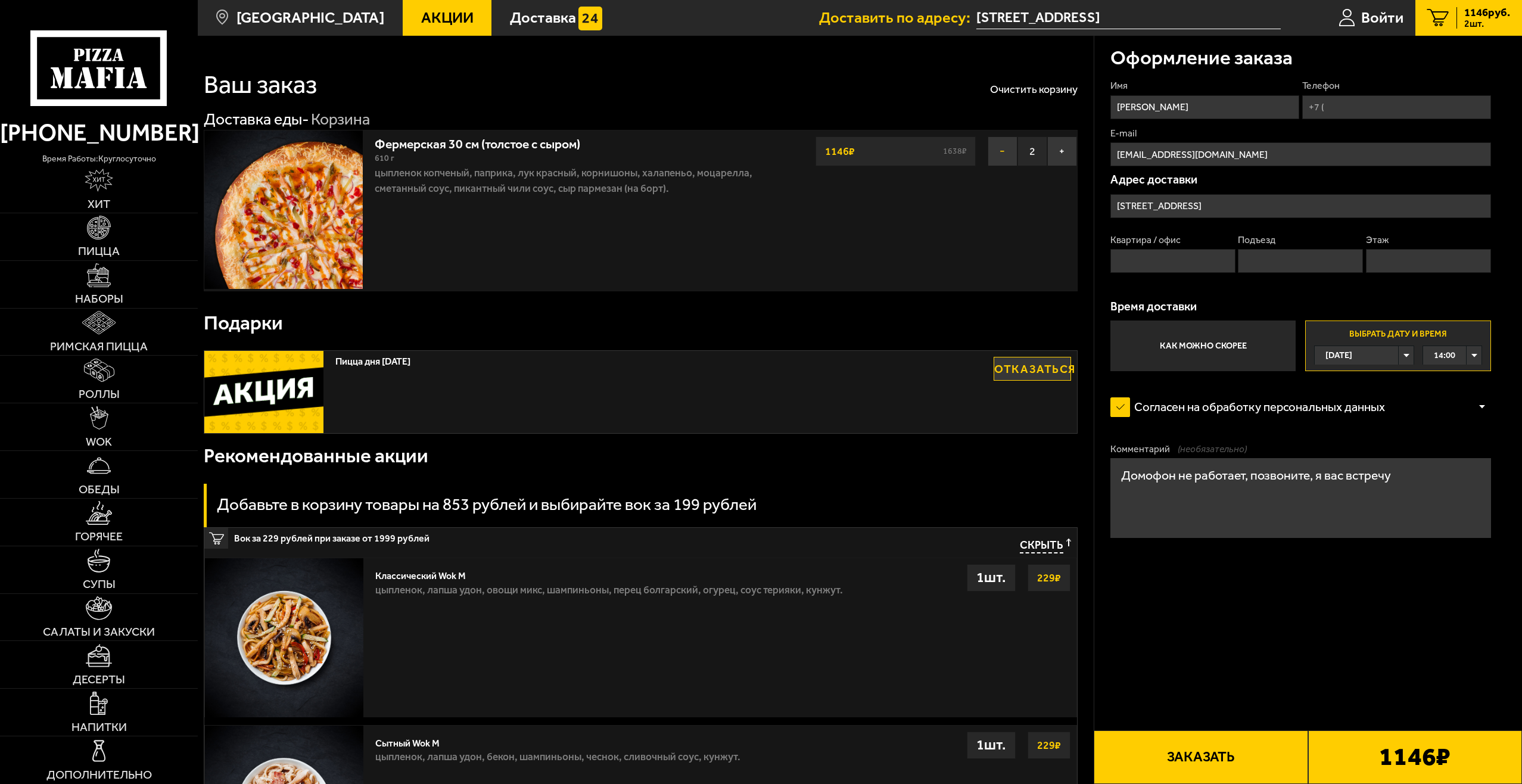
click at [1010, 142] on button "−" at bounding box center [1002, 151] width 30 height 30
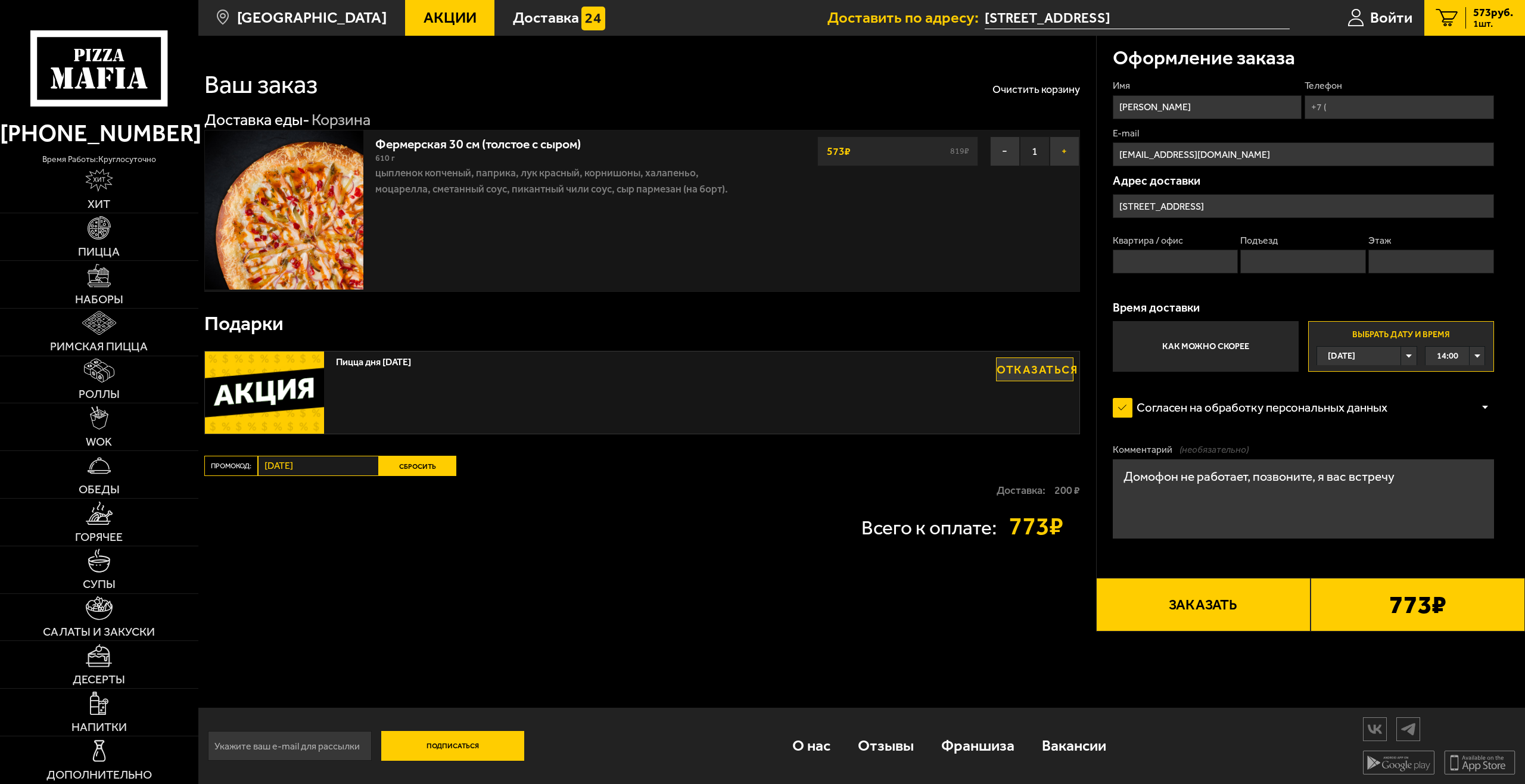
click at [1066, 157] on button "+" at bounding box center [1065, 151] width 30 height 30
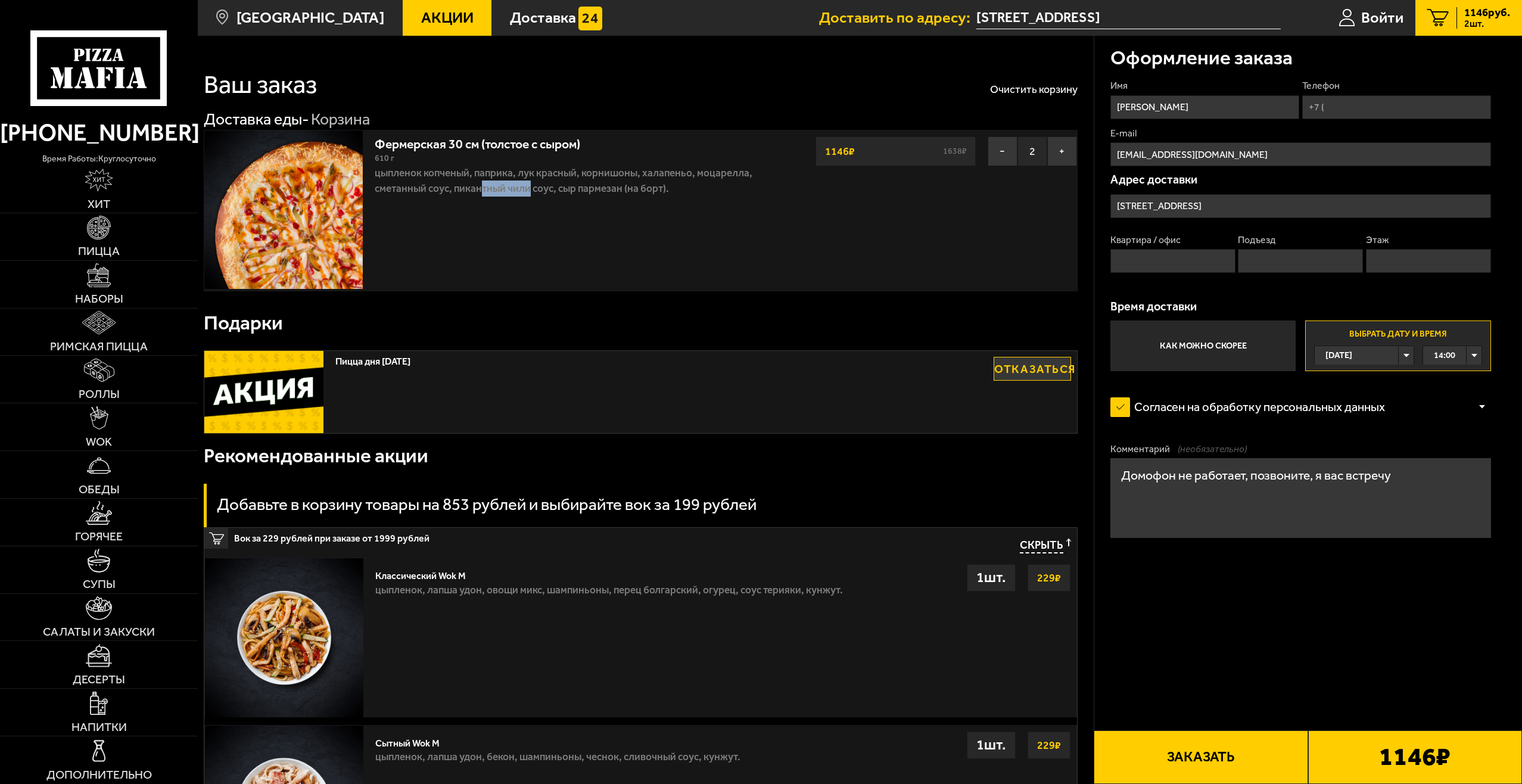
drag, startPoint x: 531, startPoint y: 194, endPoint x: 581, endPoint y: 219, distance: 55.9
click at [531, 195] on p "цыпленок копченый, паприка, лук красный, корнишоны, халапеньо, моцарелла, смета…" at bounding box center [565, 180] width 379 height 32
click at [420, 198] on div "Фермерская 30 см (толстое с сыром) 610 г цыпленок копченый, паприка, лук красны…" at bounding box center [564, 210] width 390 height 160
drag, startPoint x: 453, startPoint y: 140, endPoint x: 472, endPoint y: 138, distance: 19.1
click at [472, 138] on link "Фермерская 30 см (толстое с сыром)" at bounding box center [485, 141] width 221 height 20
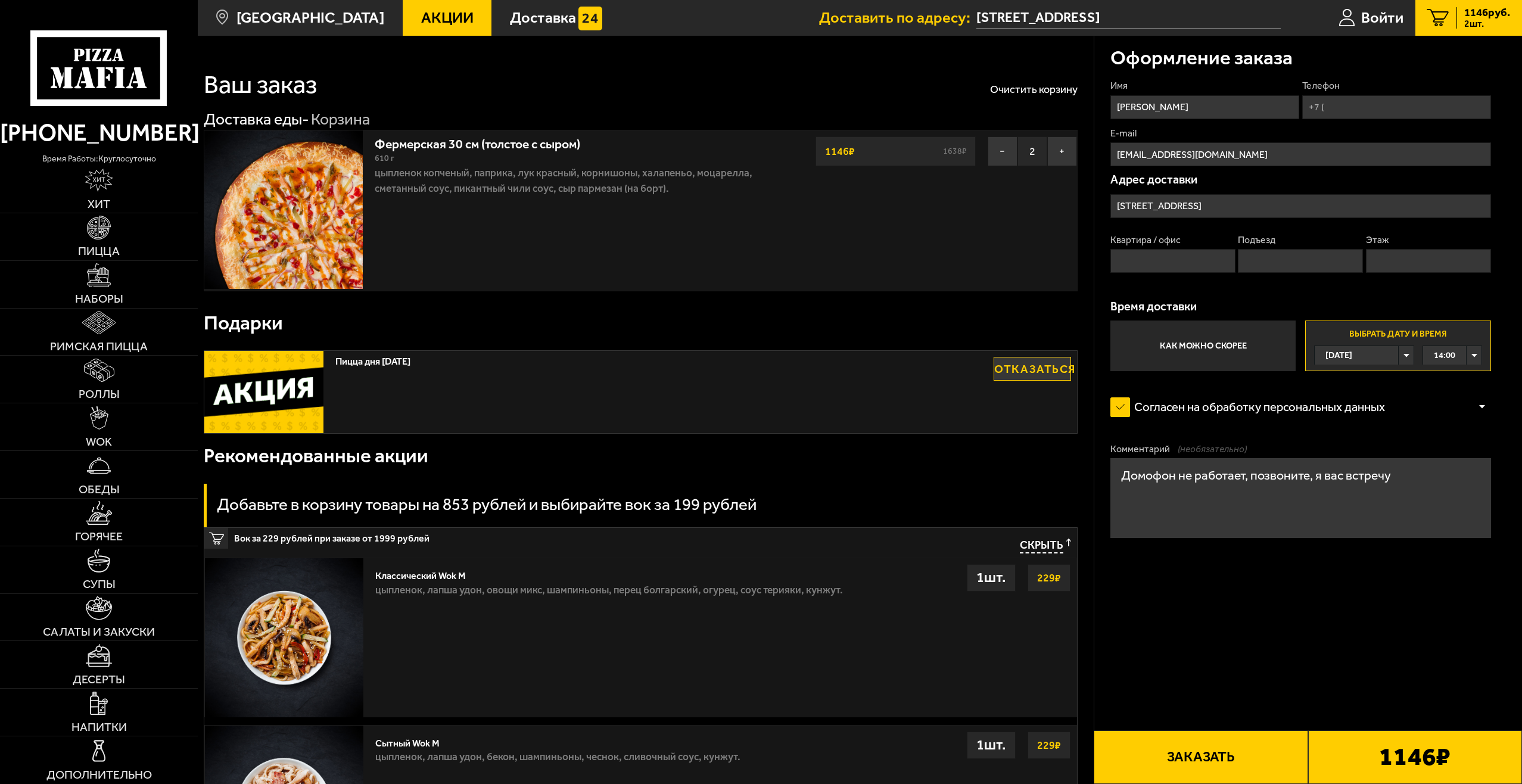
click at [540, 188] on p "цыпленок копченый, паприка, лук красный, корнишоны, халапеньо, моцарелла, смета…" at bounding box center [565, 180] width 379 height 32
click at [385, 152] on div "Фермерская 30 см (толстое с сыром) 610 г цыпленок копченый, паприка, лук красны…" at bounding box center [565, 166] width 379 height 60
click at [657, 211] on div "Фермерская 30 см (толстое с сыром) 610 г цыпленок копченый, паприка, лук красны…" at bounding box center [564, 210] width 390 height 160
click at [384, 155] on div "Фермерская 30 см (толстое с сыром) 610 г цыпленок копченый, паприка, лук красны…" at bounding box center [565, 166] width 379 height 60
click at [689, 222] on div "Фермерская 30 см (толстое с сыром) 610 г цыпленок копченый, паприка, лук красны…" at bounding box center [564, 210] width 390 height 160
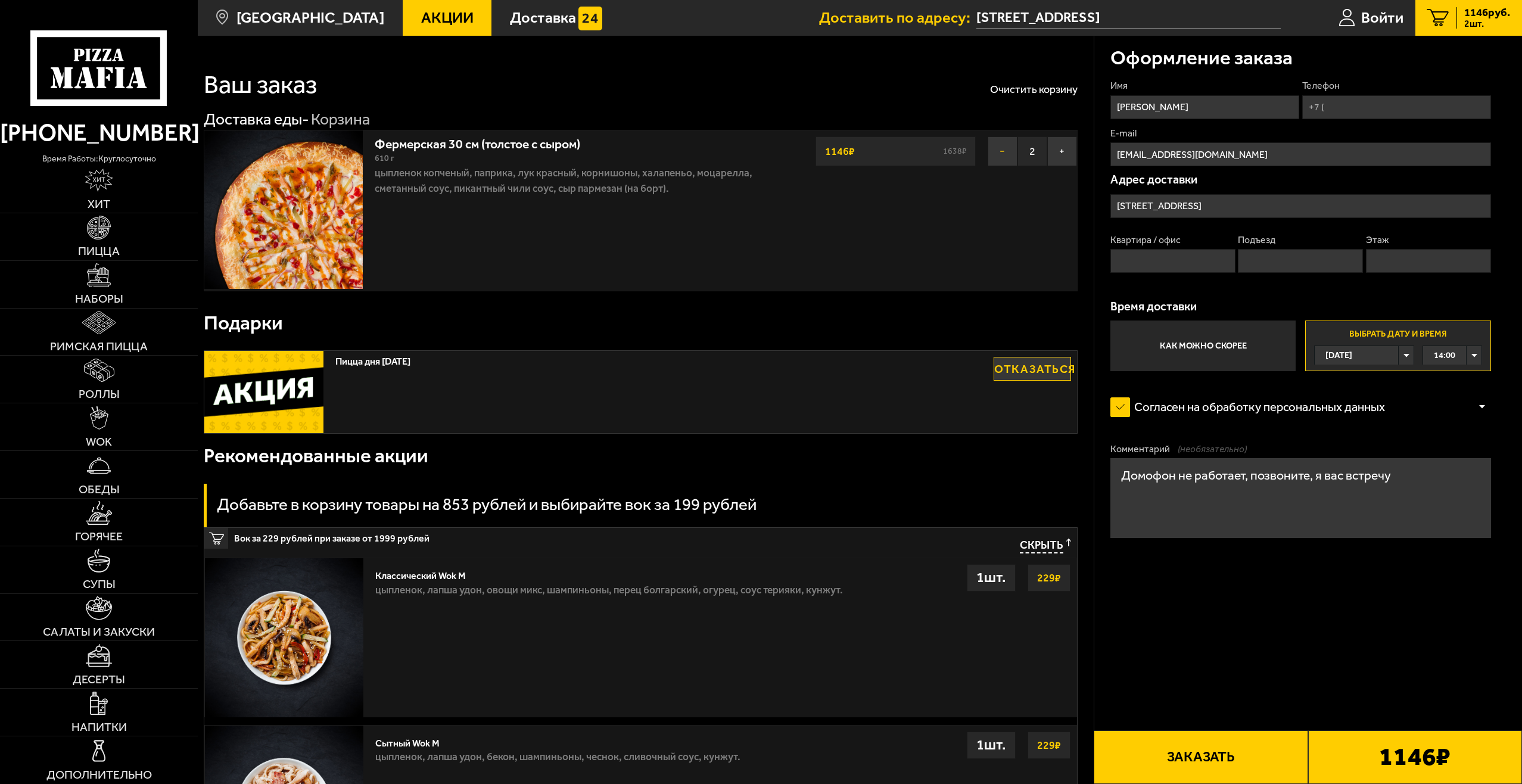
click at [1007, 152] on button "−" at bounding box center [1002, 151] width 30 height 30
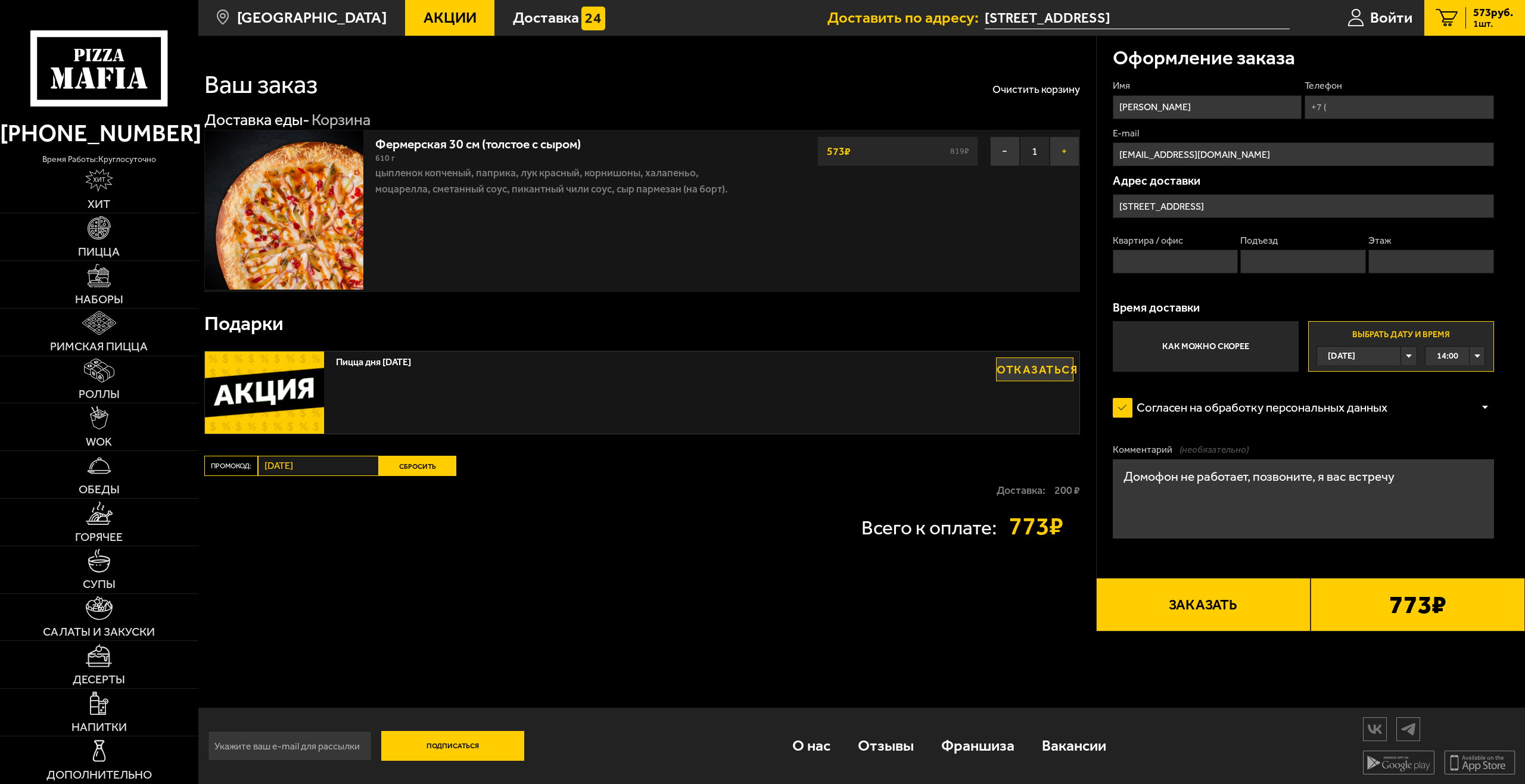
click at [1059, 160] on button "+" at bounding box center [1065, 151] width 30 height 30
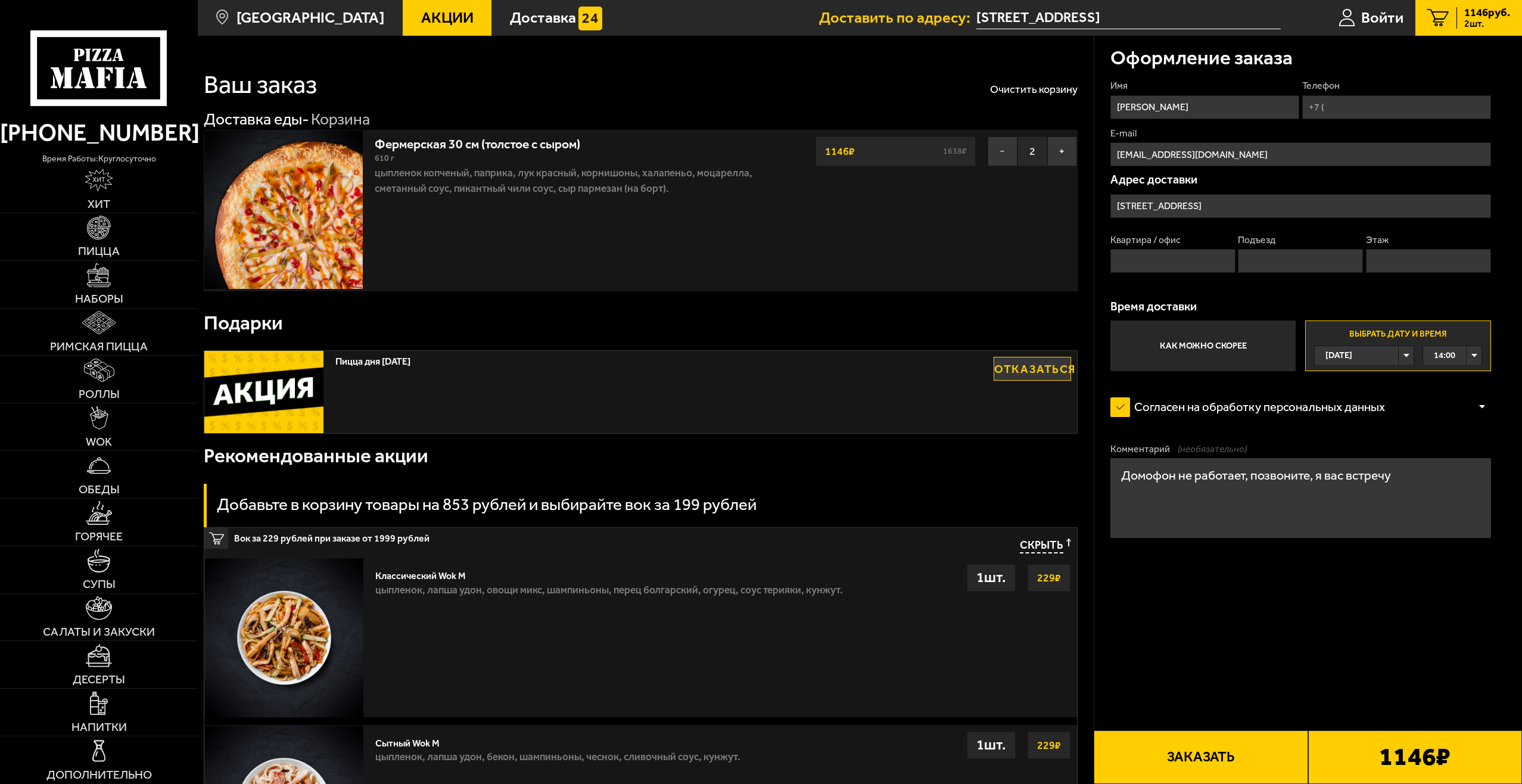
click at [1003, 142] on button "−" at bounding box center [1002, 151] width 30 height 30
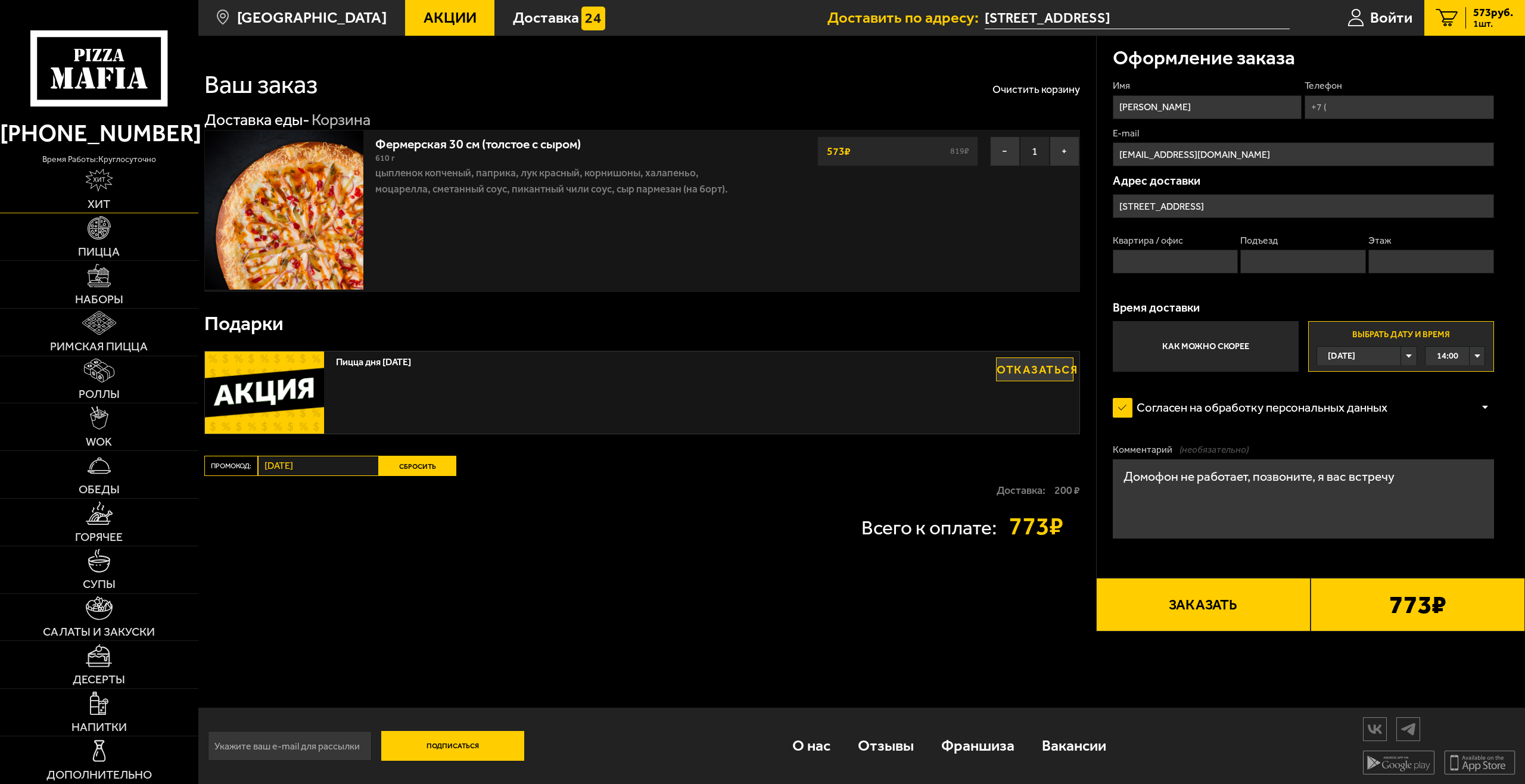
click at [96, 191] on img at bounding box center [99, 180] width 28 height 23
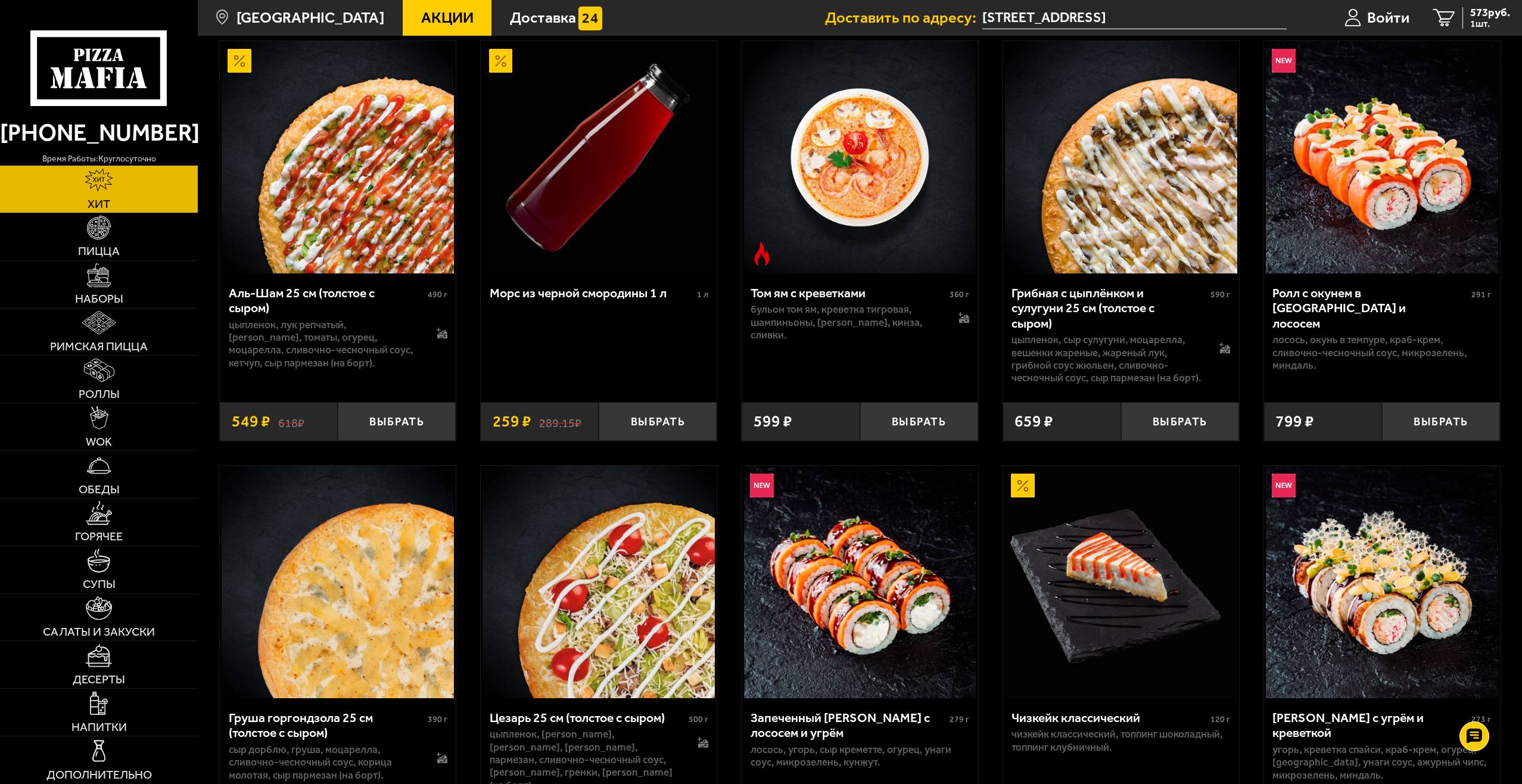
scroll to position [417, 0]
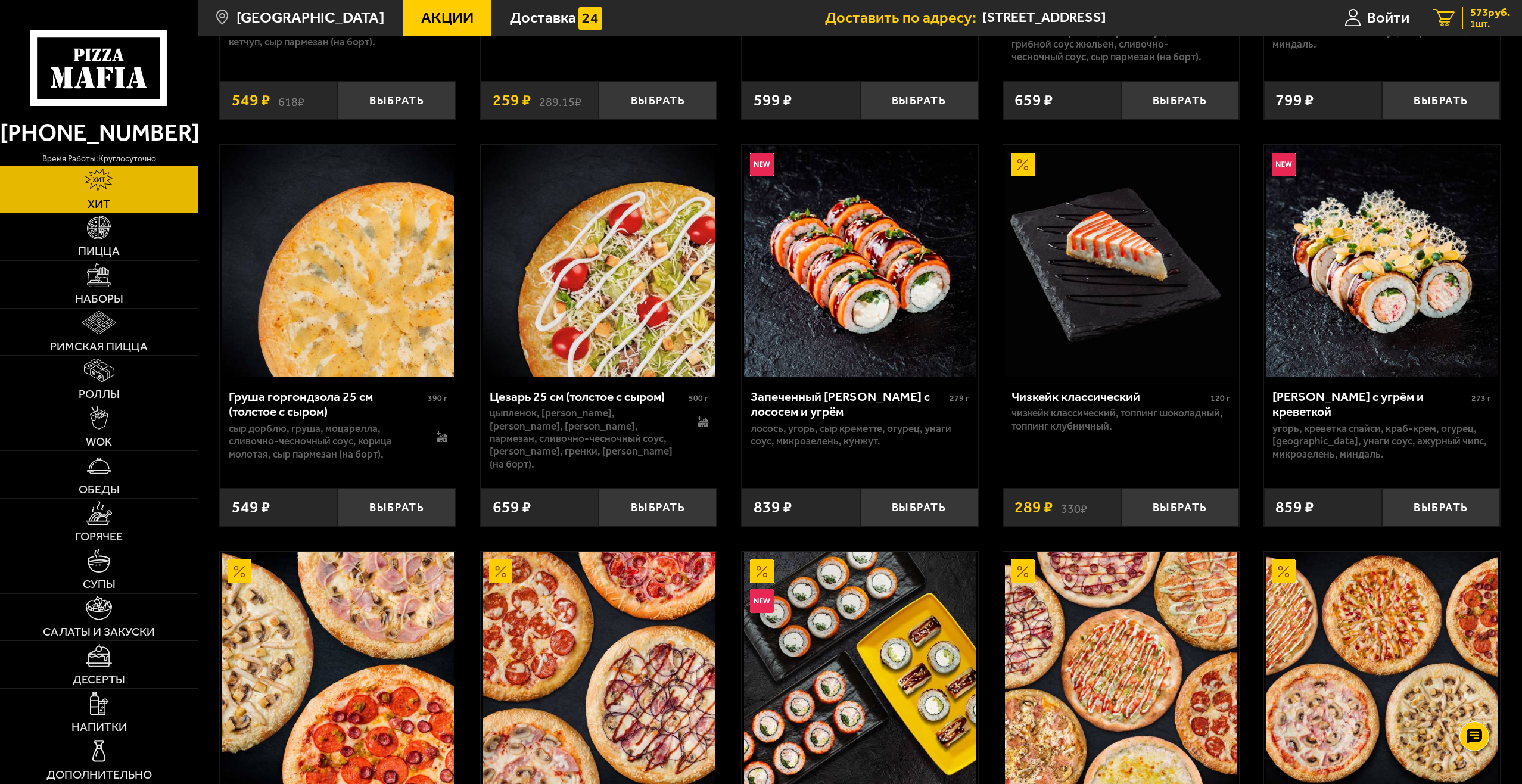
click at [1471, 16] on span "573 руб." at bounding box center [1490, 12] width 40 height 11
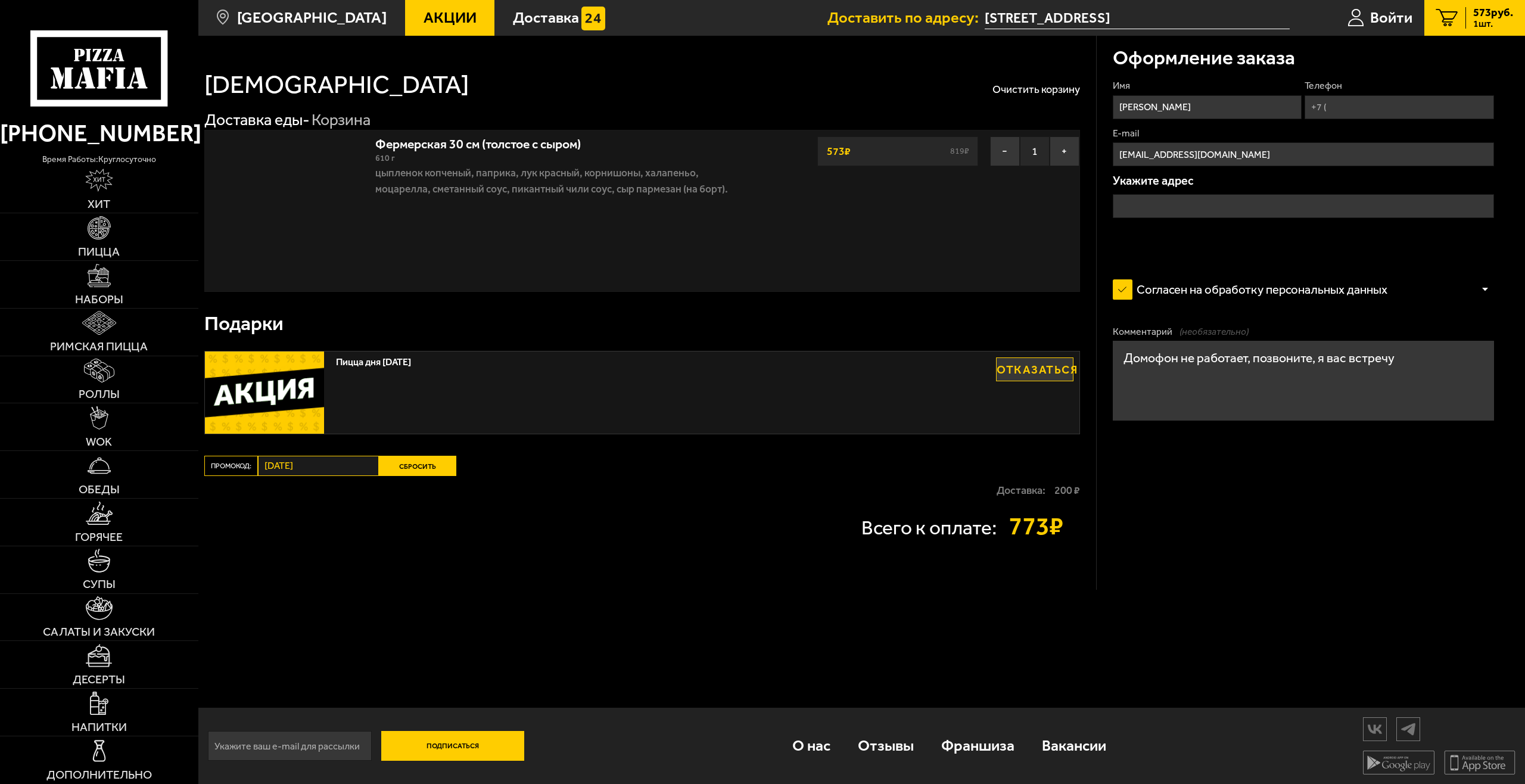
type input "улица Добровольцев, 2"
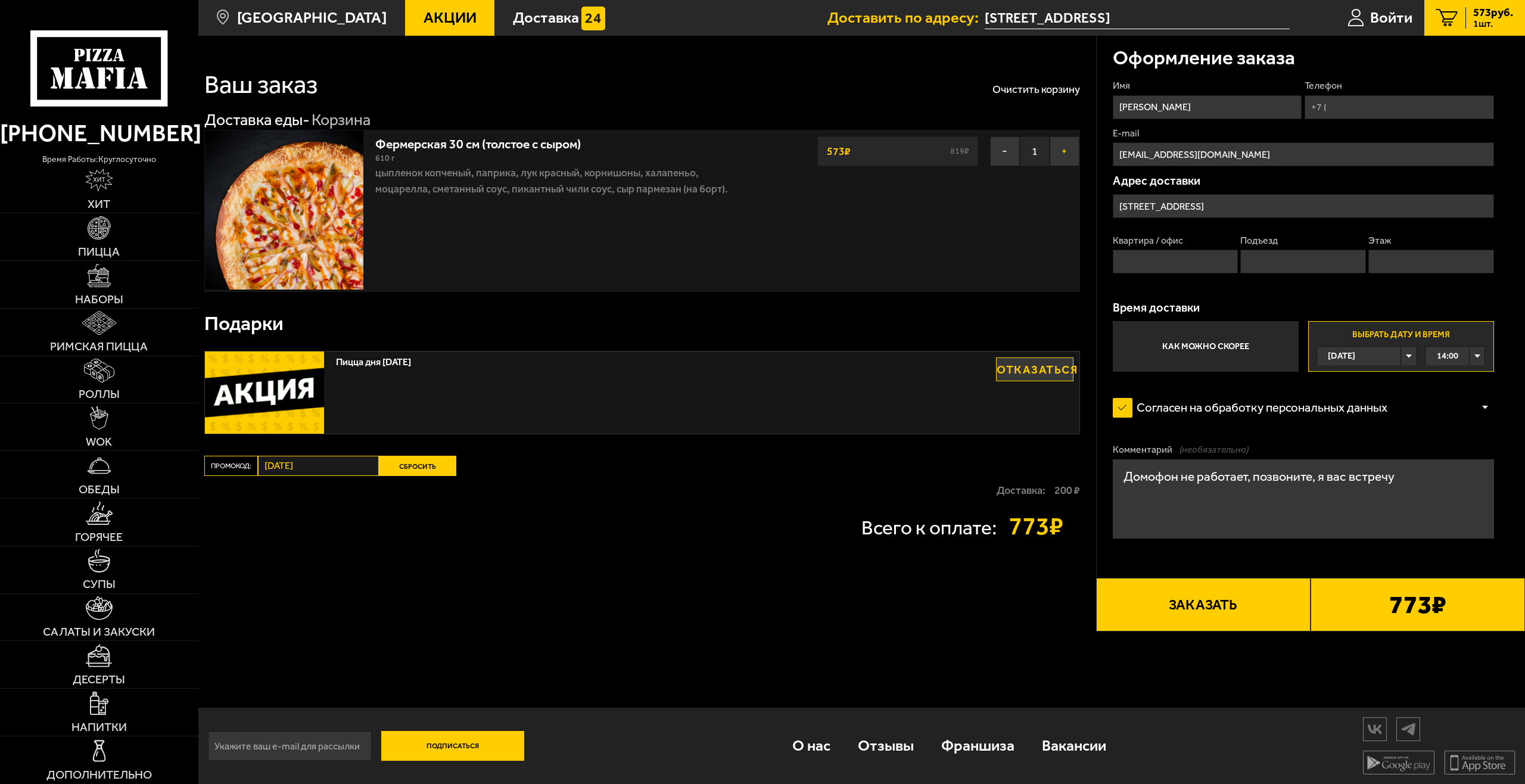
click at [1057, 152] on button "+" at bounding box center [1065, 151] width 30 height 30
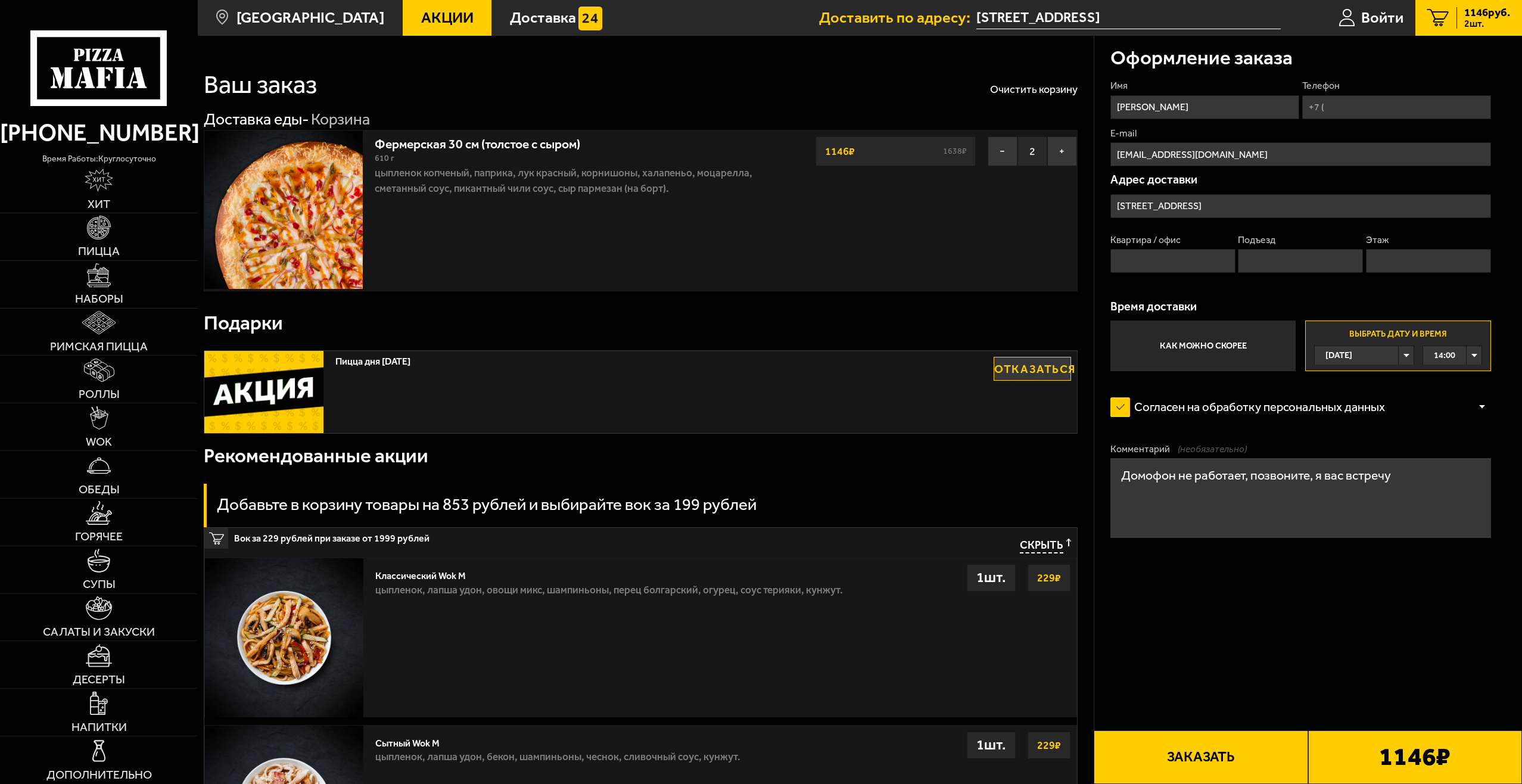
click at [1199, 277] on div "Квартира / офис Подъезд Этаж" at bounding box center [1301, 257] width 381 height 47
click at [1182, 267] on input "Квартира / офис" at bounding box center [1172, 261] width 125 height 24
type input "74"
type input "+7 ("
type input "1"
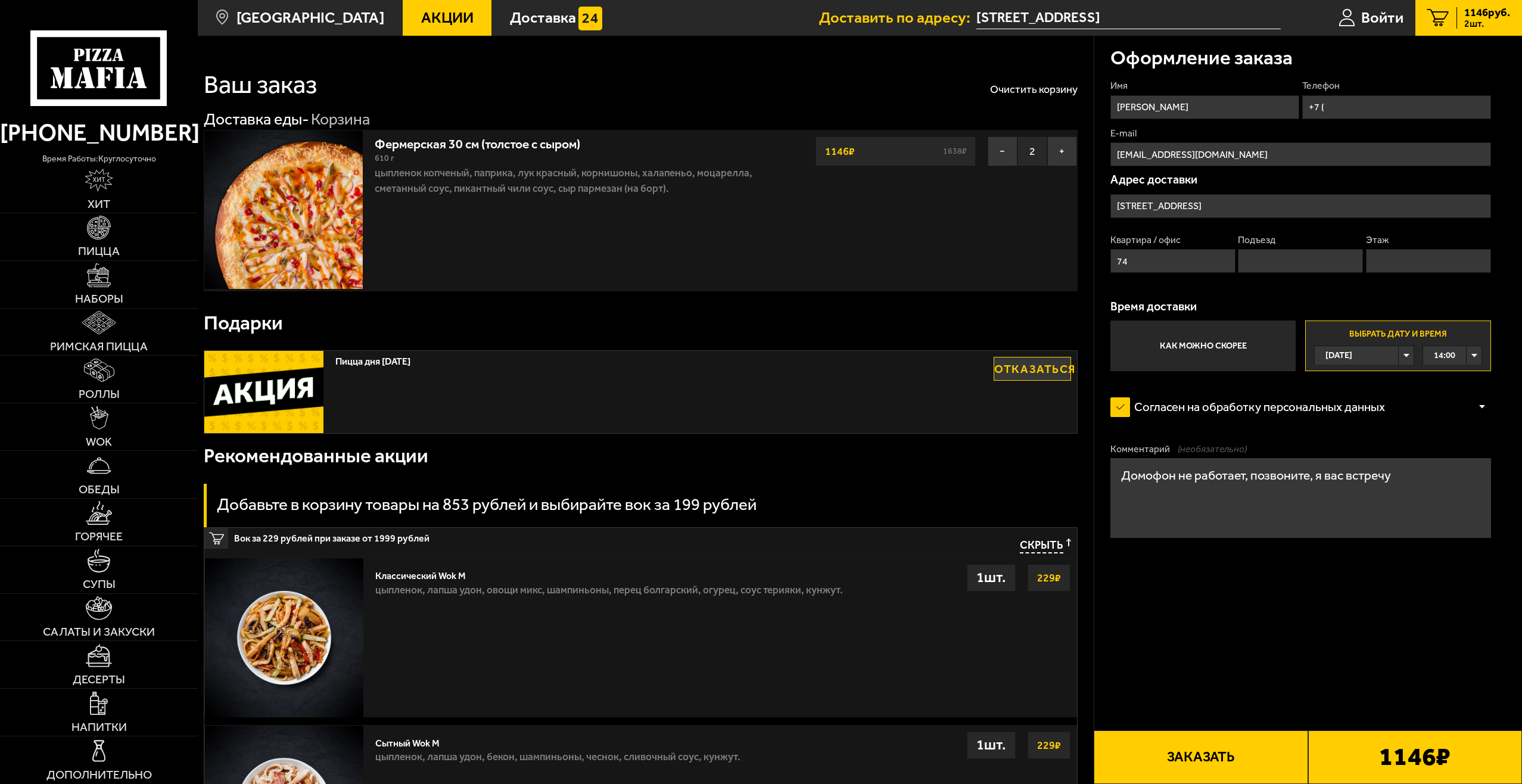
type input "11"
drag, startPoint x: 1165, startPoint y: 266, endPoint x: 1101, endPoint y: 259, distance: 64.4
click at [1101, 259] on div "Оформление заказа Имя Валерий Телефон +7 ( E-mail valera.zahidov@mail.ru Адрес …" at bounding box center [1308, 333] width 428 height 594
click at [1195, 242] on label "Квартира / офис" at bounding box center [1172, 240] width 125 height 13
click at [1195, 249] on input "74" at bounding box center [1172, 261] width 125 height 24
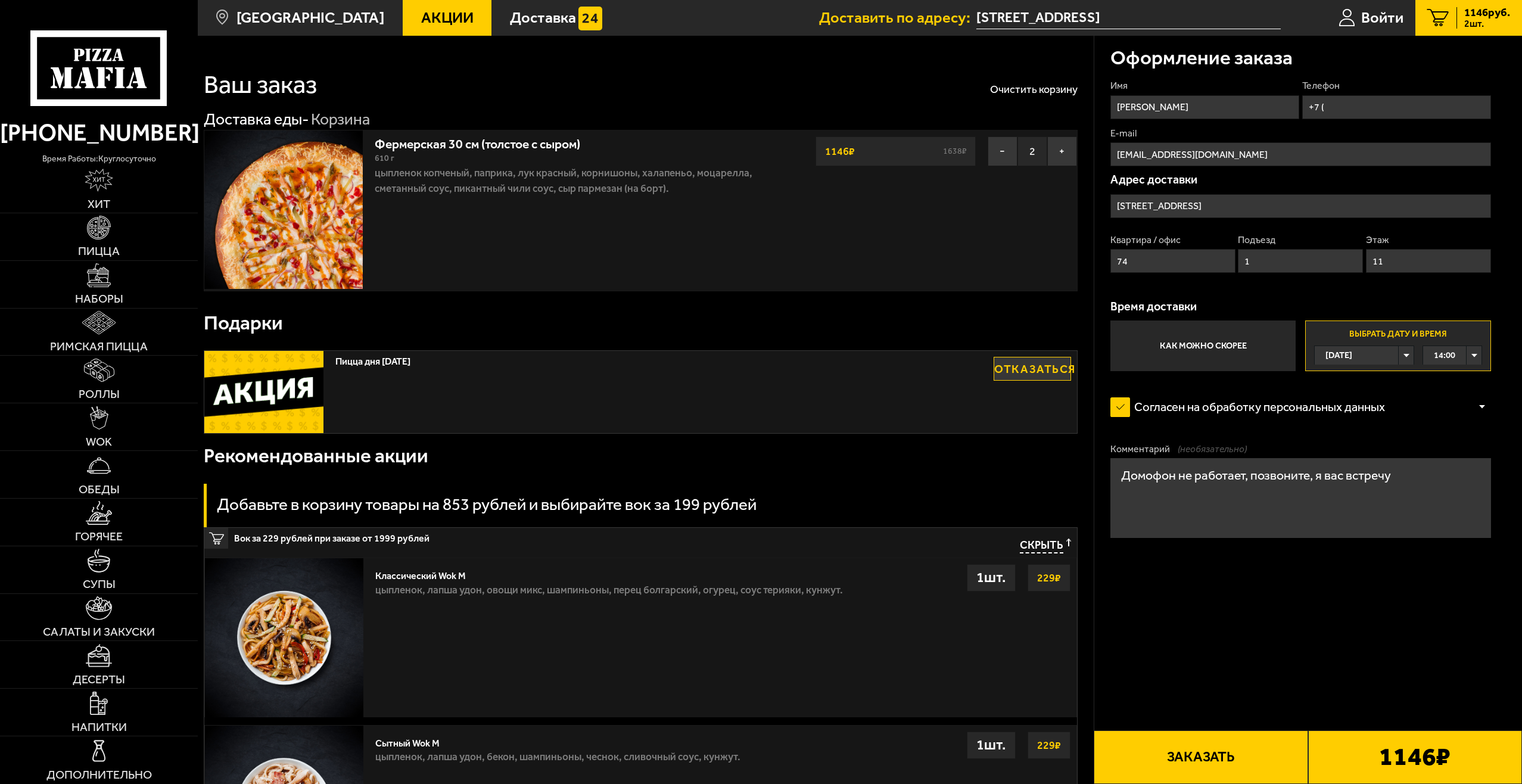
click at [1292, 614] on form "Имя Валерий Телефон +7 ( E-mail valera.zahidov@mail.ru Адрес доставки улица Доб…" at bounding box center [1301, 354] width 381 height 551
click at [1210, 338] on label "Как можно скорее" at bounding box center [1202, 345] width 185 height 51
click at [0, 0] on input "Как можно скорее" at bounding box center [0, 0] width 0 height 0
click at [1400, 335] on label "Выбрать дату и время Сегодня 14:00" at bounding box center [1397, 345] width 185 height 51
click at [0, 0] on input "Выбрать дату и время Сегодня 14:00" at bounding box center [0, 0] width 0 height 0
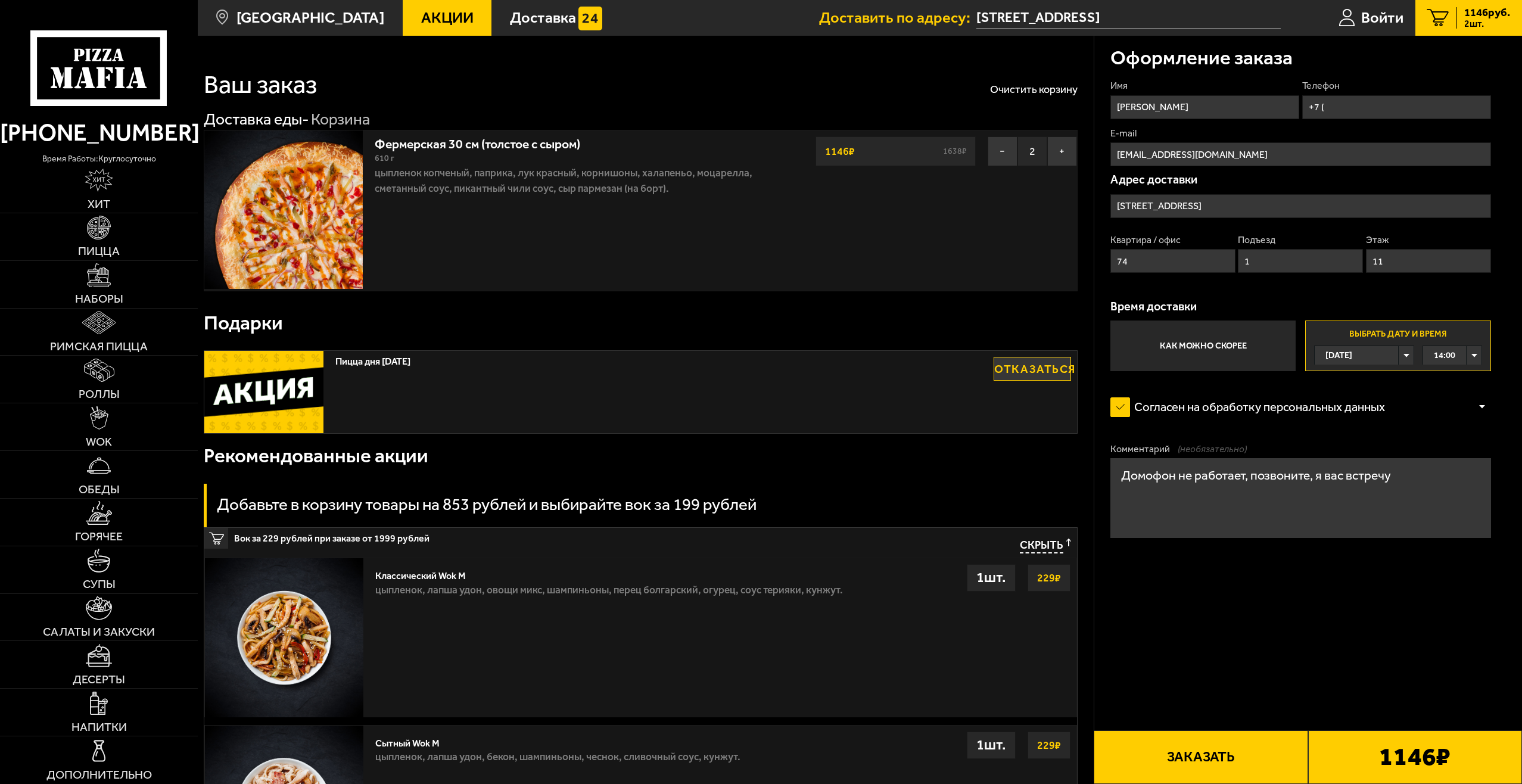
click at [1414, 476] on textarea "Домофон не работает, позвоните, я вас встречу" at bounding box center [1301, 498] width 381 height 79
click at [1286, 756] on button "Заказать" at bounding box center [1201, 756] width 214 height 53
click at [1384, 115] on input "+7 (" at bounding box center [1396, 108] width 189 height 24
type input "+7 (908) 605-46-46"
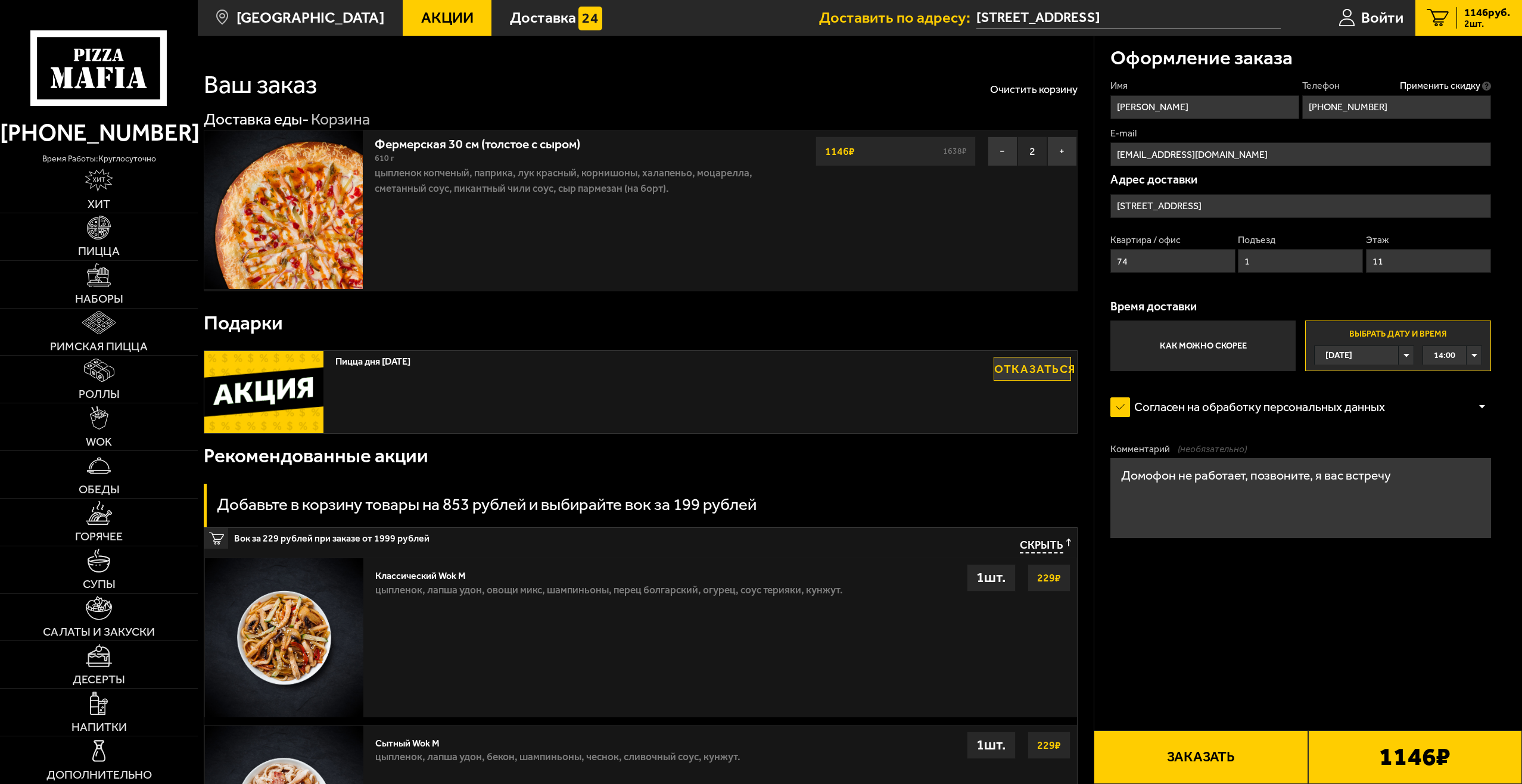
click at [1272, 71] on div "Оформление заказа" at bounding box center [1301, 57] width 381 height 43
click at [1451, 86] on span "Применить скидку" at bounding box center [1439, 85] width 80 height 13
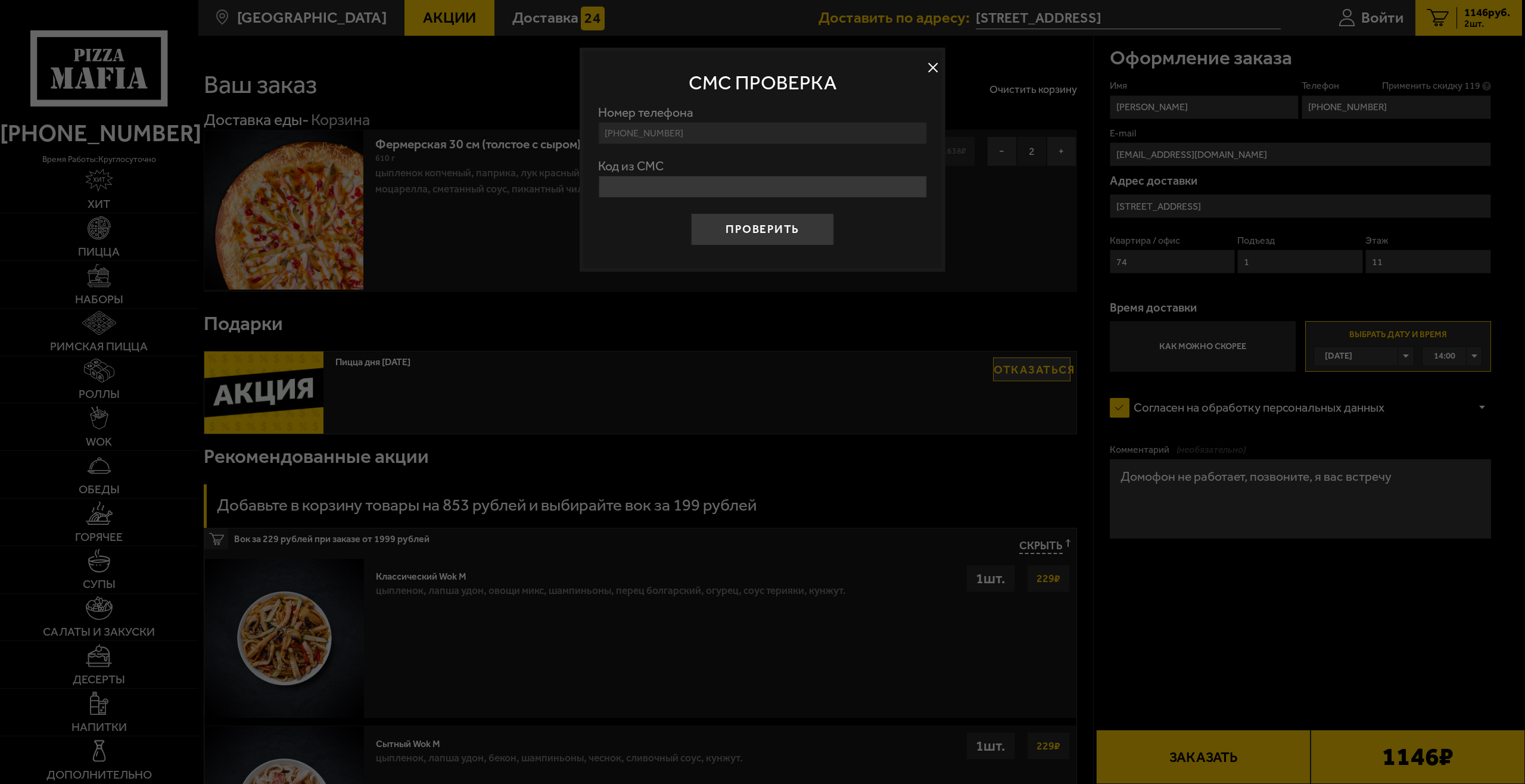
click at [662, 180] on input "Код из СМС" at bounding box center [762, 187] width 328 height 22
type input "700706"
click at [794, 228] on button "Проверить" at bounding box center [763, 228] width 143 height 32
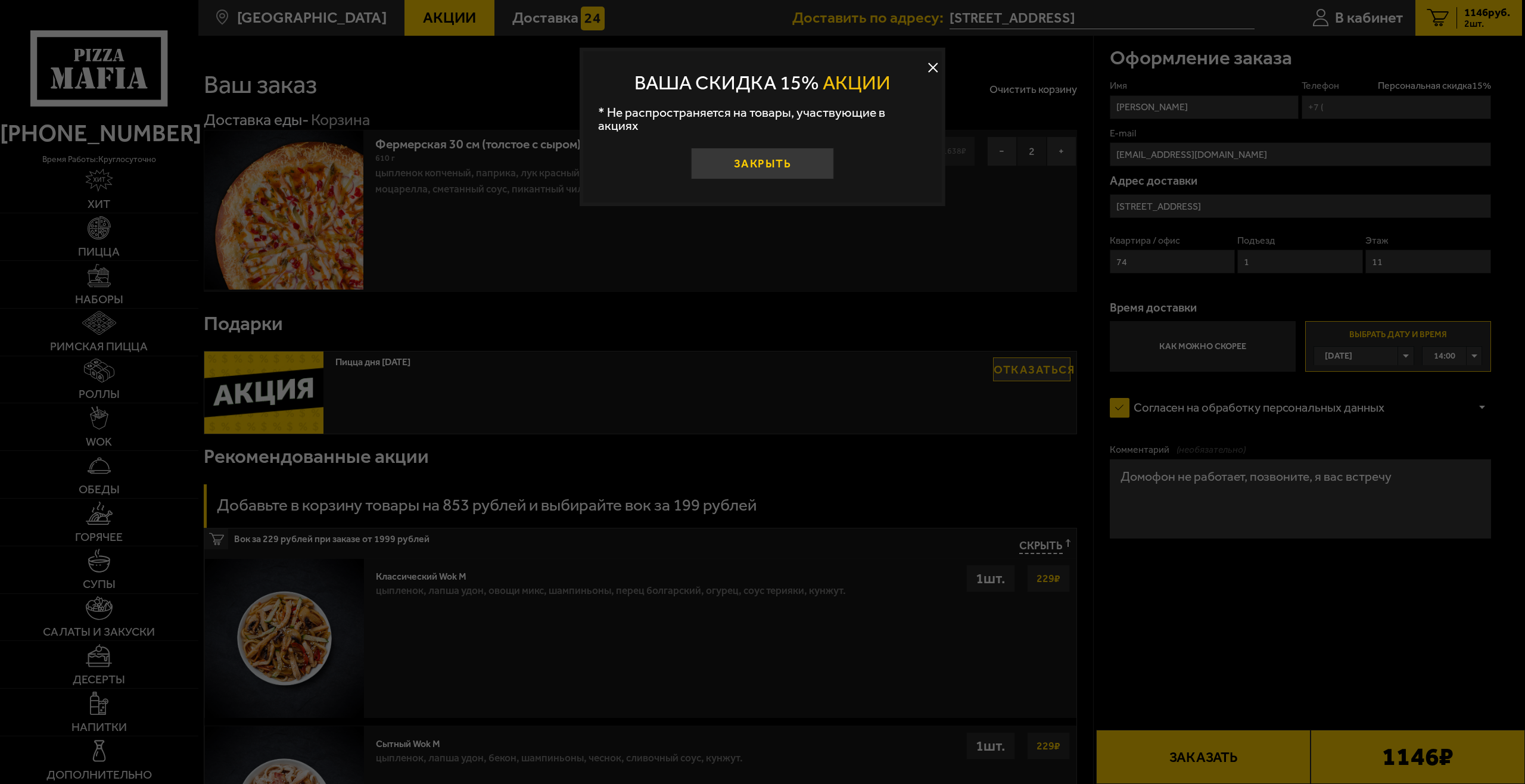
click at [788, 147] on button "Закрыть" at bounding box center [763, 163] width 143 height 32
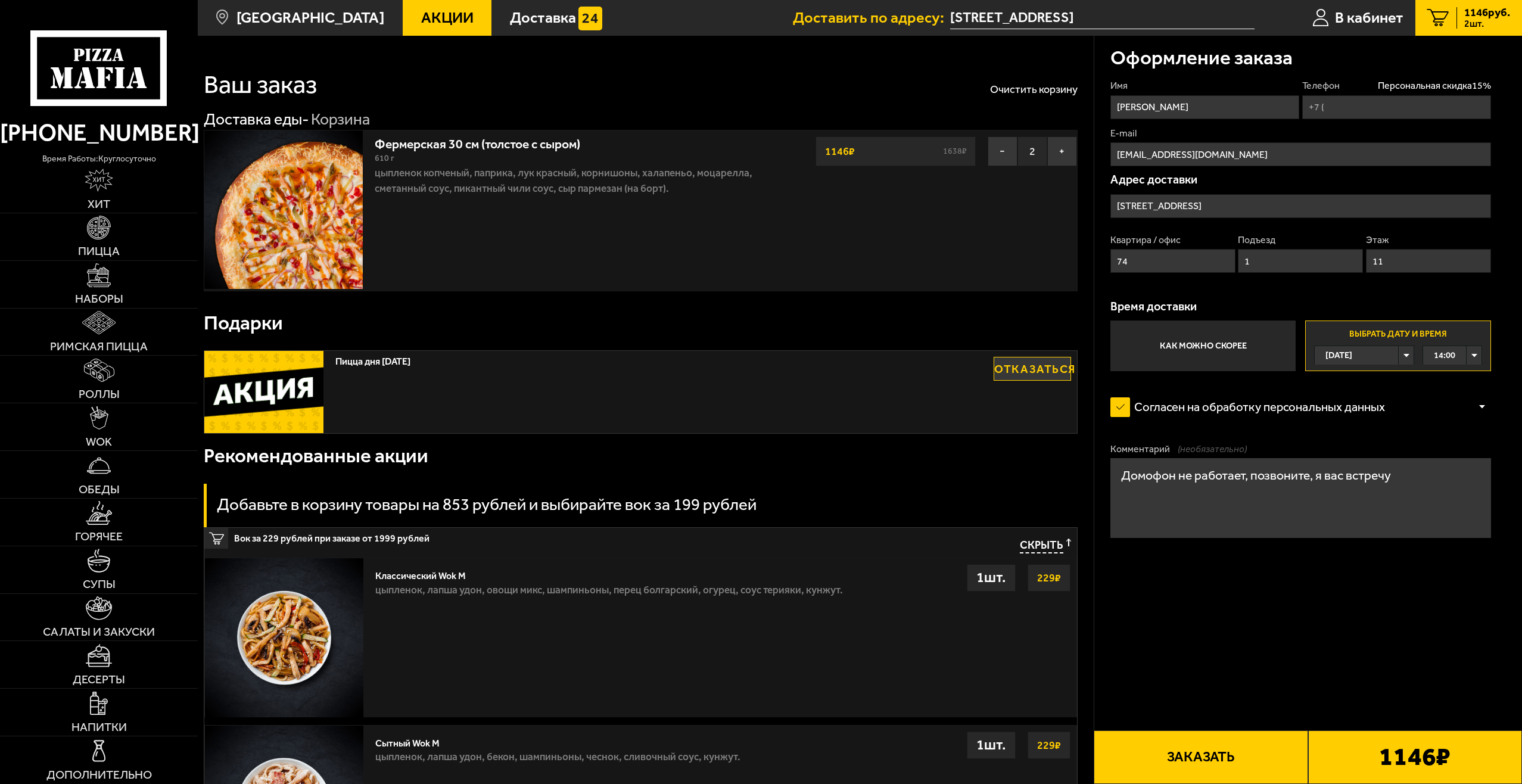
click at [1390, 115] on input "Телефон Персональная скидка 15 %" at bounding box center [1396, 108] width 189 height 24
type input "+7 (908) 605-46-46"
click at [1179, 80] on label "Имя" at bounding box center [1204, 85] width 189 height 13
click at [1179, 96] on input "Валерий" at bounding box center [1204, 108] width 189 height 24
drag, startPoint x: 1269, startPoint y: 639, endPoint x: 1283, endPoint y: 638, distance: 14.0
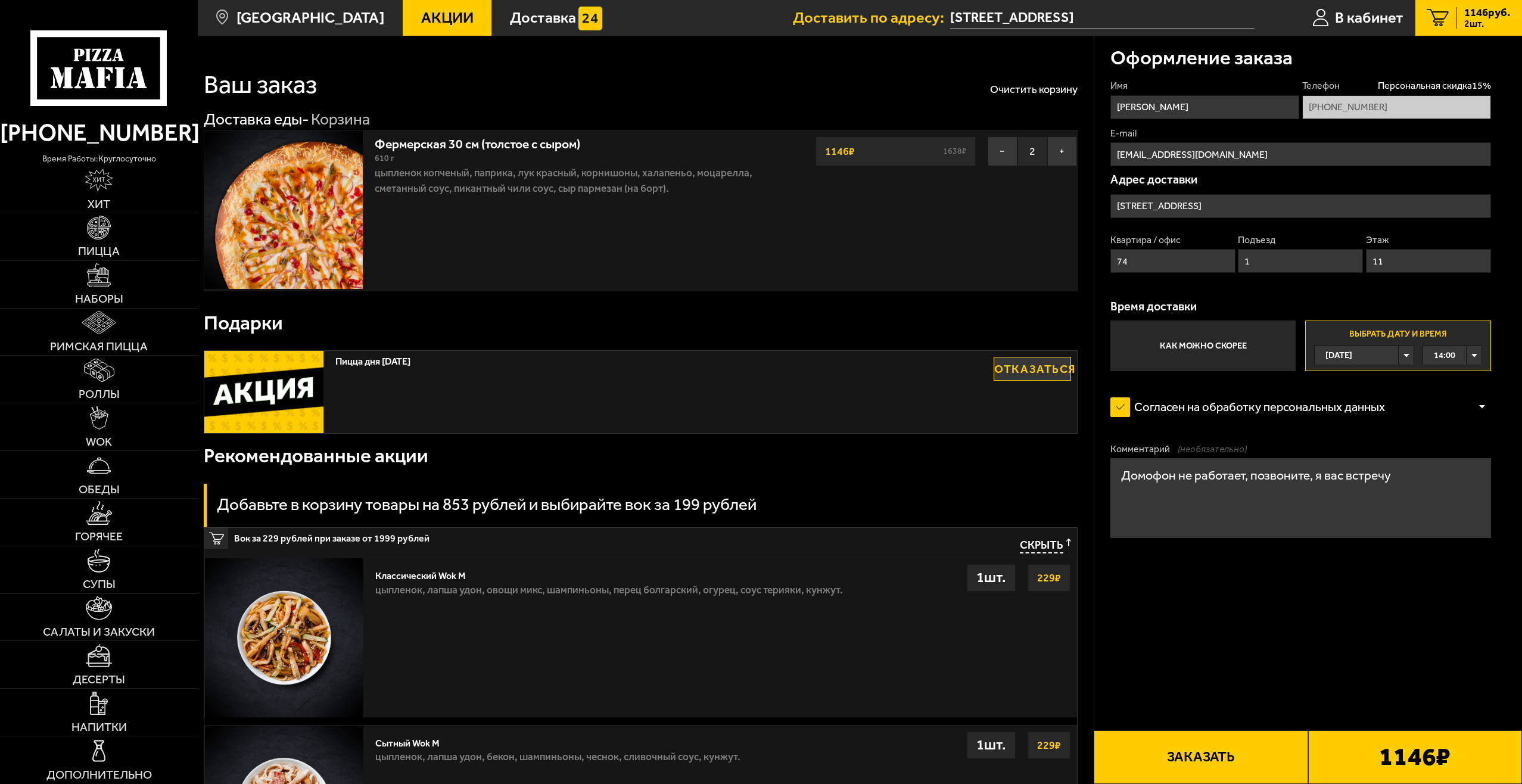
click at [999, 152] on button "−" at bounding box center [1002, 151] width 30 height 30
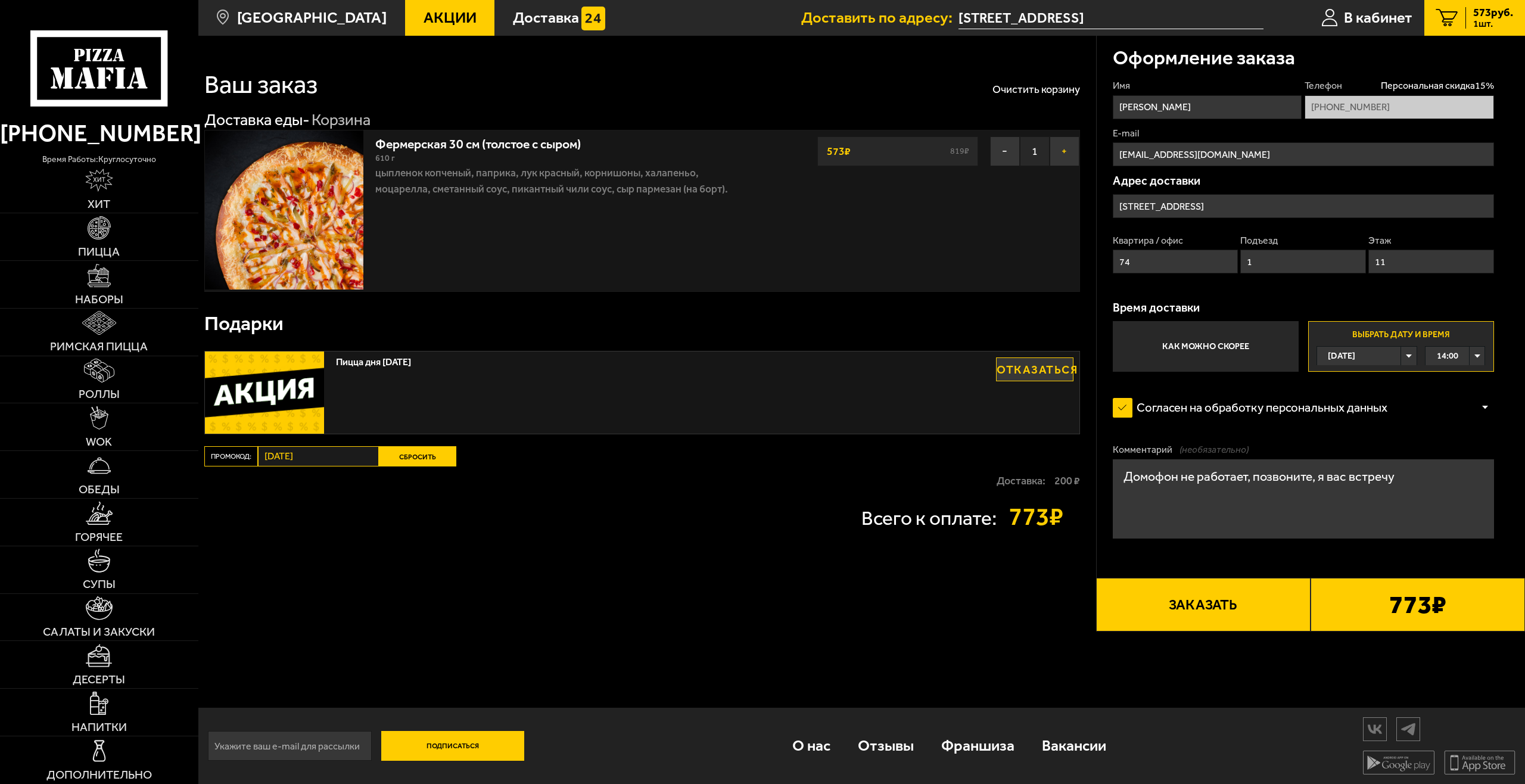
click at [1060, 149] on button "+" at bounding box center [1065, 151] width 30 height 30
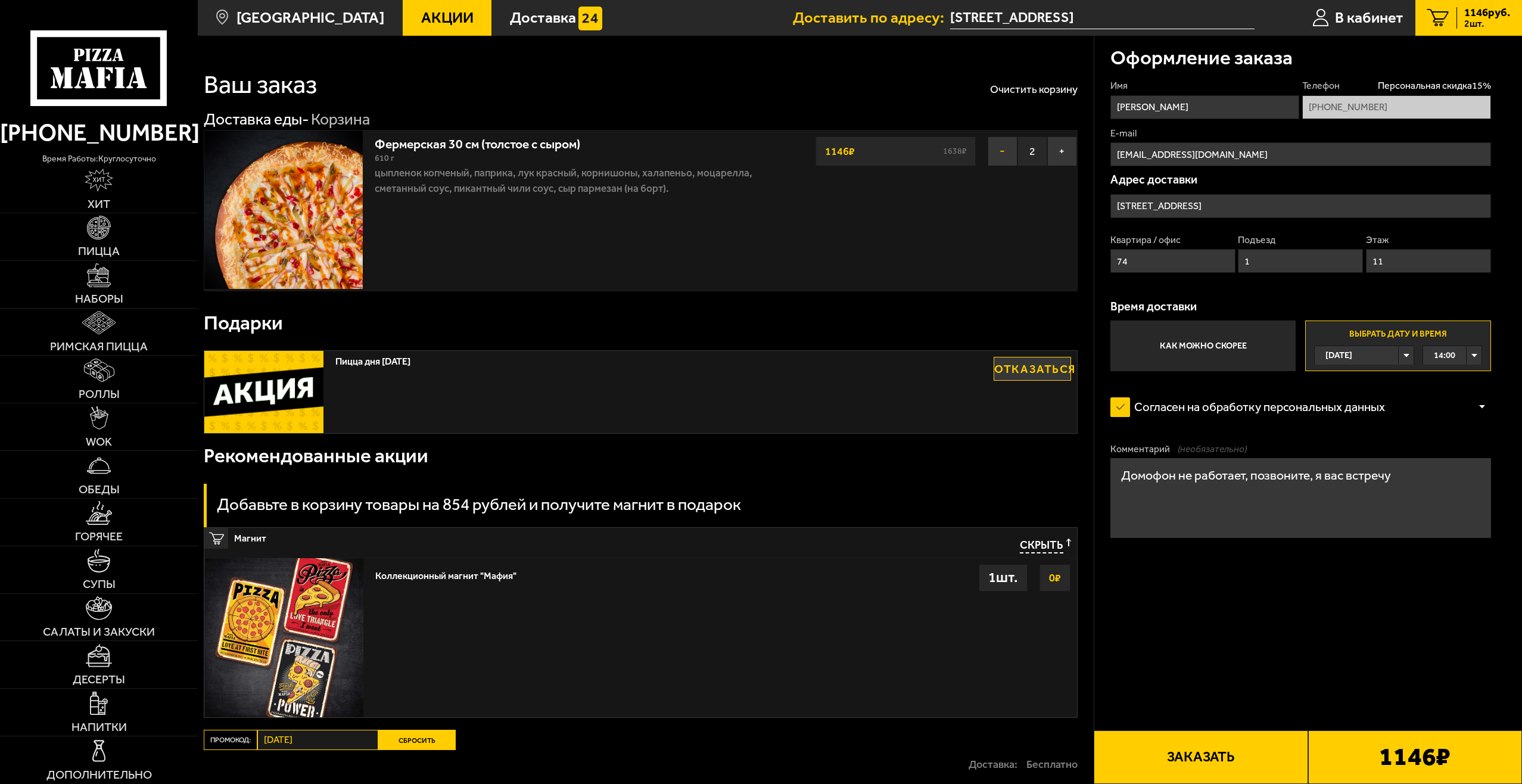
click at [1003, 153] on button "−" at bounding box center [1002, 151] width 30 height 30
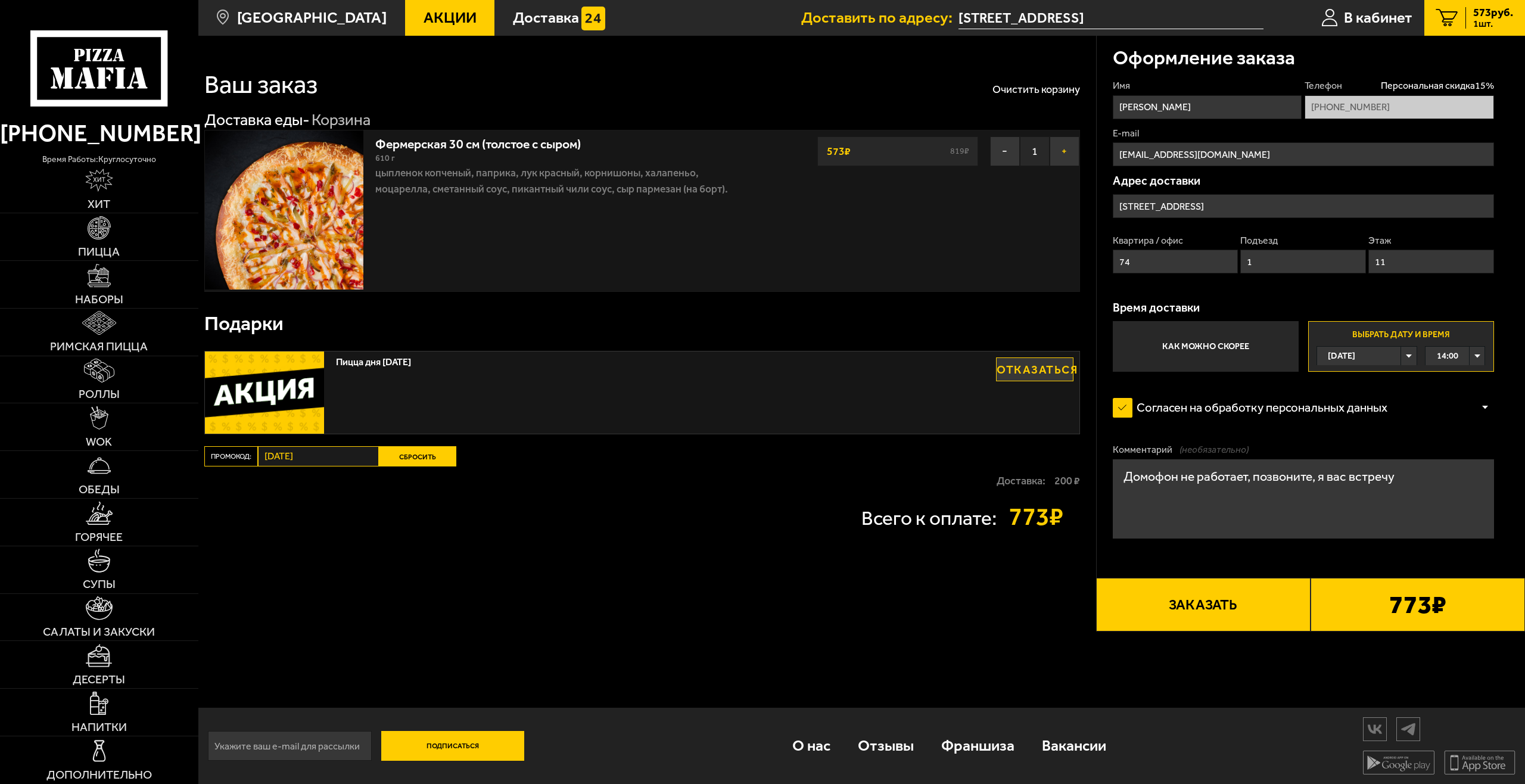
click at [1058, 146] on button "+" at bounding box center [1065, 151] width 30 height 30
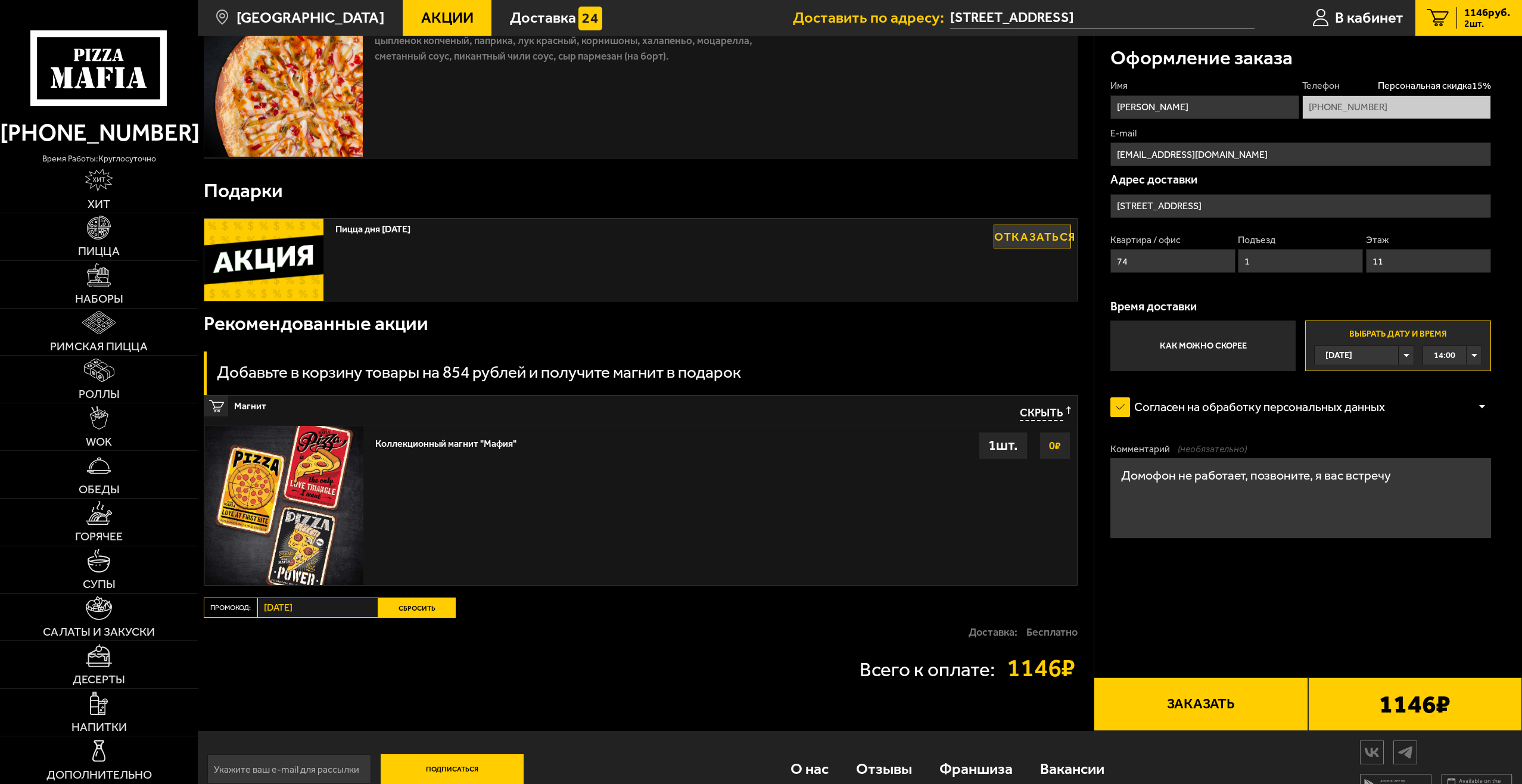
scroll to position [38, 0]
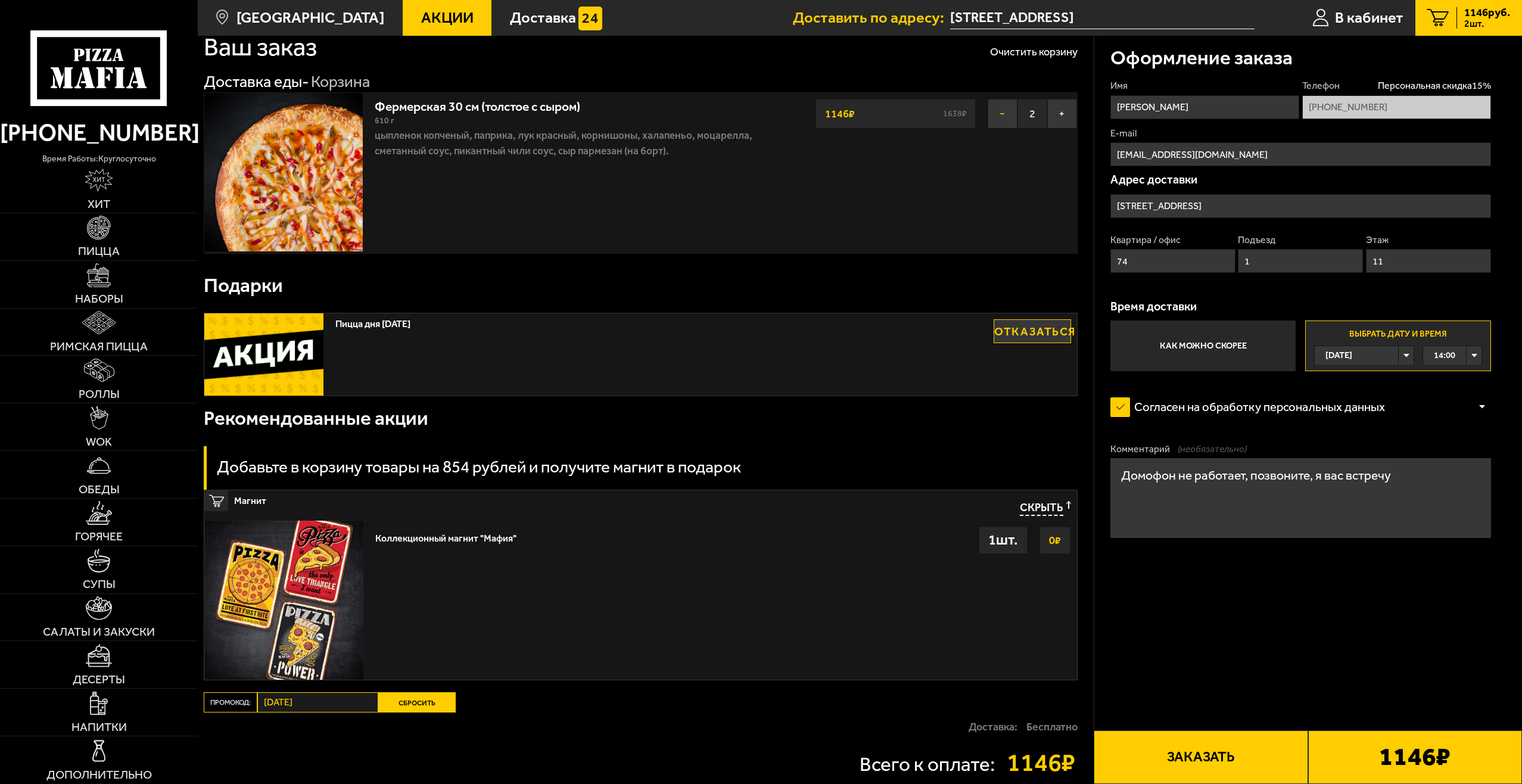
click at [1006, 114] on button "−" at bounding box center [1002, 114] width 30 height 30
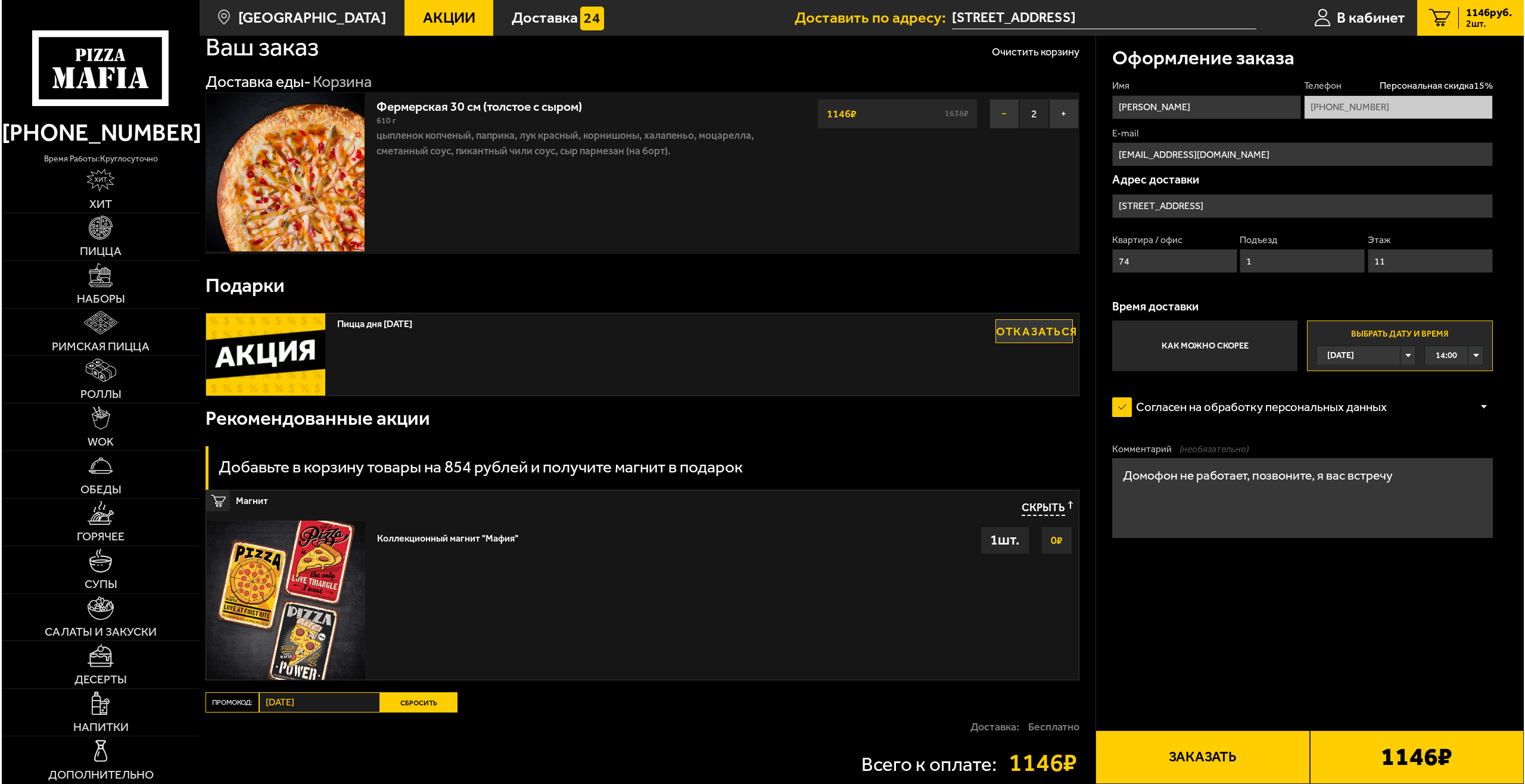
scroll to position [0, 0]
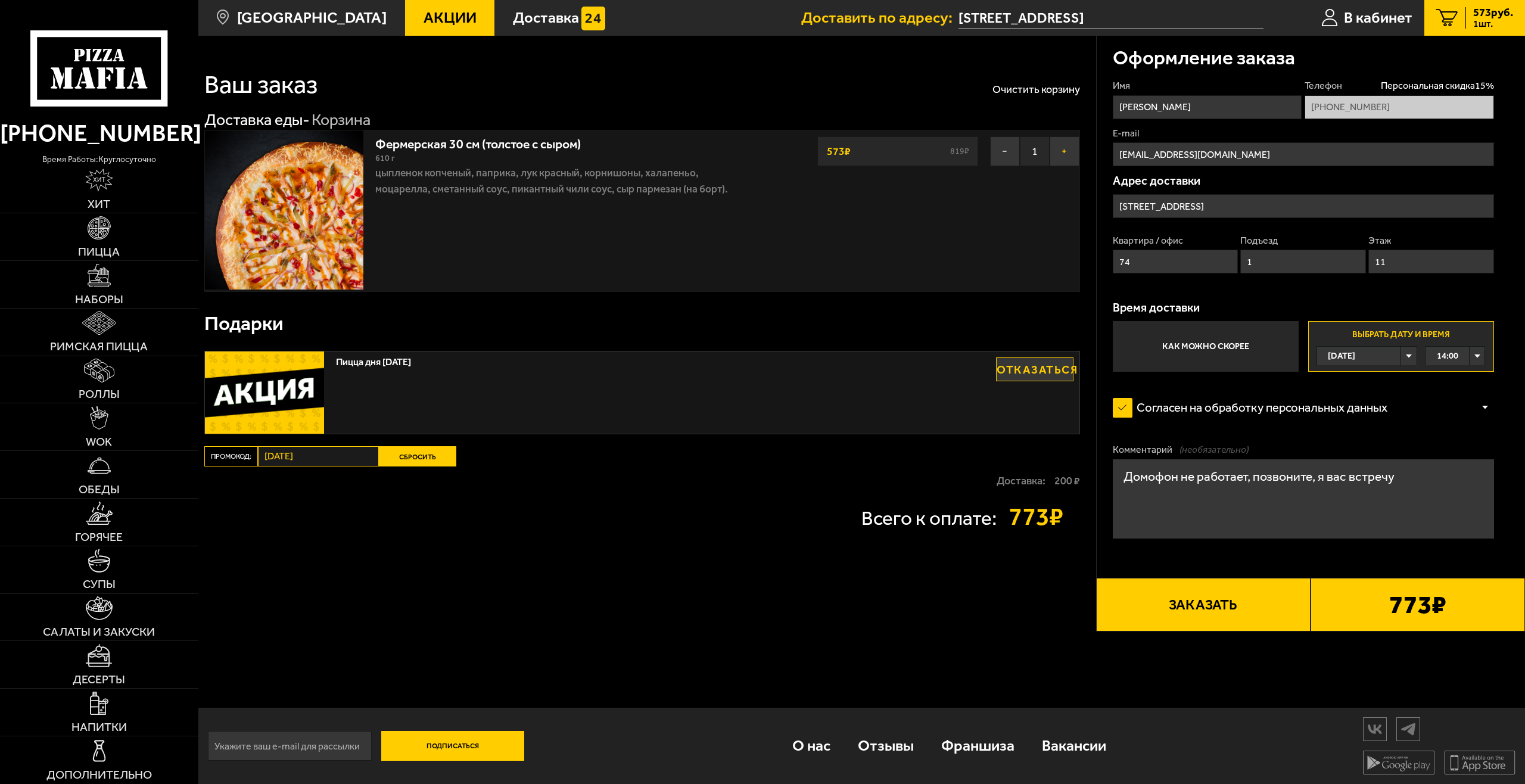
click at [1072, 161] on button "+" at bounding box center [1065, 151] width 30 height 30
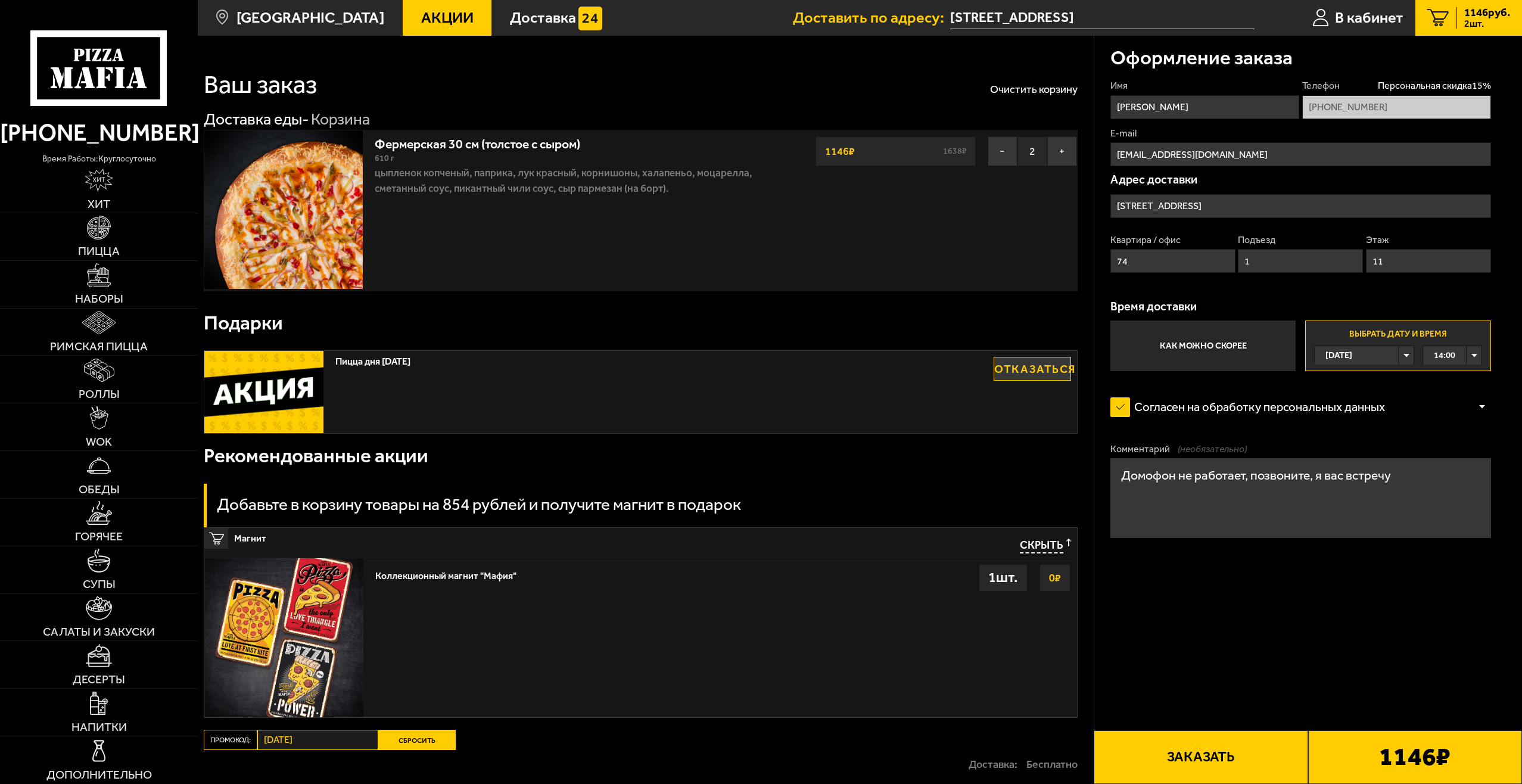
click at [1420, 764] on b "1146 ₽" at bounding box center [1414, 756] width 72 height 26
click at [1172, 747] on button "Заказать" at bounding box center [1201, 756] width 214 height 53
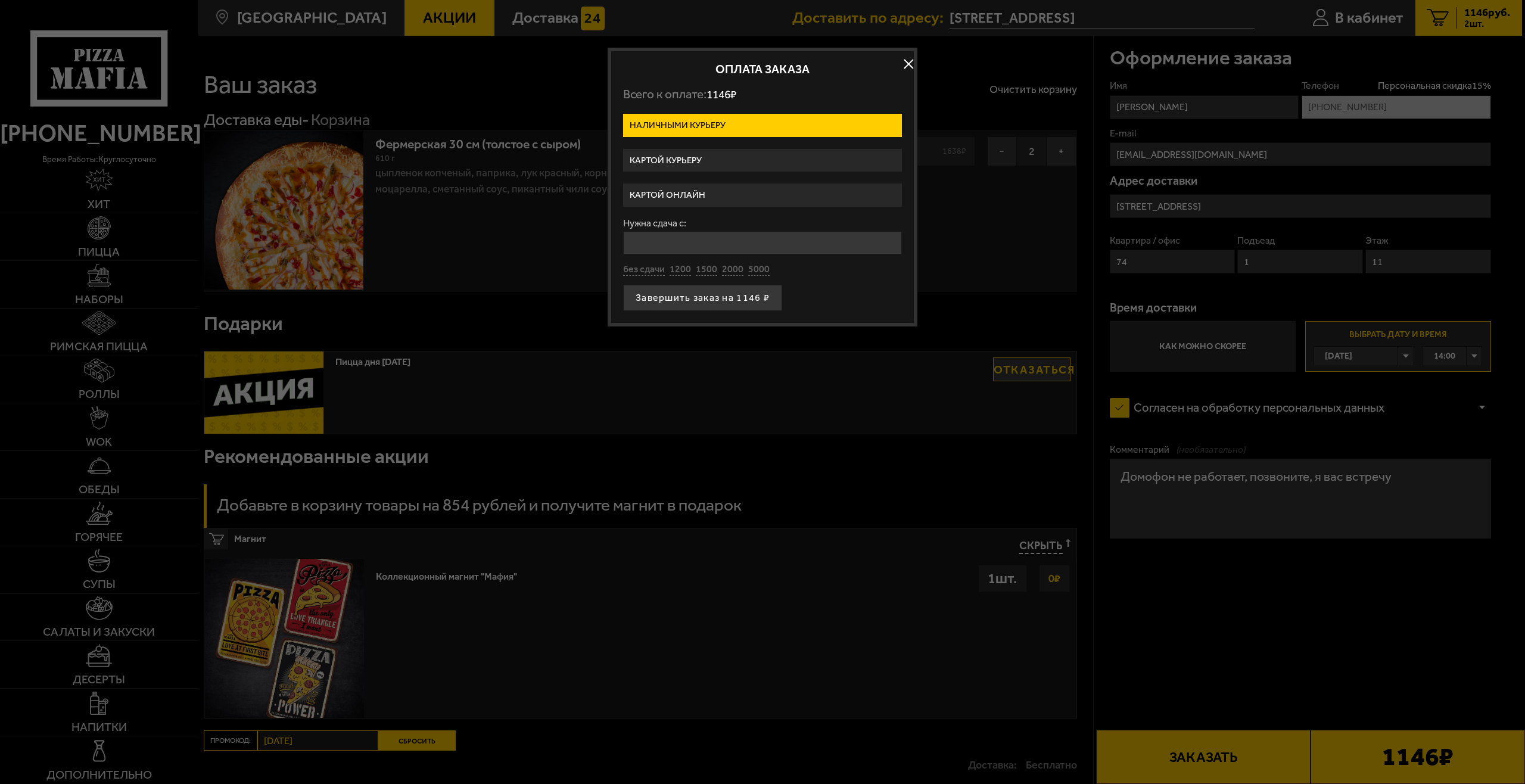
click at [697, 196] on label "Картой онлайн" at bounding box center [762, 195] width 278 height 23
click at [0, 0] on input "Картой онлайн" at bounding box center [0, 0] width 0 height 0
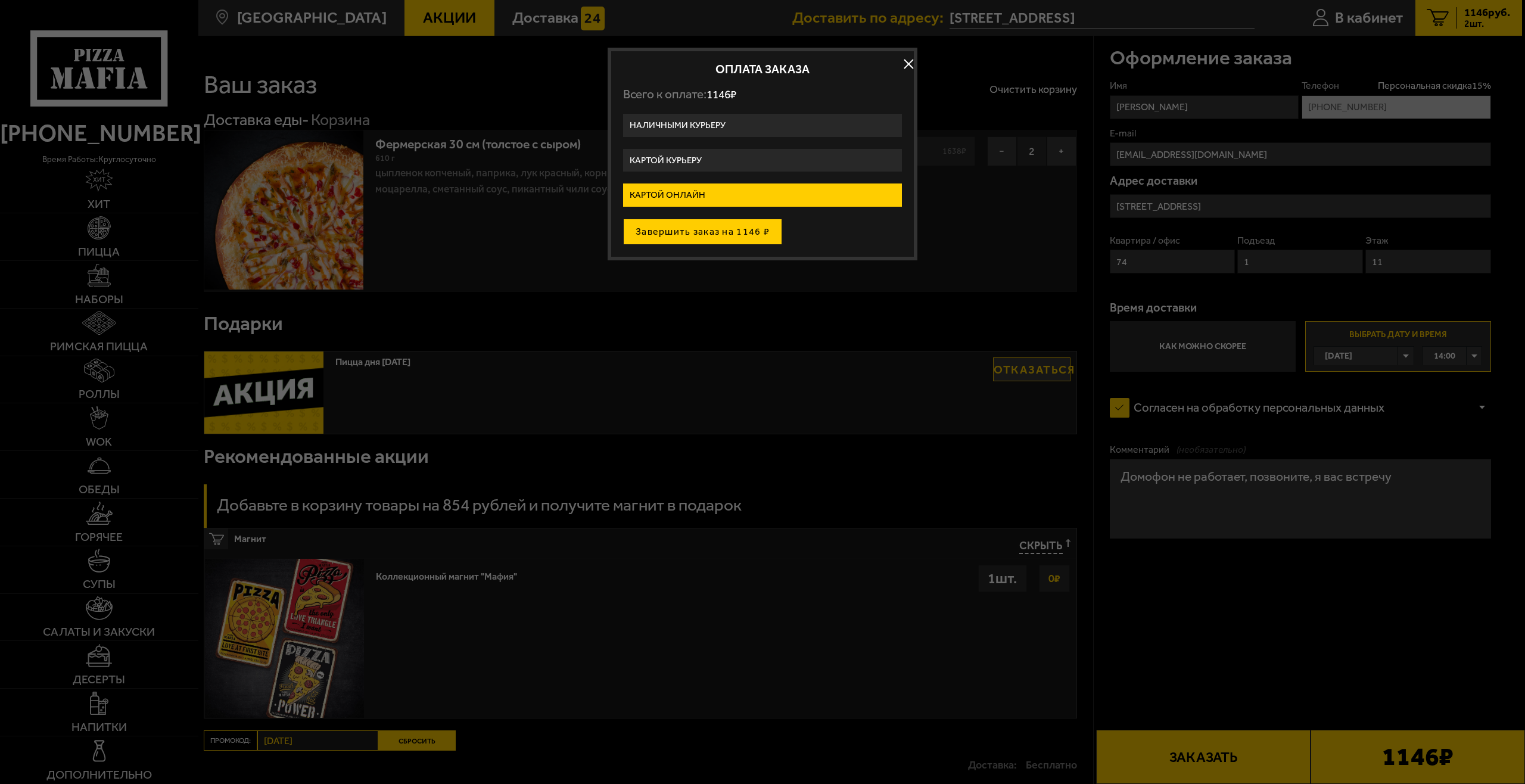
click at [730, 235] on button "Завершить заказ на 1146 ₽" at bounding box center [703, 232] width 159 height 26
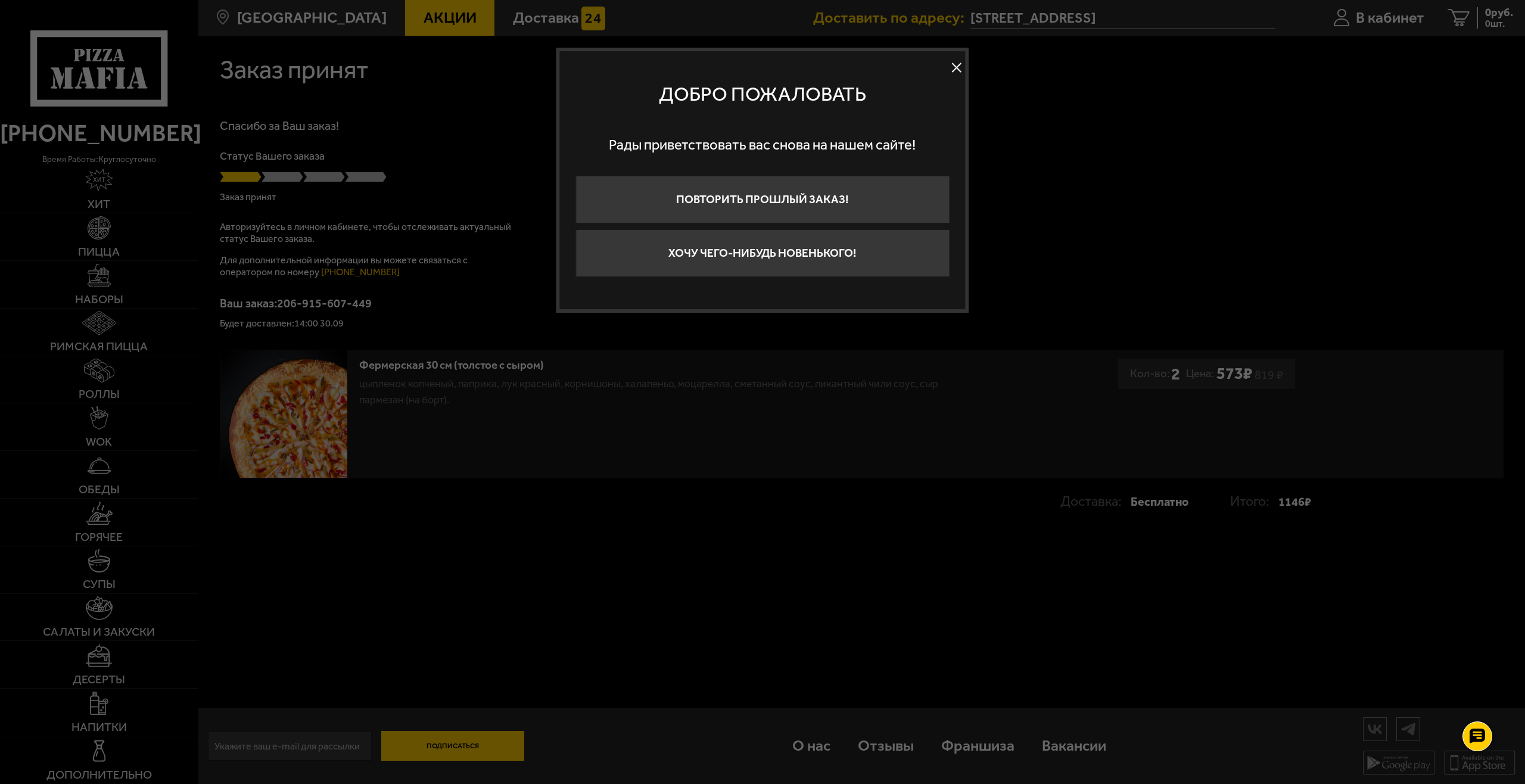
click at [951, 66] on button at bounding box center [957, 67] width 18 height 18
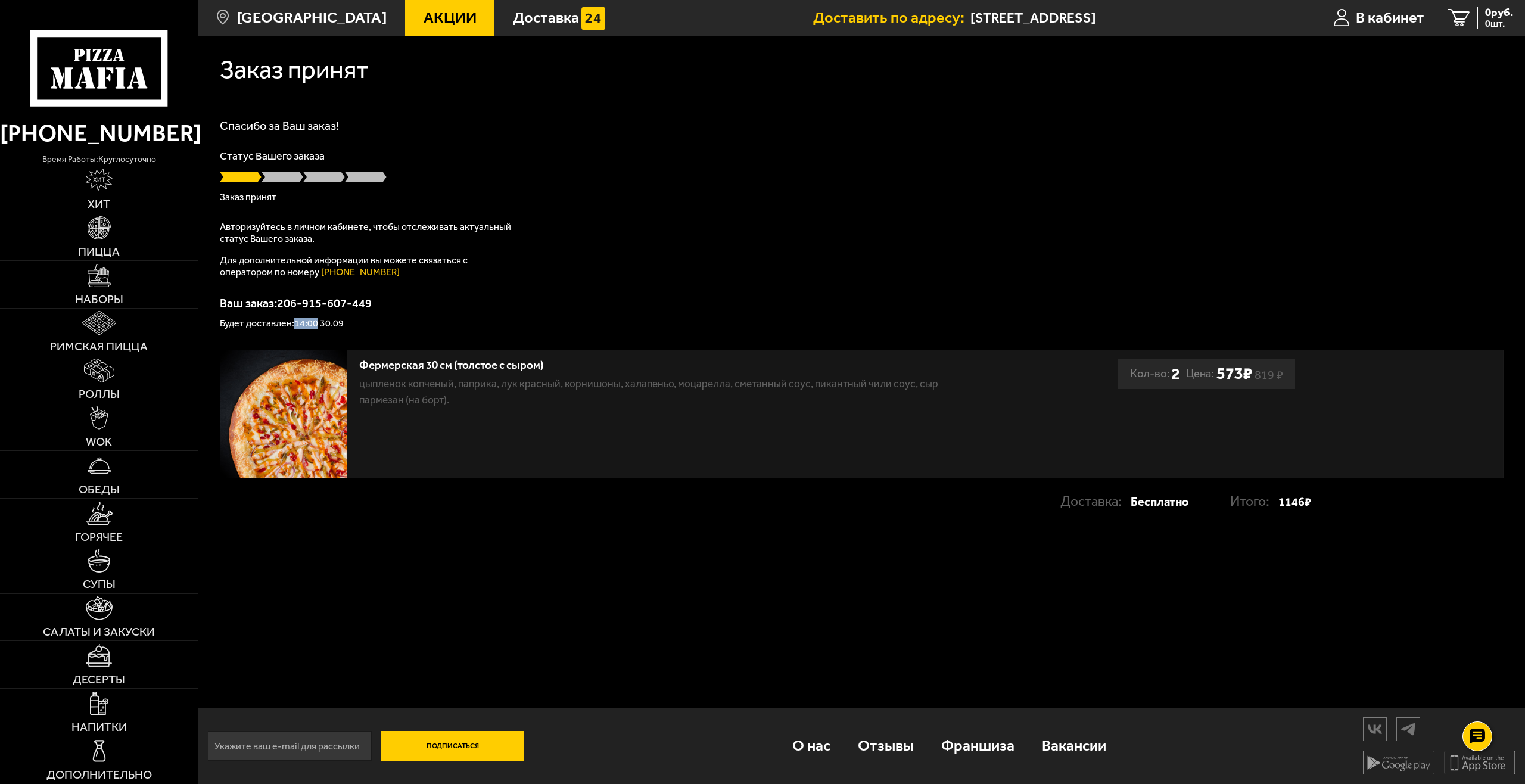
drag, startPoint x: 318, startPoint y: 321, endPoint x: 394, endPoint y: 329, distance: 76.4
click at [319, 321] on p "Будет доставлен: 14:00 30.09" at bounding box center [861, 323] width 1284 height 9
click at [599, 342] on div "Заказ принят Спасибо за Ваш заказ! Статус Вашего заказа Оплачен Авторизуйтесь в…" at bounding box center [861, 288] width 1327 height 505
drag, startPoint x: 358, startPoint y: 323, endPoint x: 438, endPoint y: 325, distance: 80.0
click at [293, 319] on p "Будет доставлен: 14:00 30.09" at bounding box center [861, 323] width 1284 height 9
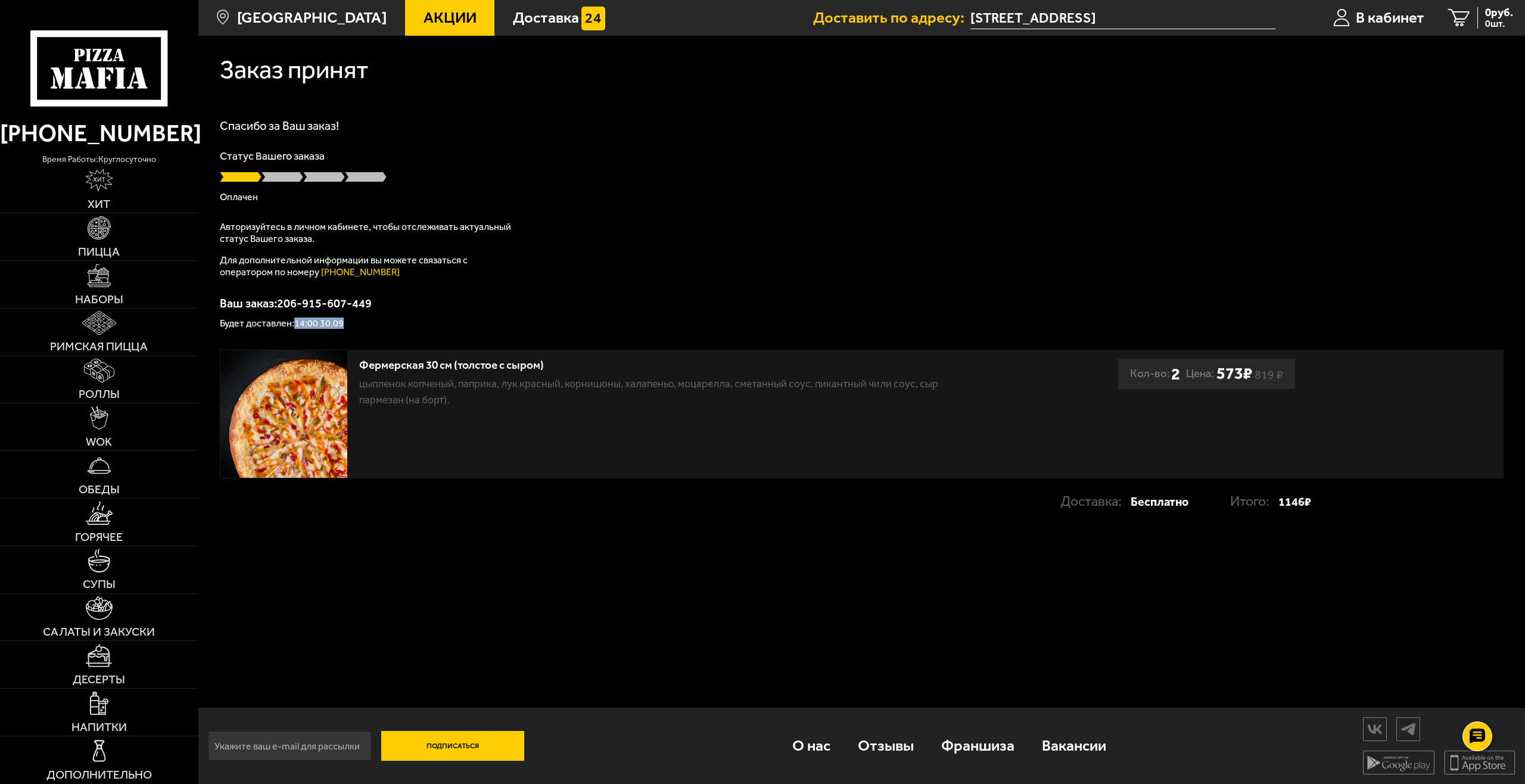
drag, startPoint x: 622, startPoint y: 319, endPoint x: 466, endPoint y: 321, distance: 156.0
click at [622, 320] on p "Будет доставлен: 14:00 30.09" at bounding box center [861, 323] width 1284 height 9
click at [300, 319] on p "Будет доставлен: 14:00 30.09" at bounding box center [861, 323] width 1284 height 9
drag, startPoint x: 300, startPoint y: 321, endPoint x: 322, endPoint y: 323, distance: 22.1
click at [323, 323] on p "Будет доставлен: 14:00 30.09" at bounding box center [861, 323] width 1284 height 9
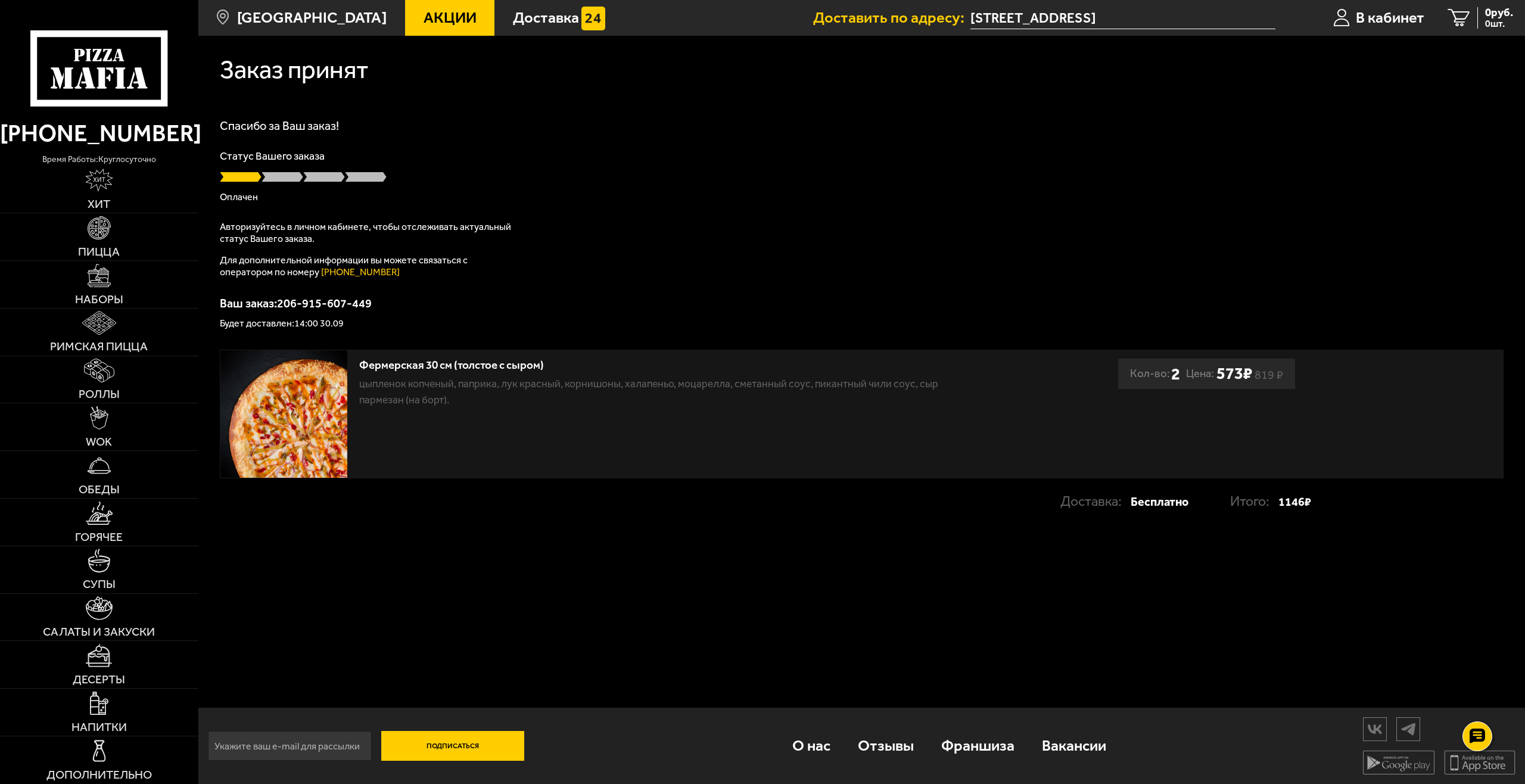
click at [511, 328] on div "Заказ принят Спасибо за Ваш заказ! Статус Вашего заказа Оплачен Авторизуйтесь в…" at bounding box center [861, 288] width 1327 height 505
click at [805, 283] on div "Спасибо за Ваш заказ! Статус Вашего заказа Оплачен Авторизуйтесь в личном кабин…" at bounding box center [861, 224] width 1284 height 208
